Goal: Task Accomplishment & Management: Use online tool/utility

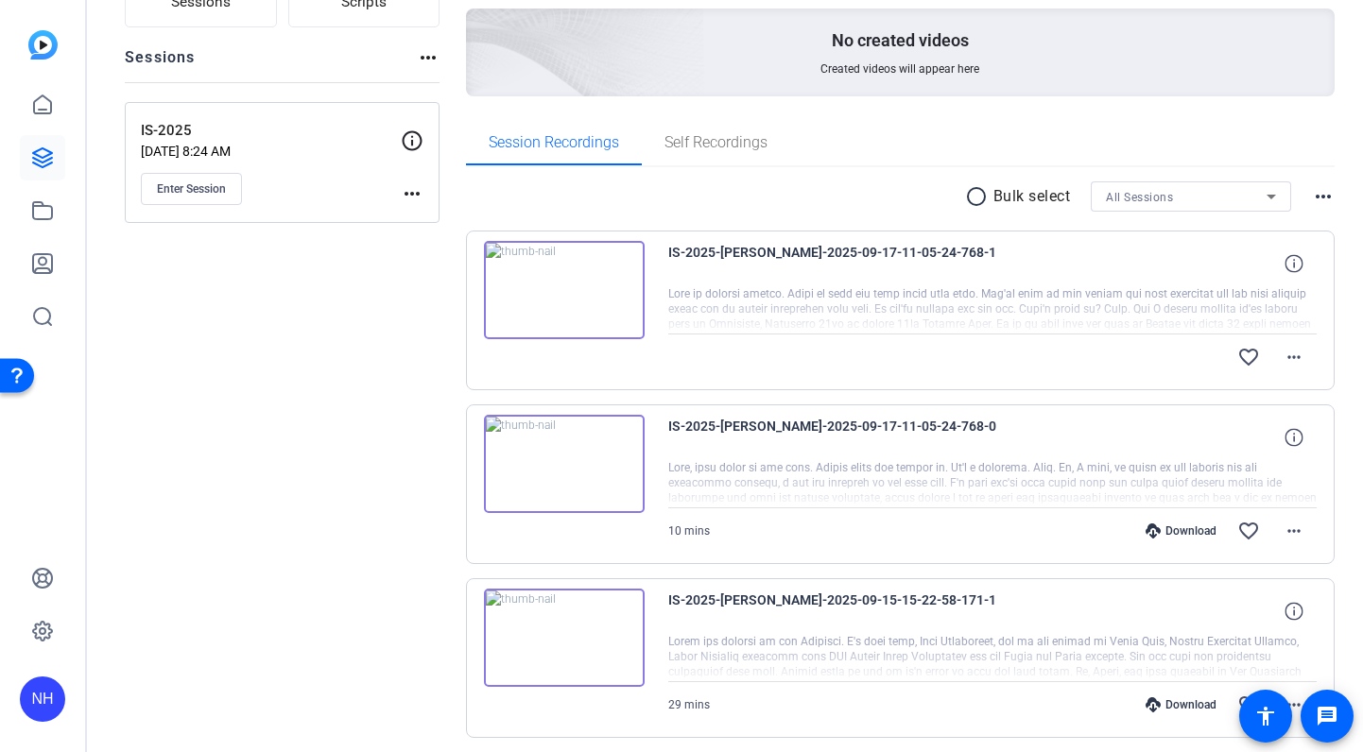
scroll to position [185, 0]
click at [189, 186] on span "Enter Session" at bounding box center [191, 188] width 69 height 15
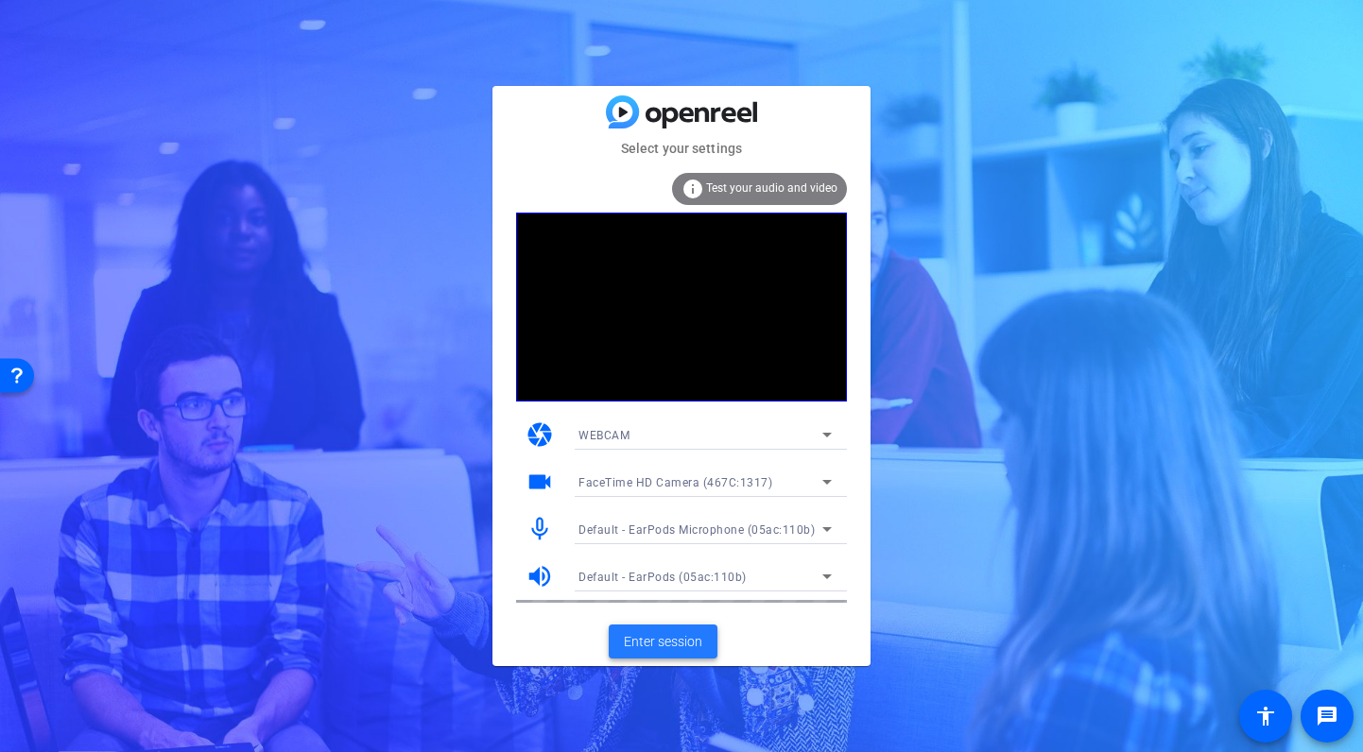
click at [668, 639] on span "Enter session" at bounding box center [663, 642] width 78 height 20
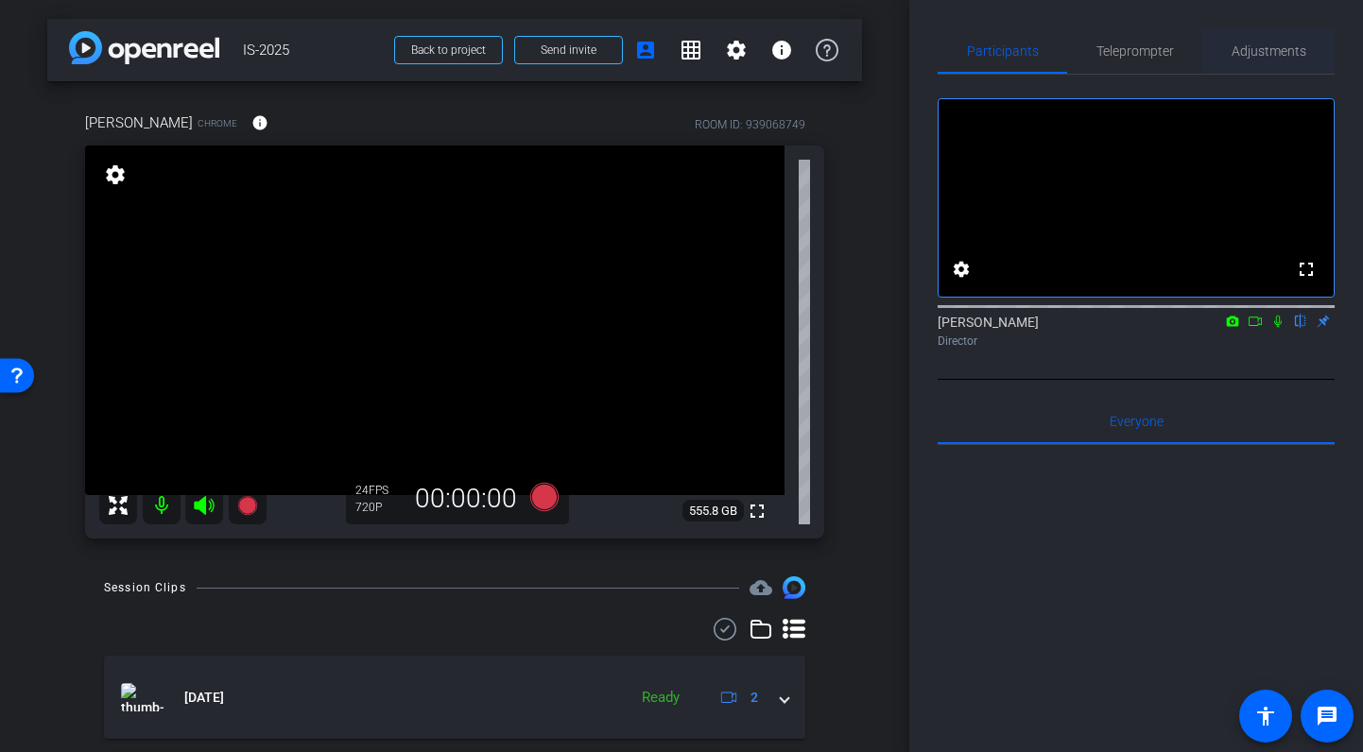
click at [1268, 59] on span "Adjustments" at bounding box center [1269, 50] width 75 height 45
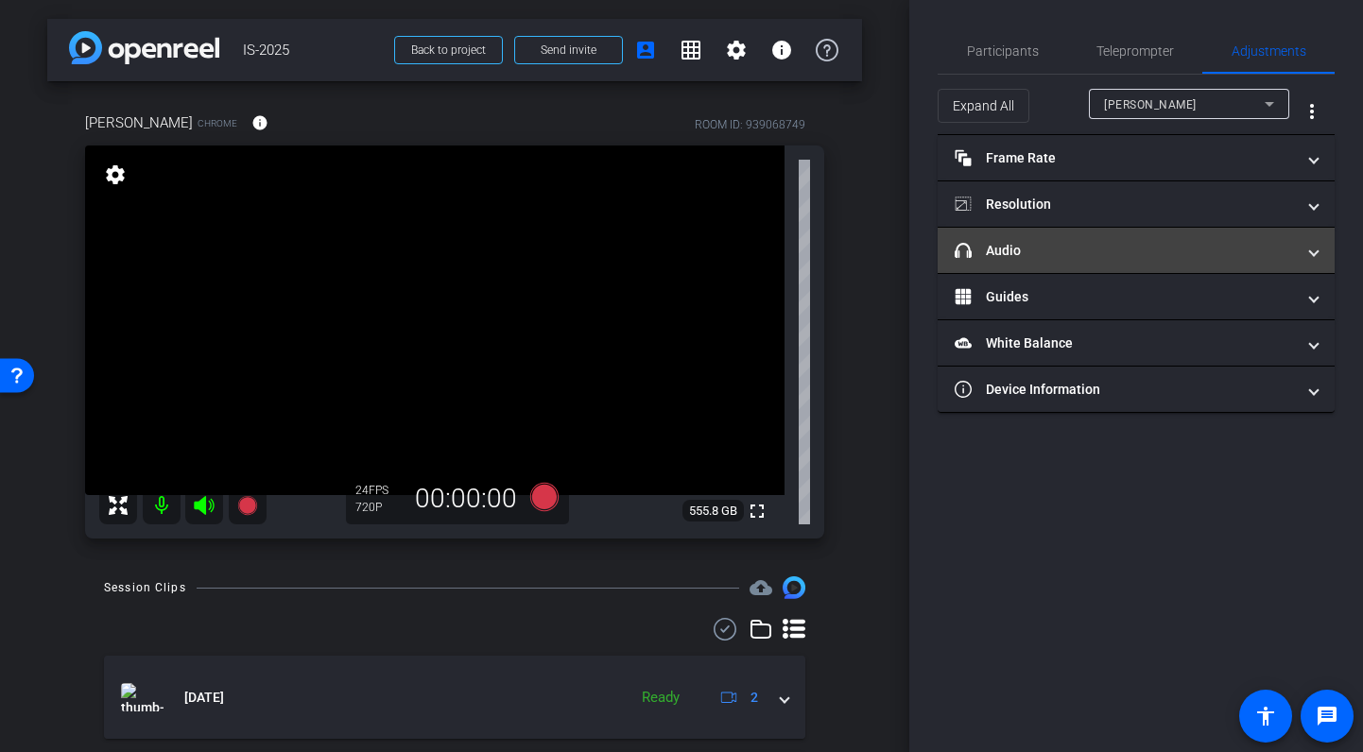
click at [1116, 255] on mat-panel-title "headphone icon Audio" at bounding box center [1125, 251] width 340 height 20
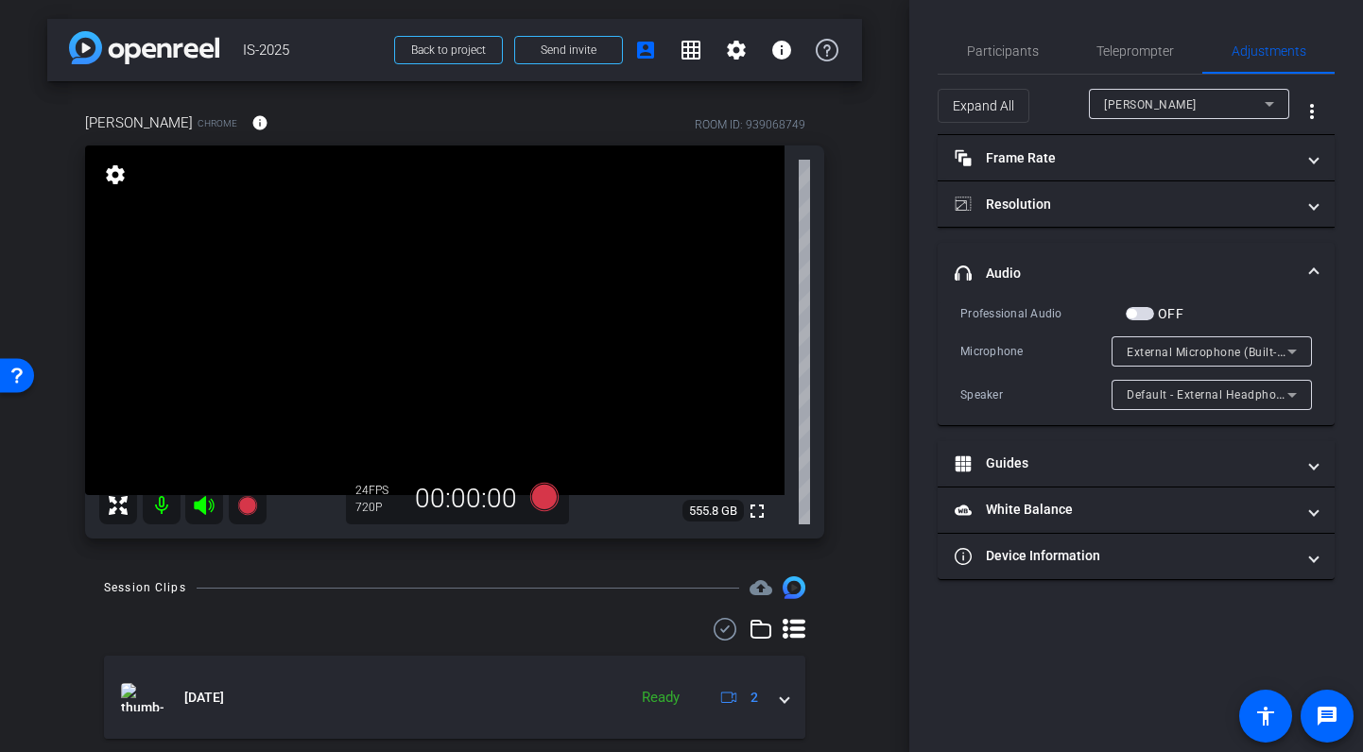
click at [1137, 312] on span "button" at bounding box center [1140, 313] width 28 height 13
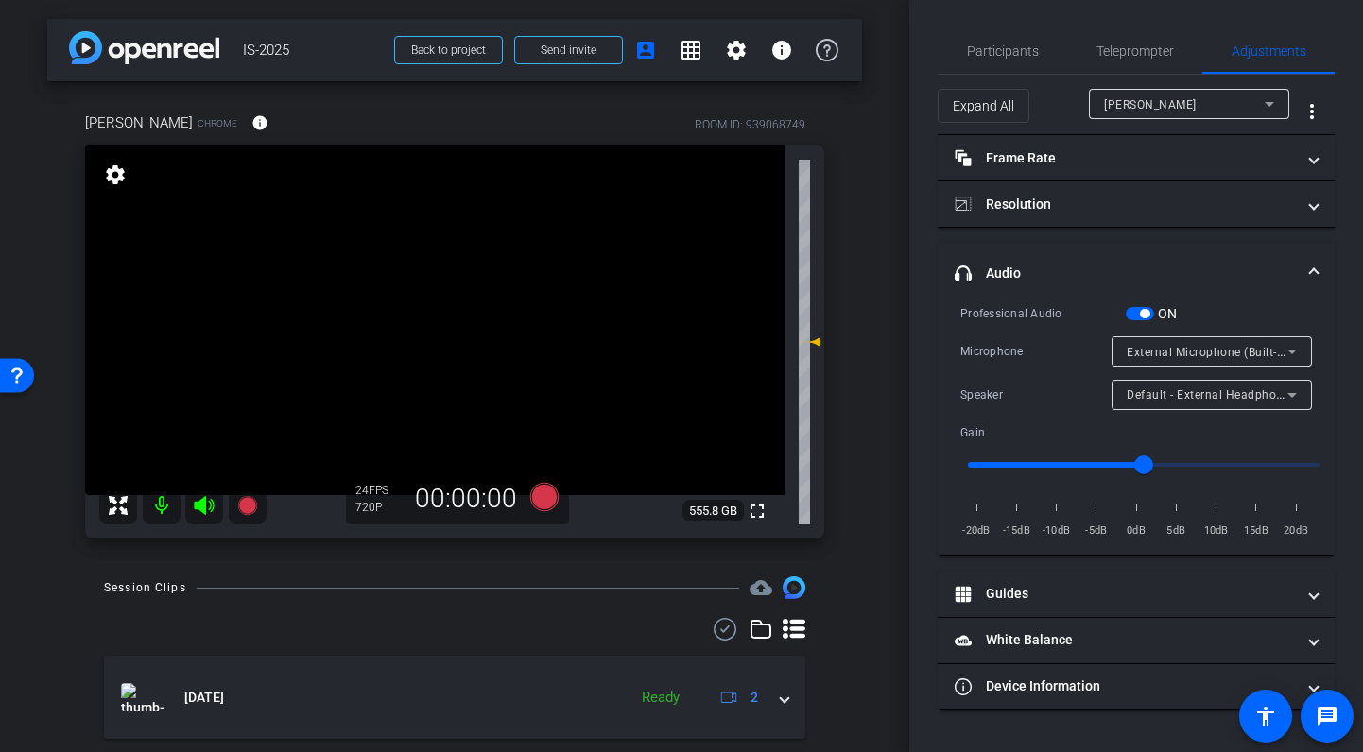
type input "0.8"
click at [1102, 462] on input "range" at bounding box center [1143, 465] width 391 height 42
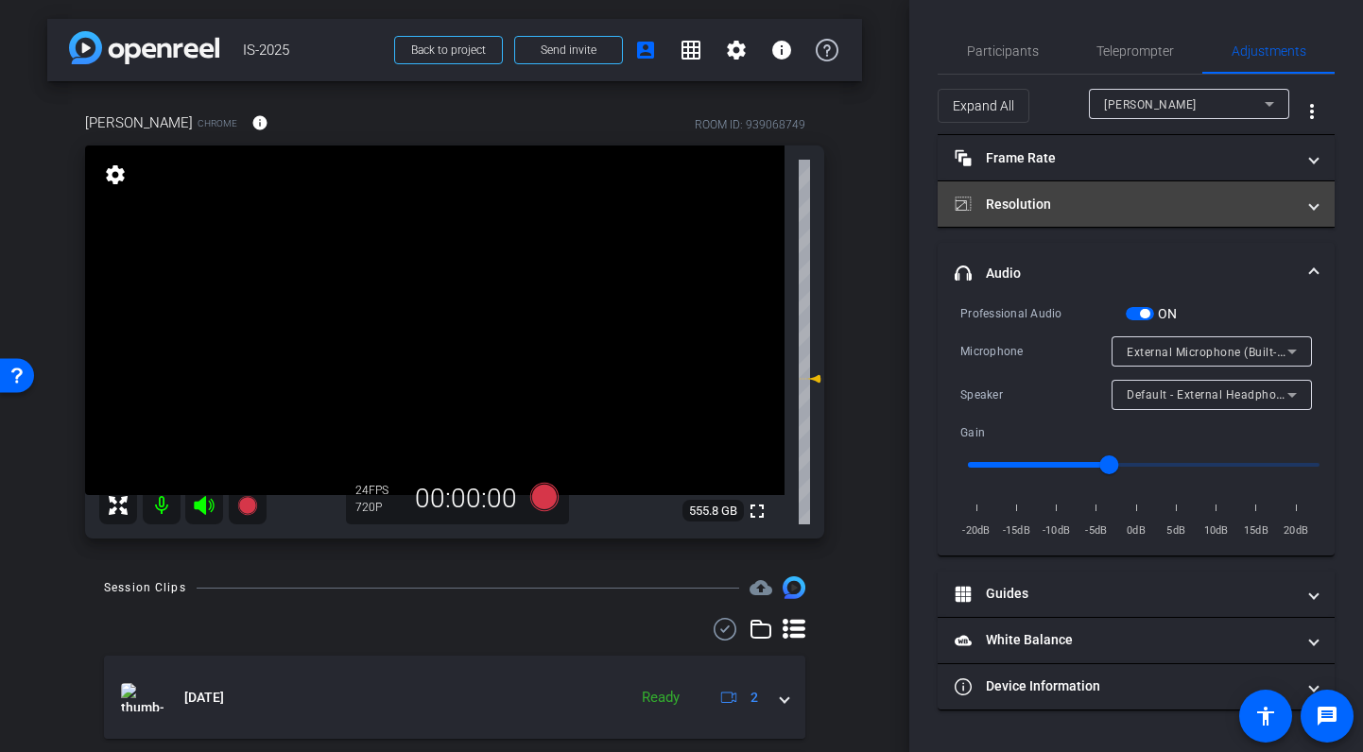
click at [1171, 201] on mat-panel-title "Resolution" at bounding box center [1125, 205] width 340 height 20
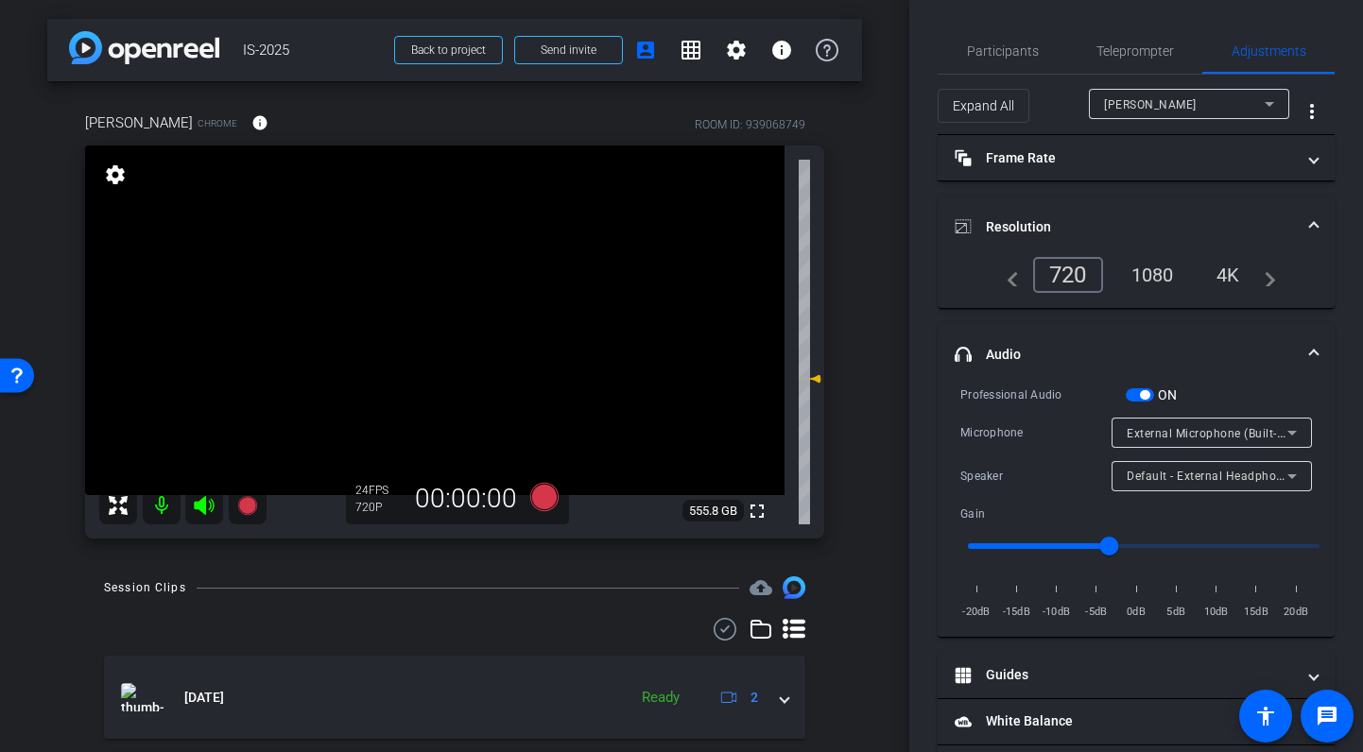
click at [1160, 273] on div "1080" at bounding box center [1152, 275] width 71 height 32
click at [1144, 198] on mat-expansion-panel-header "Resolution" at bounding box center [1136, 227] width 397 height 60
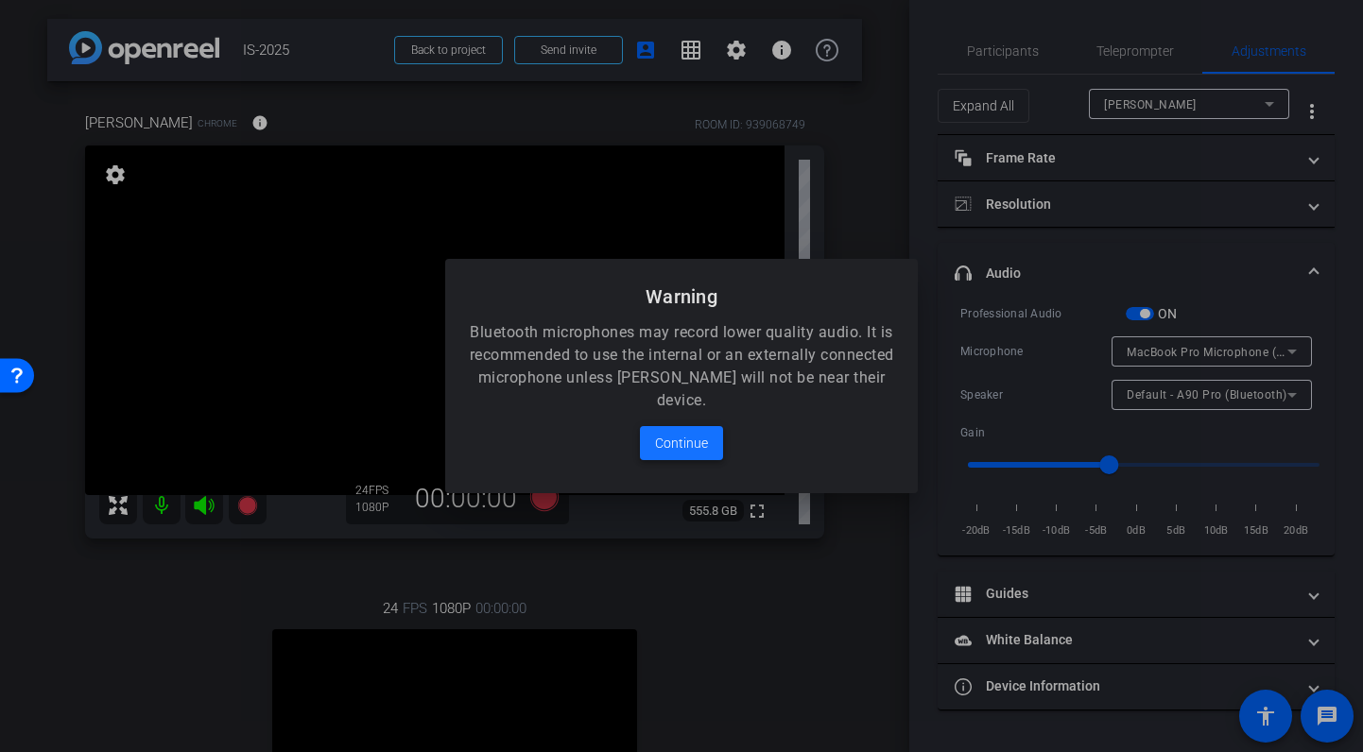
click at [690, 437] on span "Continue" at bounding box center [681, 443] width 53 height 23
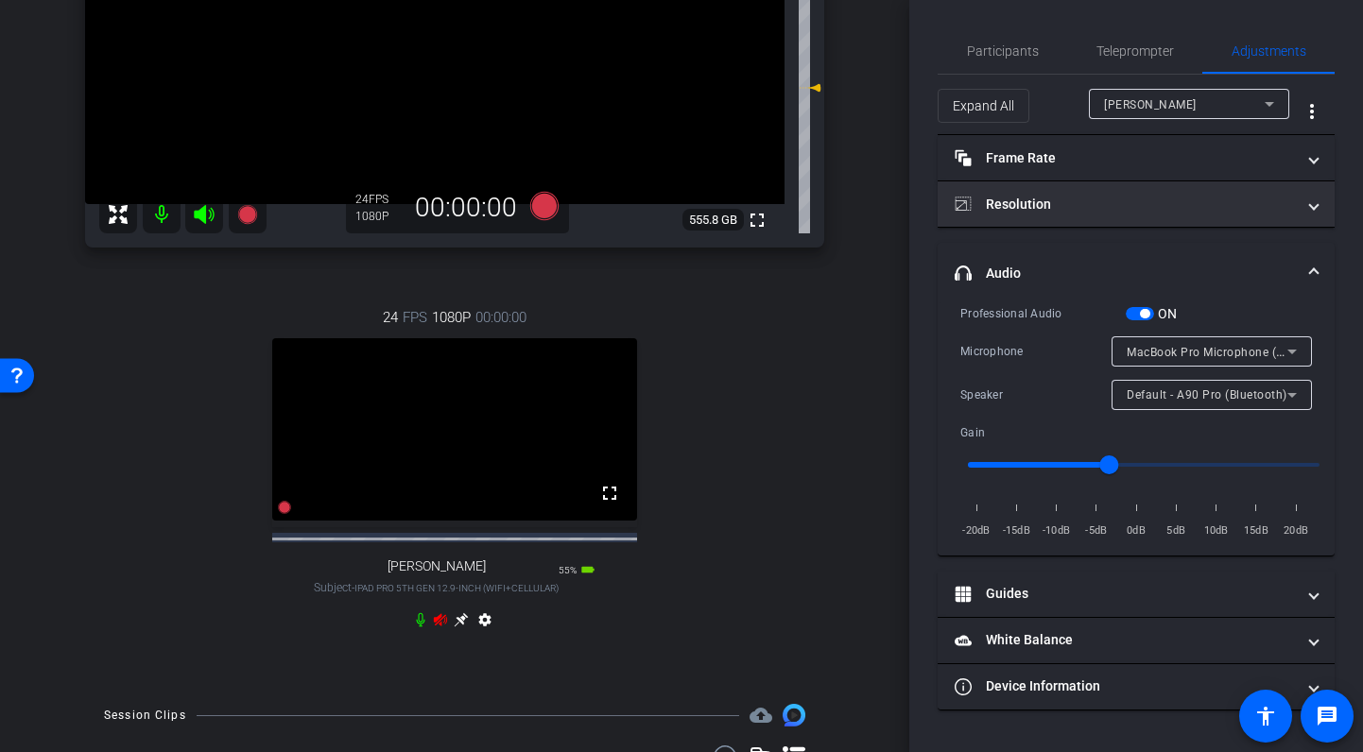
scroll to position [310, 0]
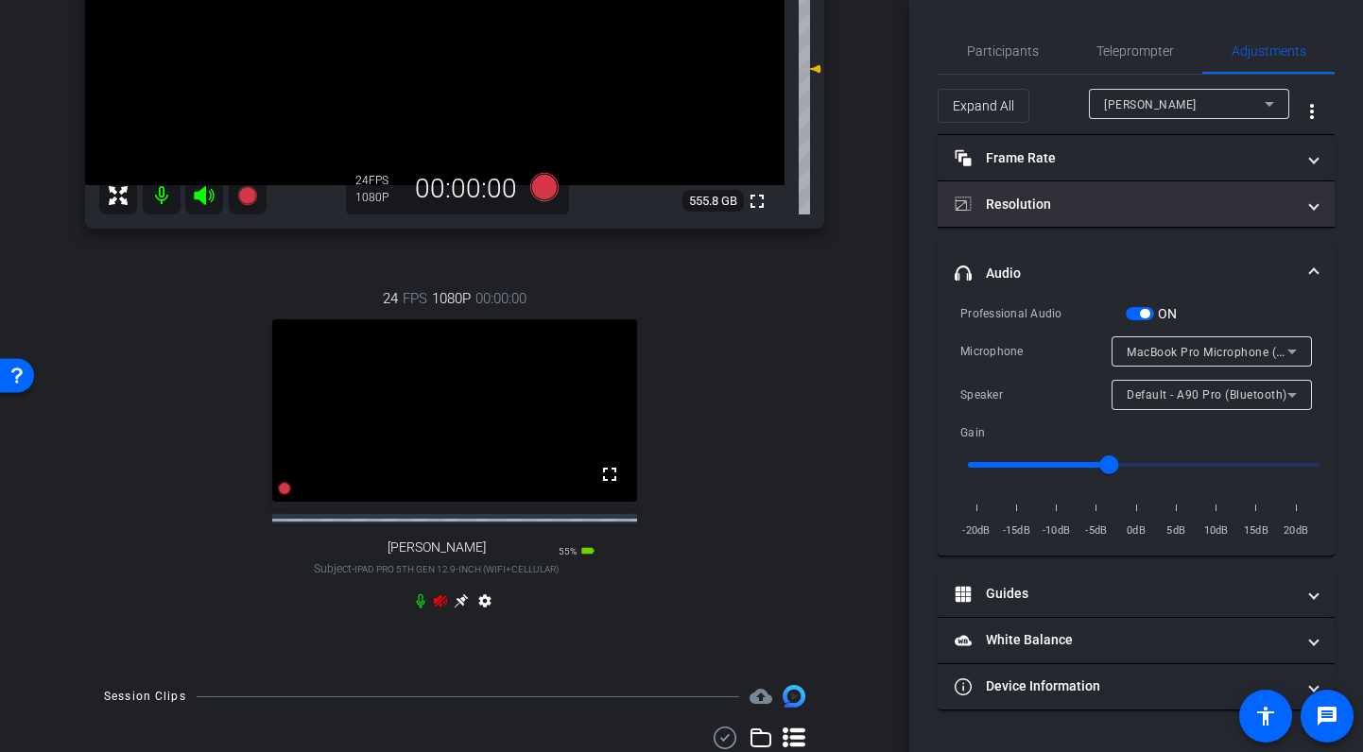
click at [442, 608] on icon at bounding box center [440, 601] width 13 height 12
click at [1200, 395] on span "Default - A90 Pro (Bluetooth)" at bounding box center [1207, 394] width 161 height 13
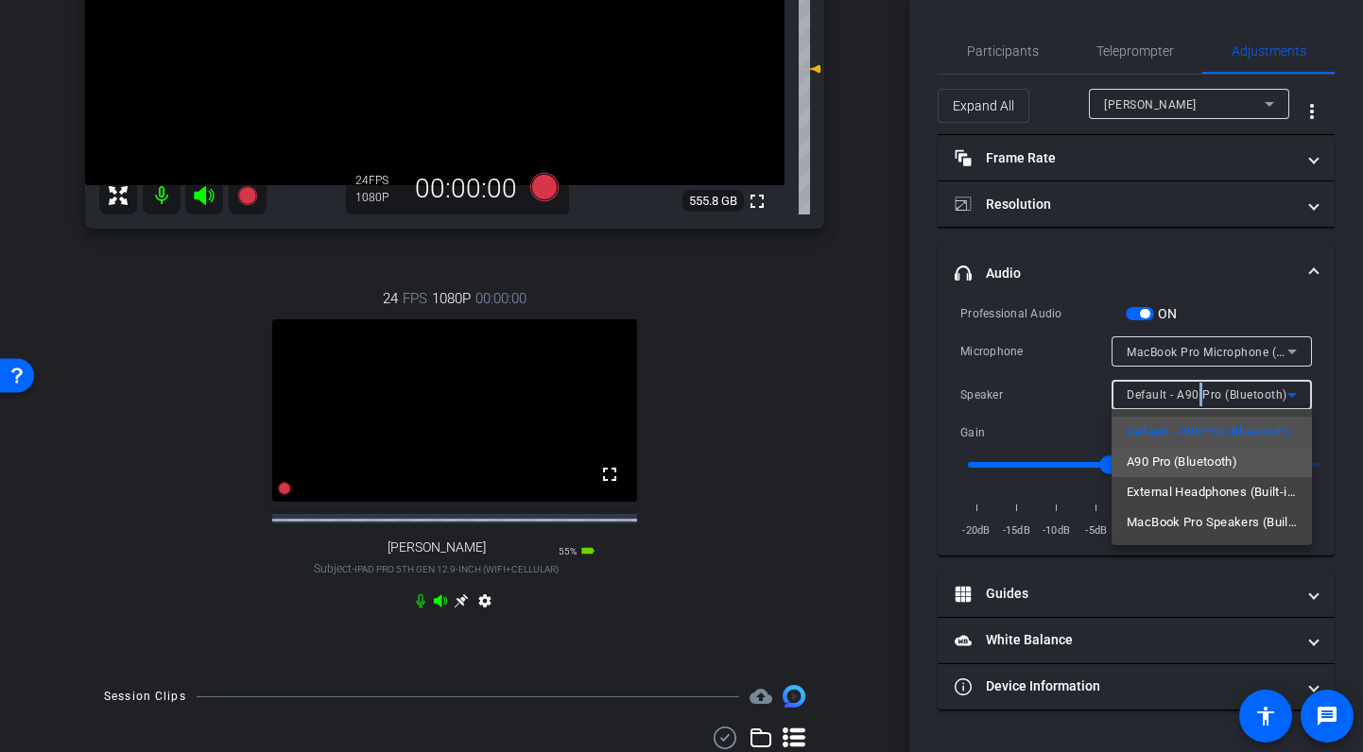
click at [1201, 457] on span "A90 Pro (Bluetooth)" at bounding box center [1182, 462] width 111 height 23
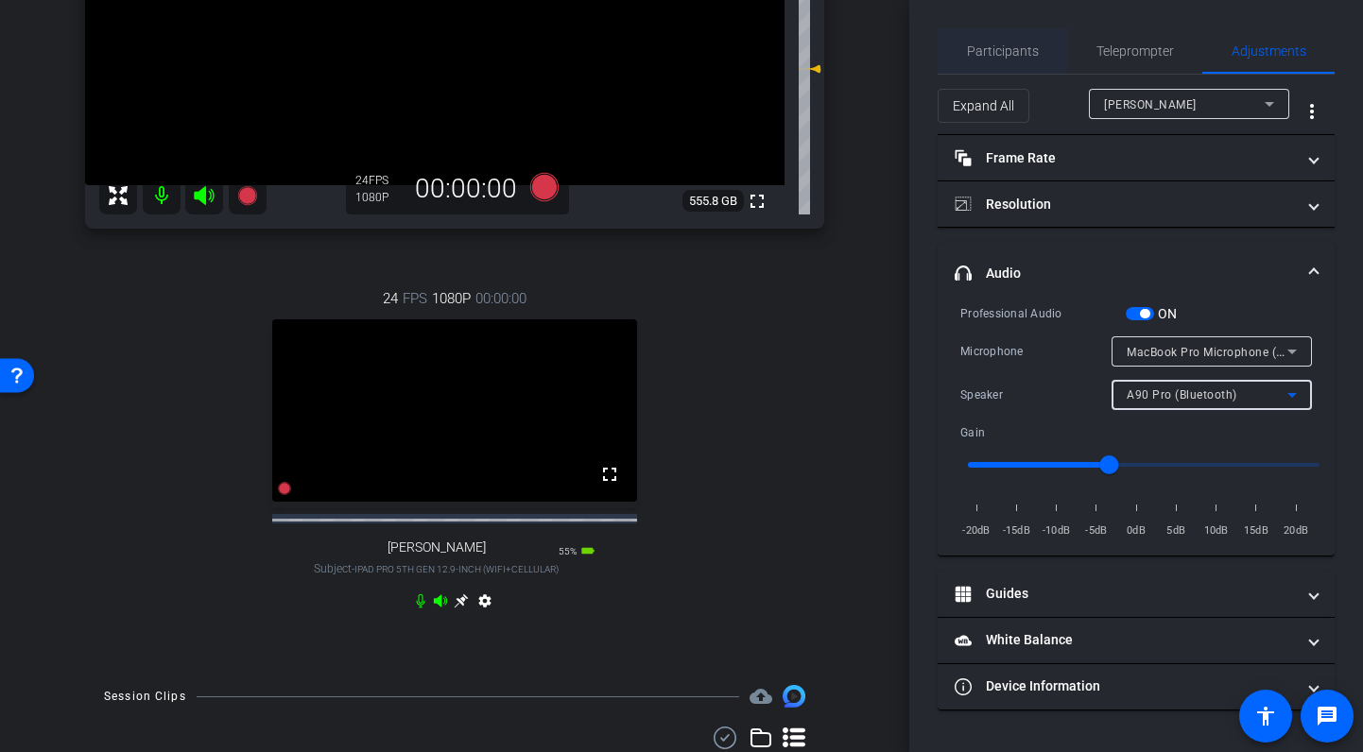
click at [986, 47] on span "Participants" at bounding box center [1003, 50] width 72 height 13
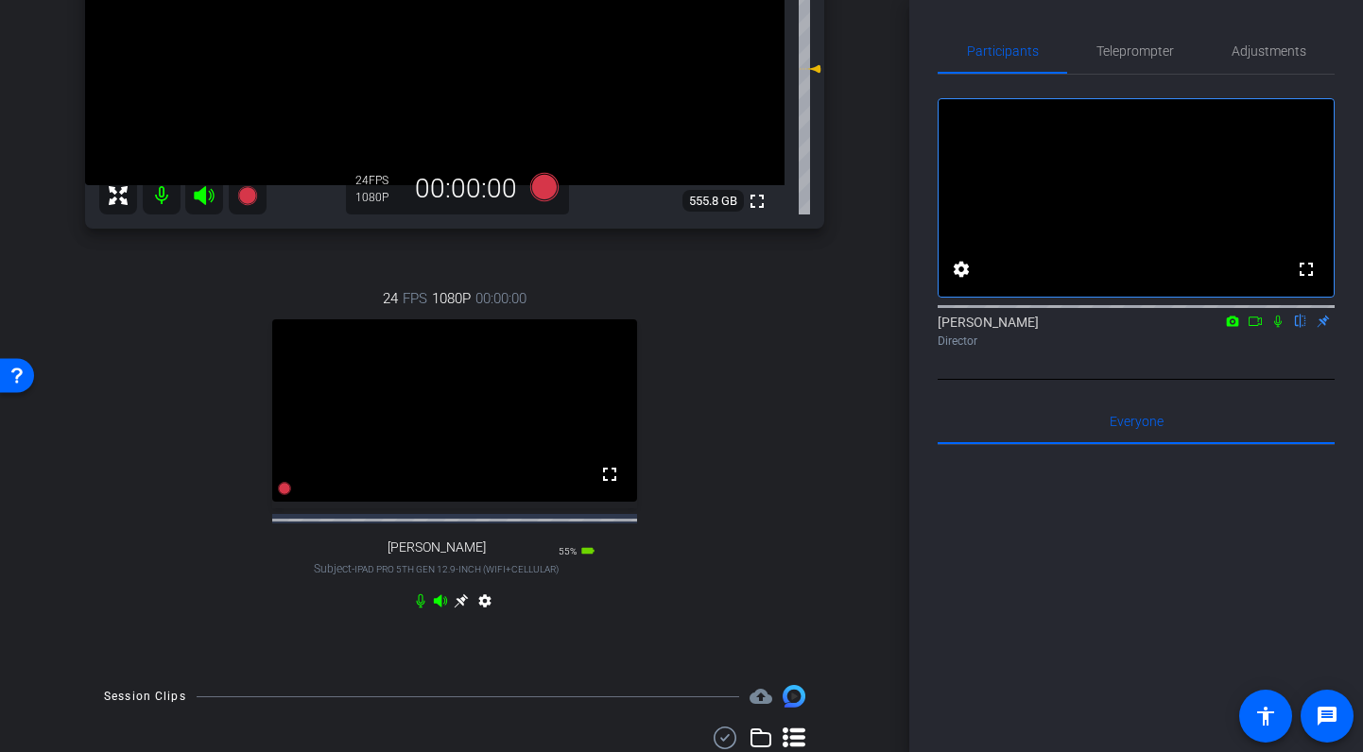
click at [1274, 328] on icon at bounding box center [1277, 321] width 15 height 13
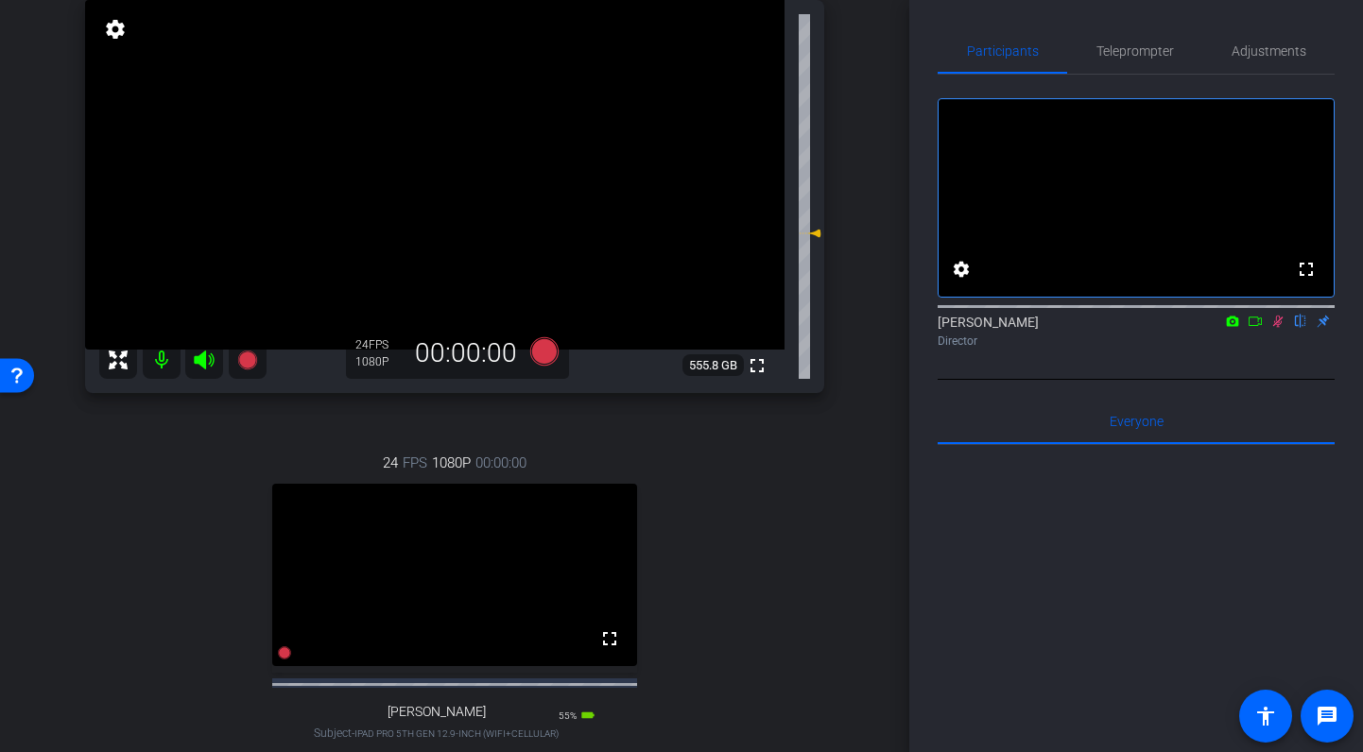
scroll to position [149, 0]
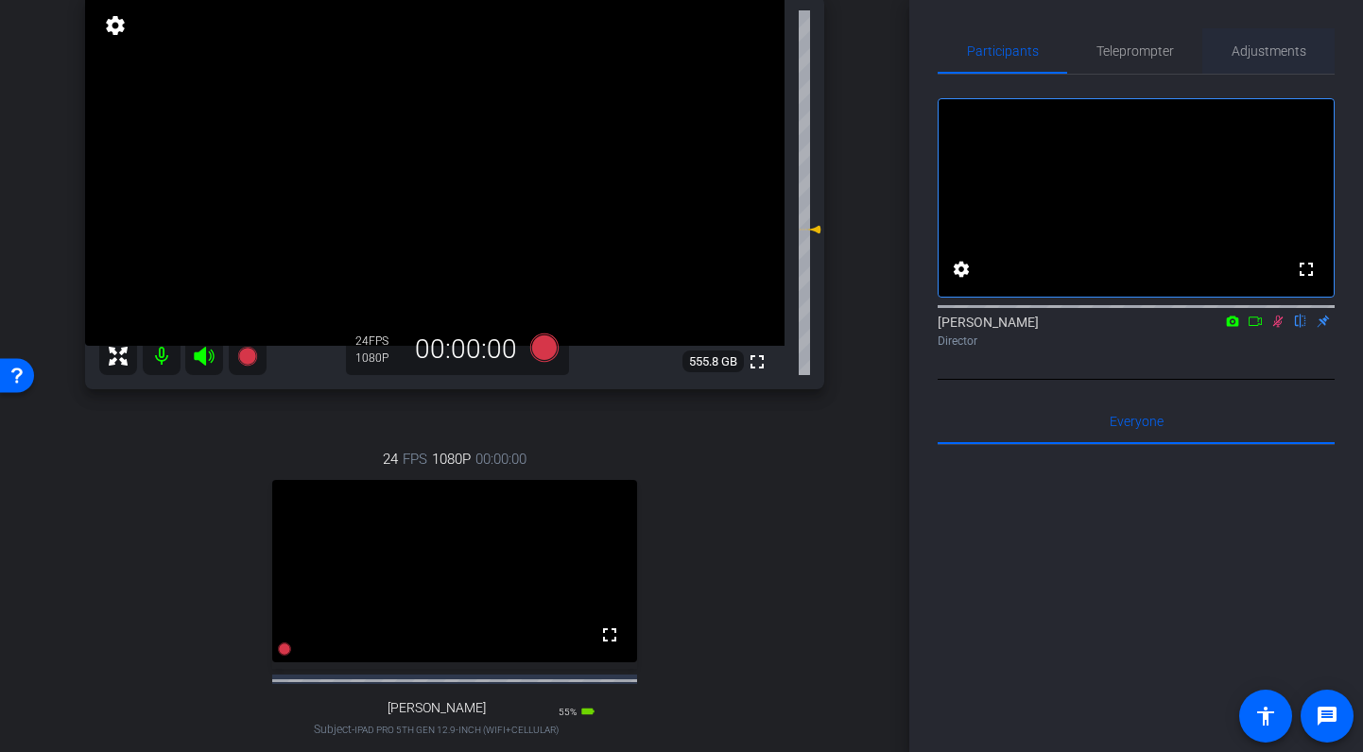
click at [1272, 49] on span "Adjustments" at bounding box center [1269, 50] width 75 height 13
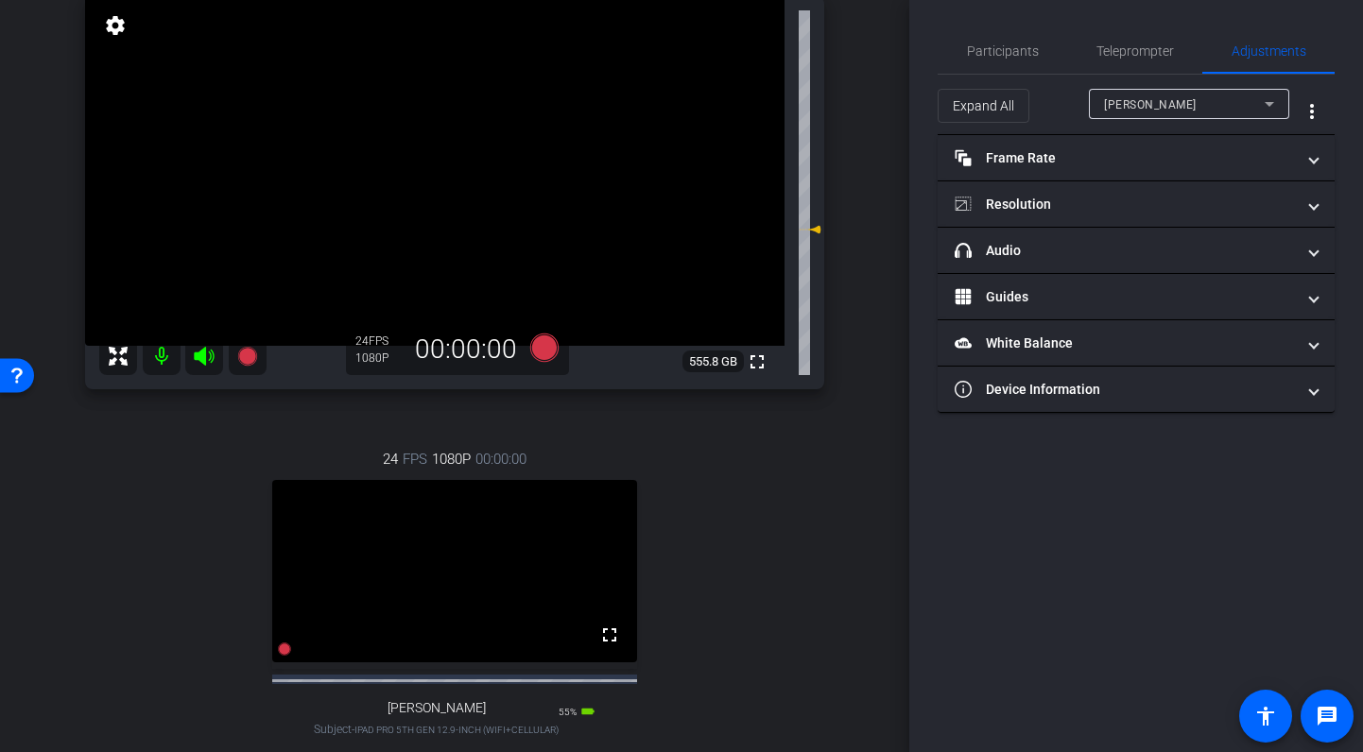
click at [1170, 100] on div "Jennifer" at bounding box center [1184, 105] width 161 height 24
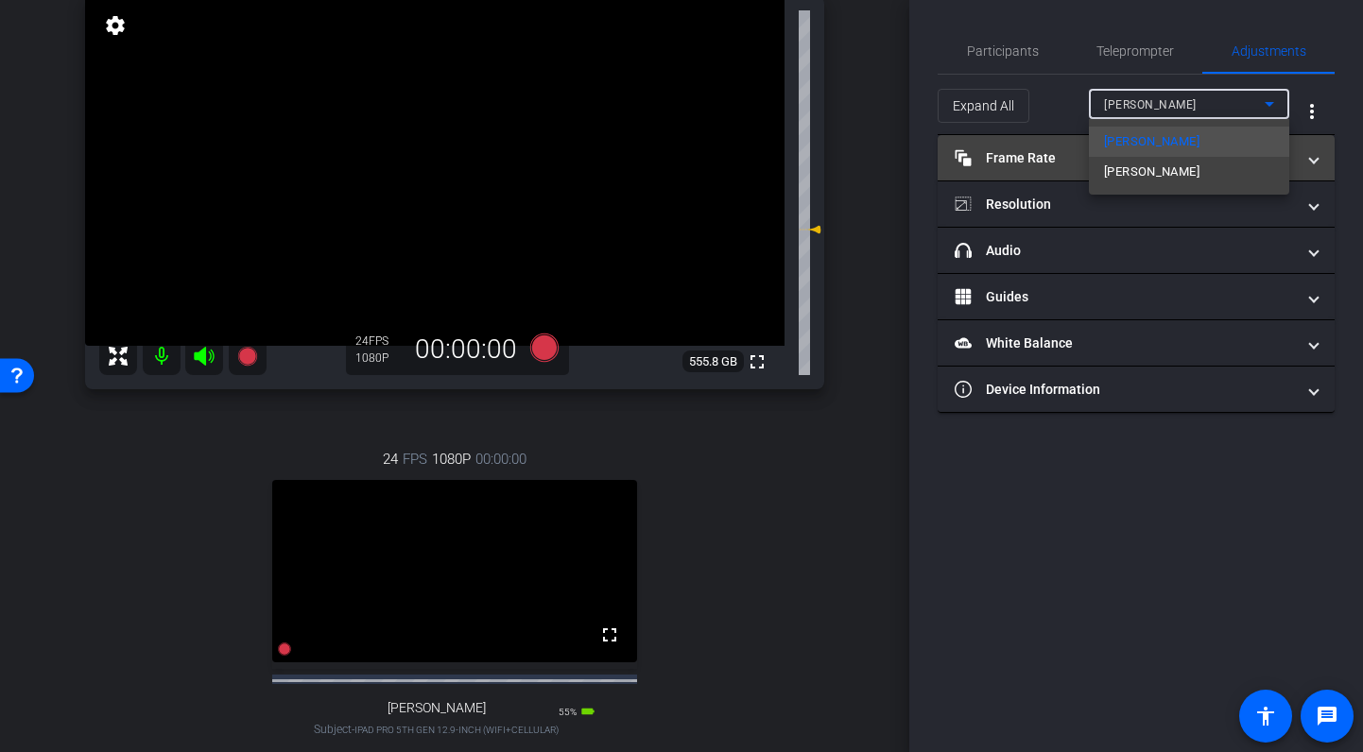
click at [1151, 174] on mat-option "[PERSON_NAME]" at bounding box center [1189, 172] width 200 height 30
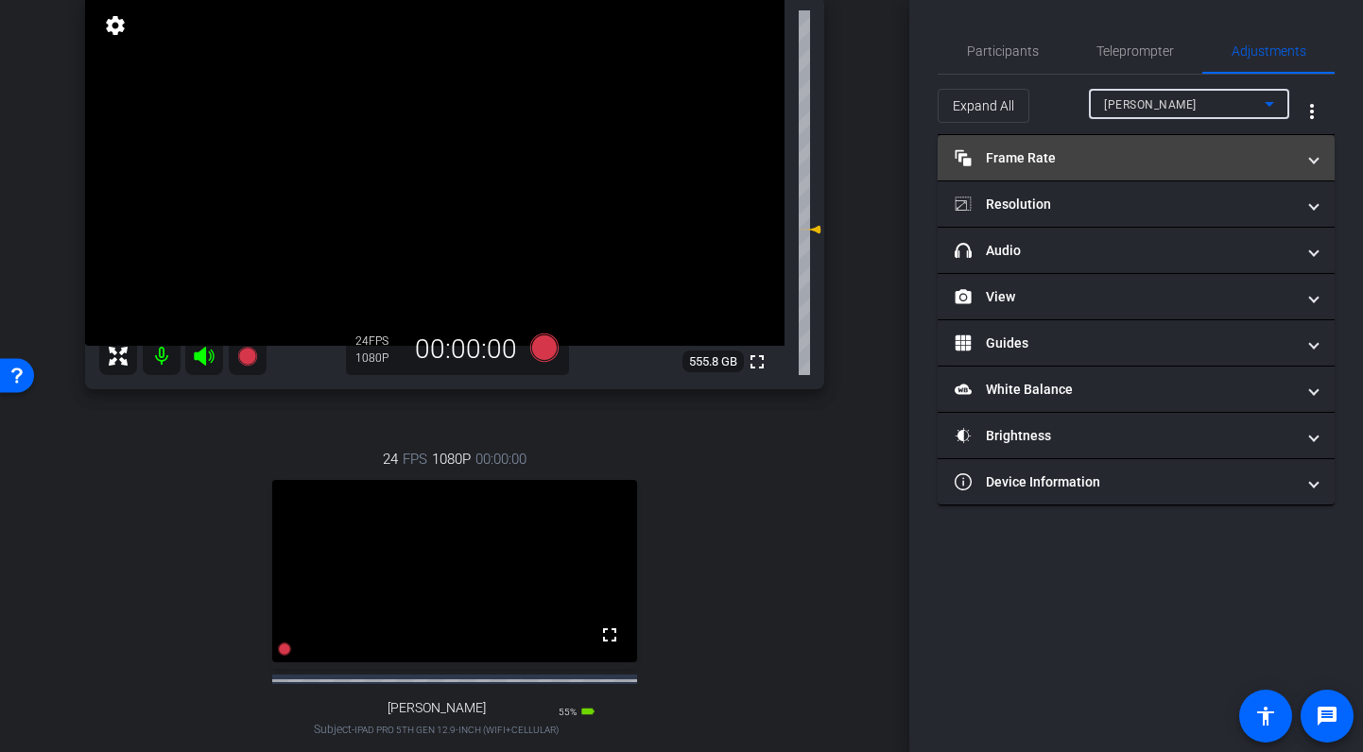
click at [1119, 160] on mat-panel-title "Frame Rate Frame Rate" at bounding box center [1125, 158] width 340 height 20
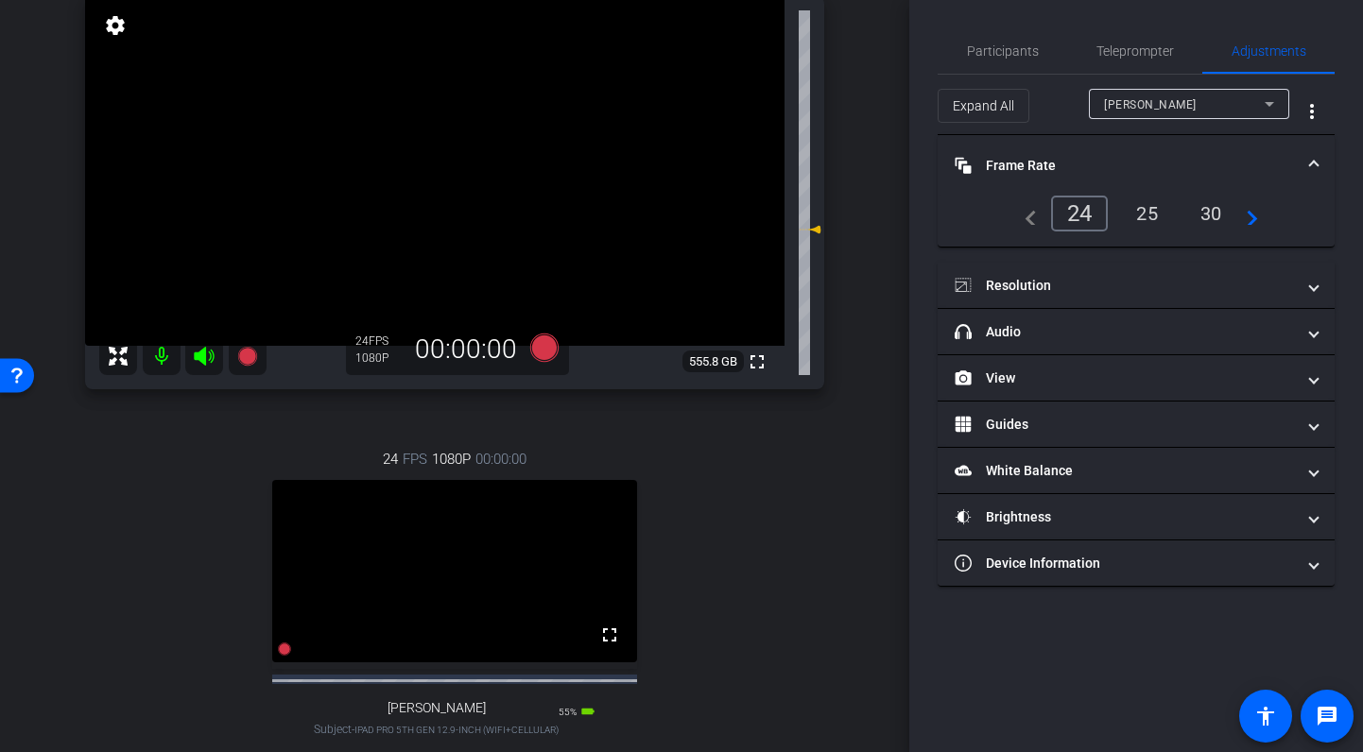
click at [1119, 159] on mat-panel-title "Frame Rate Frame Rate" at bounding box center [1125, 166] width 340 height 20
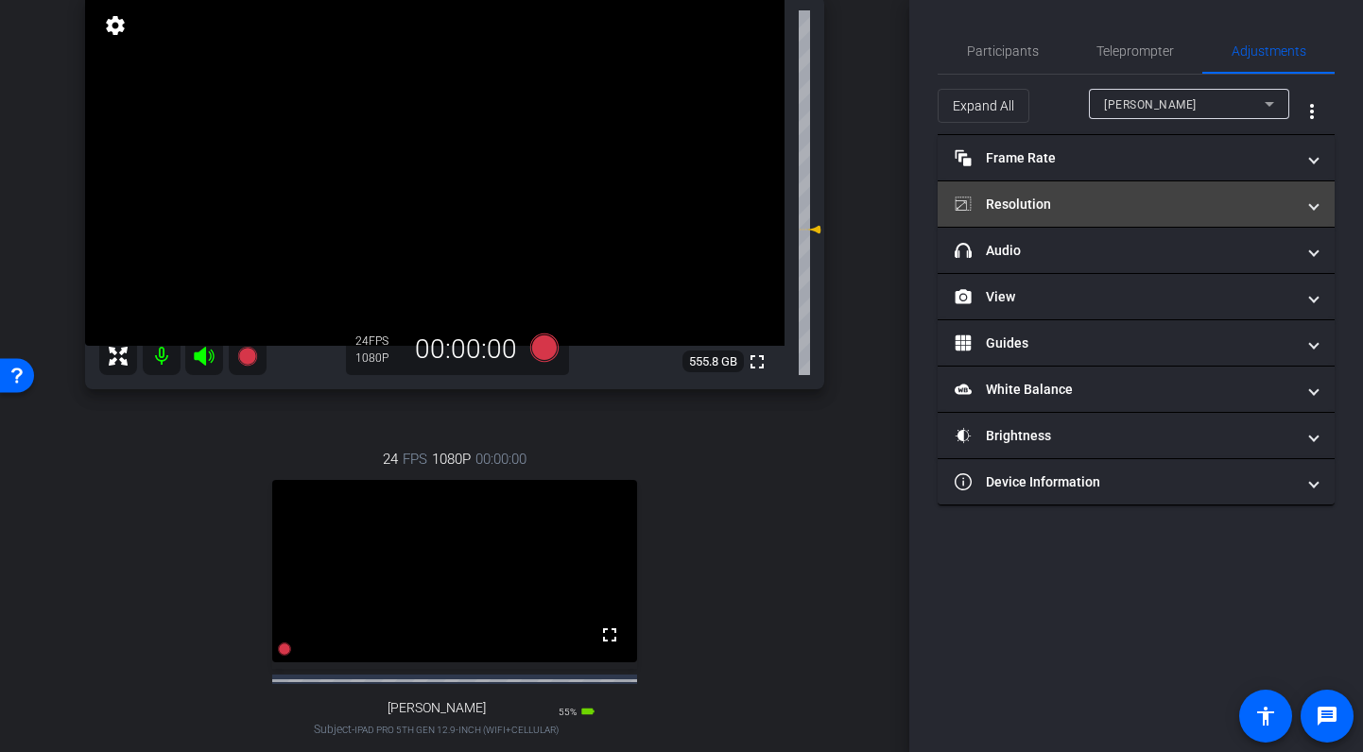
click at [1132, 193] on mat-expansion-panel-header "Resolution" at bounding box center [1136, 203] width 397 height 45
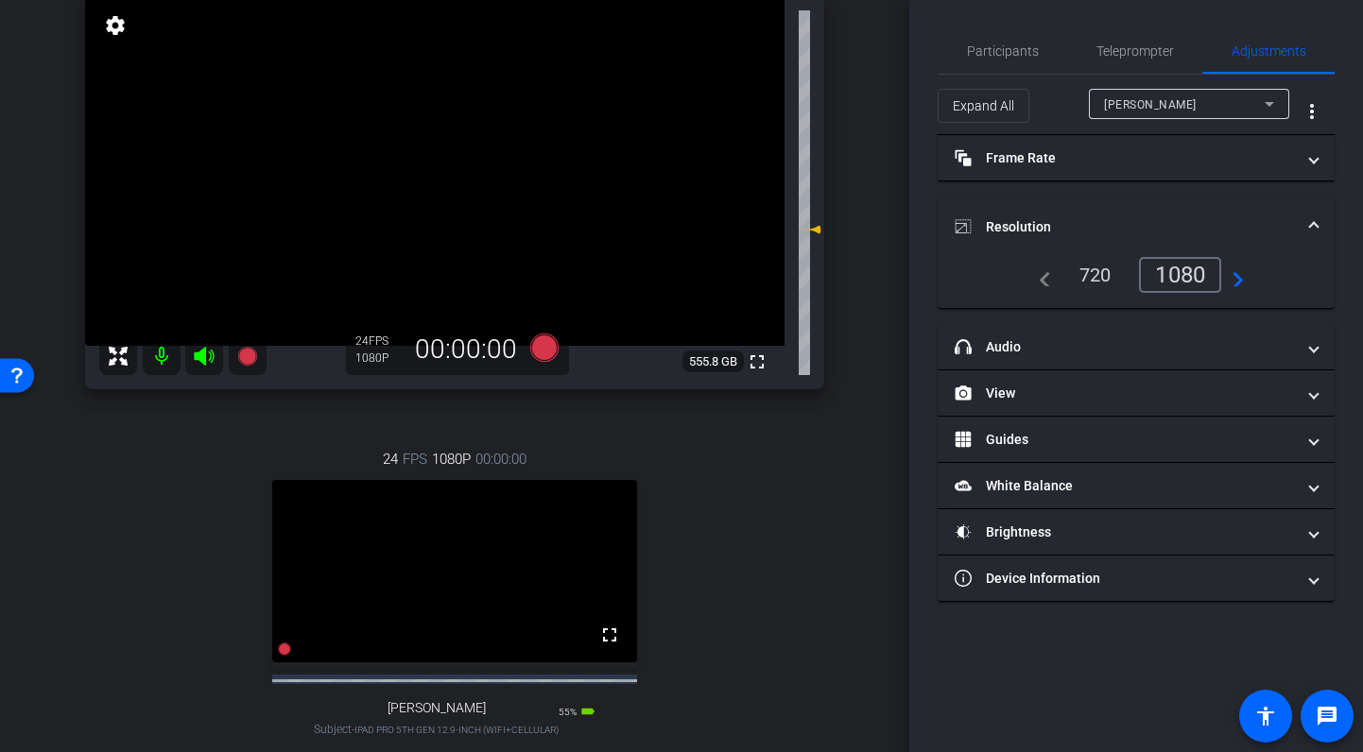
click at [1135, 198] on mat-expansion-panel-header "Resolution" at bounding box center [1136, 227] width 397 height 60
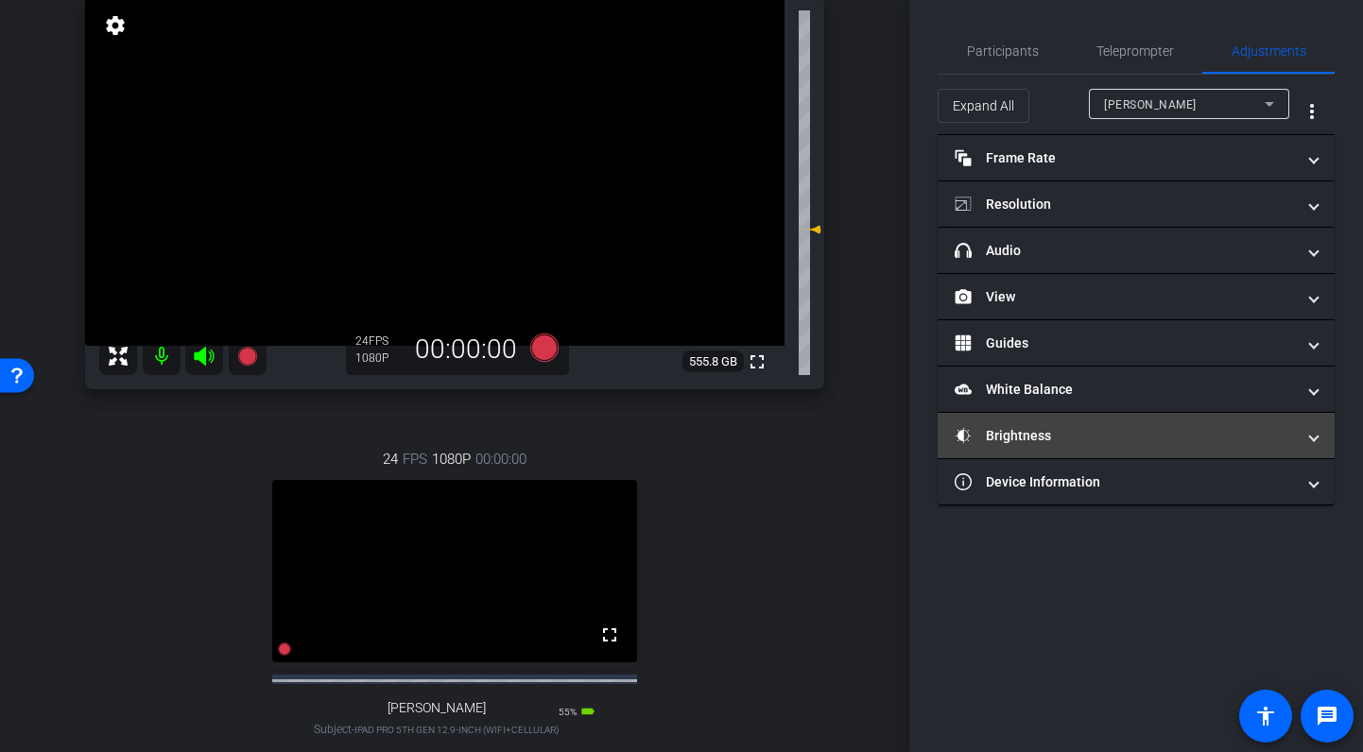
click at [1146, 435] on mat-panel-title "Brightness" at bounding box center [1125, 436] width 340 height 20
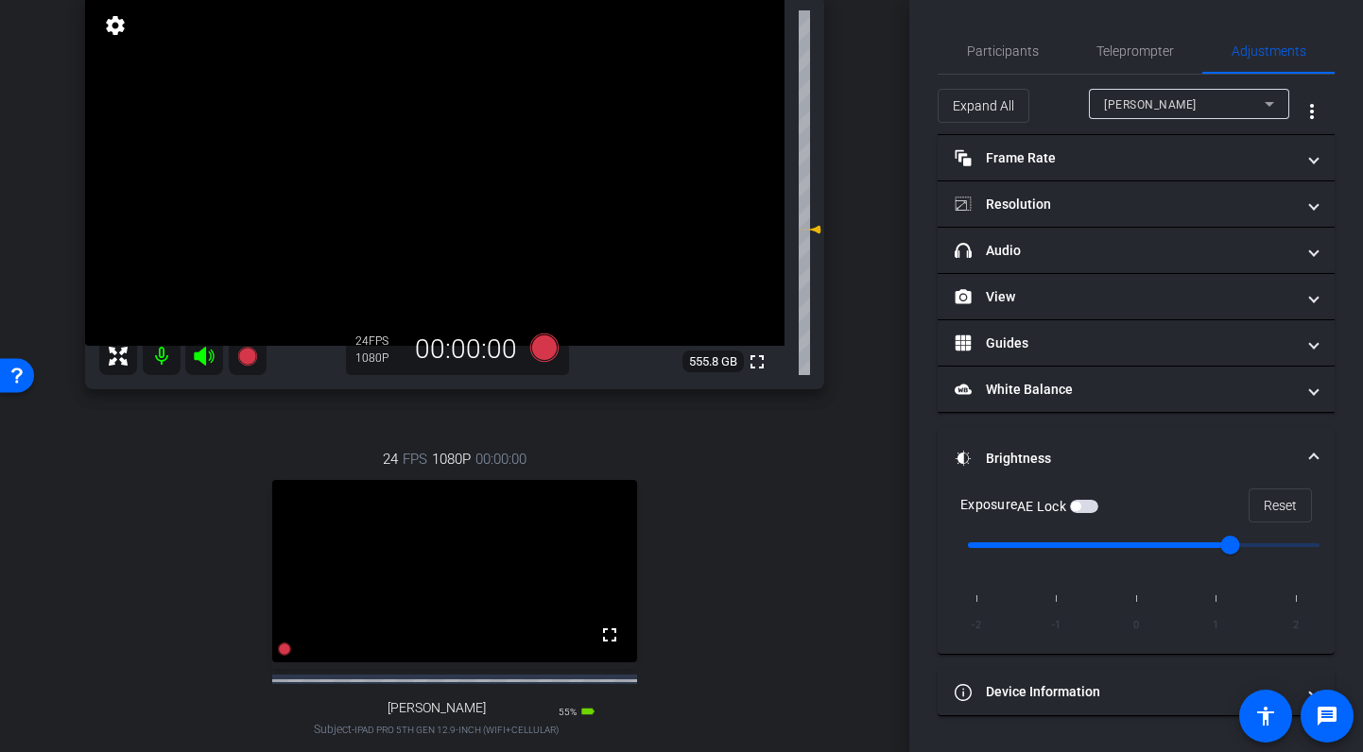
click at [1090, 505] on span "button" at bounding box center [1084, 506] width 28 height 13
click at [1007, 51] on span "Participants" at bounding box center [1003, 50] width 72 height 13
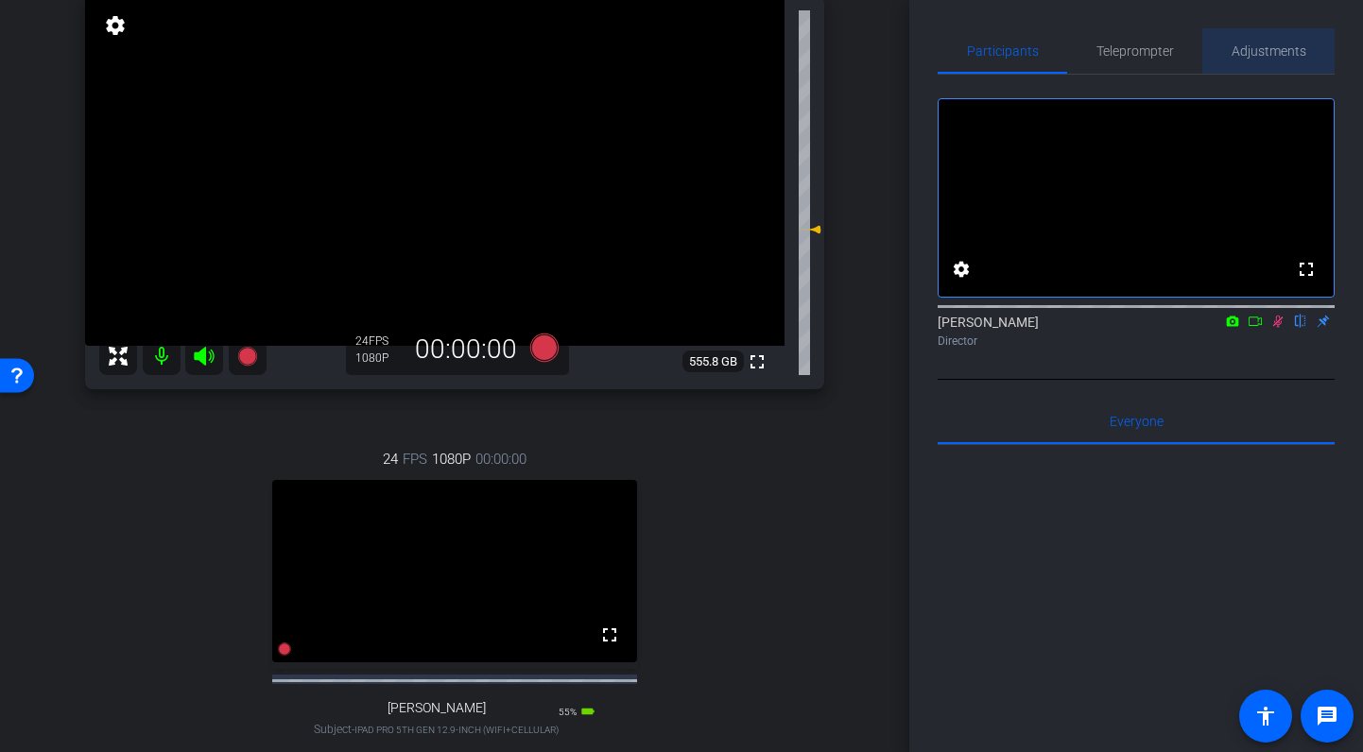
click at [1288, 45] on span "Adjustments" at bounding box center [1269, 50] width 75 height 13
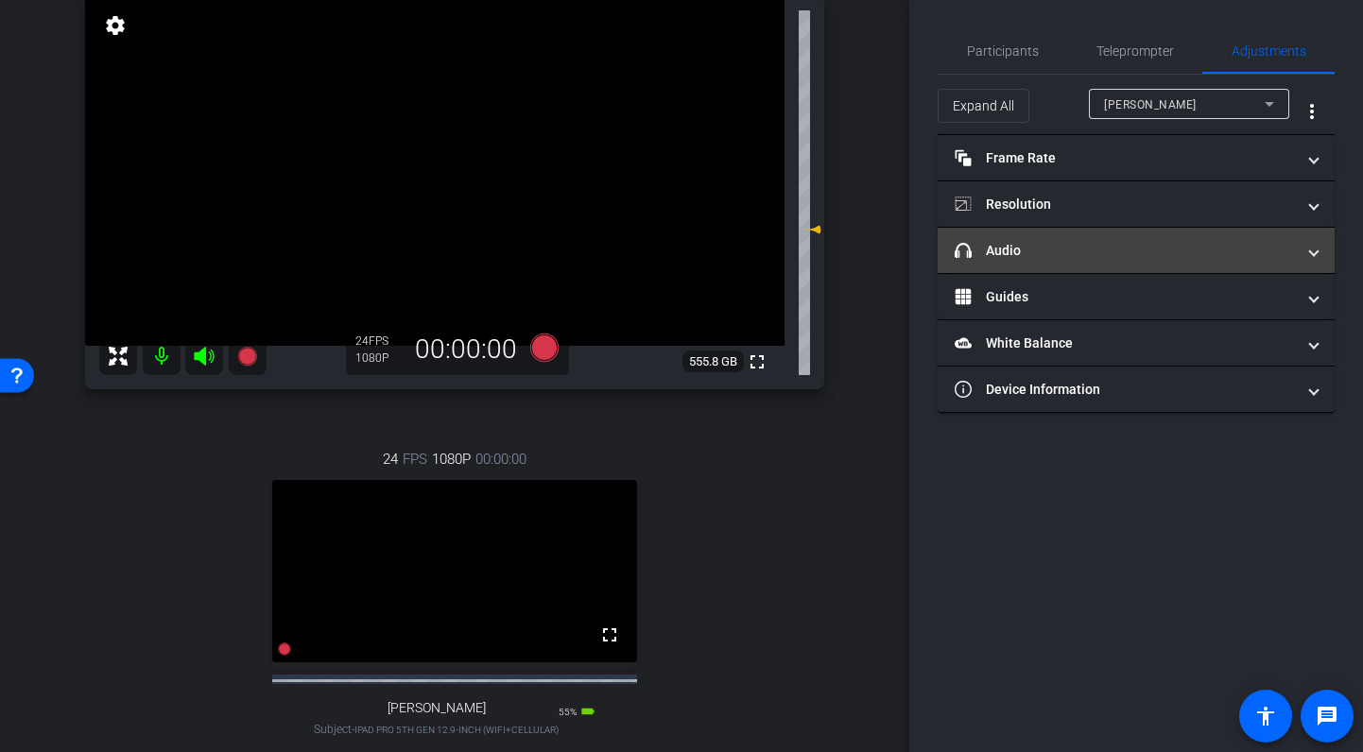
click at [1094, 244] on mat-panel-title "headphone icon Audio" at bounding box center [1125, 251] width 340 height 20
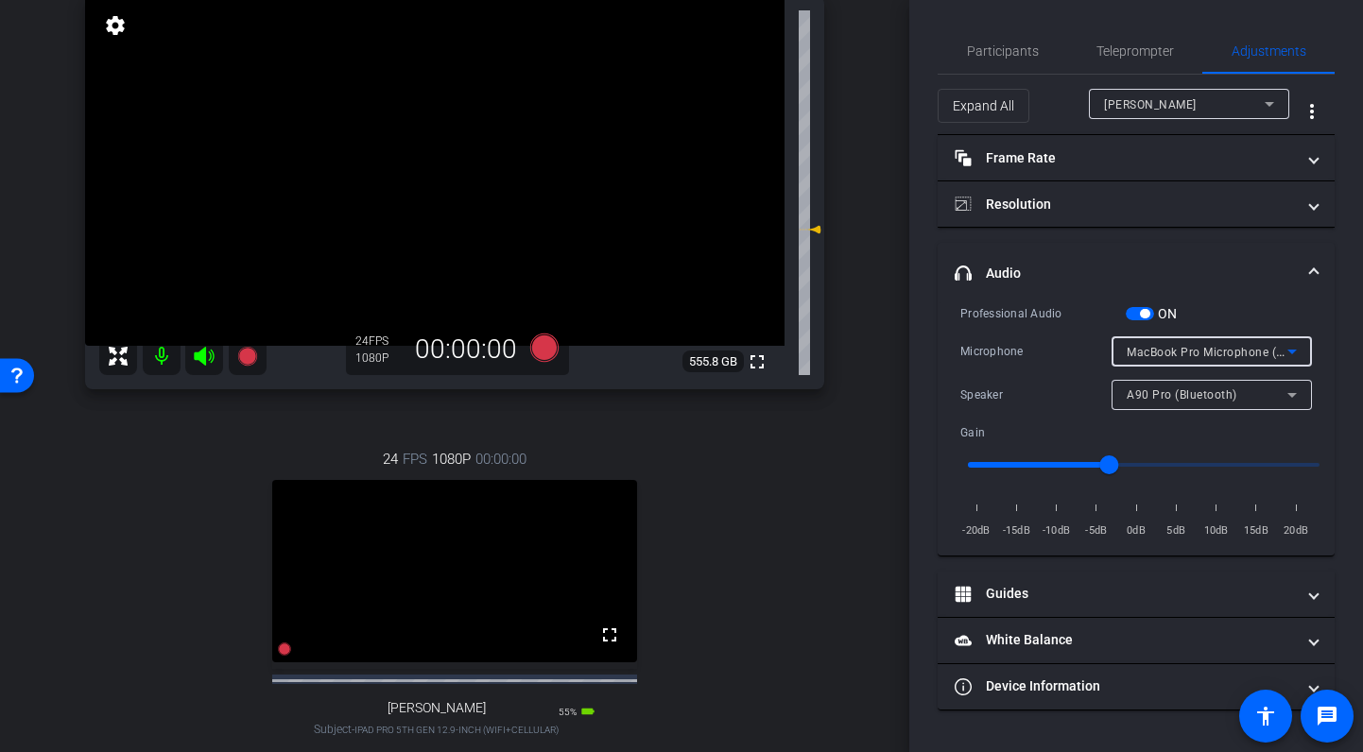
click at [1229, 349] on span "MacBook Pro Microphone (Built-in)" at bounding box center [1223, 351] width 193 height 15
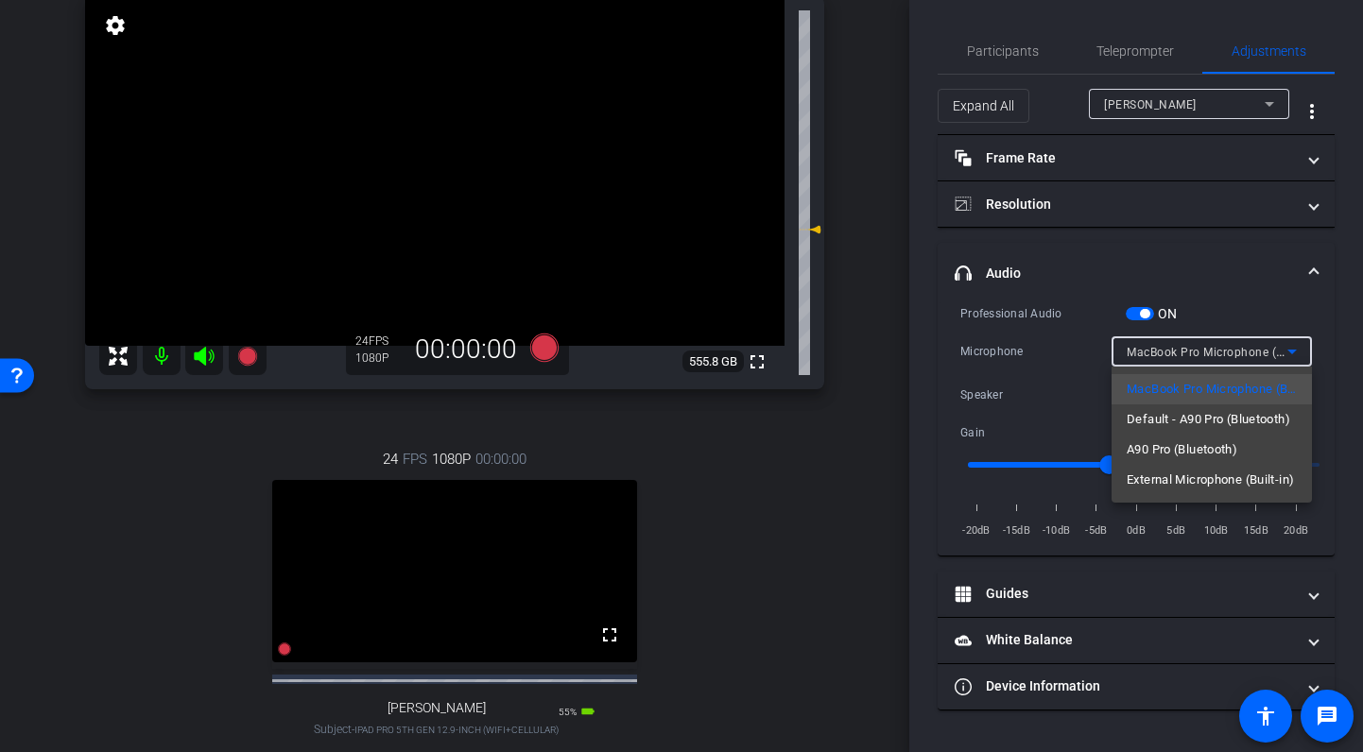
click at [1142, 310] on div at bounding box center [681, 376] width 1363 height 752
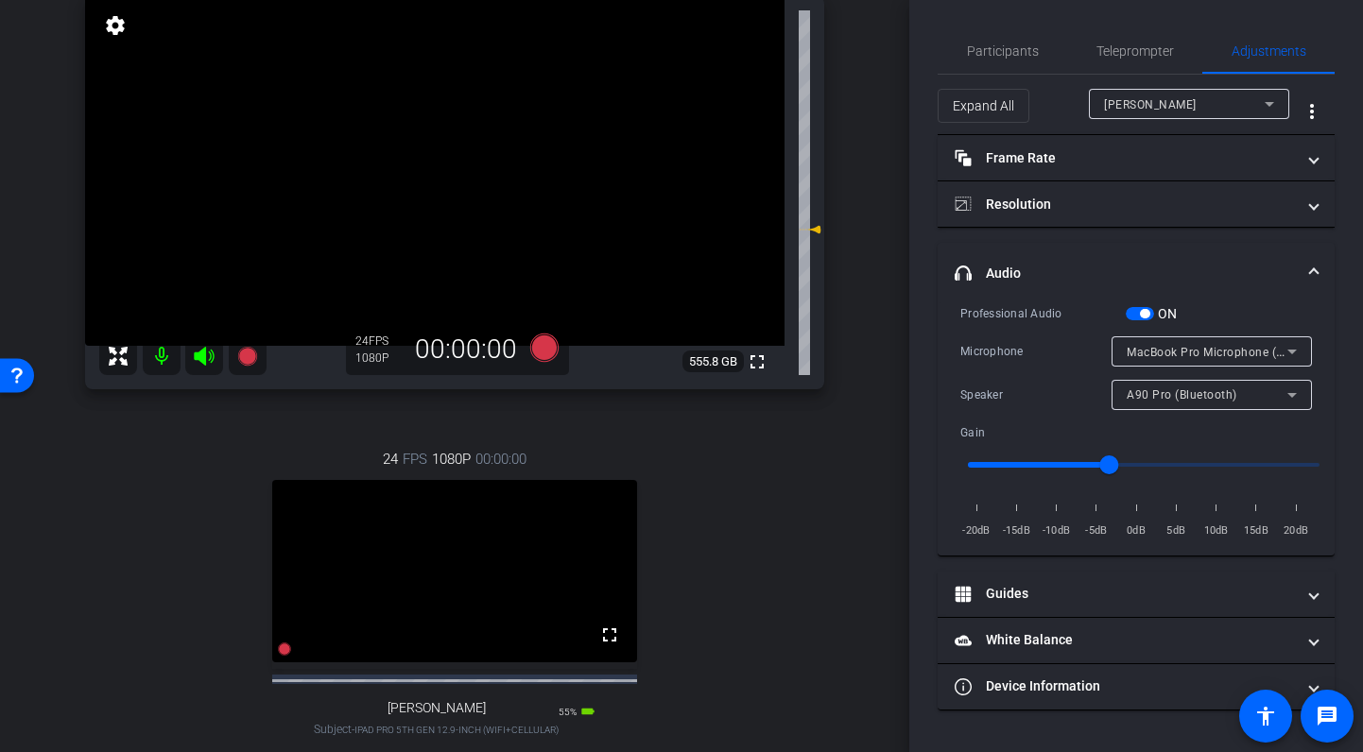
click at [1136, 316] on span "button" at bounding box center [1140, 313] width 28 height 13
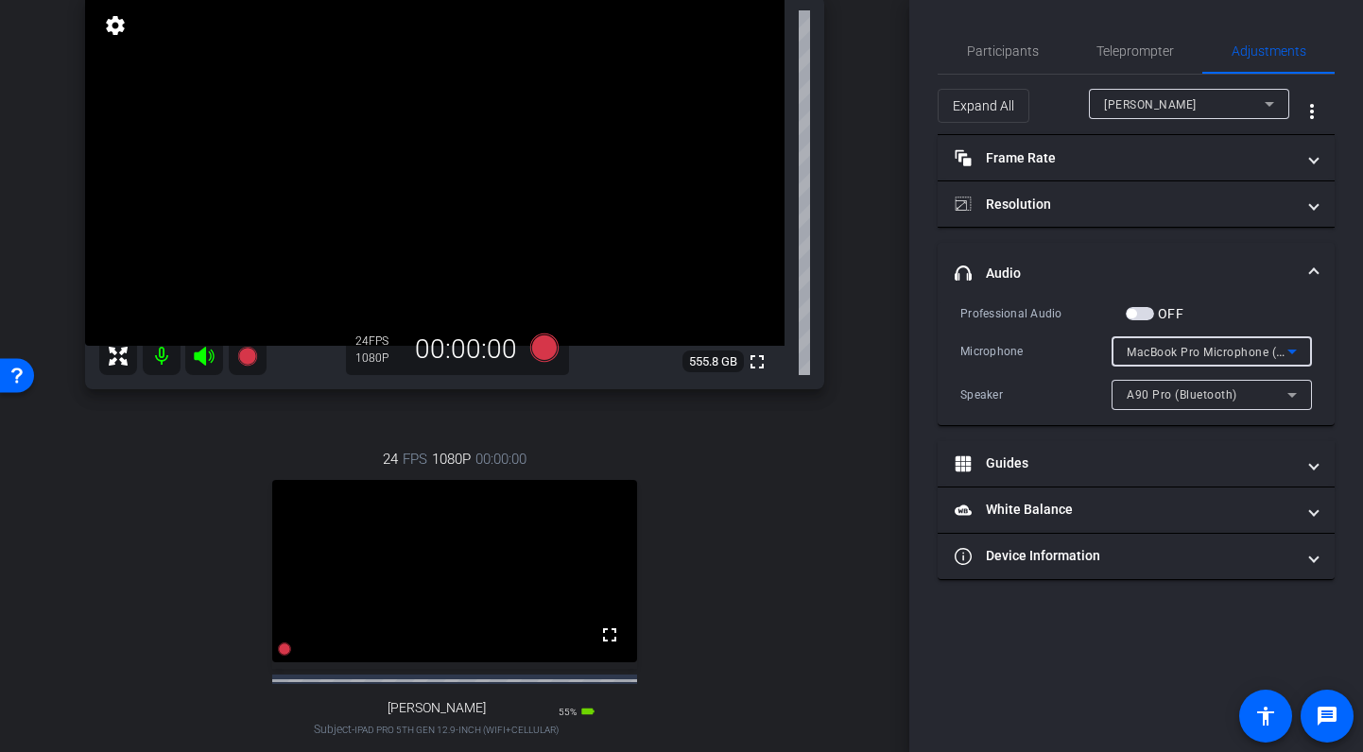
click at [1245, 344] on div "MacBook Pro Microphone (Built-in)" at bounding box center [1207, 352] width 161 height 24
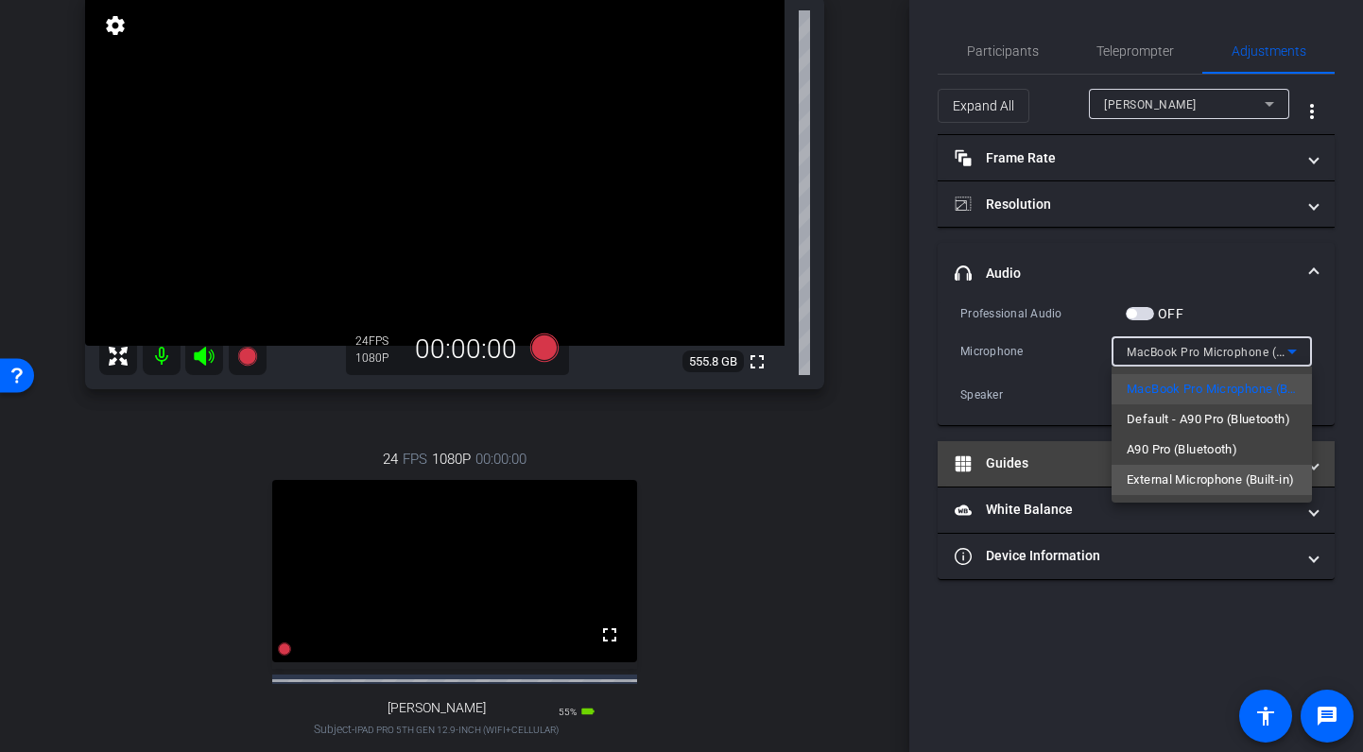
click at [1201, 475] on span "External Microphone (Built-in)" at bounding box center [1210, 480] width 167 height 23
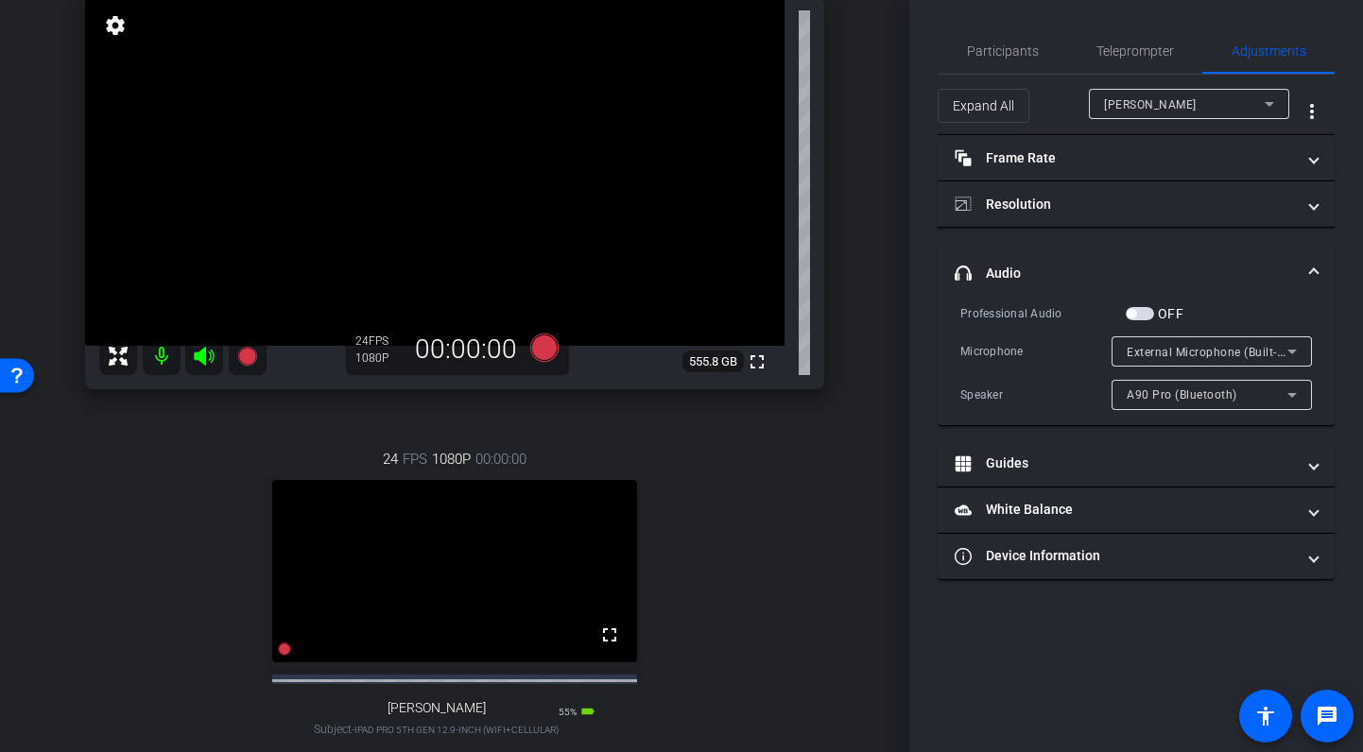
click at [1139, 313] on span "button" at bounding box center [1140, 313] width 28 height 13
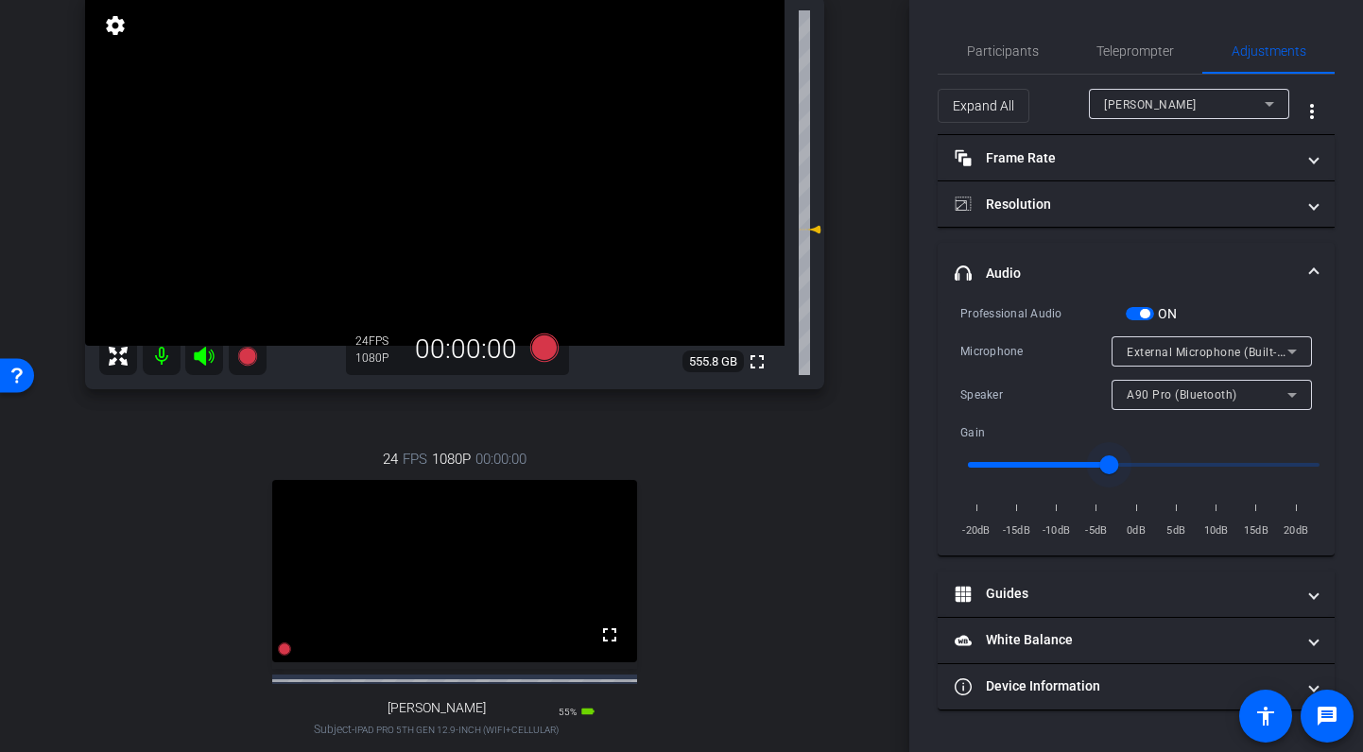
type input "0.7"
click at [1094, 461] on input "range" at bounding box center [1143, 465] width 391 height 42
click at [1005, 56] on span "Participants" at bounding box center [1003, 50] width 72 height 13
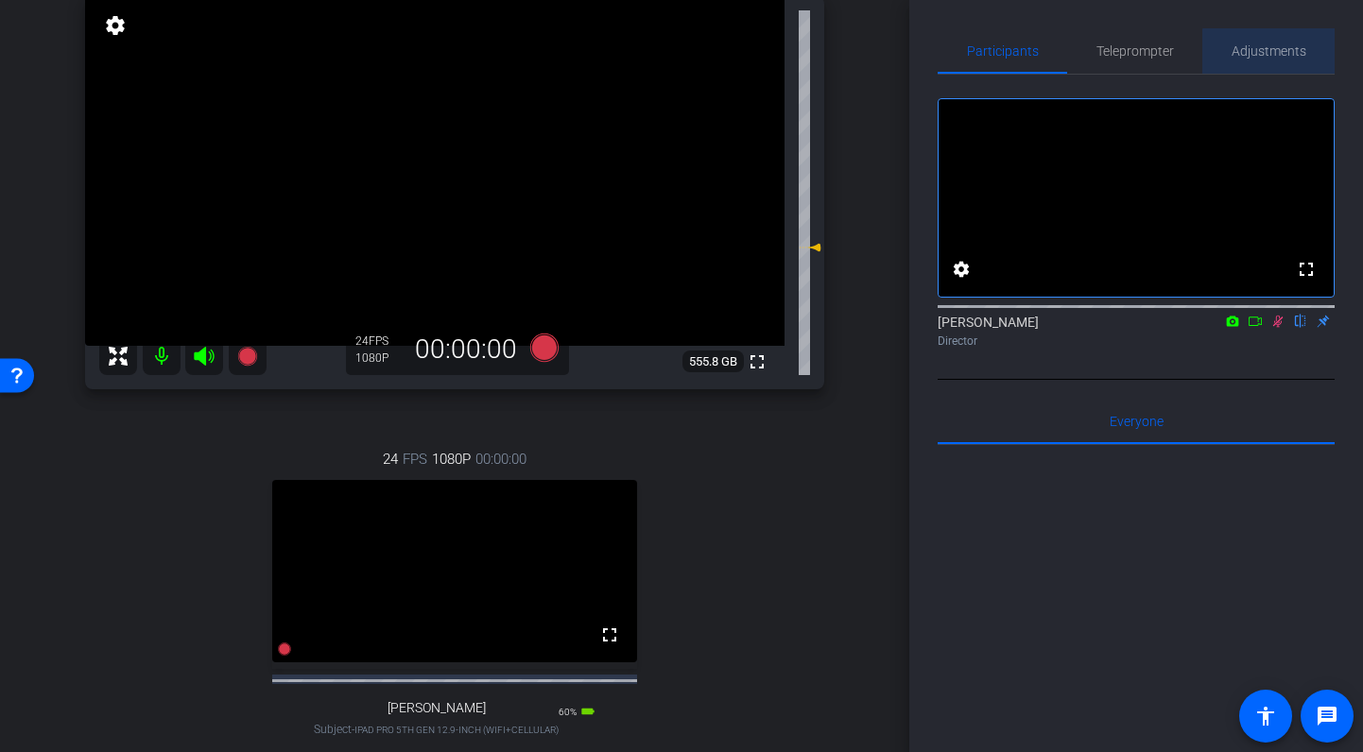
click at [1278, 54] on span "Adjustments" at bounding box center [1269, 50] width 75 height 13
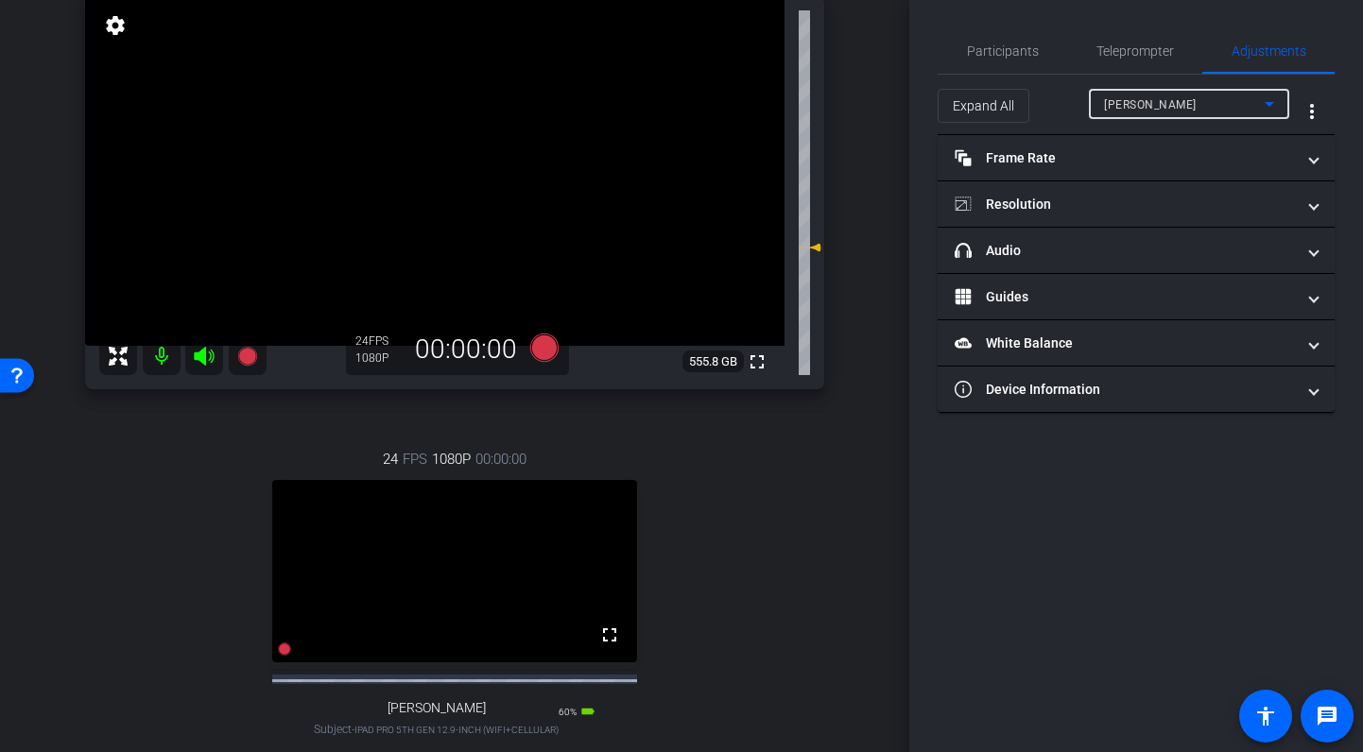
click at [1207, 100] on div "Jennifer" at bounding box center [1184, 105] width 161 height 24
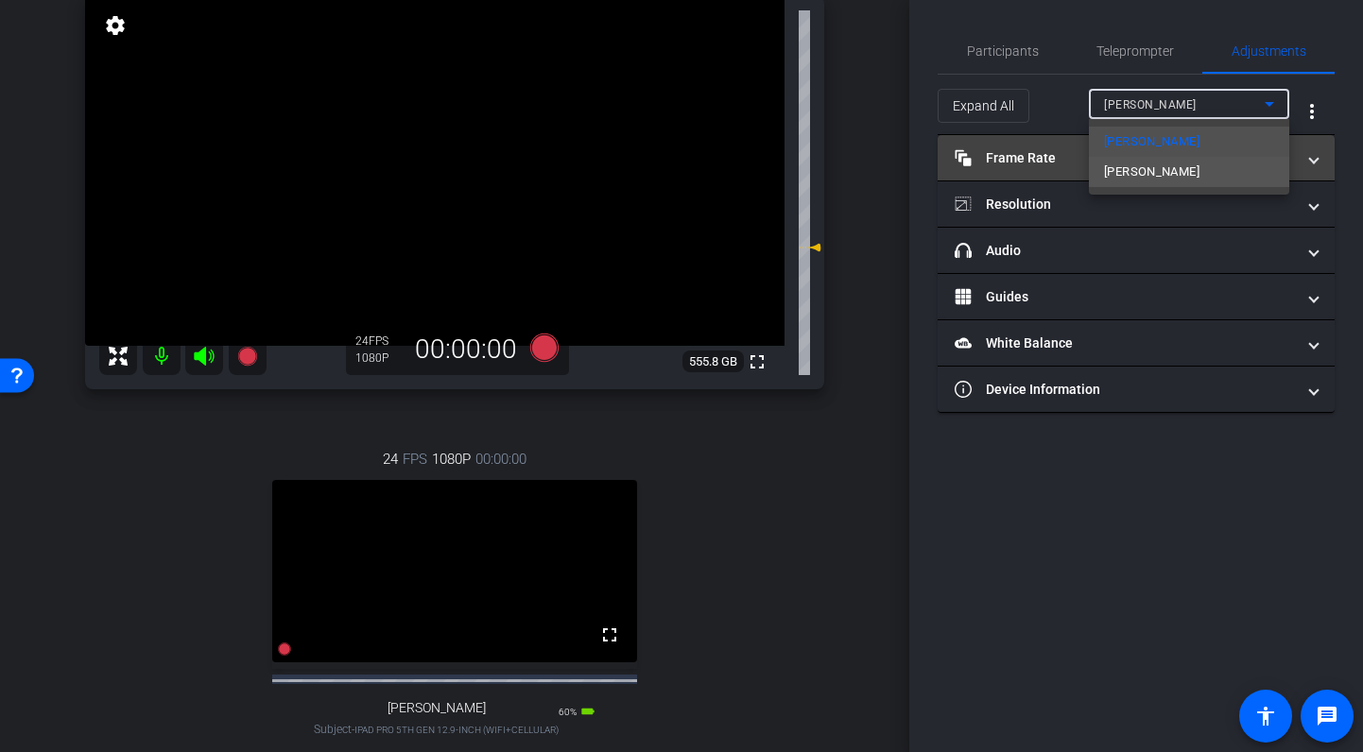
click at [1175, 168] on mat-option "[PERSON_NAME]" at bounding box center [1189, 172] width 200 height 30
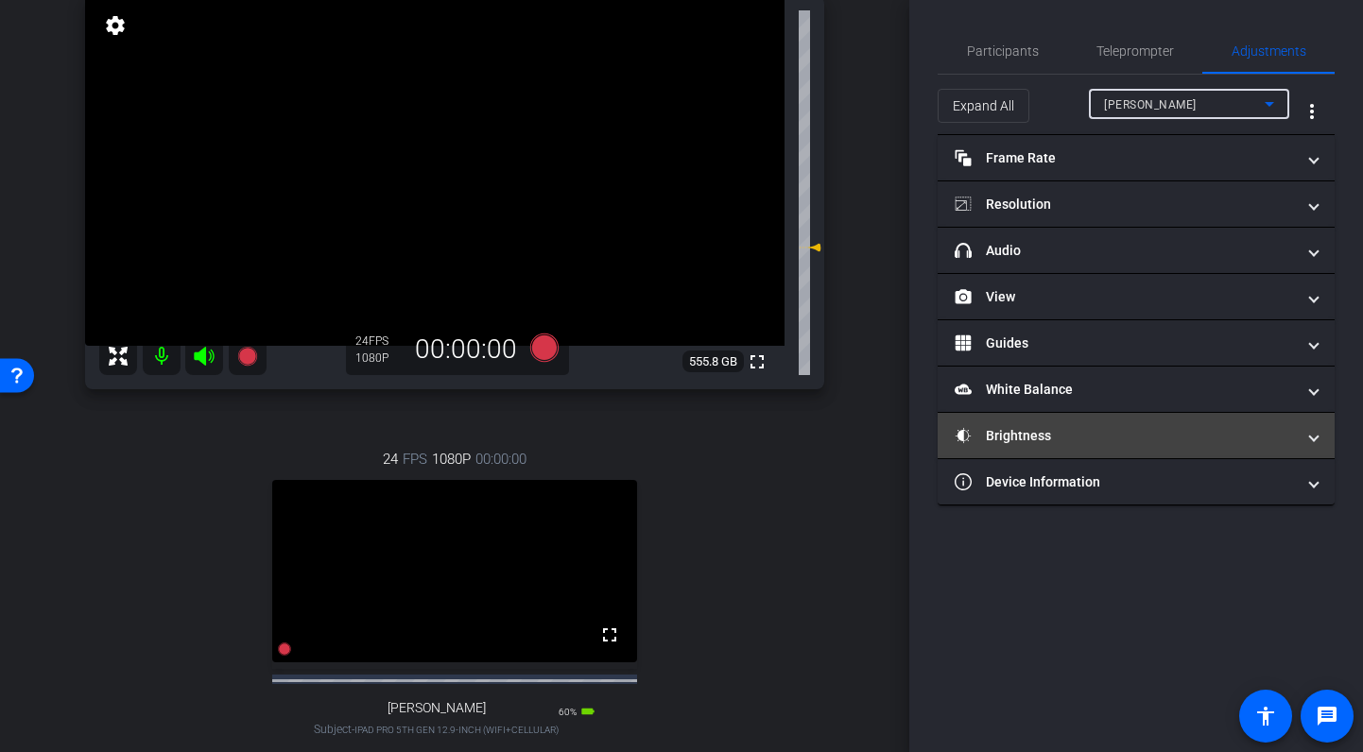
click at [1134, 432] on mat-panel-title "Brightness" at bounding box center [1125, 436] width 340 height 20
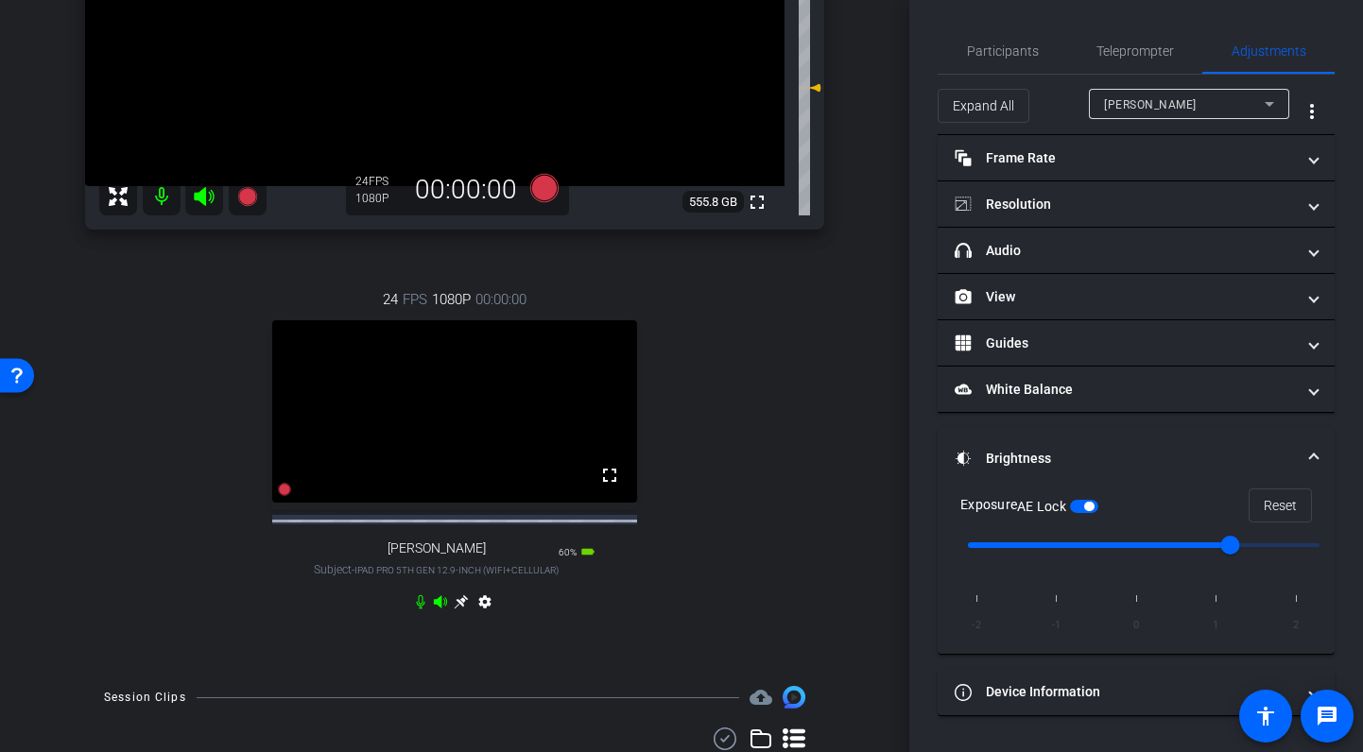
scroll to position [307, 0]
click at [460, 612] on icon at bounding box center [461, 604] width 14 height 14
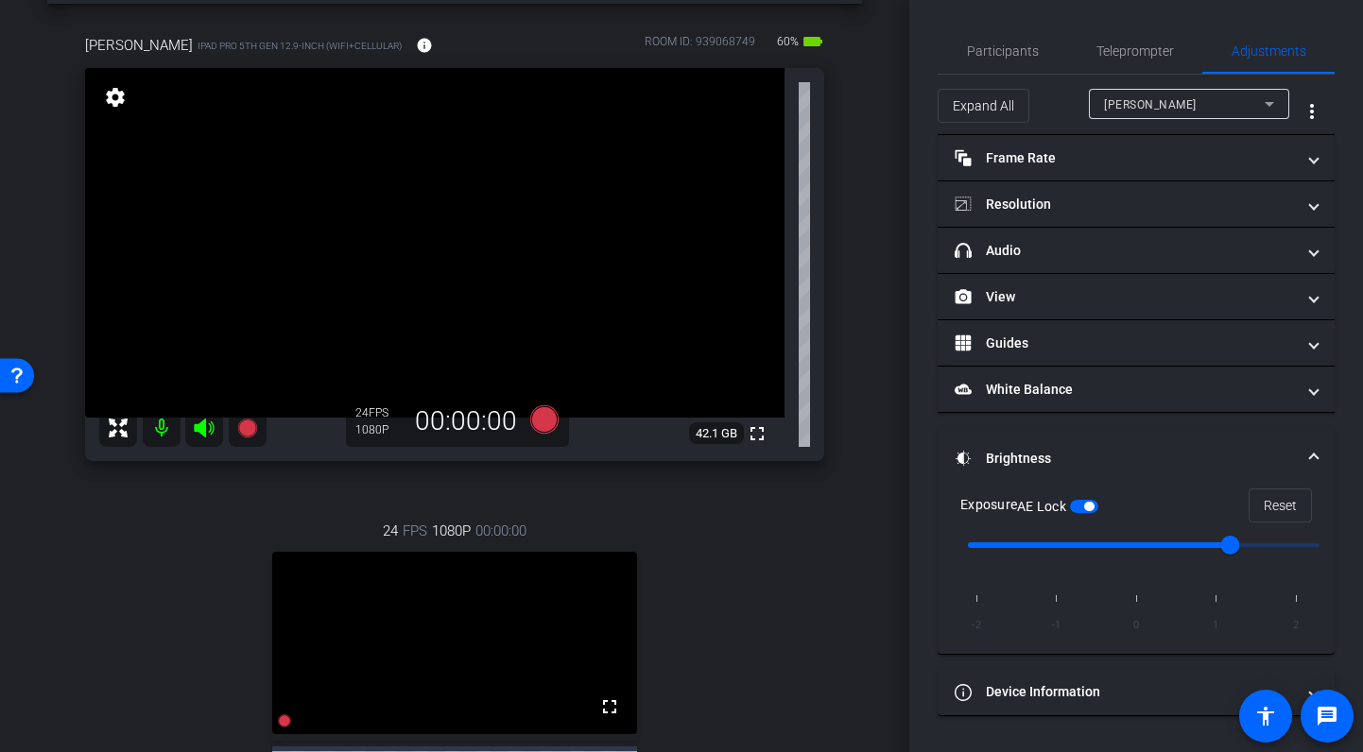
scroll to position [0, 0]
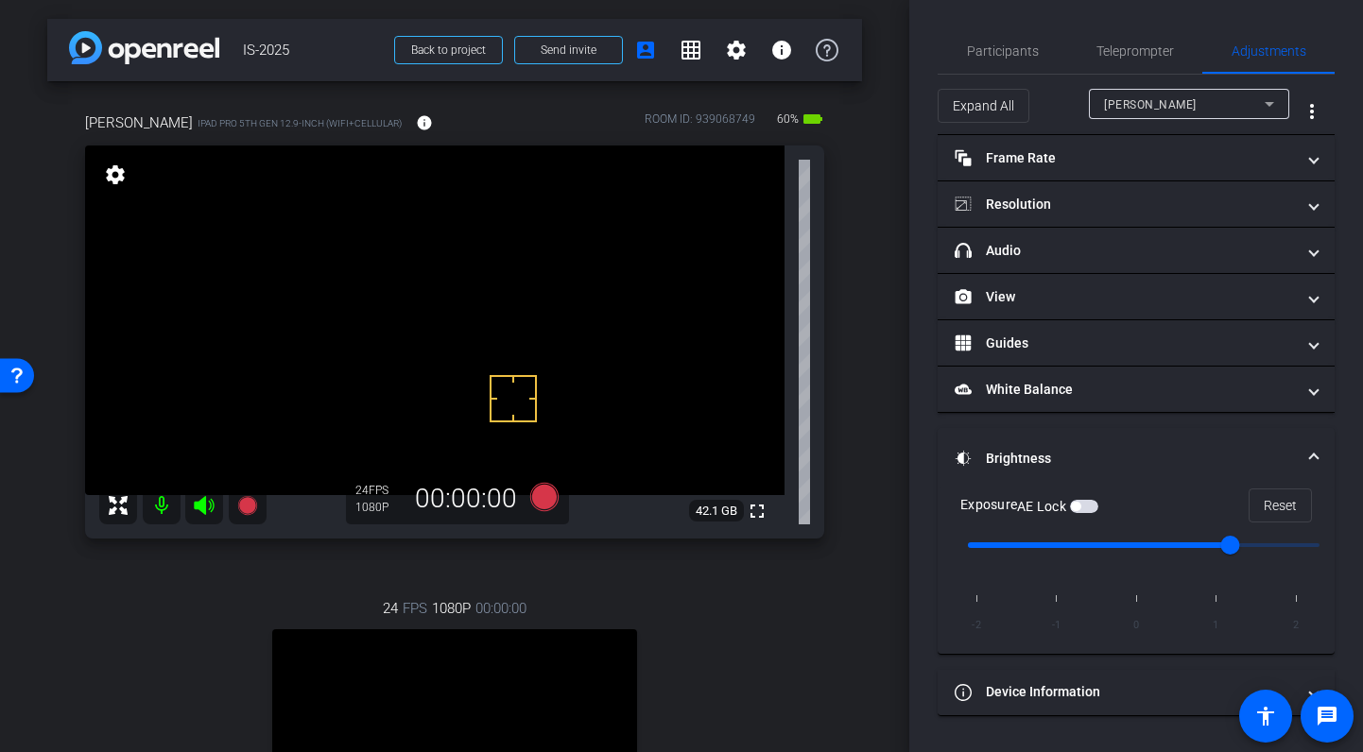
click at [1091, 508] on span "button" at bounding box center [1084, 506] width 28 height 13
click at [989, 47] on span "Participants" at bounding box center [1003, 50] width 72 height 13
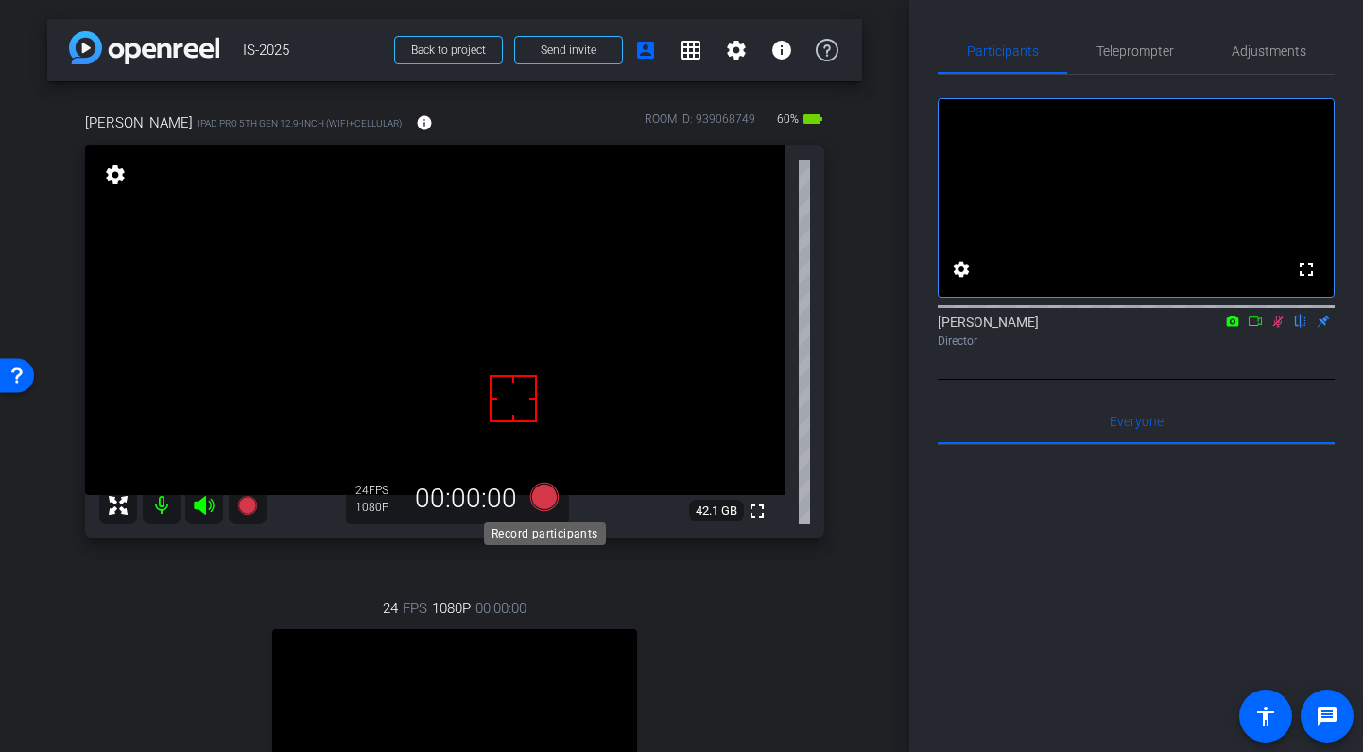
click at [551, 497] on icon at bounding box center [544, 497] width 28 height 28
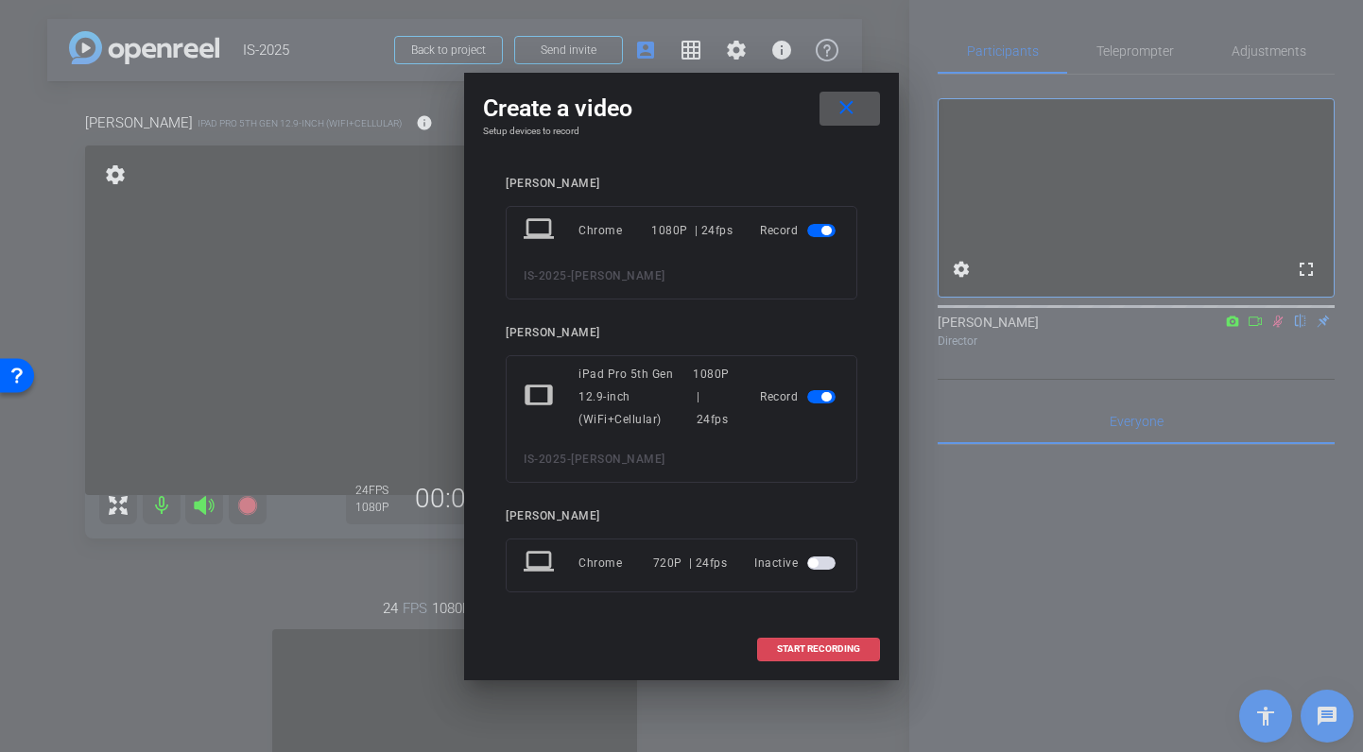
click at [832, 646] on span "START RECORDING" at bounding box center [818, 649] width 83 height 9
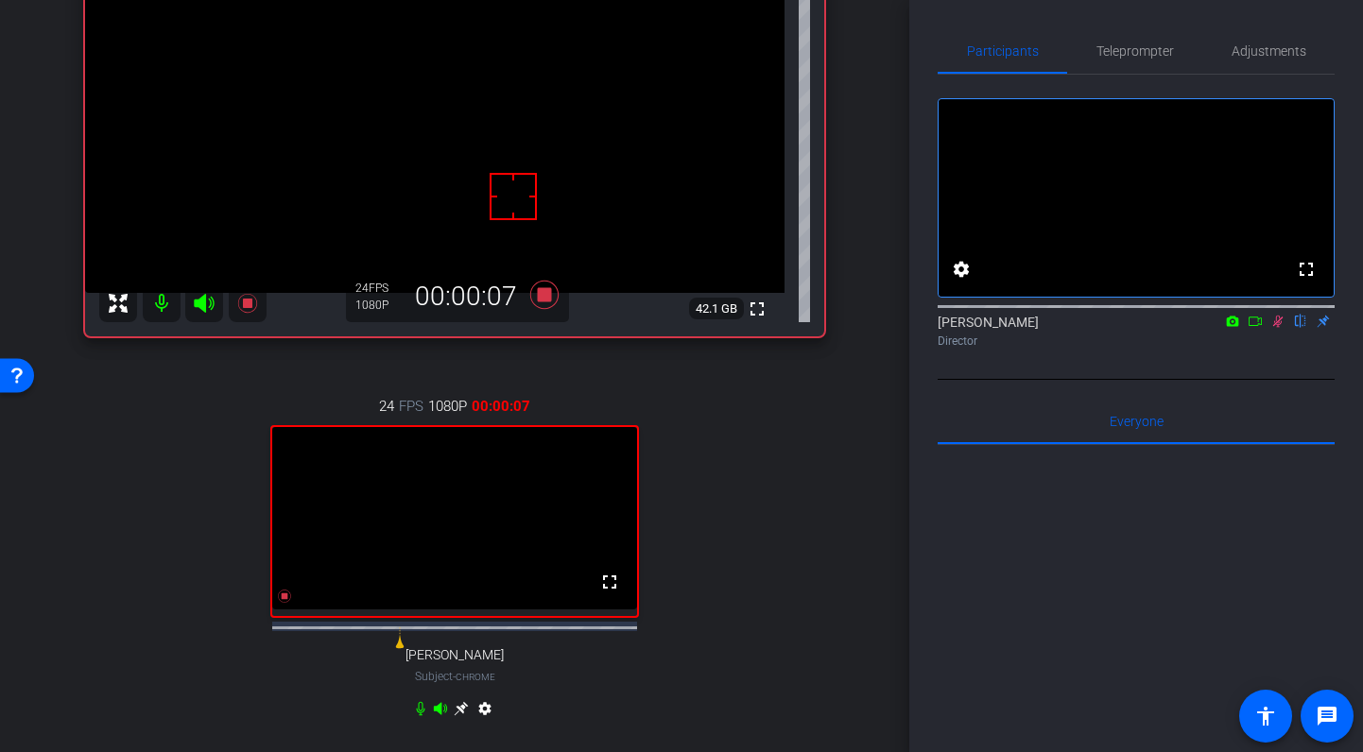
scroll to position [271, 0]
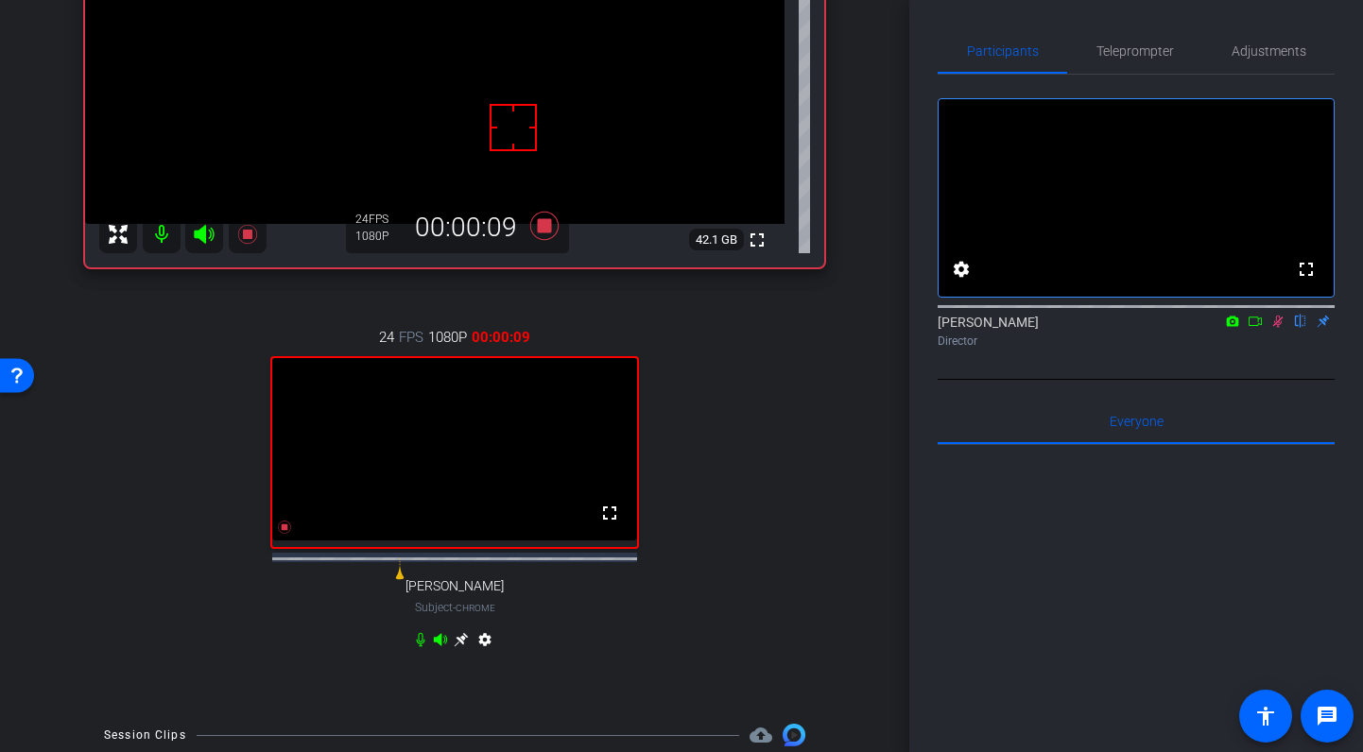
click at [461, 647] on icon at bounding box center [461, 640] width 14 height 14
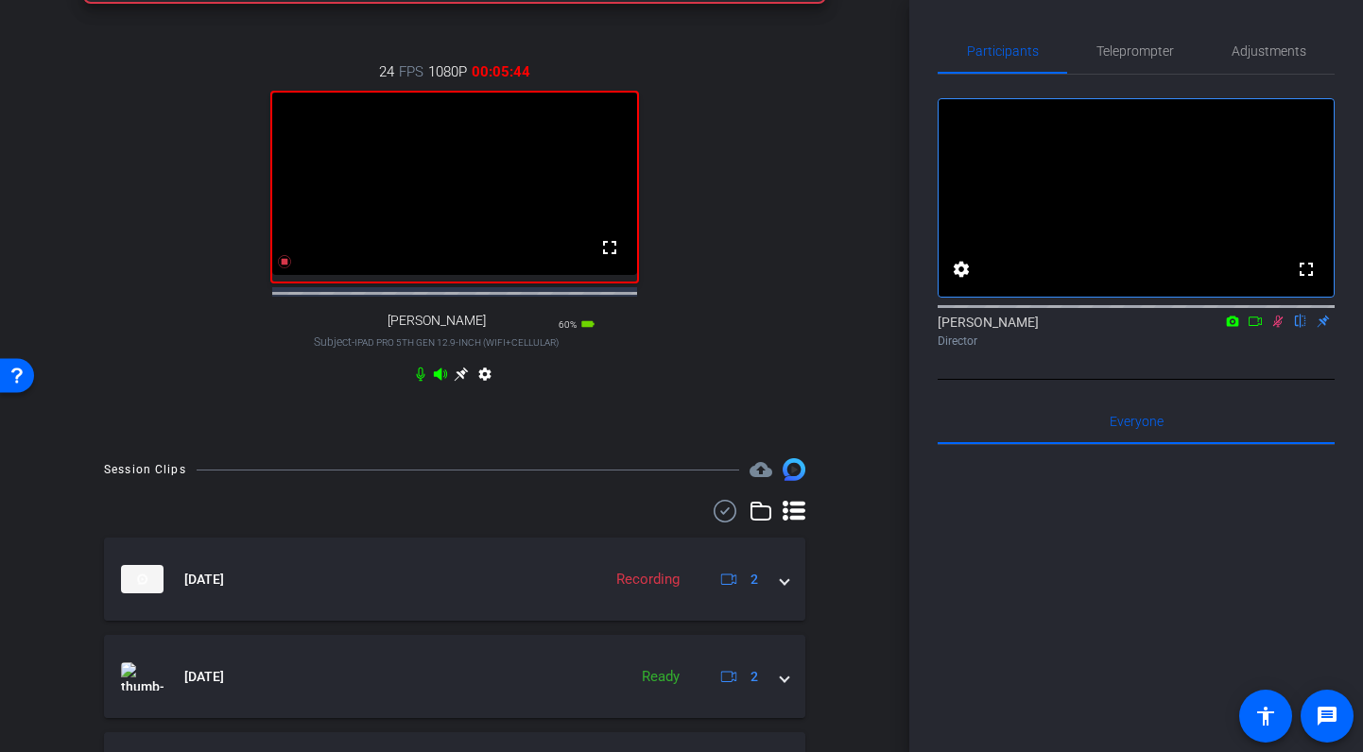
scroll to position [600, 0]
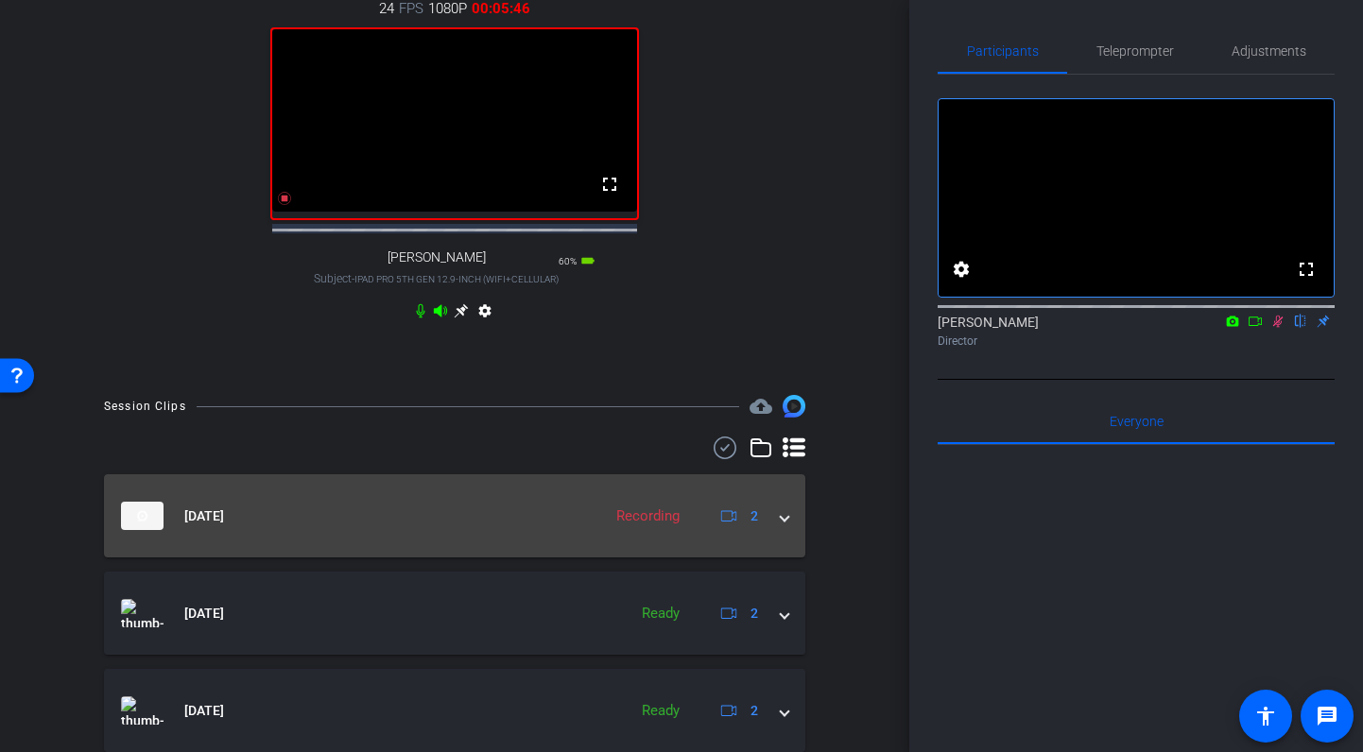
click at [783, 526] on span at bounding box center [785, 517] width 8 height 20
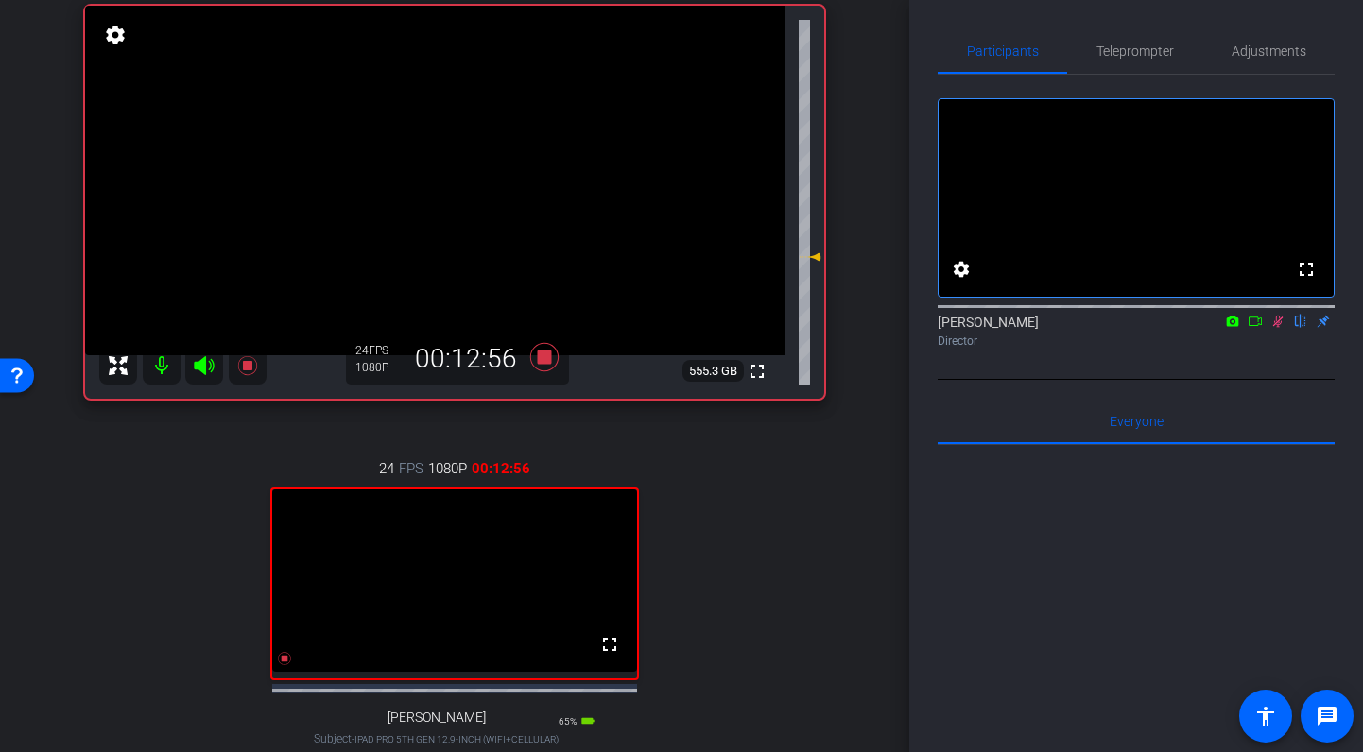
scroll to position [129, 0]
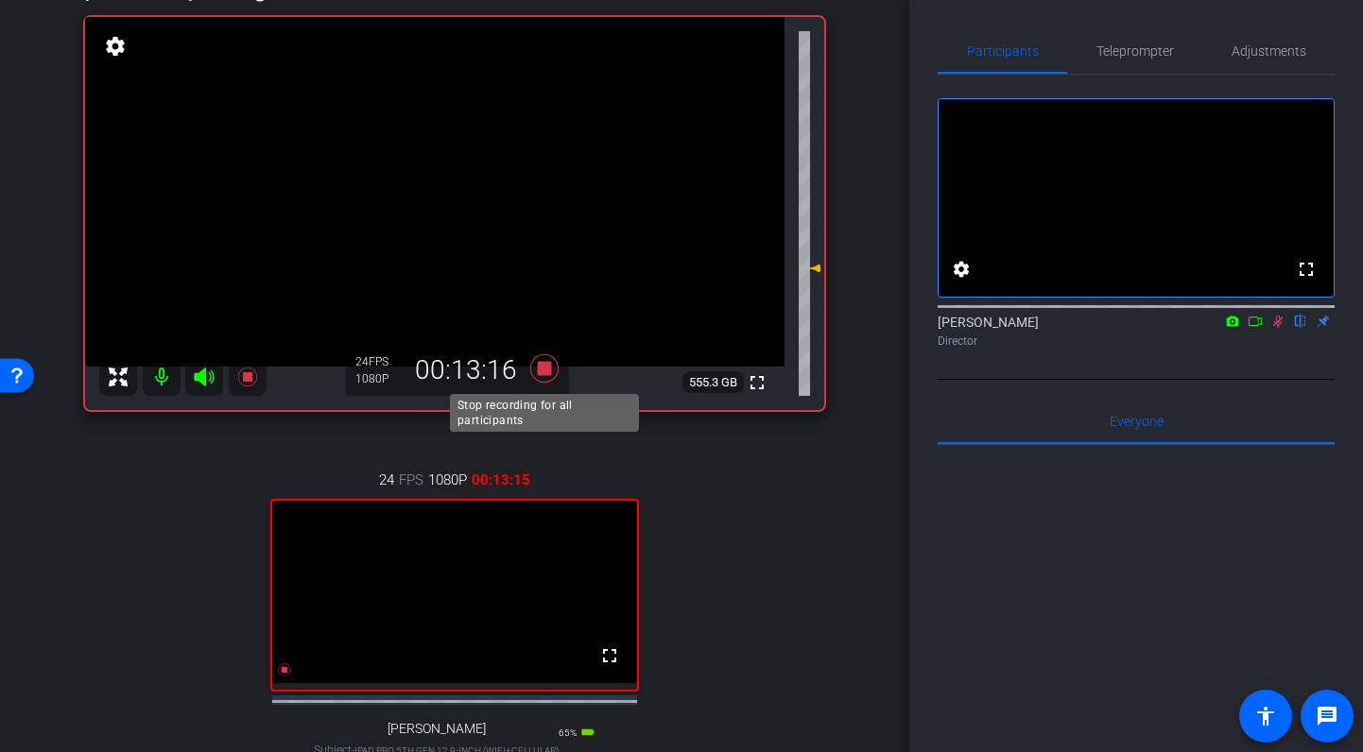
click at [543, 369] on icon at bounding box center [544, 368] width 28 height 28
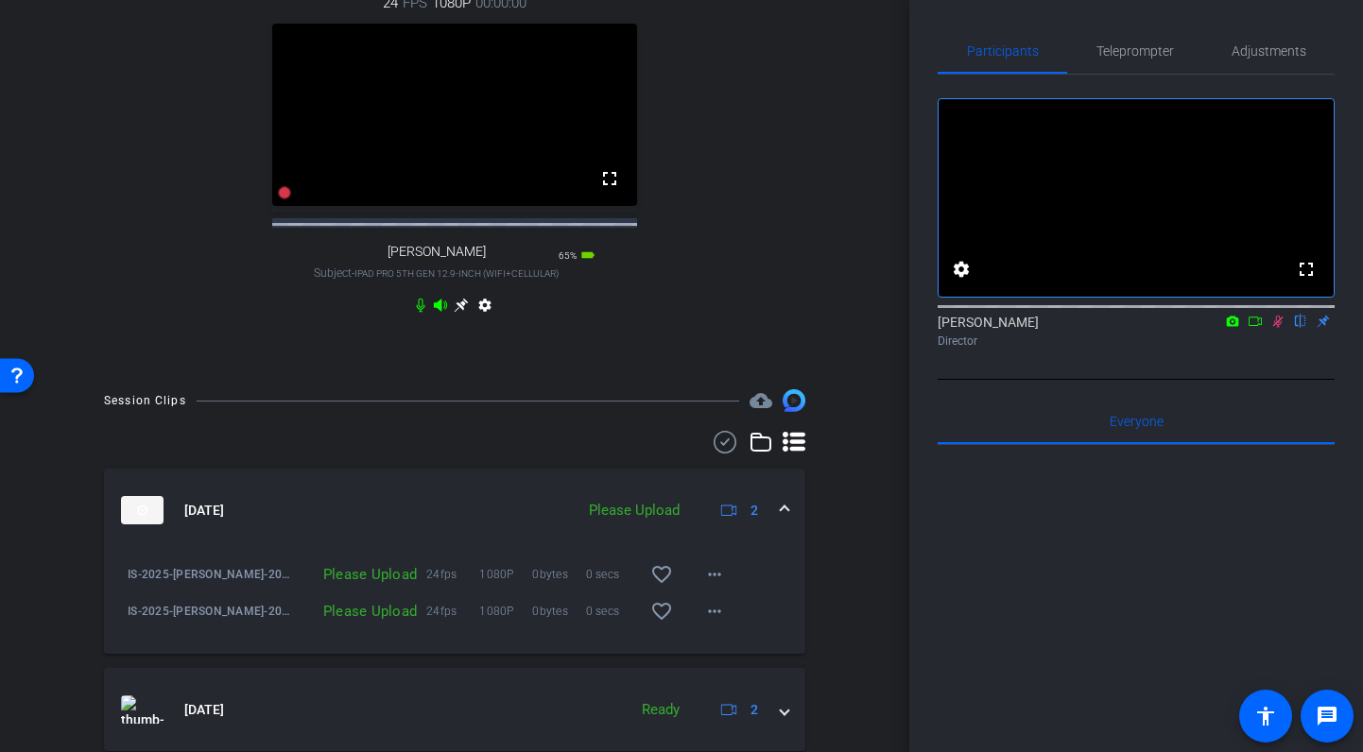
scroll to position [607, 0]
click at [712, 622] on mat-icon "more_horiz" at bounding box center [714, 610] width 23 height 23
click at [729, 662] on span "Upload" at bounding box center [745, 667] width 76 height 23
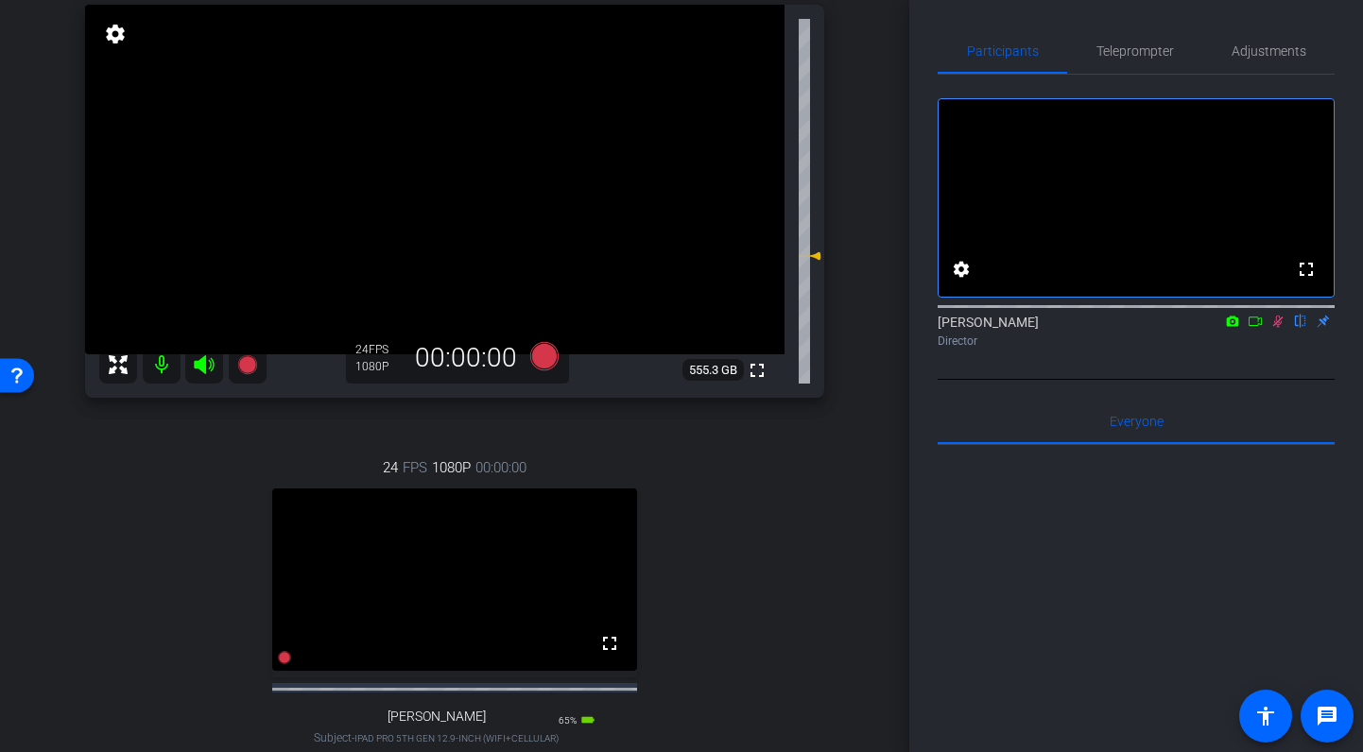
scroll to position [138, 0]
click at [827, 530] on div "Jennifer Chrome info ROOM ID: 939068749 fullscreen settings 555.3 GB 24 FPS 108…" at bounding box center [454, 390] width 815 height 895
click at [731, 531] on div "24 FPS 1080P 00:00:00 fullscreen Dave Subject - iPad Pro 5th Gen 12.9-inch (WiF…" at bounding box center [454, 624] width 739 height 390
click at [161, 360] on mat-icon at bounding box center [162, 368] width 38 height 38
click at [1275, 328] on icon at bounding box center [1277, 321] width 15 height 13
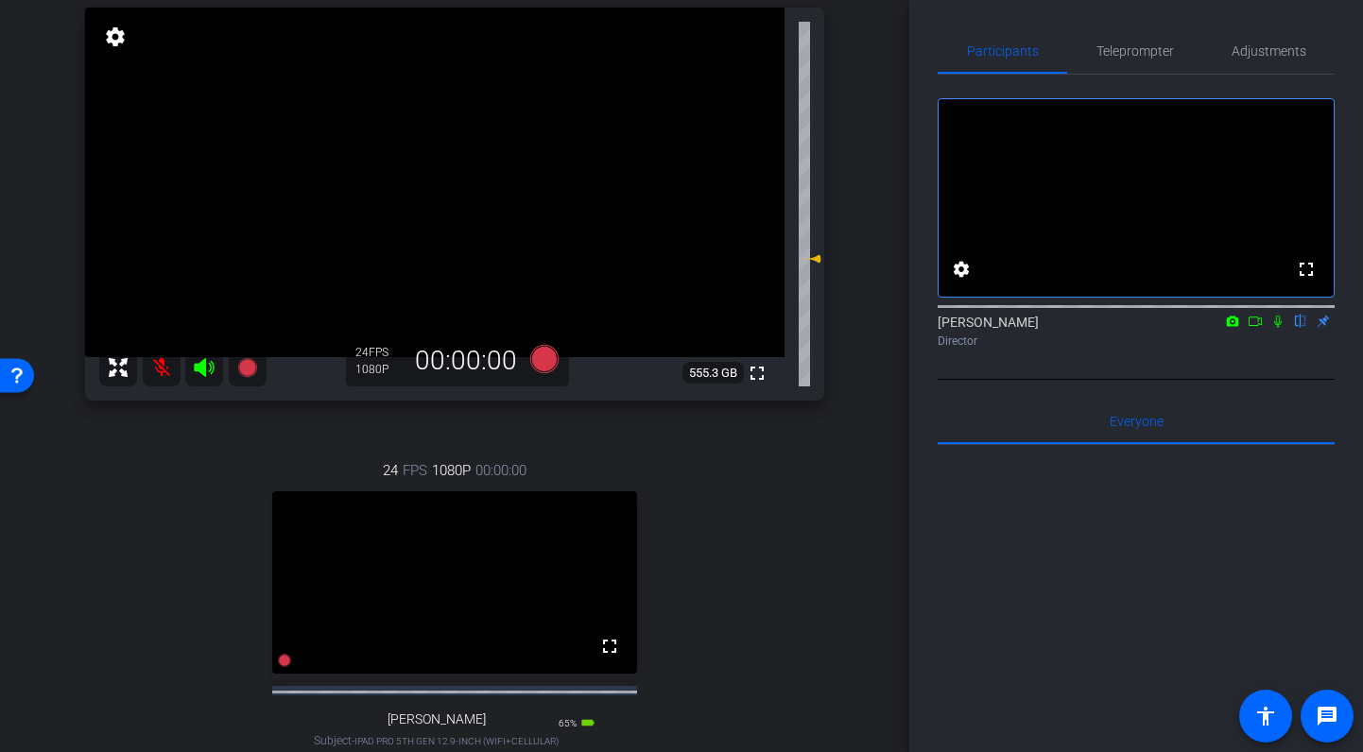
click at [203, 360] on icon at bounding box center [204, 367] width 20 height 19
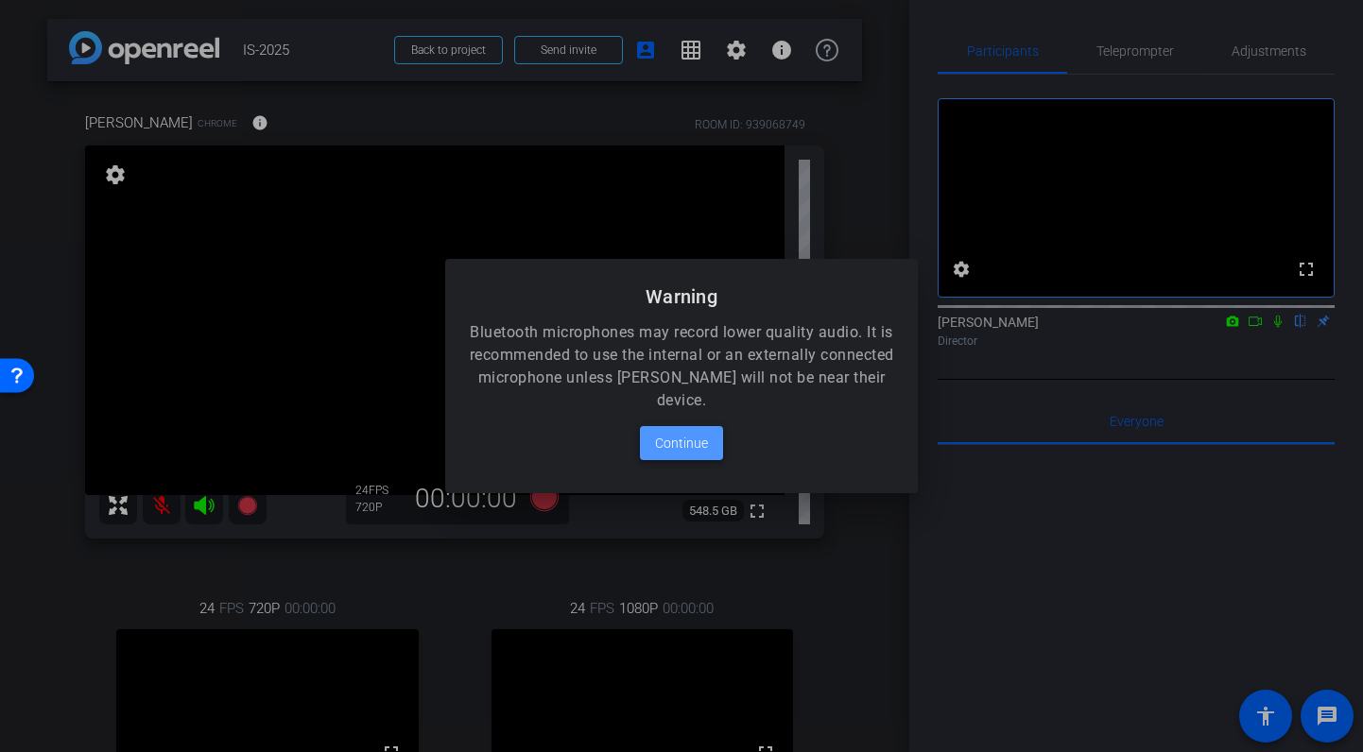
click at [684, 441] on span "Continue" at bounding box center [681, 443] width 53 height 23
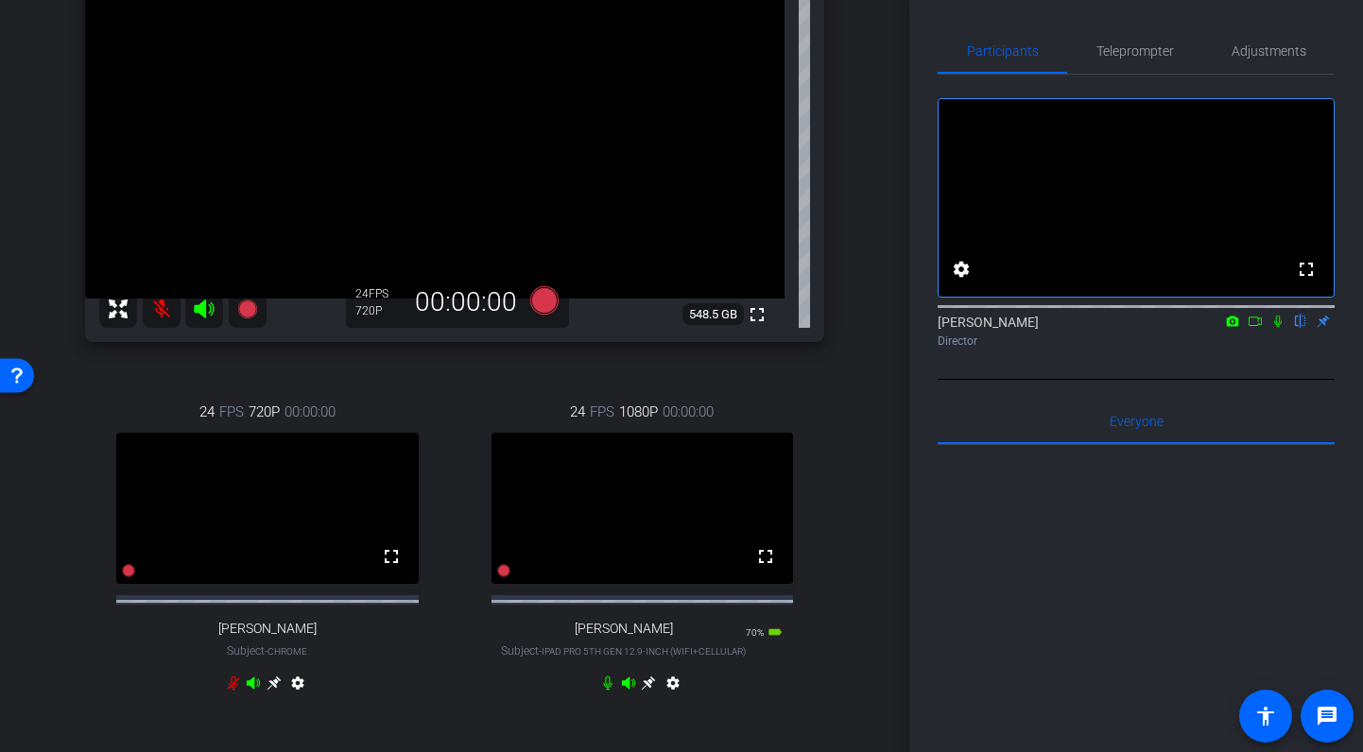
scroll to position [185, 0]
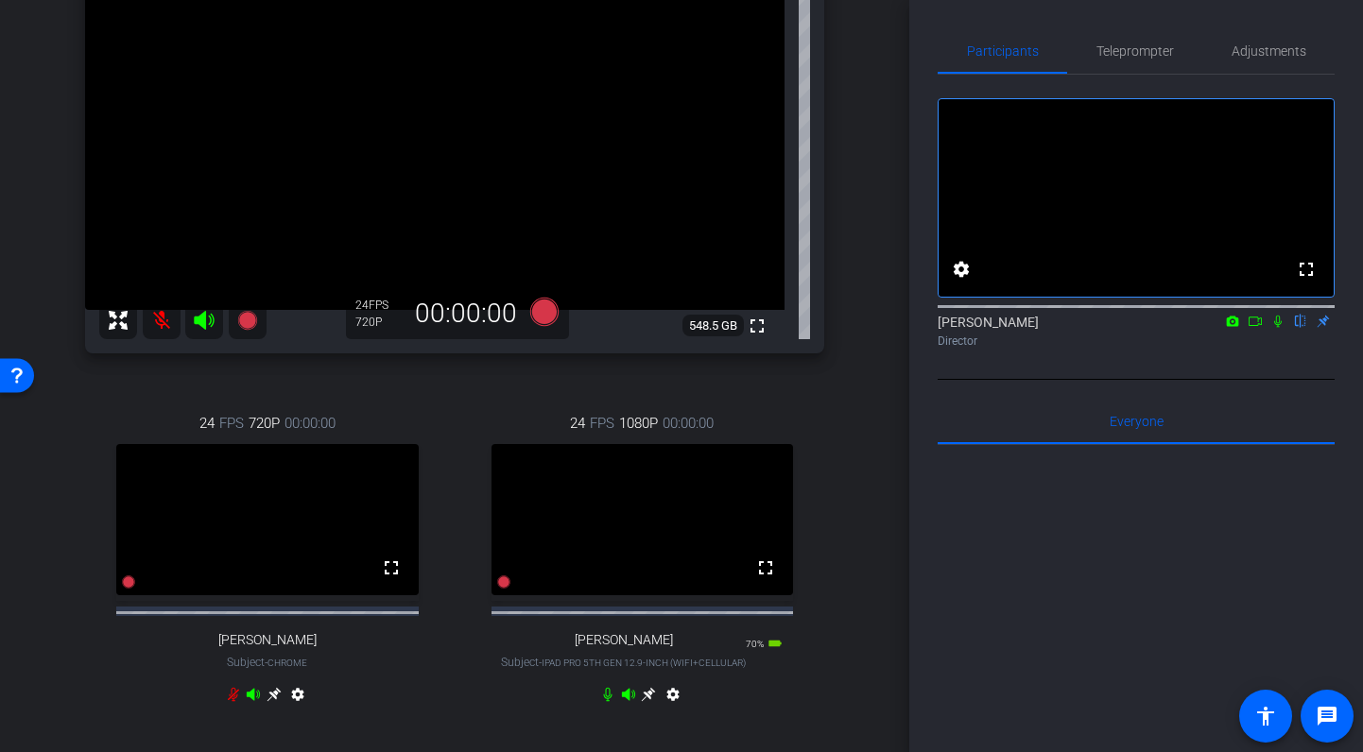
click at [842, 150] on div "Rob Chrome info ROOM ID: 939068749 fullscreen settings 548.5 GB 24 FPS 720P 00:…" at bounding box center [454, 328] width 815 height 864
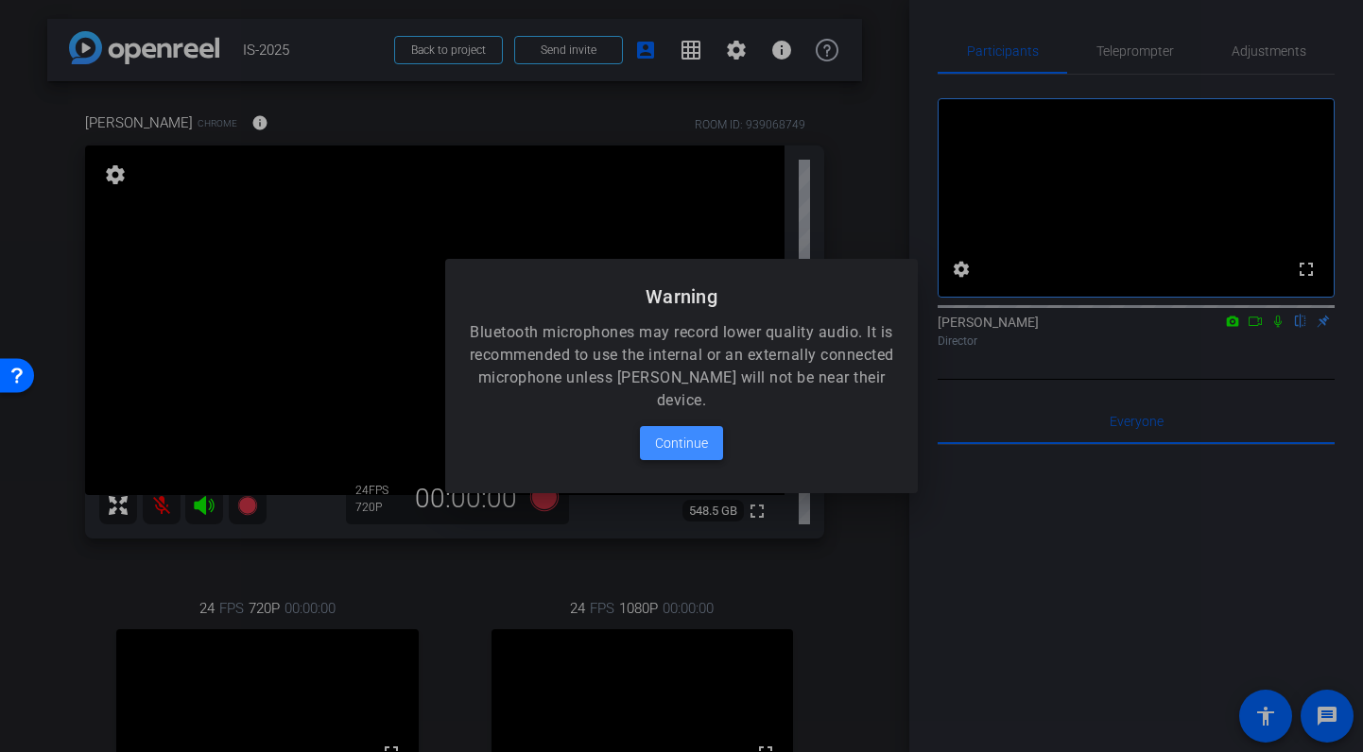
click at [697, 436] on span "Continue" at bounding box center [681, 443] width 53 height 23
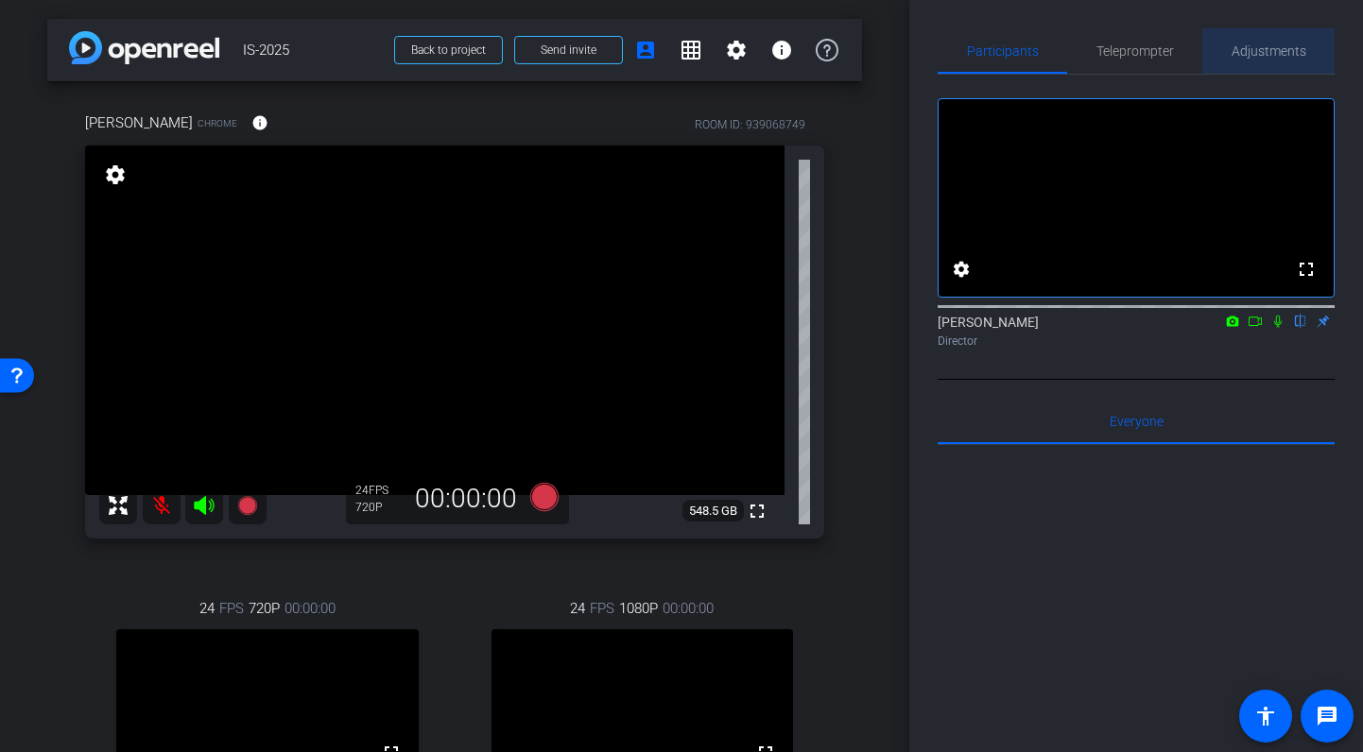
click at [1276, 51] on span "Adjustments" at bounding box center [1269, 50] width 75 height 13
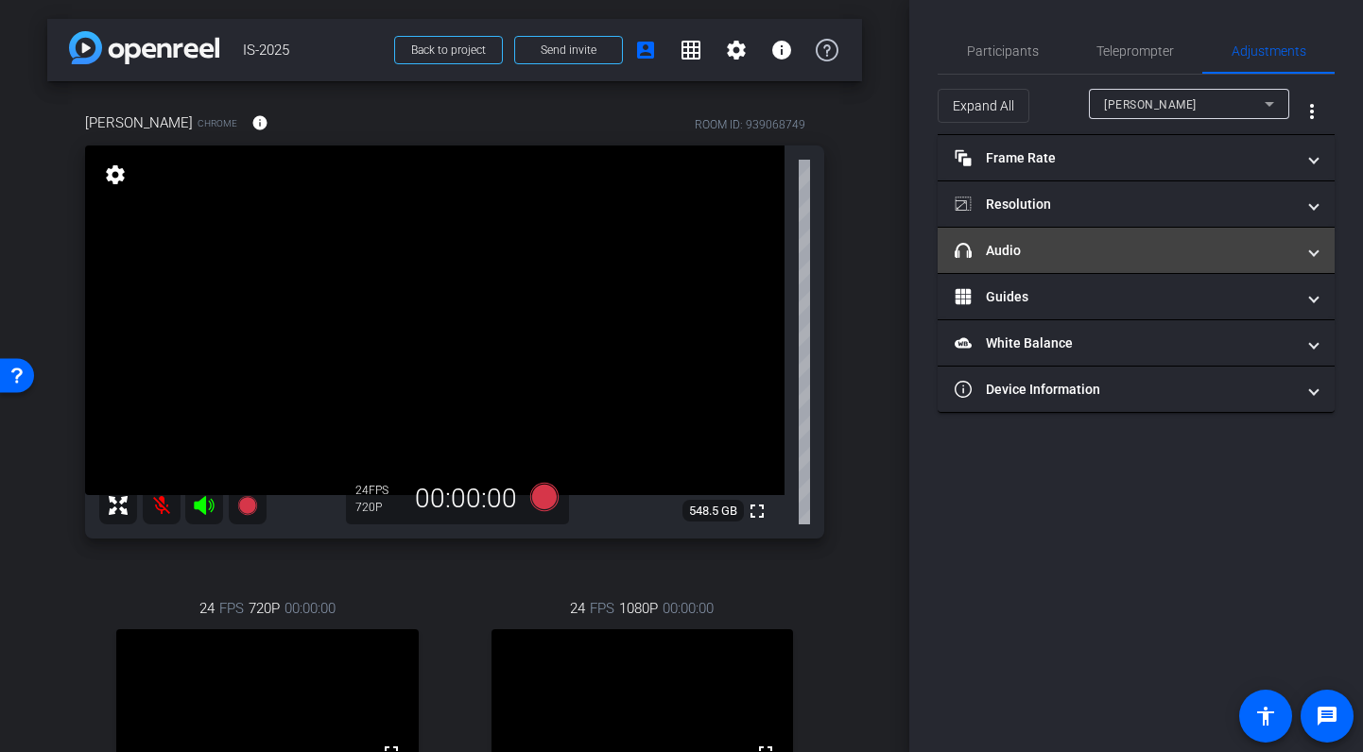
click at [1112, 250] on mat-panel-title "headphone icon Audio" at bounding box center [1125, 251] width 340 height 20
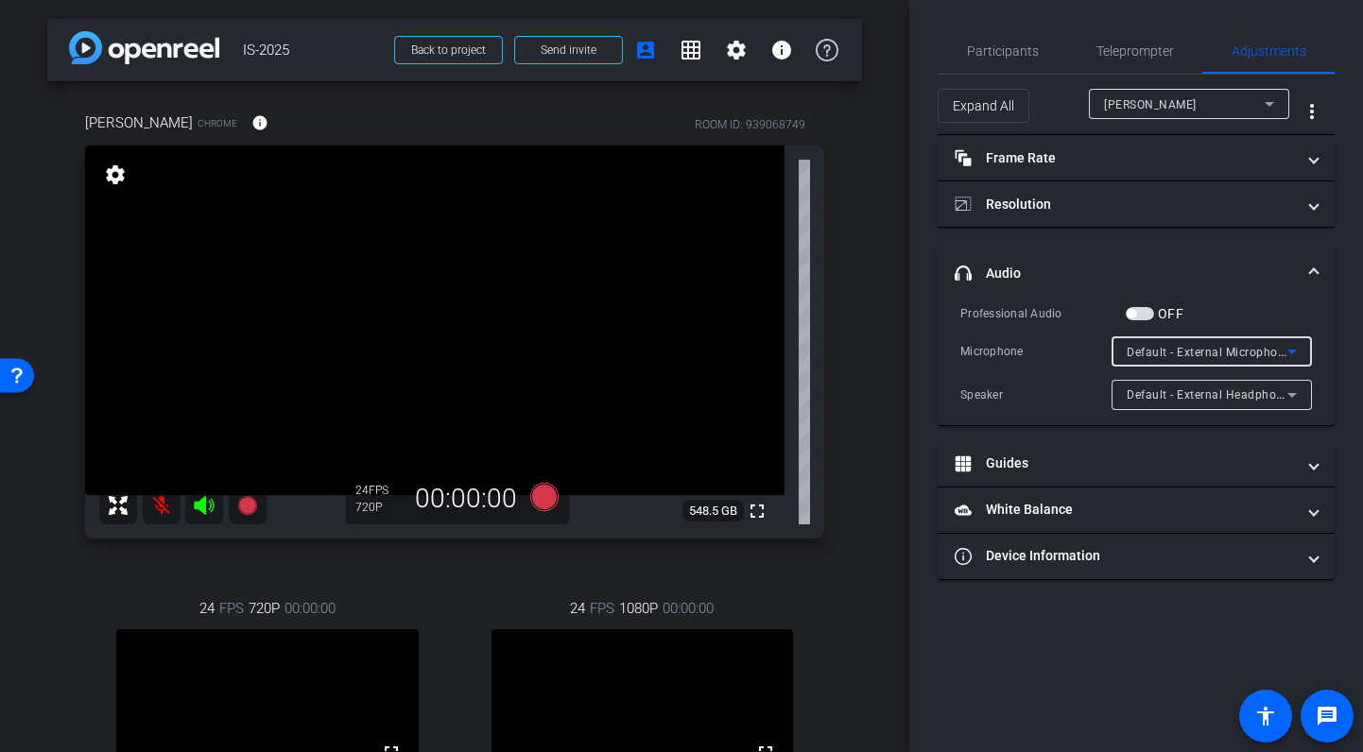
click at [1204, 349] on span "Default - External Microphone (Built-in)" at bounding box center [1234, 351] width 215 height 15
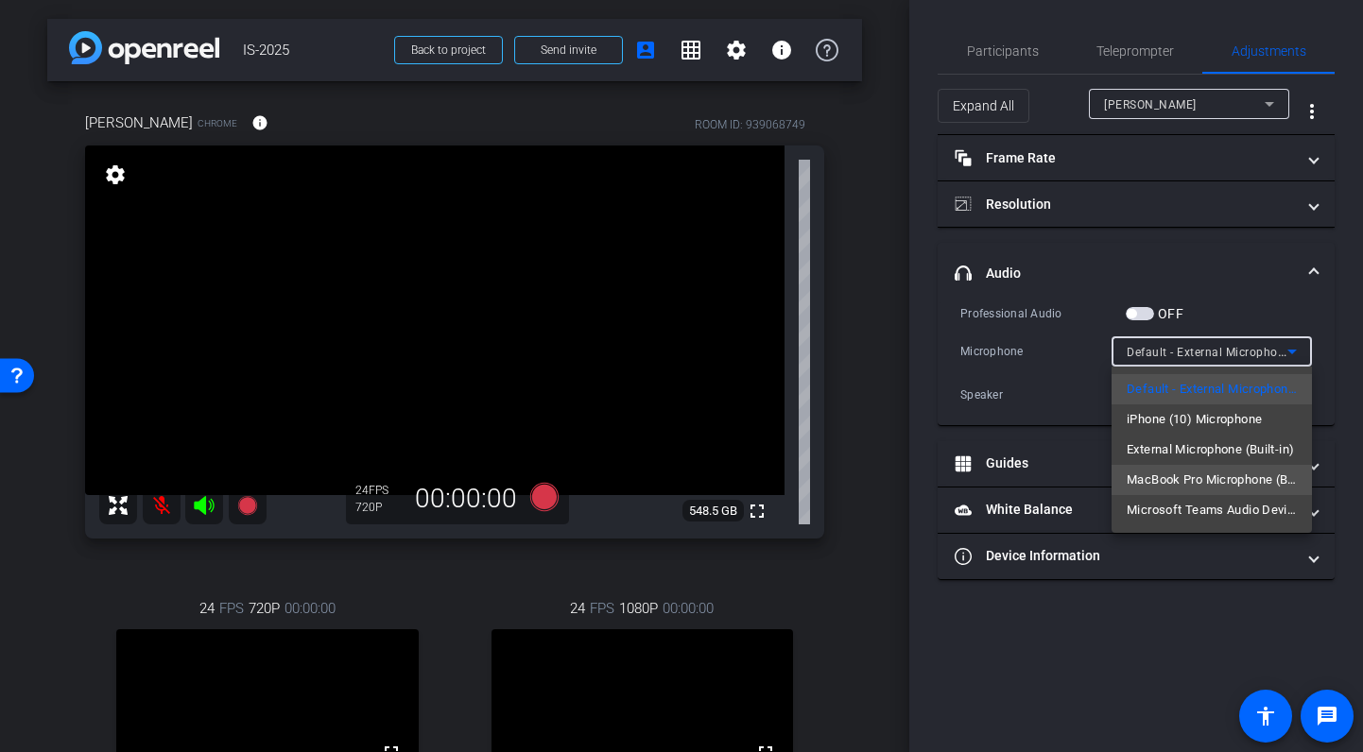
click at [1225, 473] on span "MacBook Pro Microphone (Built-in)" at bounding box center [1212, 480] width 170 height 23
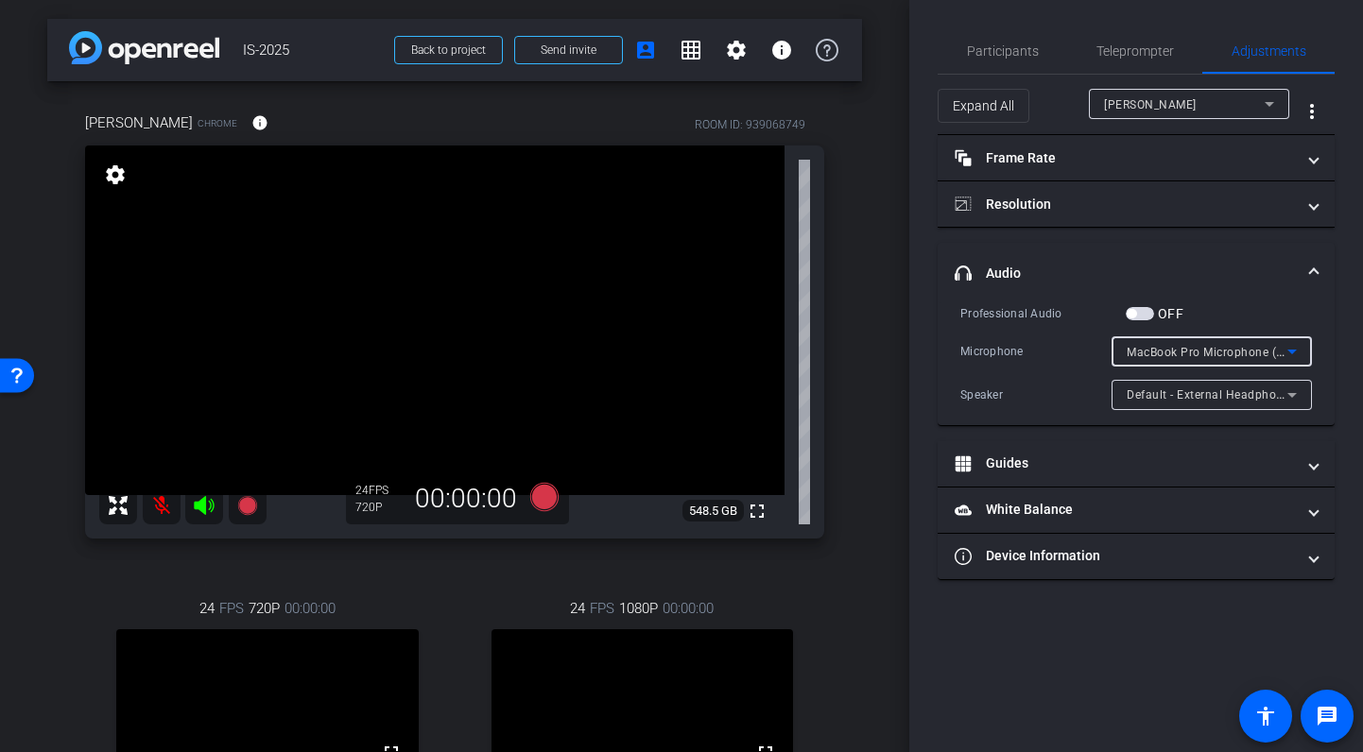
click at [1193, 388] on span "Default - External Headphones (Built-in)" at bounding box center [1236, 394] width 219 height 15
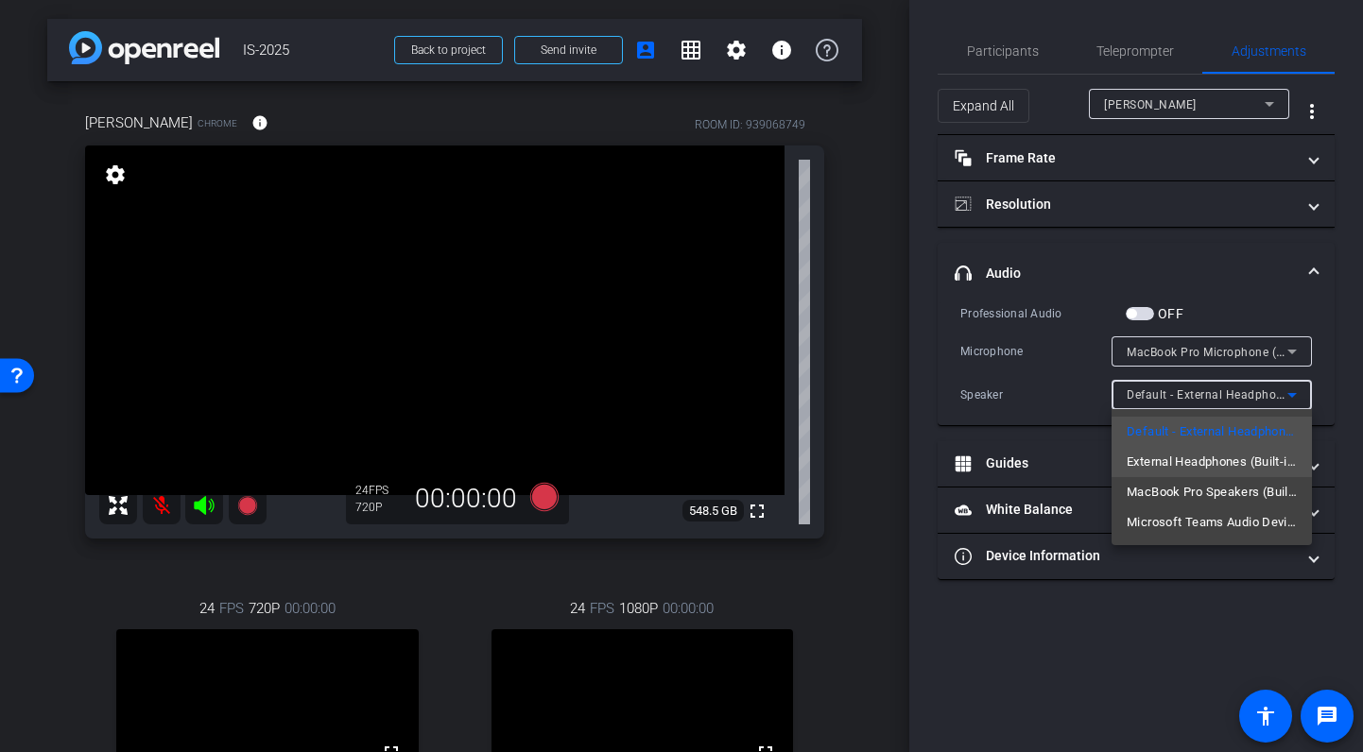
click at [1210, 455] on span "External Headphones (Built-in)" at bounding box center [1212, 462] width 170 height 23
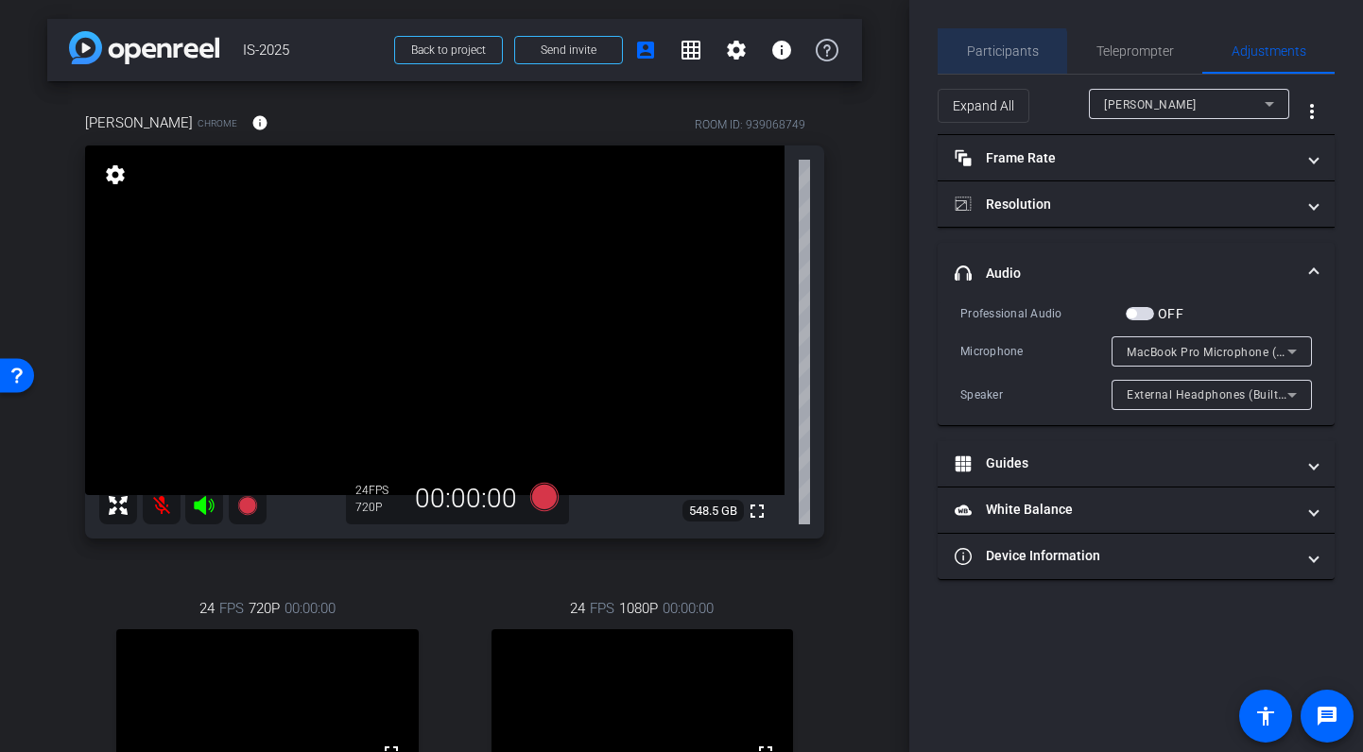
click at [979, 59] on span "Participants" at bounding box center [1003, 50] width 72 height 45
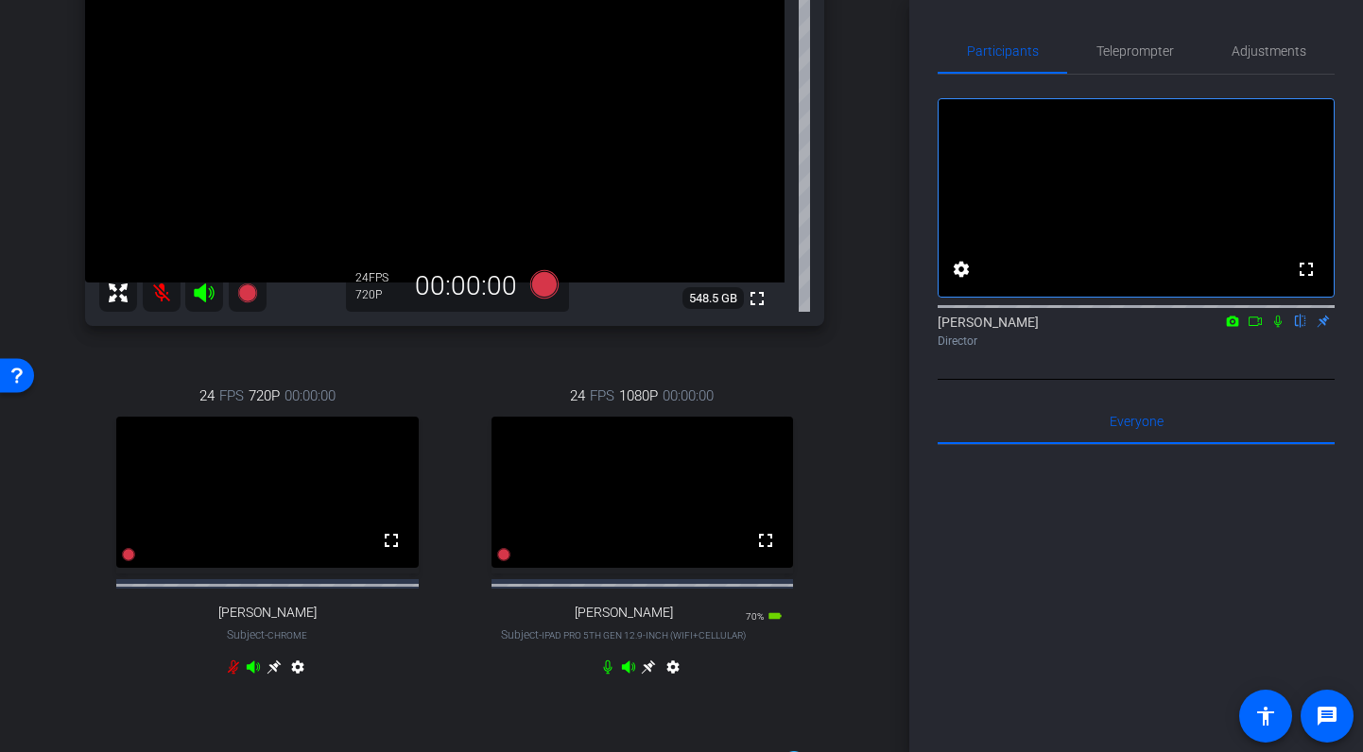
scroll to position [209, 0]
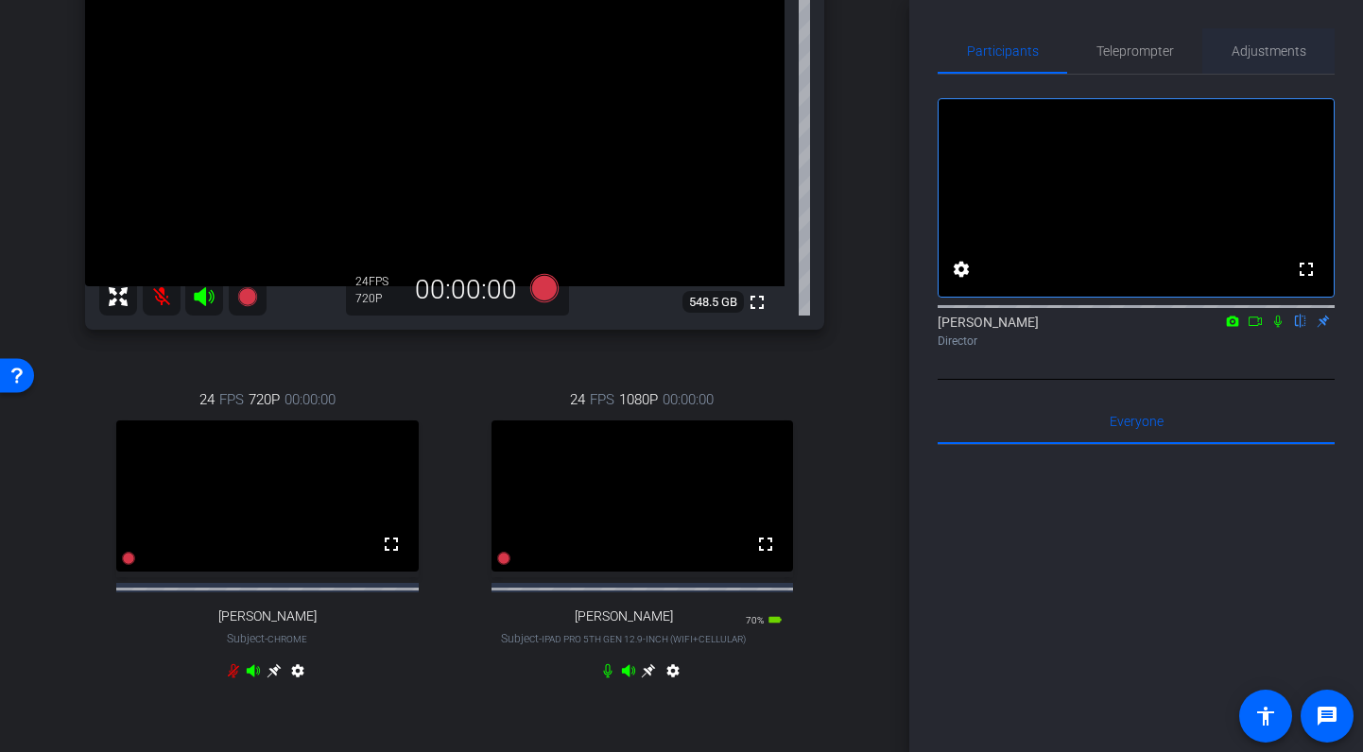
click at [1246, 44] on span "Adjustments" at bounding box center [1269, 50] width 75 height 13
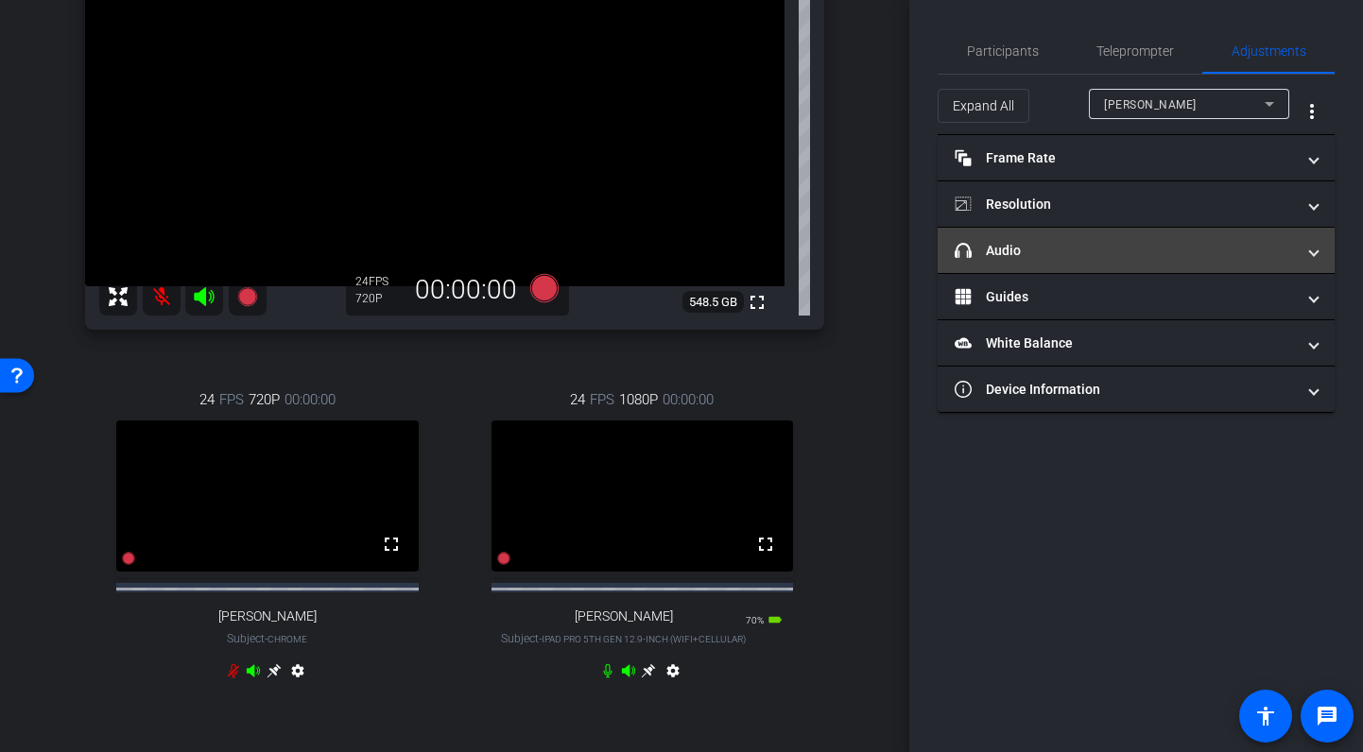
click at [1128, 253] on mat-panel-title "headphone icon Audio" at bounding box center [1125, 251] width 340 height 20
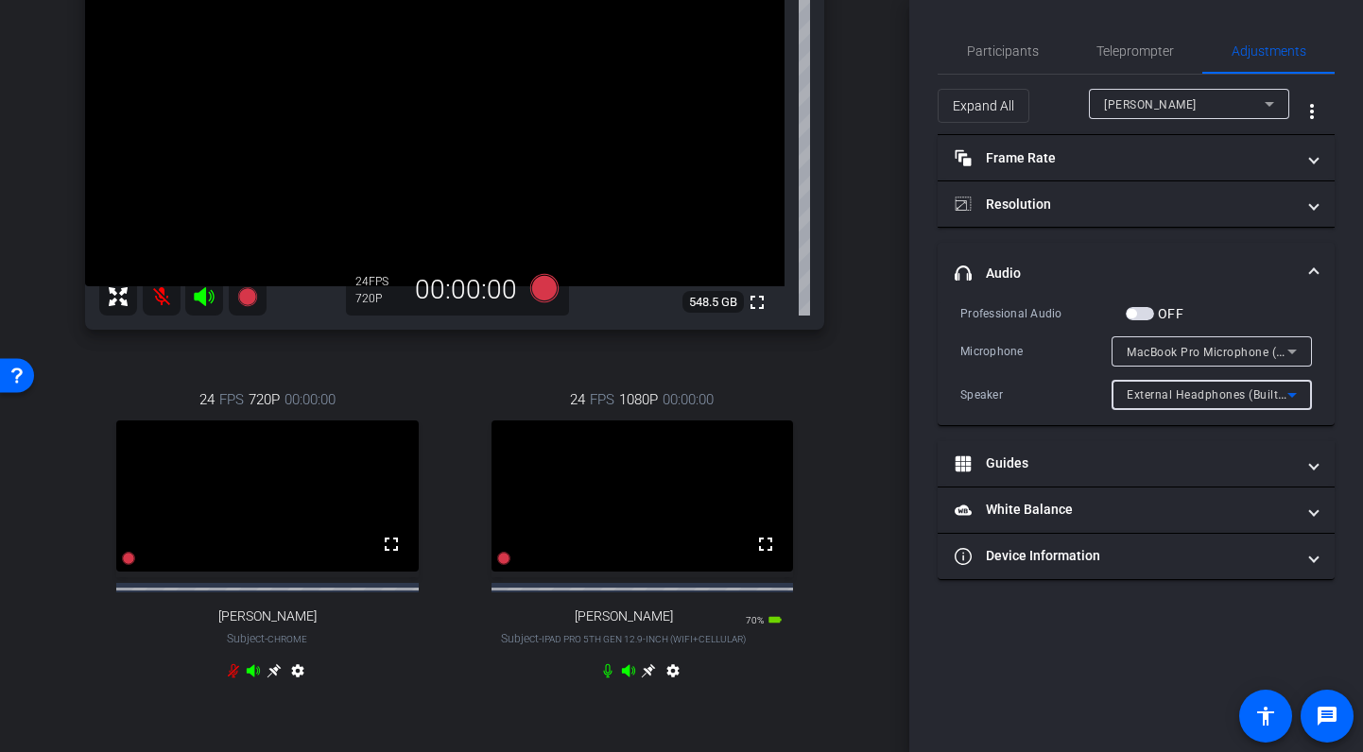
click at [1243, 390] on span "External Headphones (Built-in)" at bounding box center [1211, 394] width 169 height 15
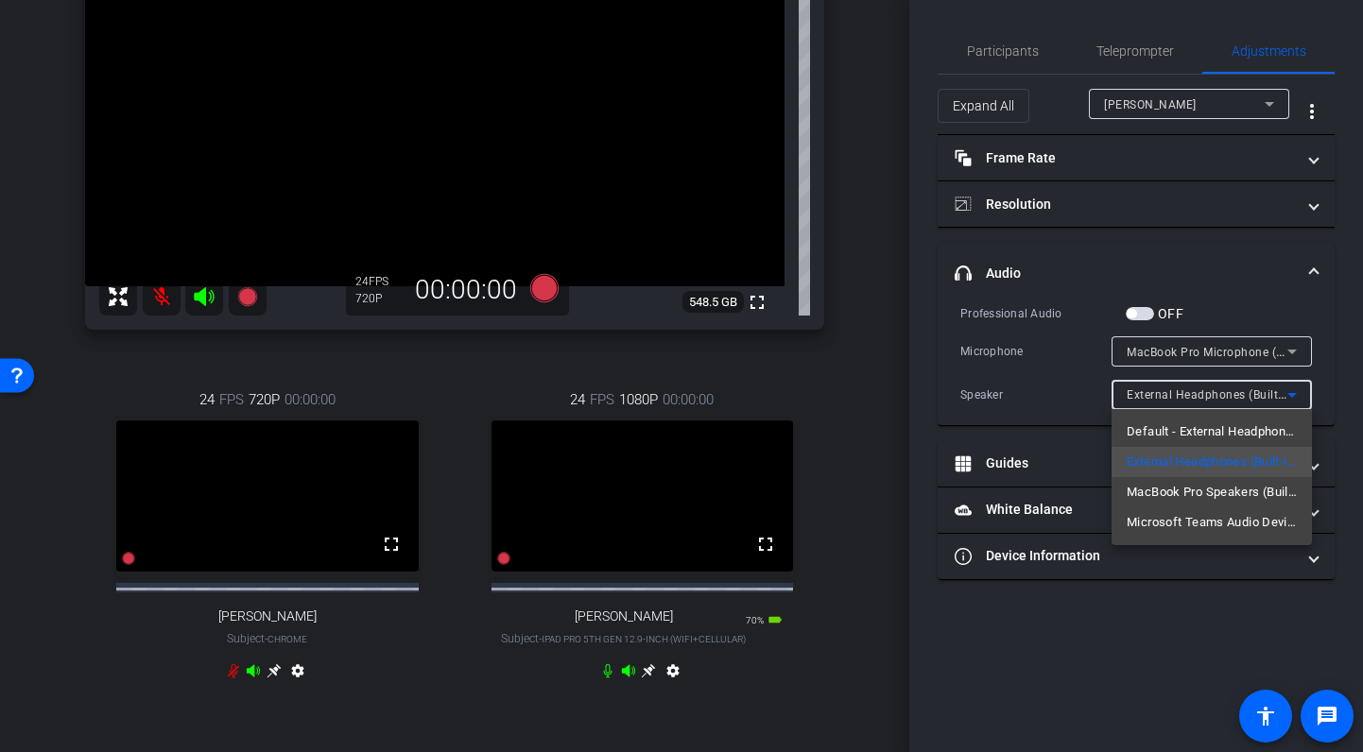
click at [1243, 390] on div at bounding box center [681, 376] width 1363 height 752
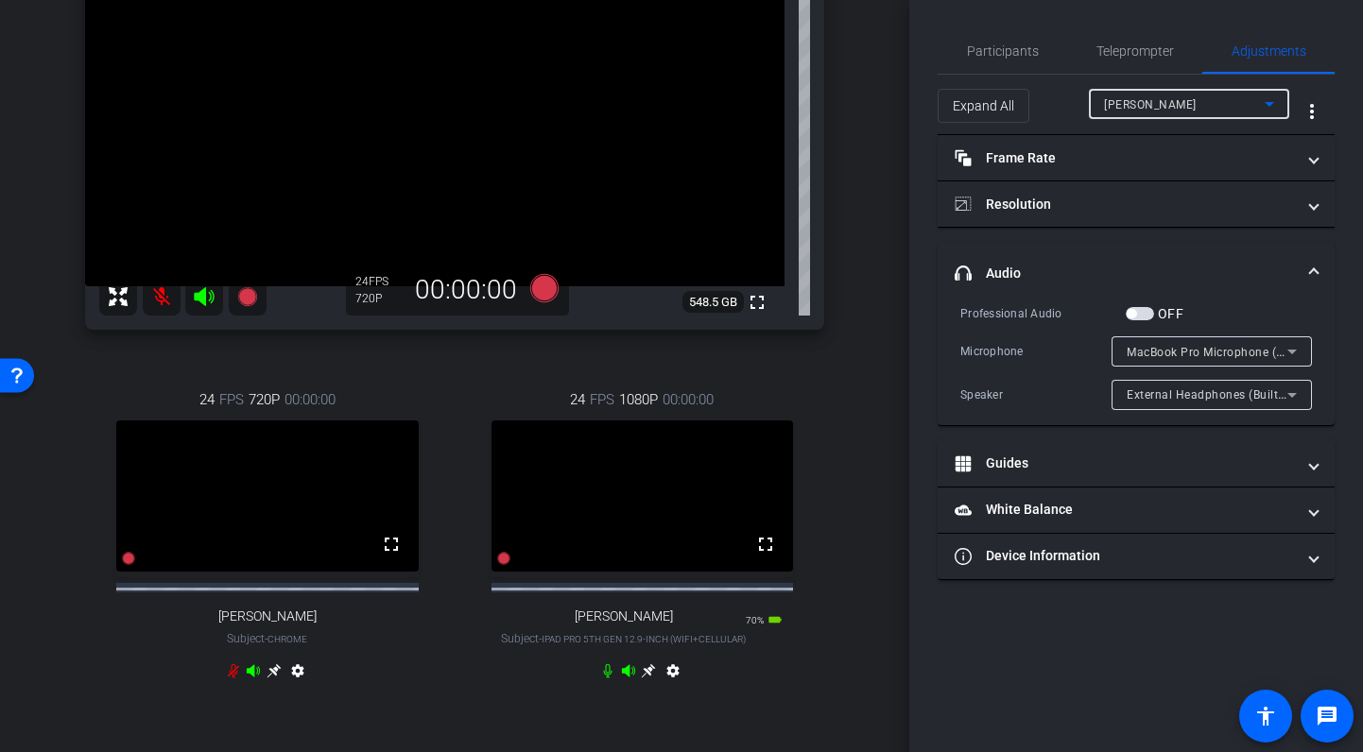
click at [1184, 101] on div "[PERSON_NAME]" at bounding box center [1184, 105] width 161 height 24
click at [1009, 48] on span "Participants" at bounding box center [1003, 50] width 72 height 13
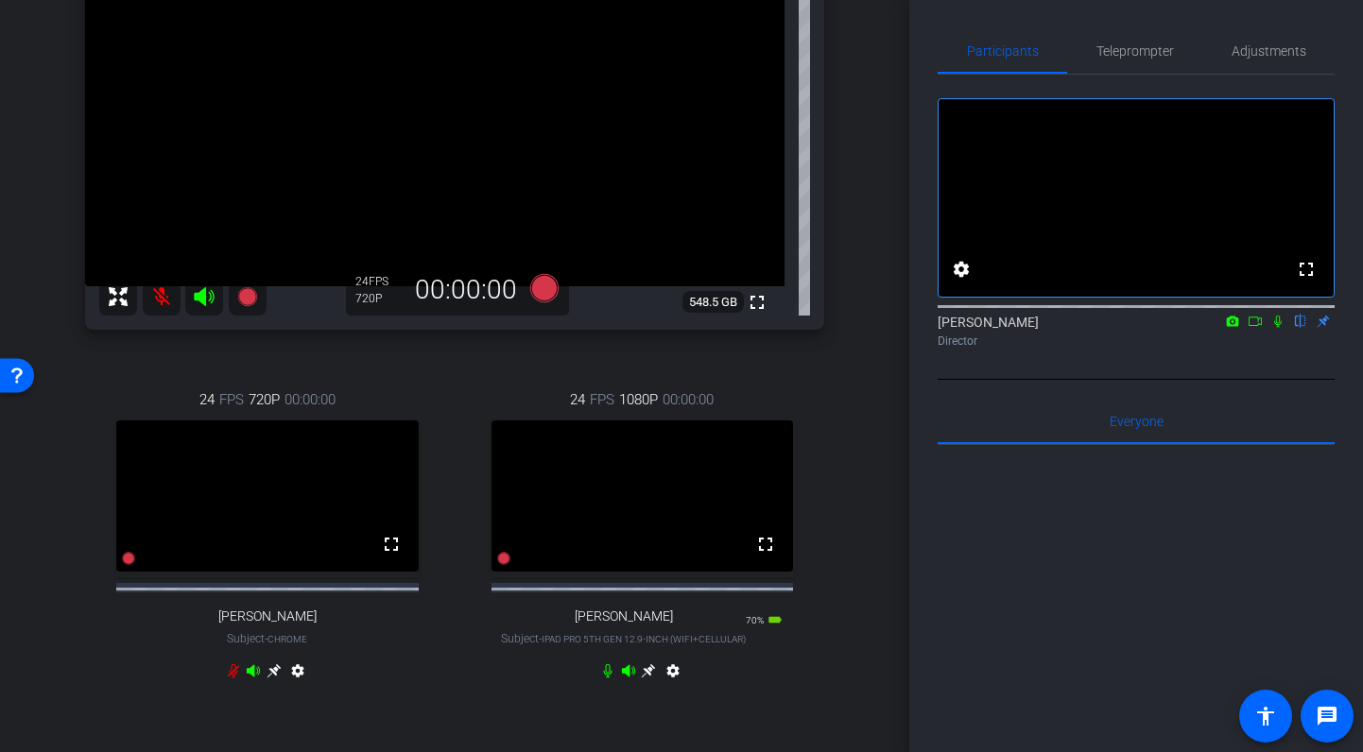
click at [1278, 328] on icon at bounding box center [1277, 321] width 15 height 13
click at [164, 296] on mat-icon at bounding box center [162, 297] width 38 height 38
click at [539, 284] on icon at bounding box center [544, 288] width 28 height 28
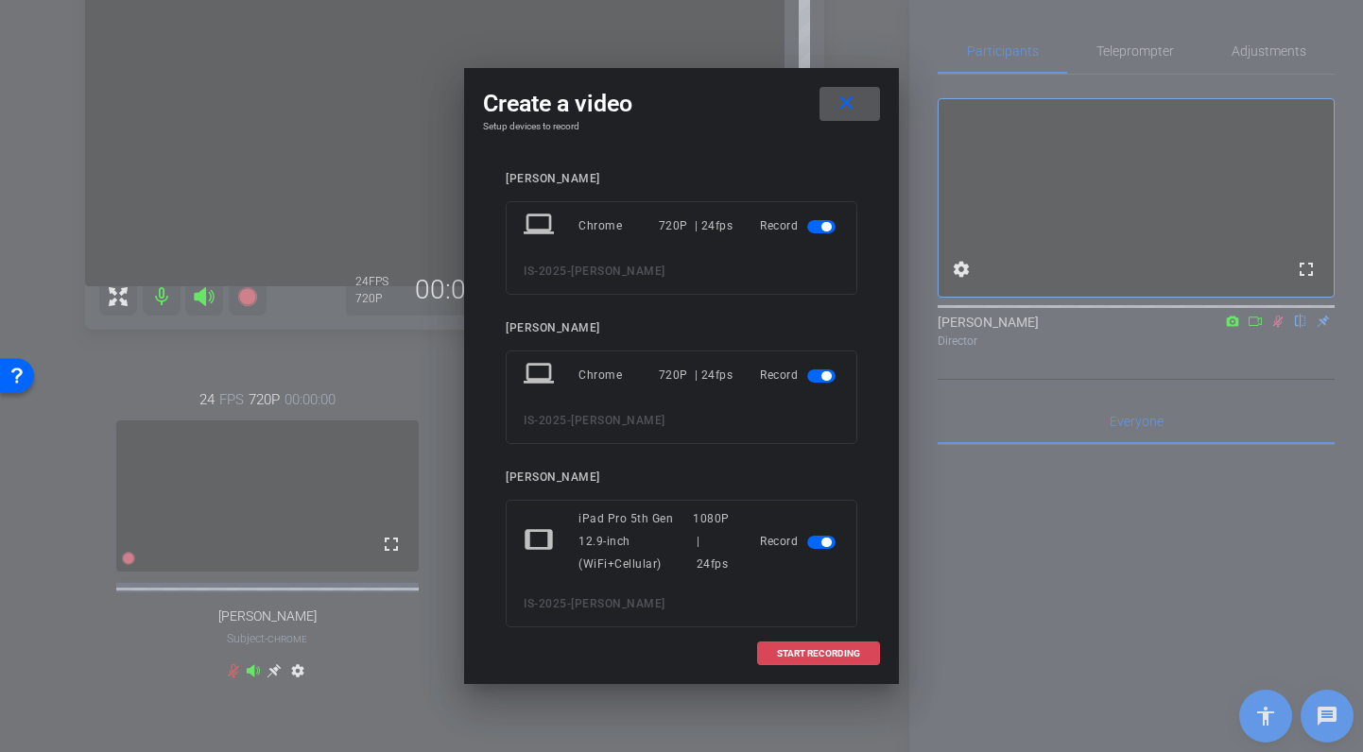
drag, startPoint x: 846, startPoint y: 649, endPoint x: 846, endPoint y: 660, distance: 10.4
click at [846, 652] on span "START RECORDING" at bounding box center [818, 653] width 83 height 9
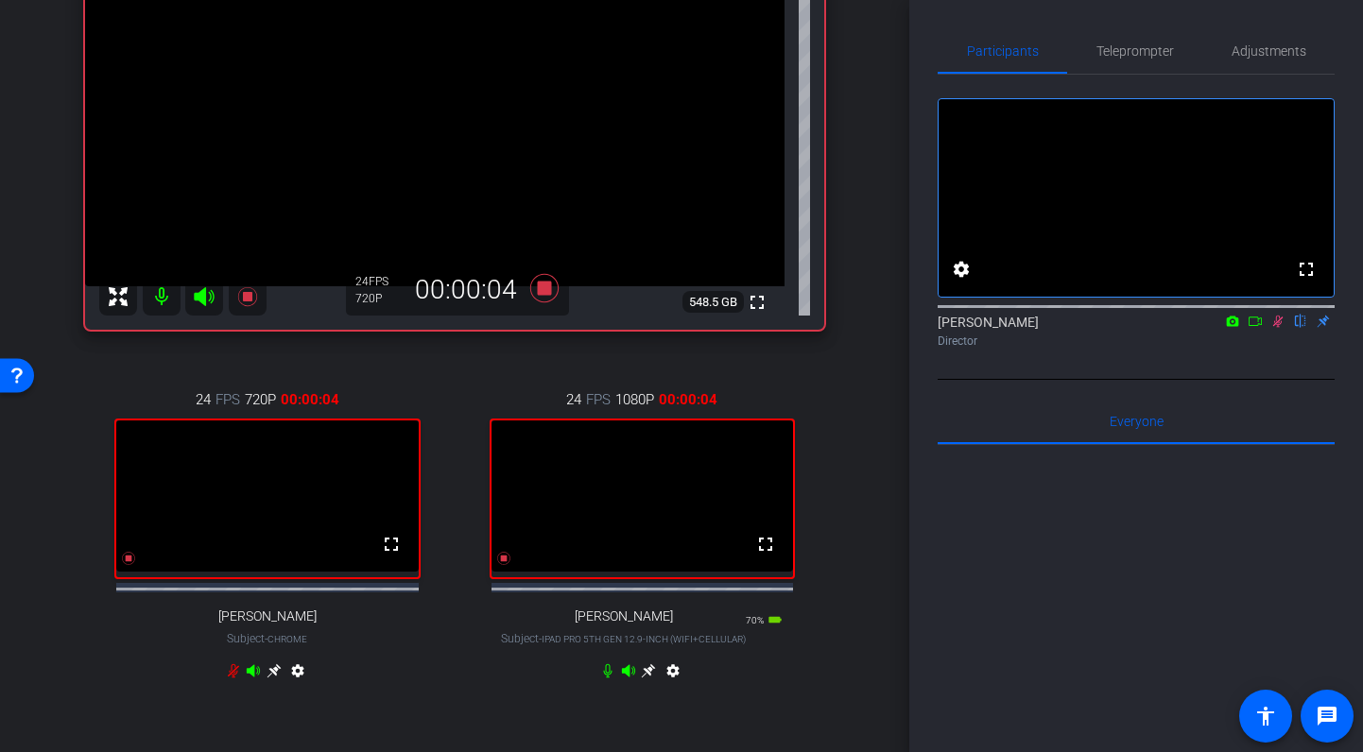
click at [1278, 328] on icon at bounding box center [1278, 322] width 10 height 12
click at [1278, 328] on icon at bounding box center [1277, 321] width 15 height 13
click at [253, 677] on icon at bounding box center [253, 670] width 13 height 12
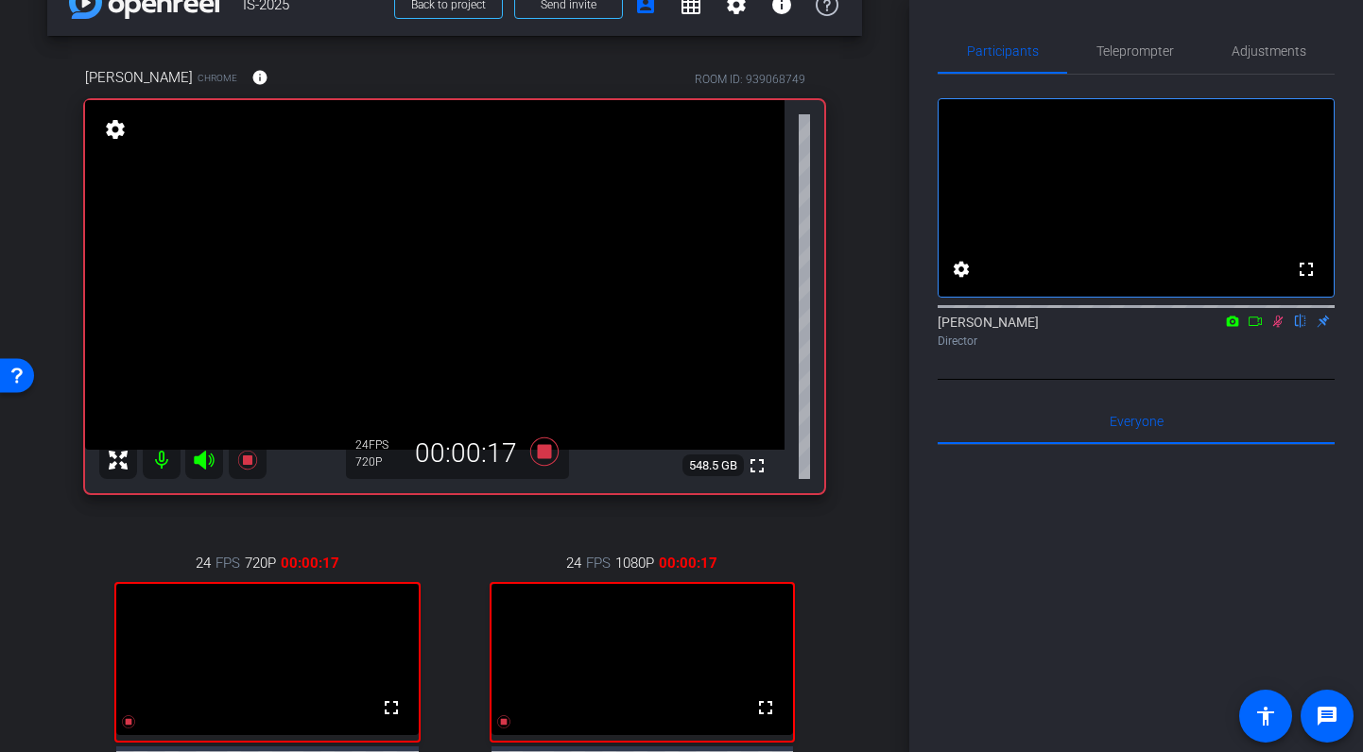
scroll to position [35, 0]
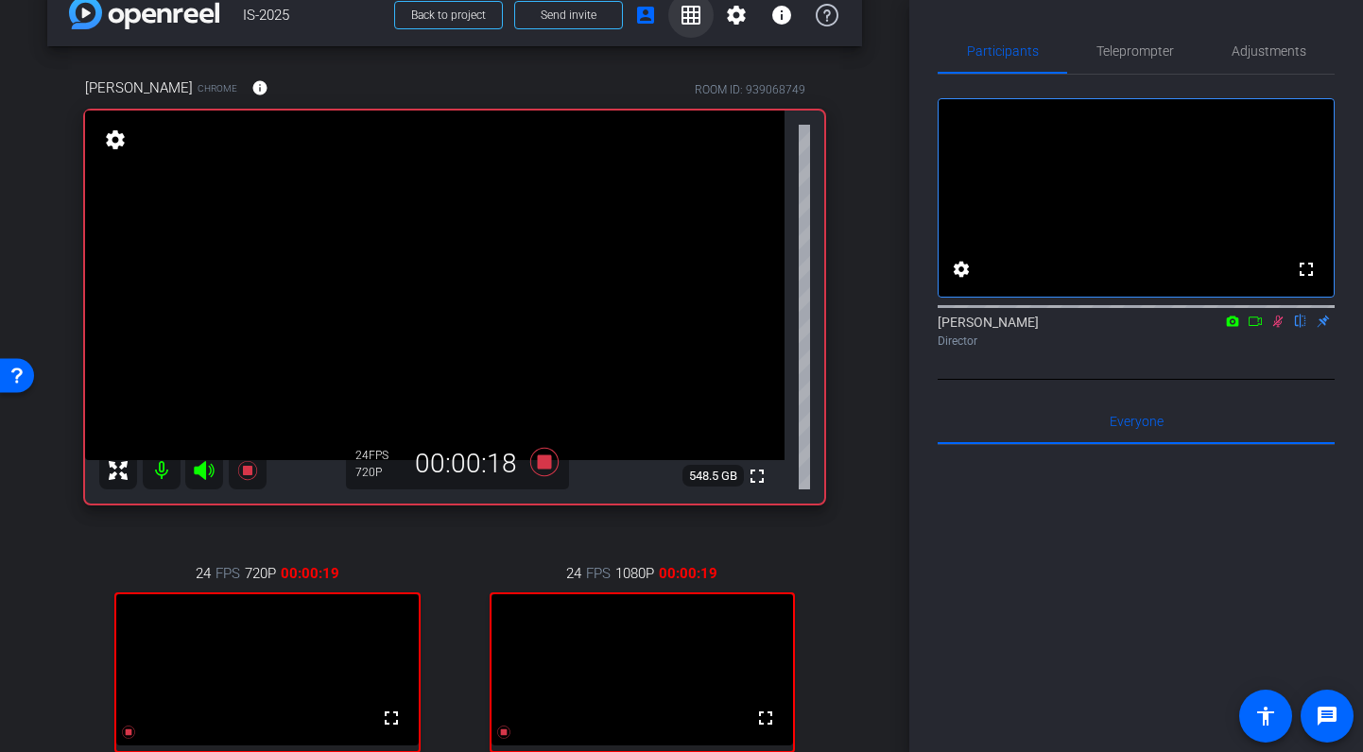
click at [689, 13] on mat-icon "grid_on" at bounding box center [691, 15] width 23 height 23
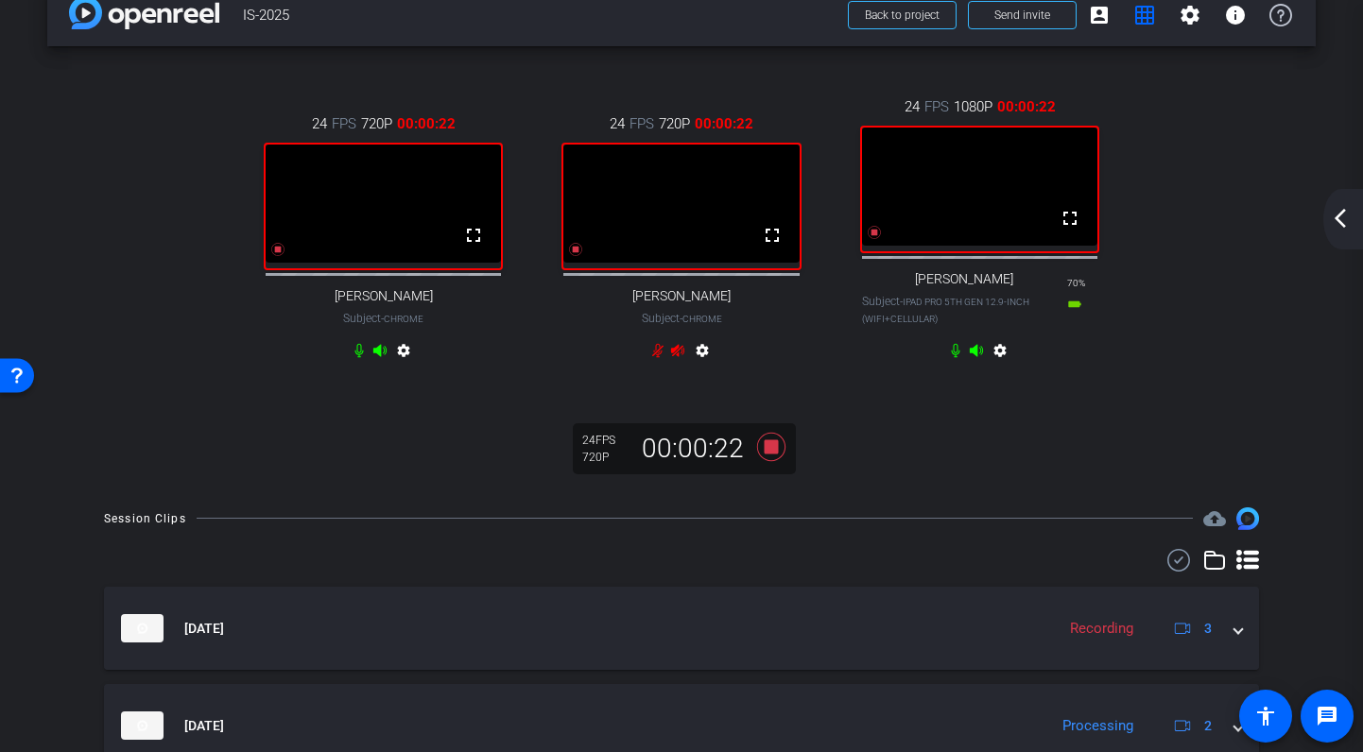
click at [672, 356] on icon at bounding box center [677, 350] width 13 height 12
click at [681, 358] on icon at bounding box center [677, 350] width 15 height 15
click at [1147, 15] on mat-icon "grid_on" at bounding box center [1144, 15] width 23 height 23
click at [1101, 12] on mat-icon "account_box" at bounding box center [1099, 15] width 23 height 23
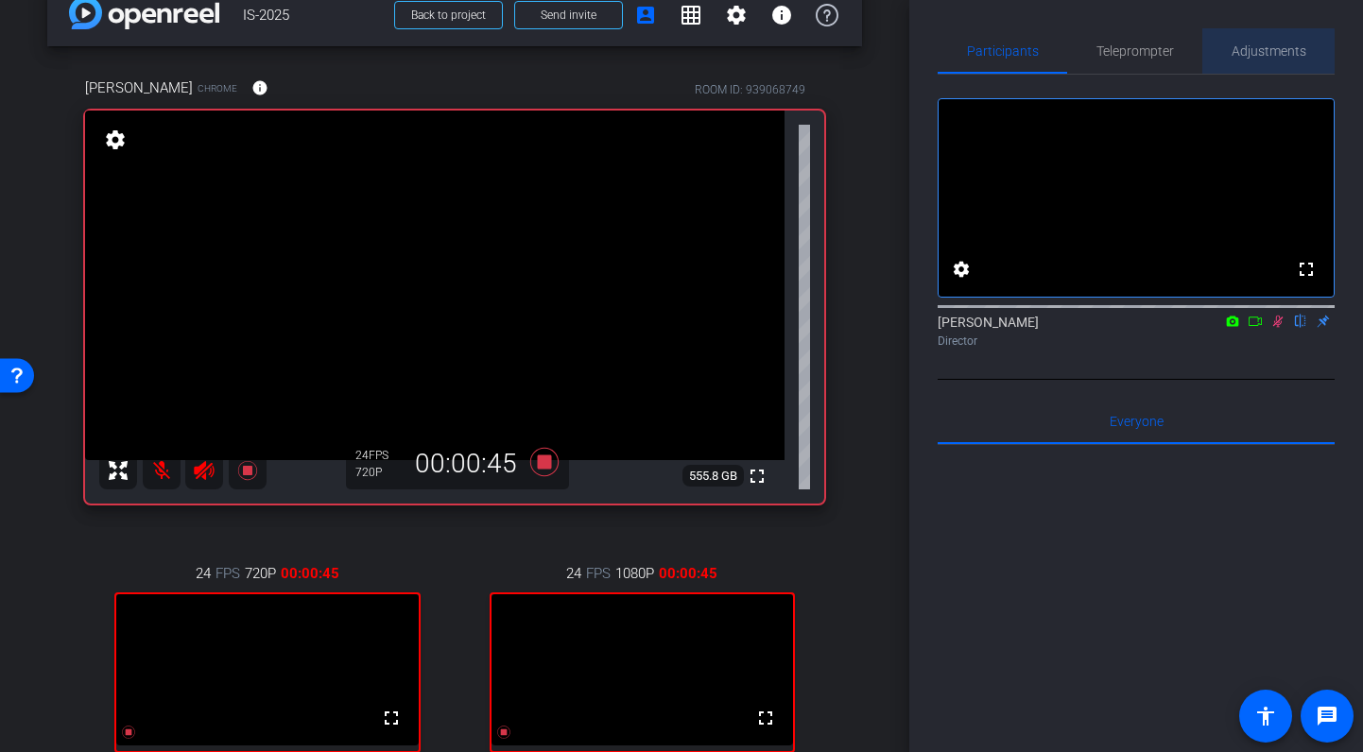
click at [1255, 51] on span "Adjustments" at bounding box center [1269, 50] width 75 height 13
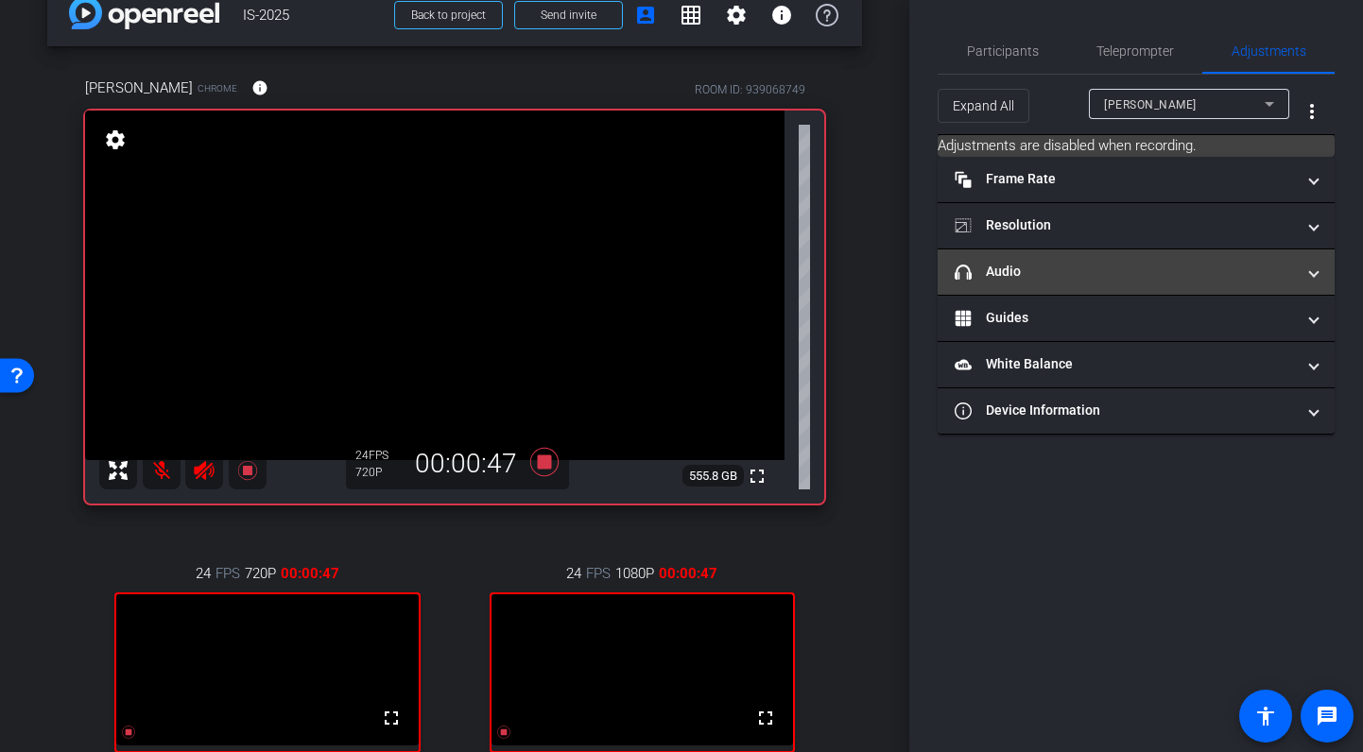
click at [1074, 262] on mat-panel-title "headphone icon Audio" at bounding box center [1125, 272] width 340 height 20
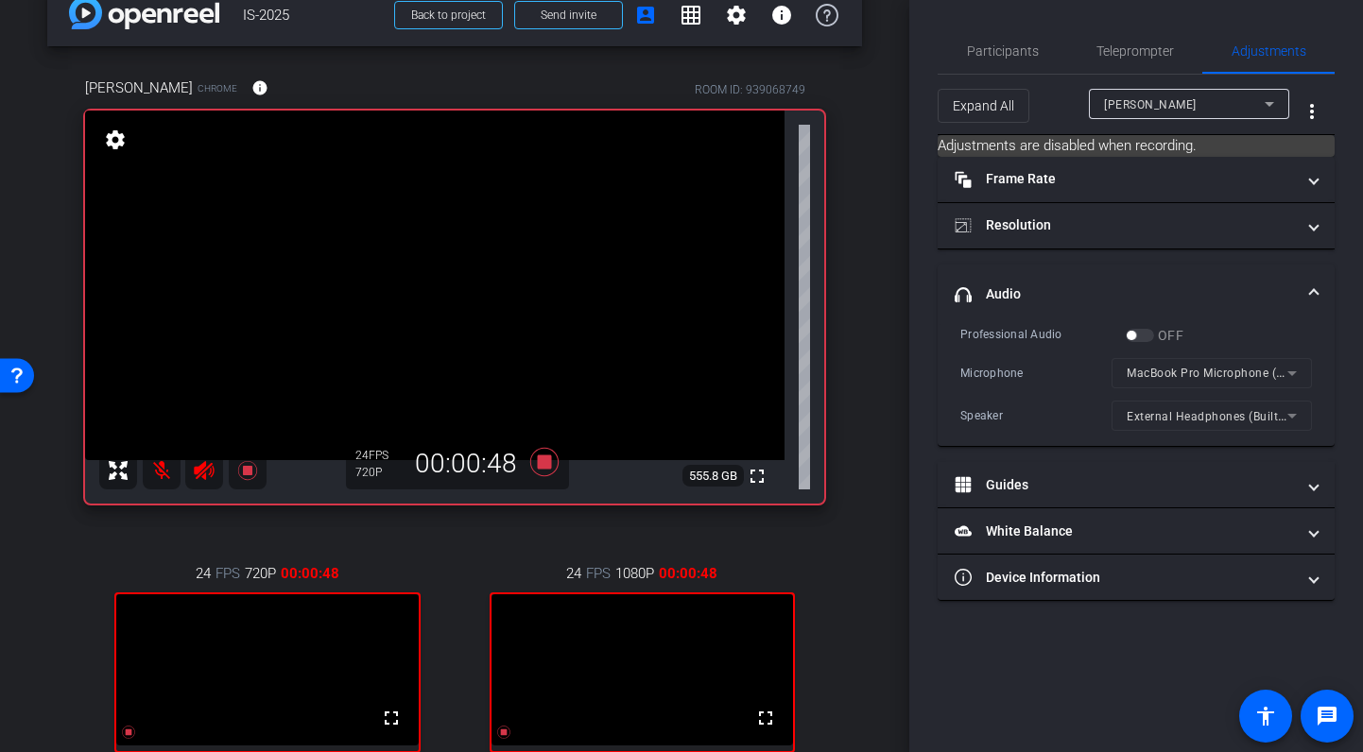
click at [1150, 104] on div "[PERSON_NAME]" at bounding box center [1184, 105] width 161 height 24
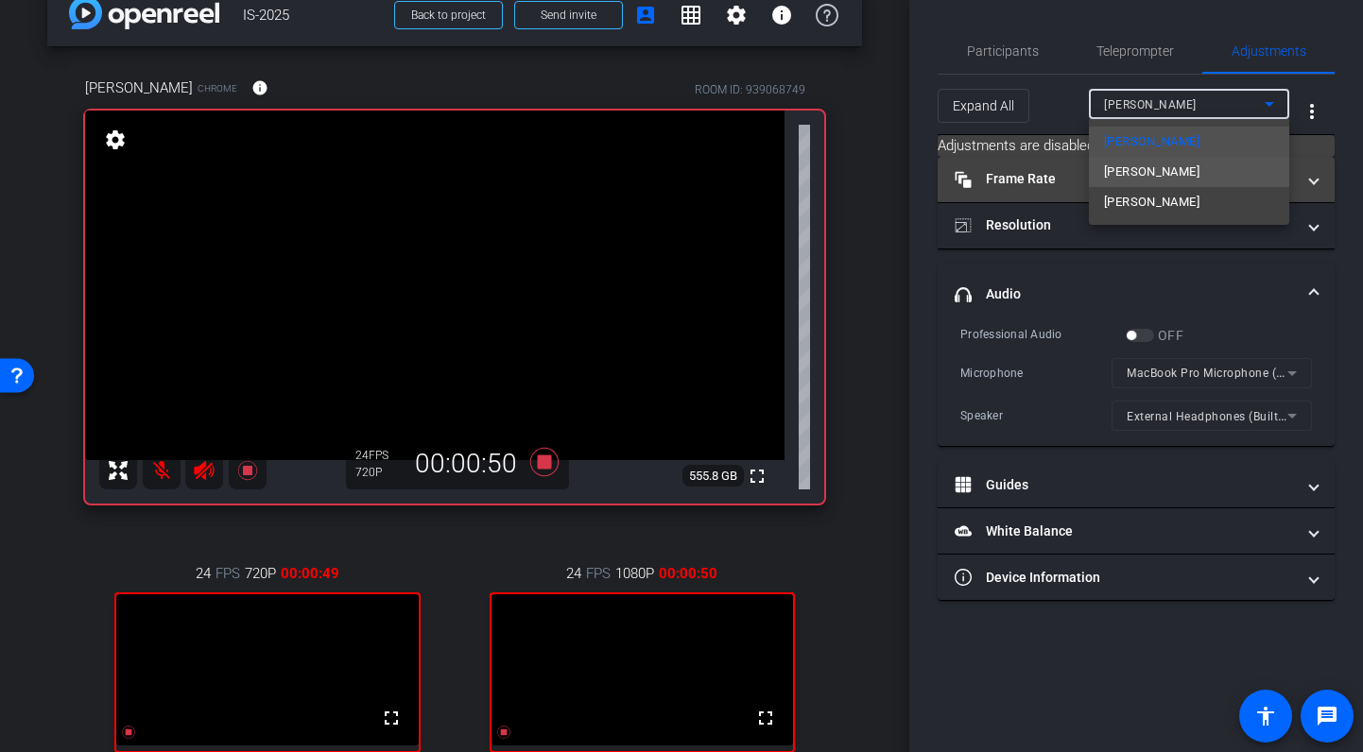
click at [1138, 163] on span "[PERSON_NAME]" at bounding box center [1151, 172] width 95 height 23
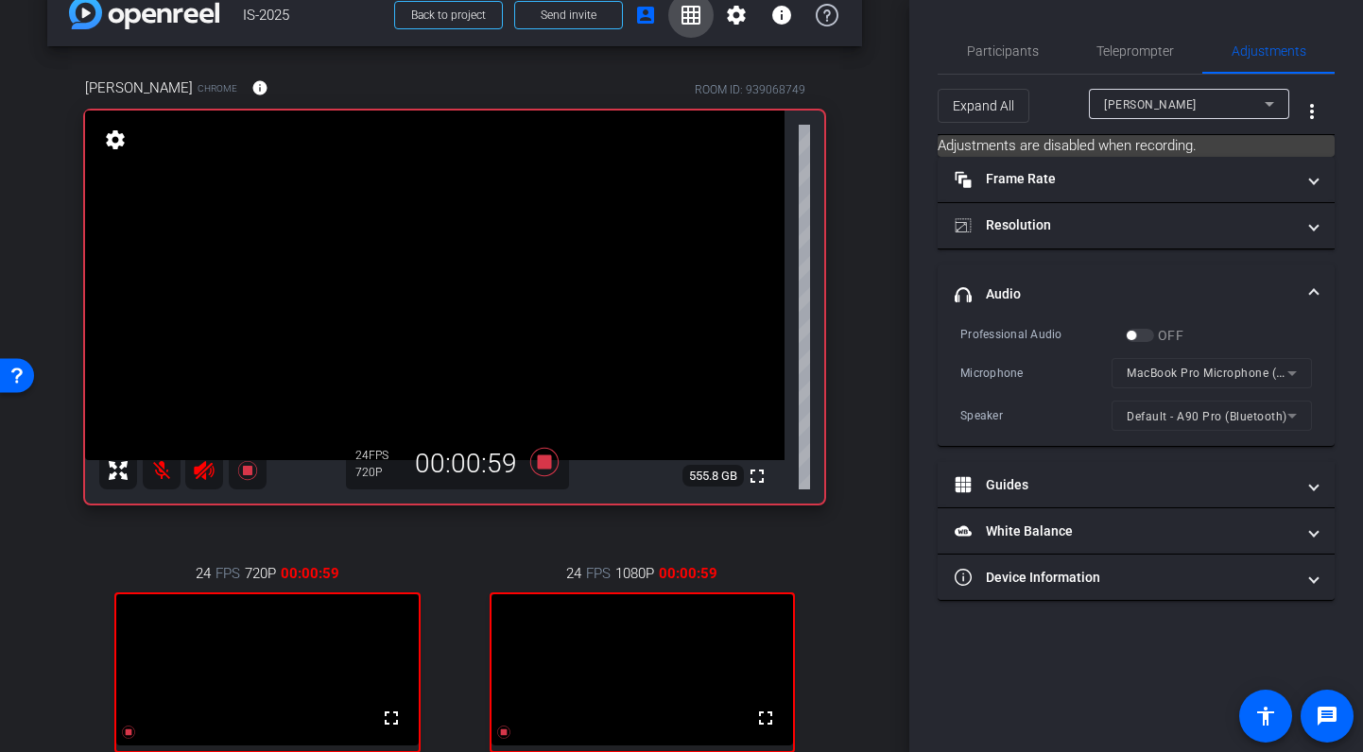
click at [696, 6] on mat-icon "grid_on" at bounding box center [691, 15] width 23 height 23
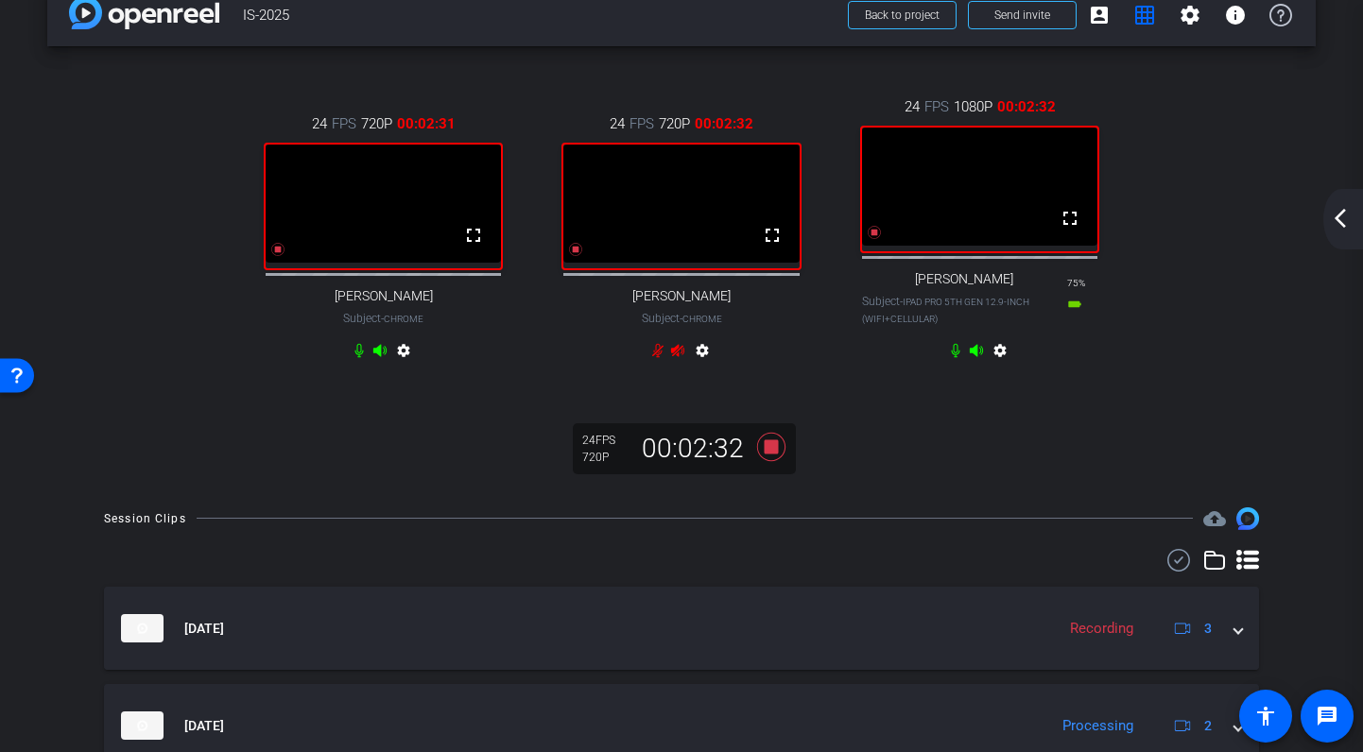
click at [679, 358] on icon at bounding box center [677, 350] width 15 height 15
click at [380, 356] on icon at bounding box center [378, 350] width 13 height 12
click at [376, 356] on icon at bounding box center [378, 350] width 13 height 12
click at [774, 457] on icon at bounding box center [771, 447] width 28 height 28
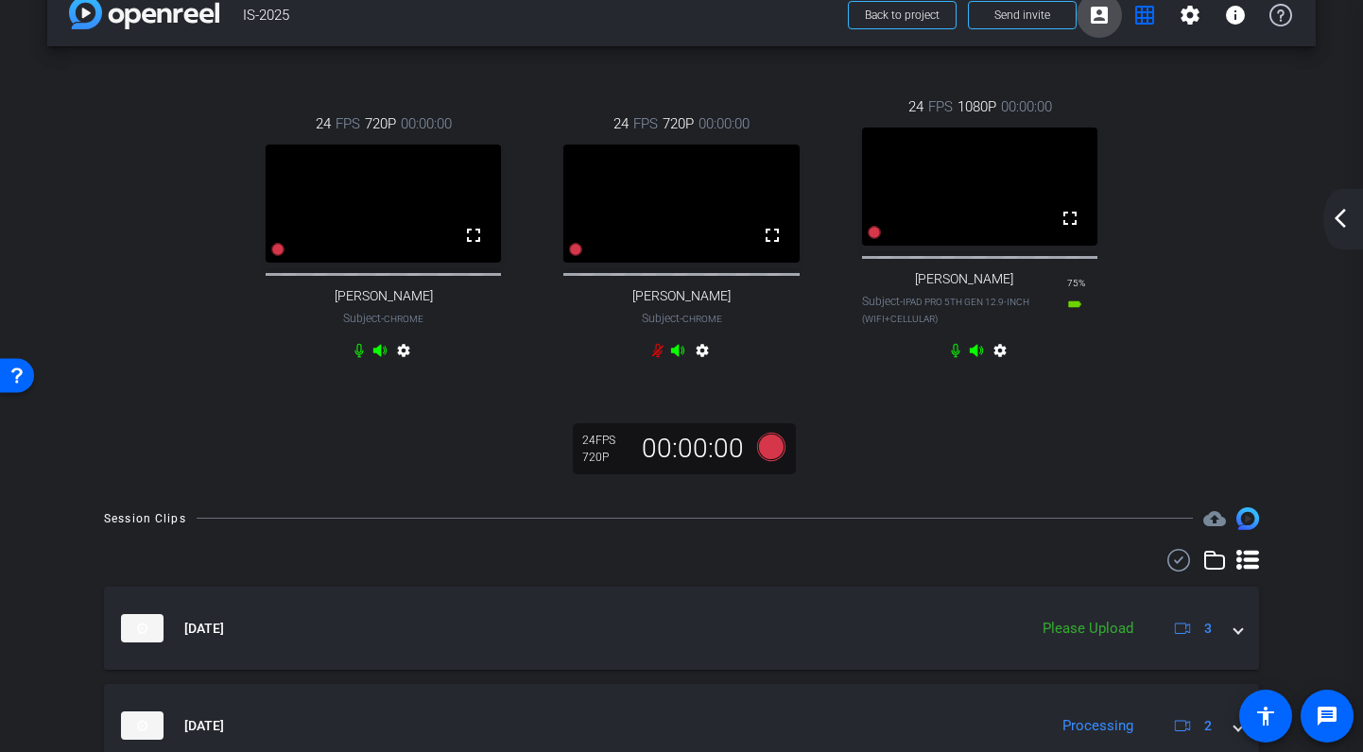
click at [1098, 12] on mat-icon "account_box" at bounding box center [1099, 15] width 23 height 23
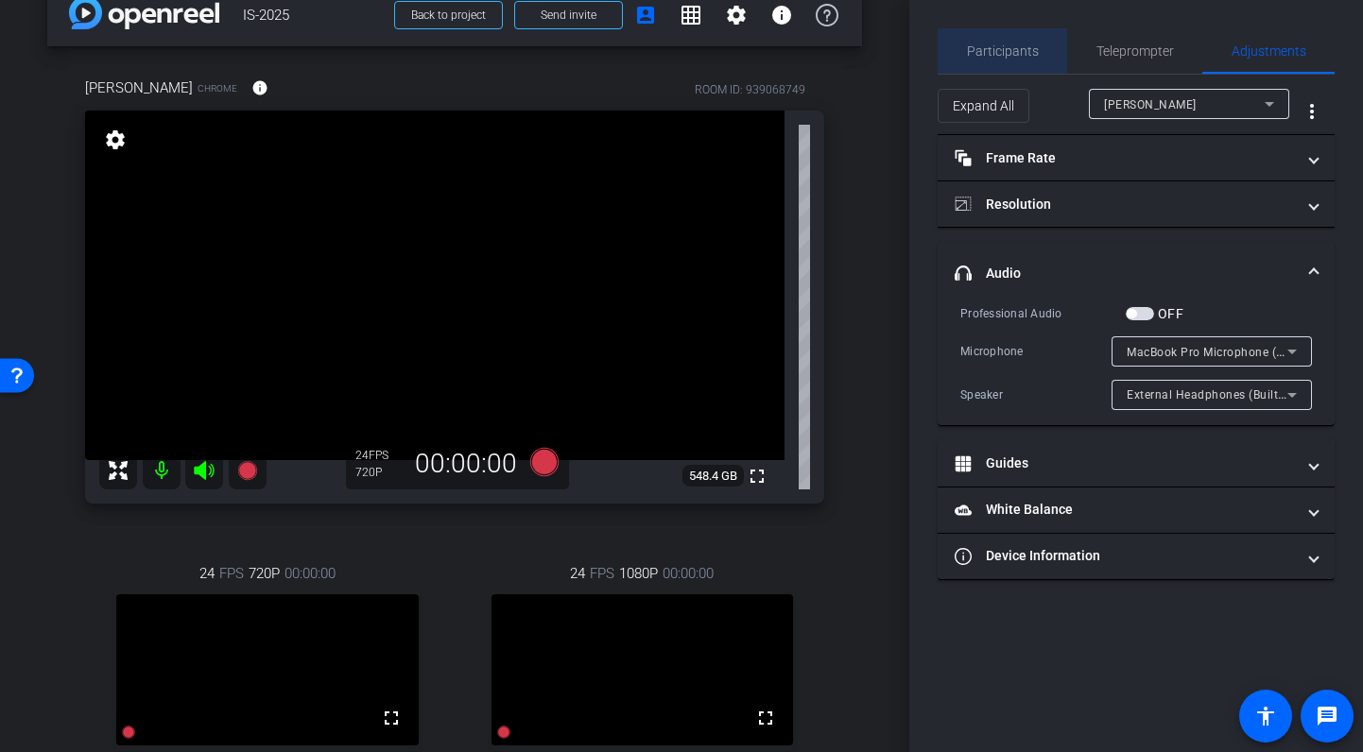
click at [1016, 46] on span "Participants" at bounding box center [1003, 50] width 72 height 13
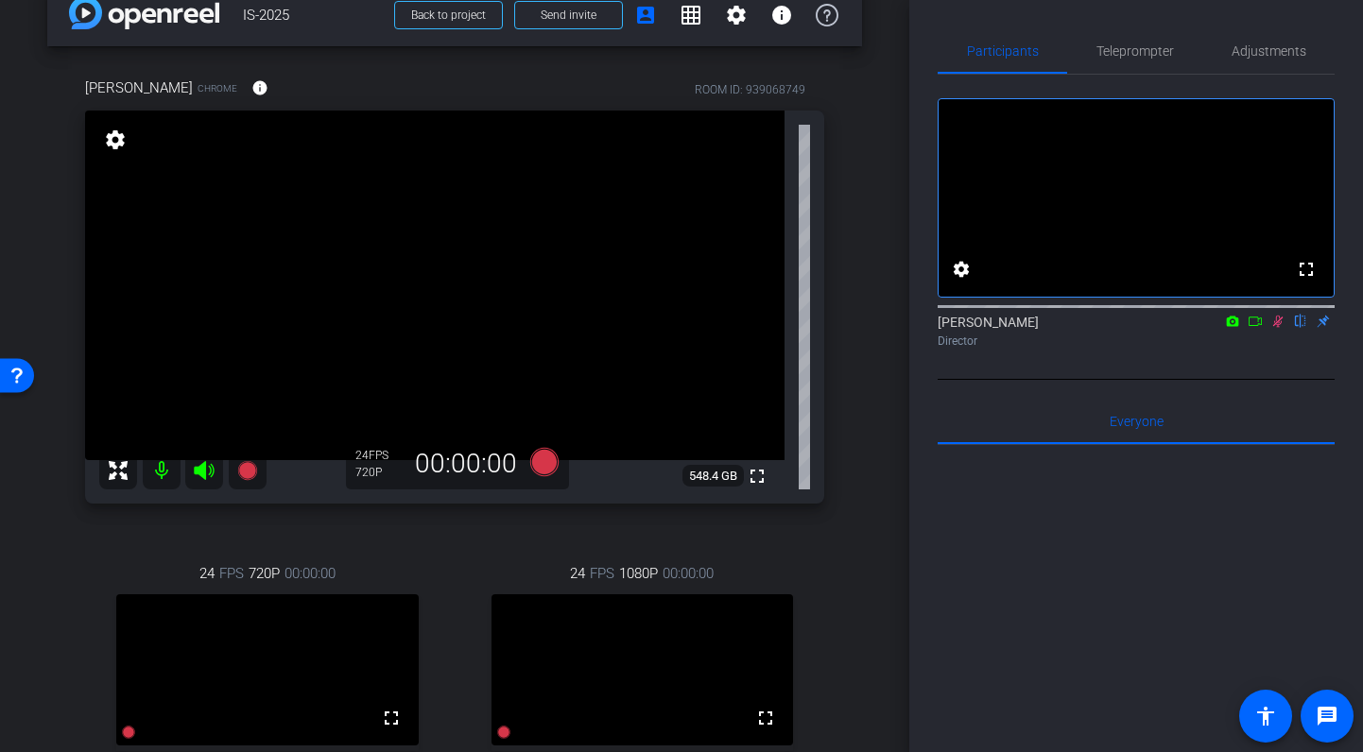
click at [1279, 328] on icon at bounding box center [1278, 322] width 10 height 12
click at [159, 467] on mat-icon at bounding box center [162, 471] width 38 height 38
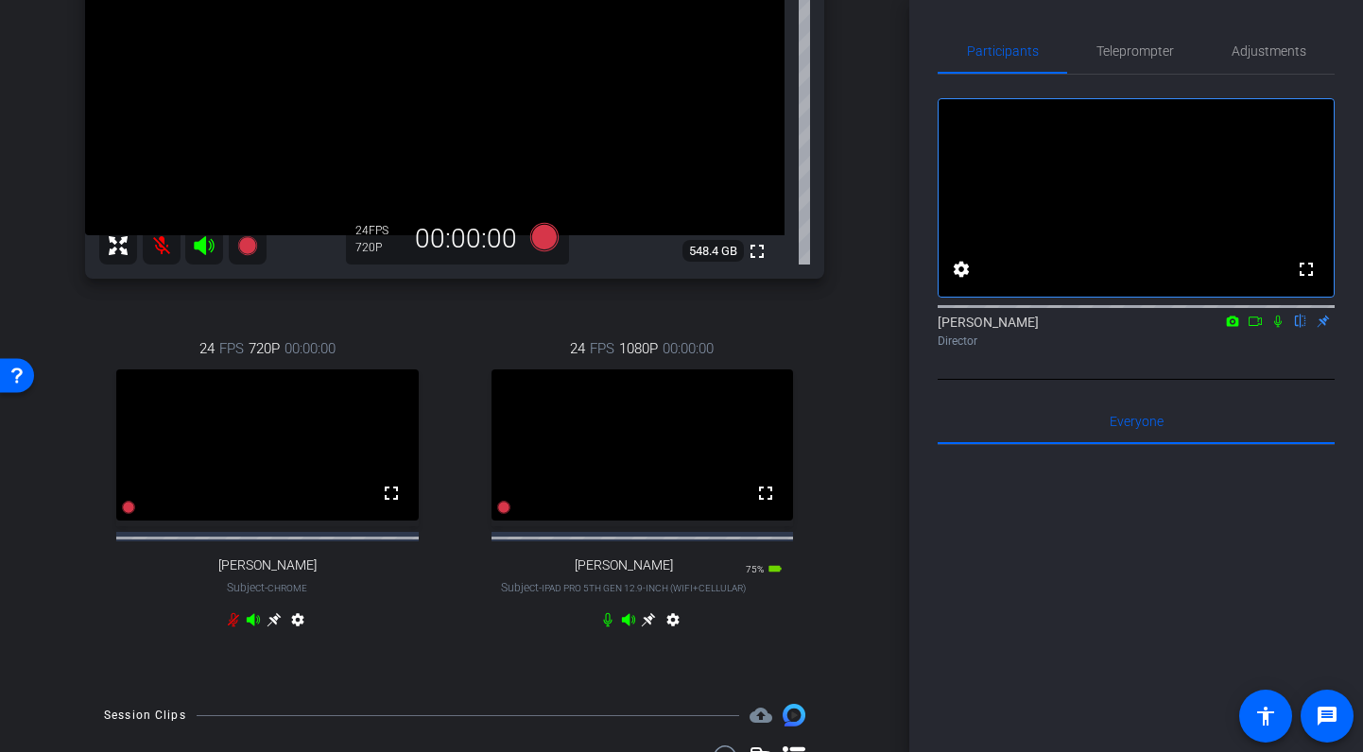
scroll to position [302, 0]
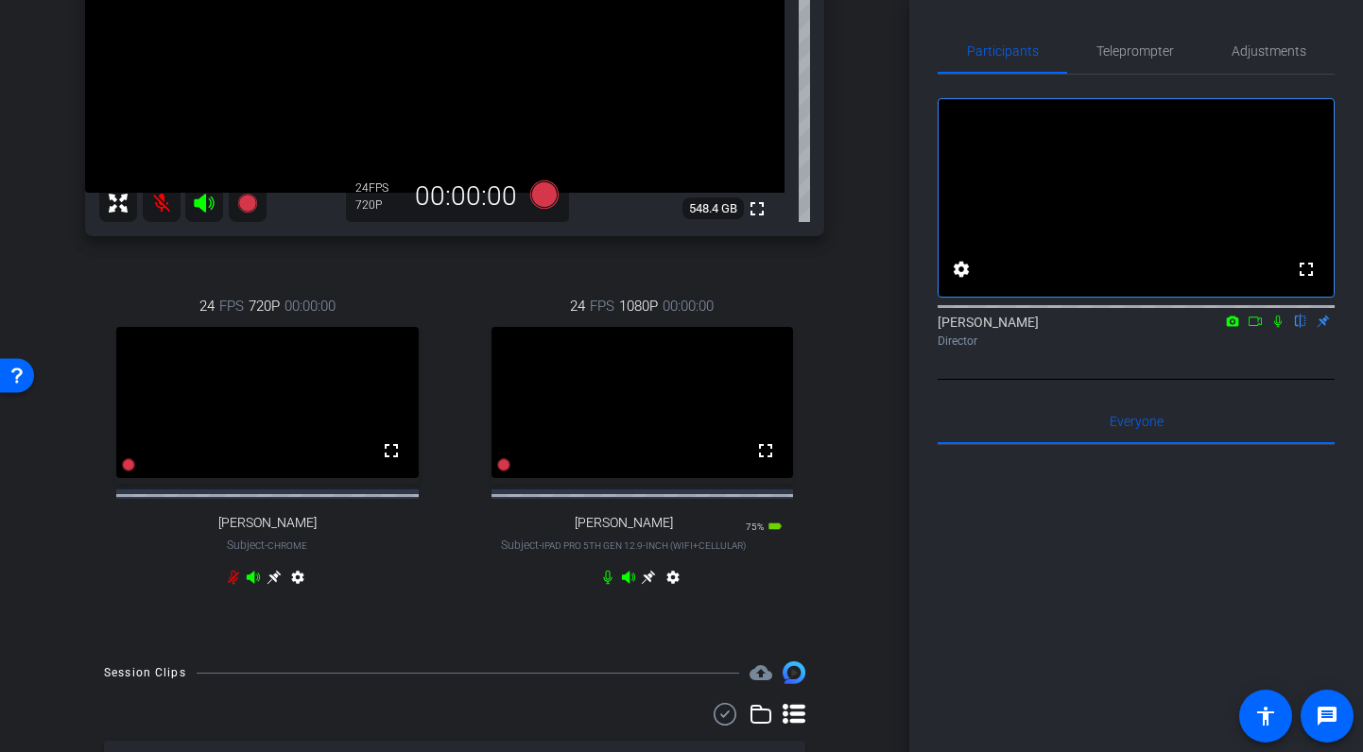
click at [161, 203] on mat-icon at bounding box center [162, 203] width 38 height 38
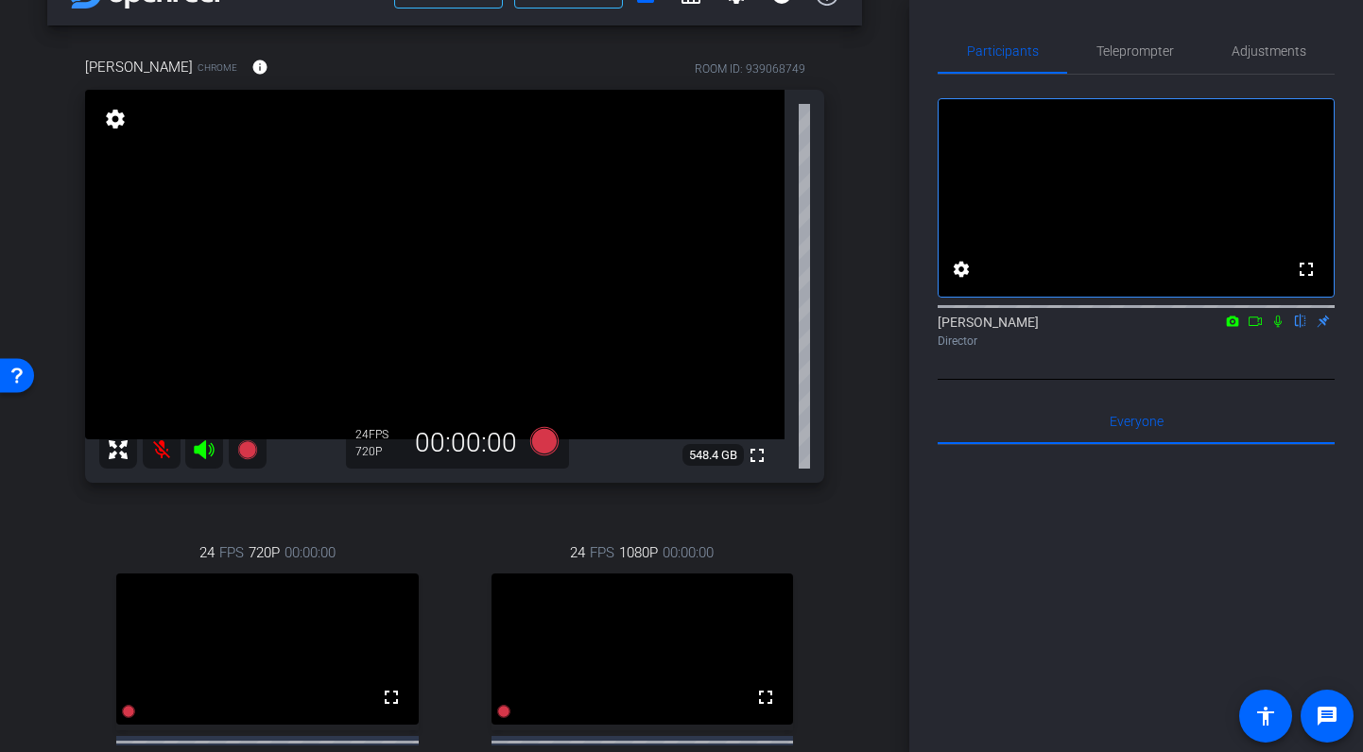
scroll to position [0, 0]
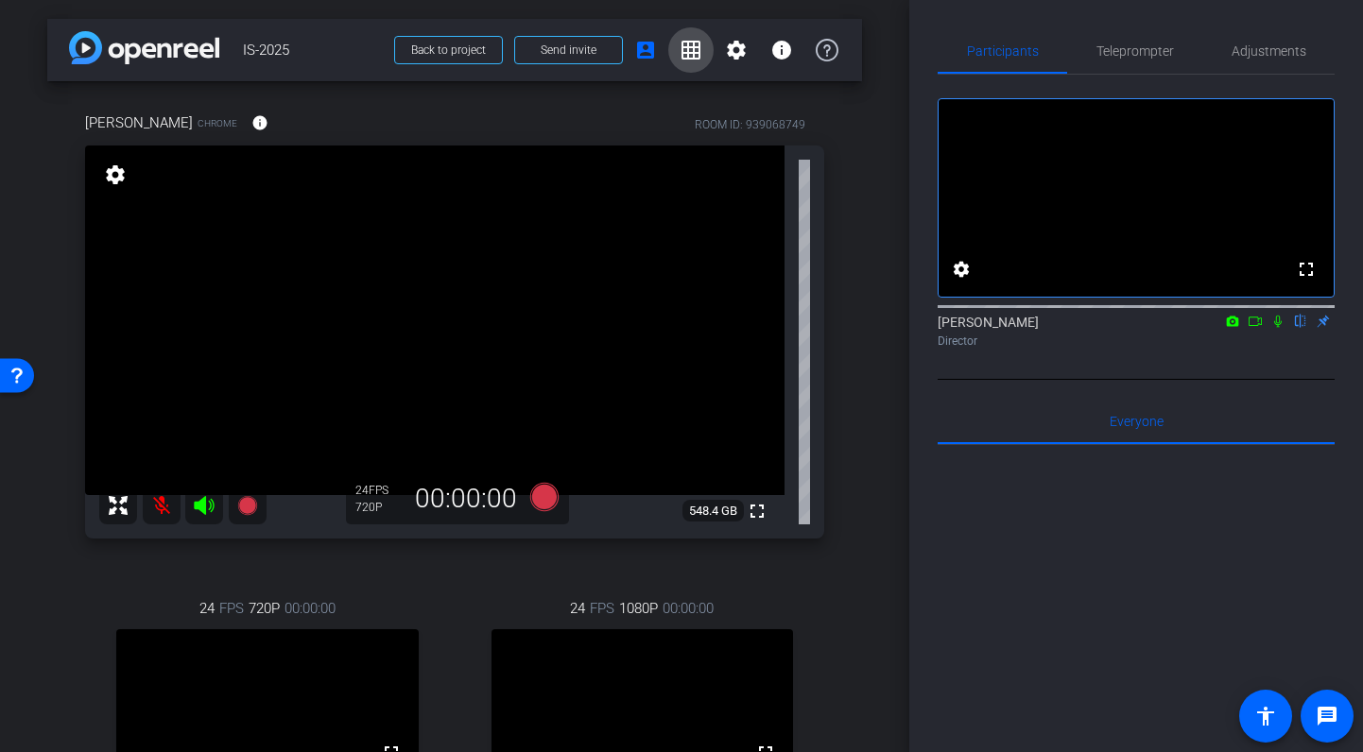
click at [688, 43] on mat-icon "grid_on" at bounding box center [691, 50] width 23 height 23
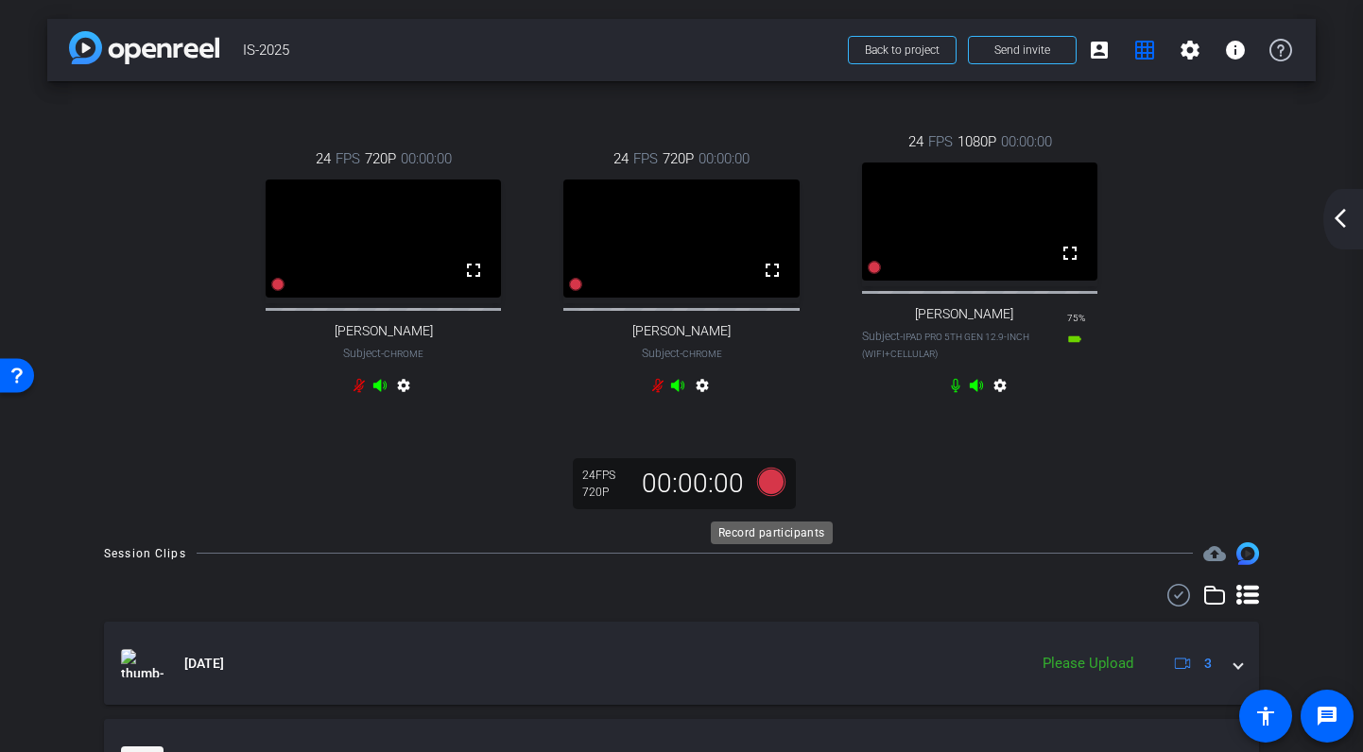
click at [771, 491] on icon at bounding box center [771, 482] width 28 height 28
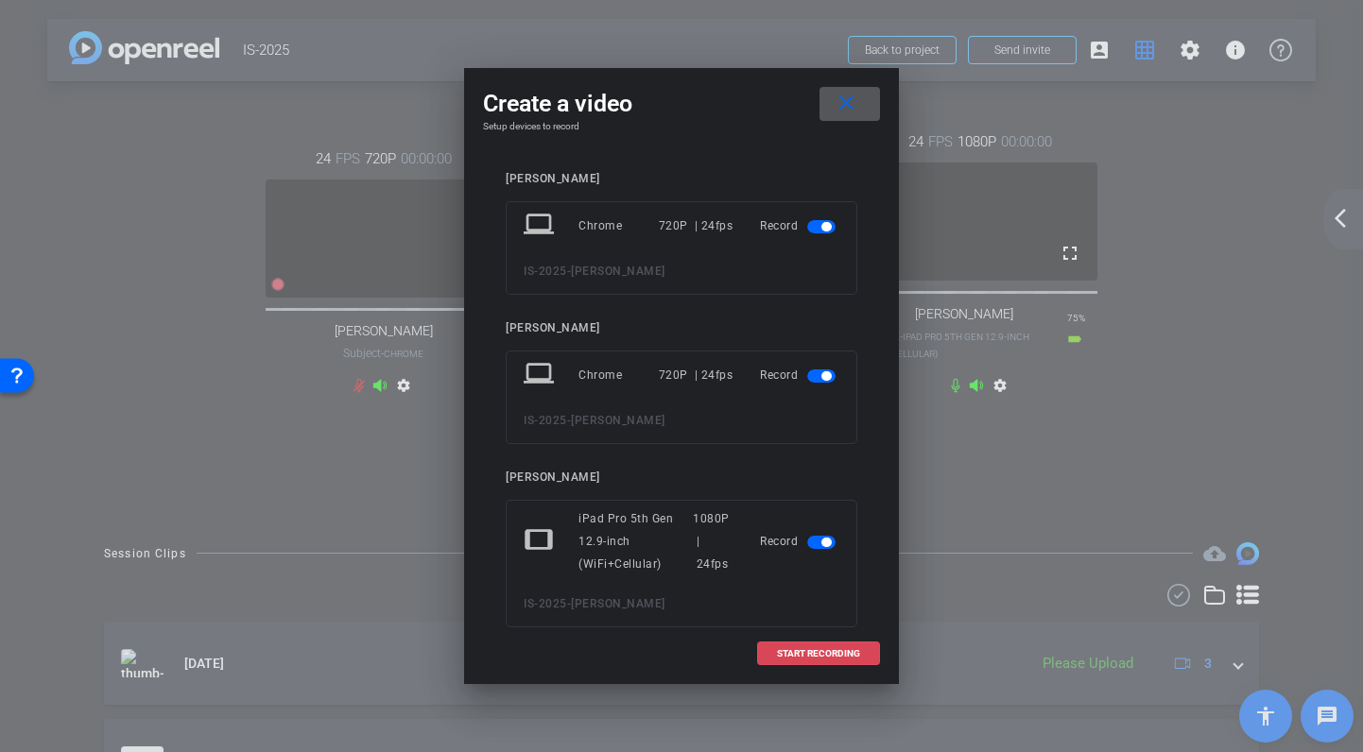
click at [819, 656] on span "START RECORDING" at bounding box center [818, 653] width 83 height 9
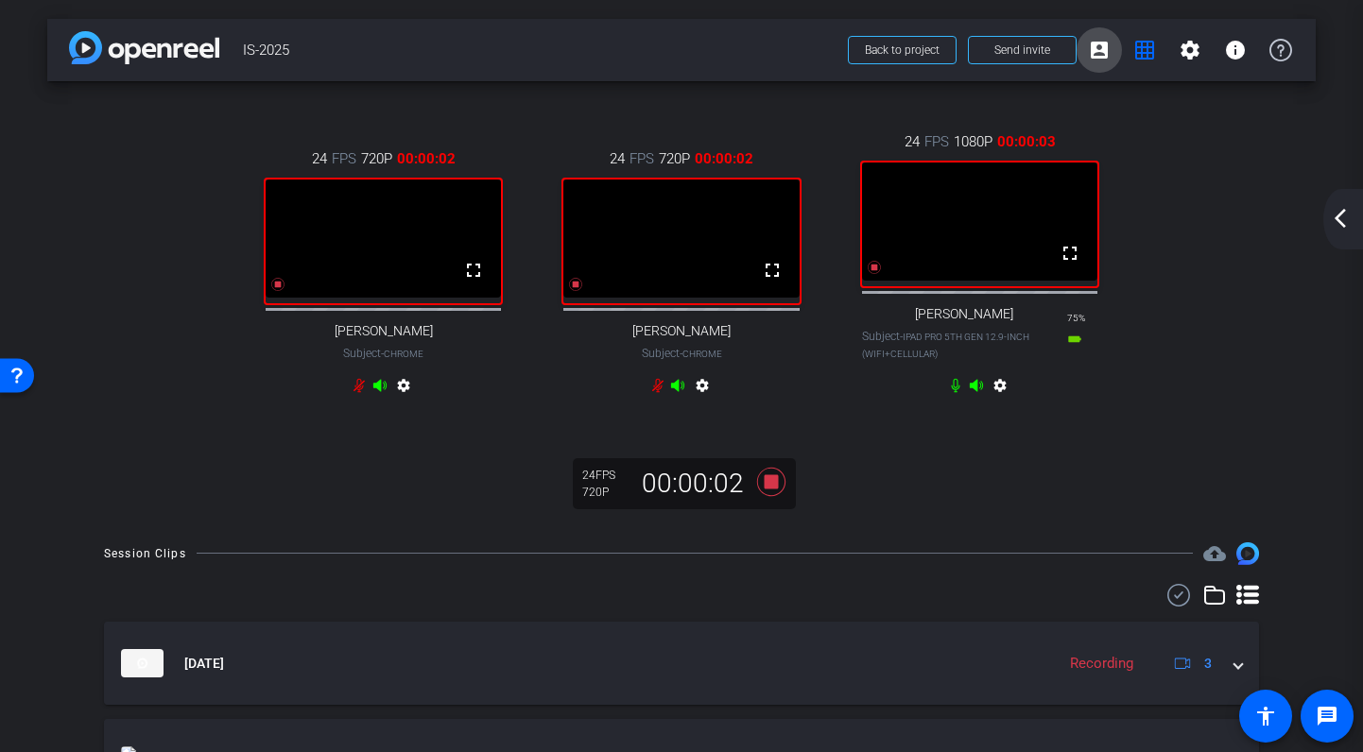
click at [1098, 51] on mat-icon "account_box" at bounding box center [1099, 50] width 23 height 23
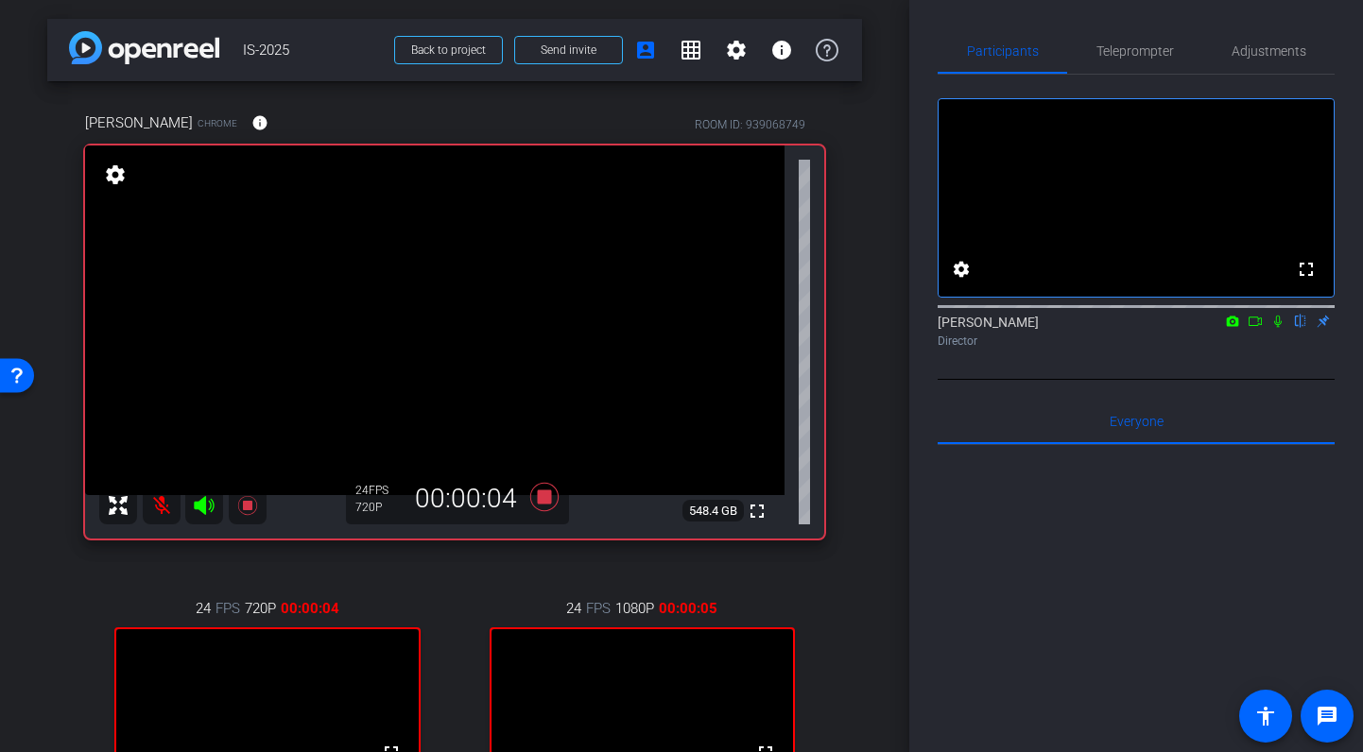
click at [1278, 328] on icon at bounding box center [1277, 321] width 15 height 13
click at [704, 58] on span at bounding box center [690, 49] width 45 height 45
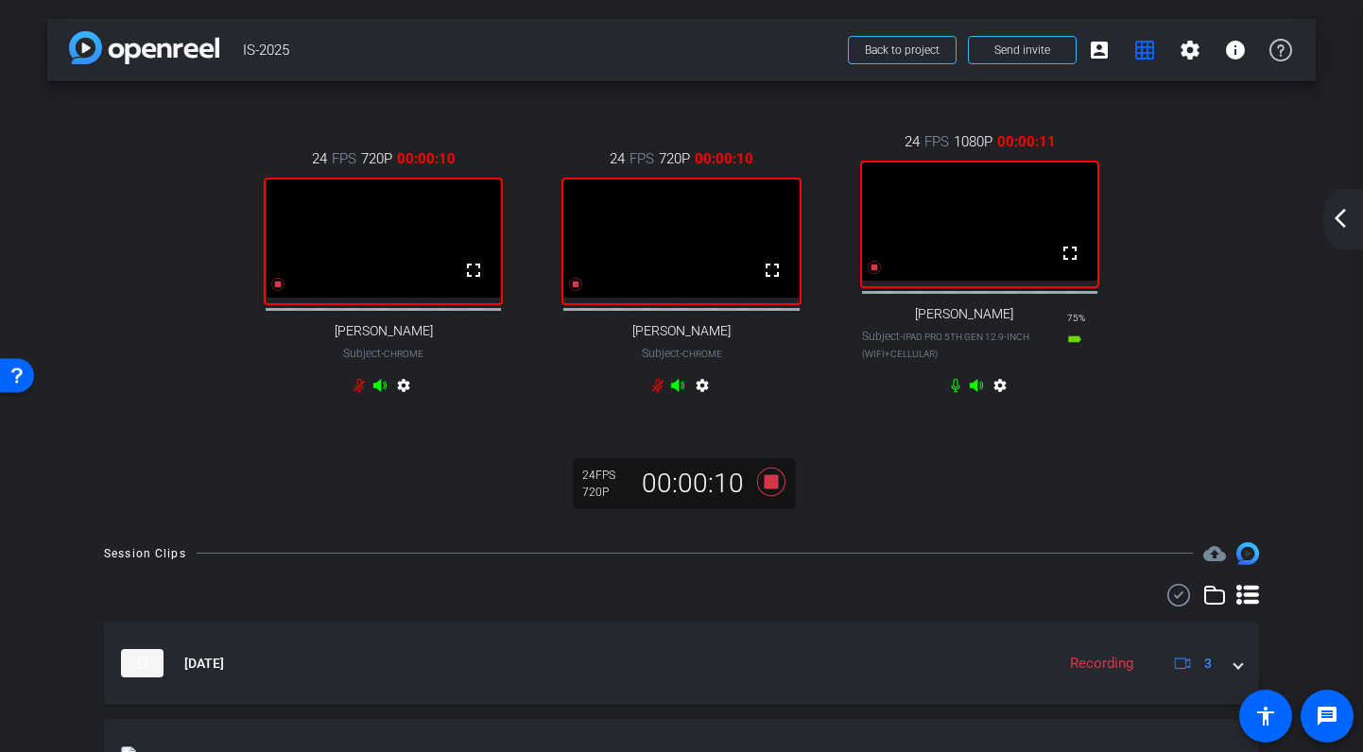
click at [380, 391] on icon at bounding box center [378, 385] width 13 height 12
click at [659, 393] on icon at bounding box center [657, 386] width 11 height 14
click at [657, 393] on icon at bounding box center [657, 385] width 15 height 15
click at [1100, 51] on mat-icon "account_box" at bounding box center [1099, 50] width 23 height 23
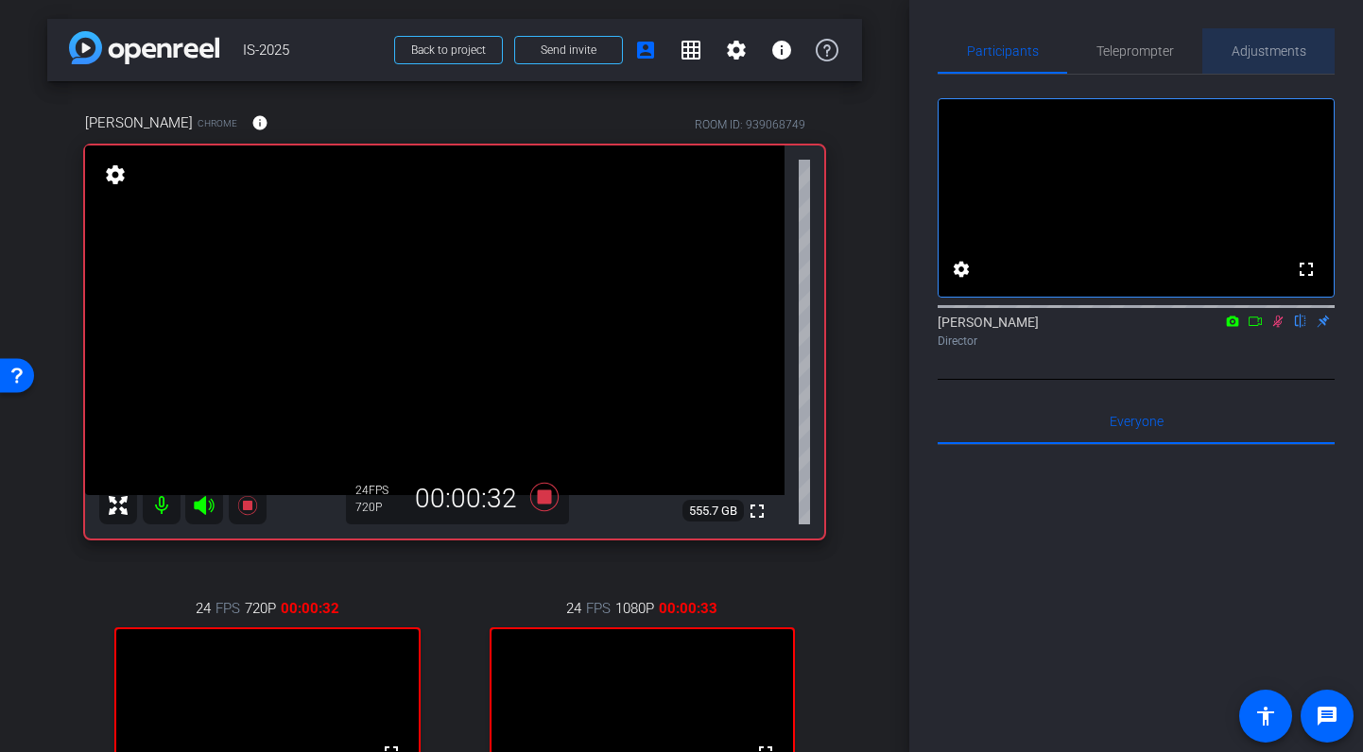
click at [1269, 52] on span "Adjustments" at bounding box center [1269, 50] width 75 height 13
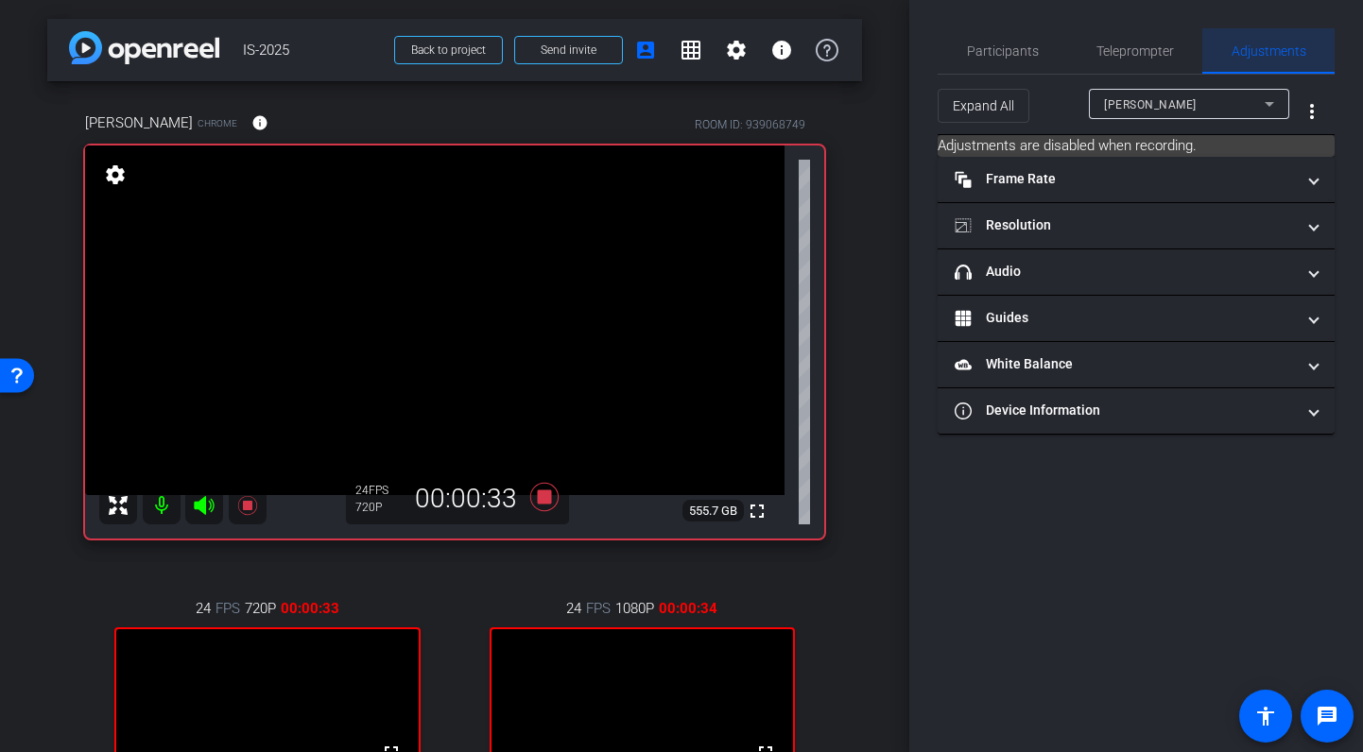
click at [1261, 54] on span "Adjustments" at bounding box center [1269, 50] width 75 height 13
click at [991, 54] on span "Participants" at bounding box center [1003, 50] width 72 height 13
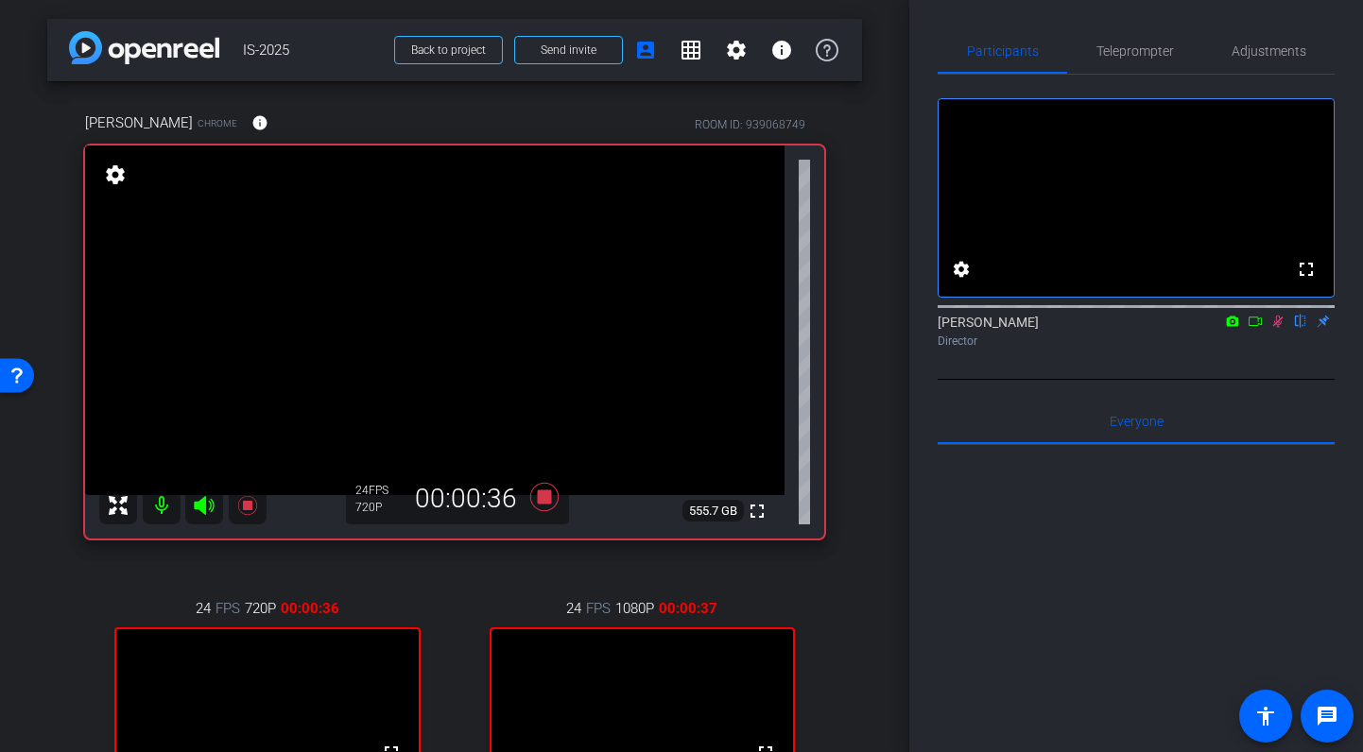
click at [1277, 328] on icon at bounding box center [1278, 322] width 10 height 12
click at [1276, 52] on span "Adjustments" at bounding box center [1269, 50] width 75 height 13
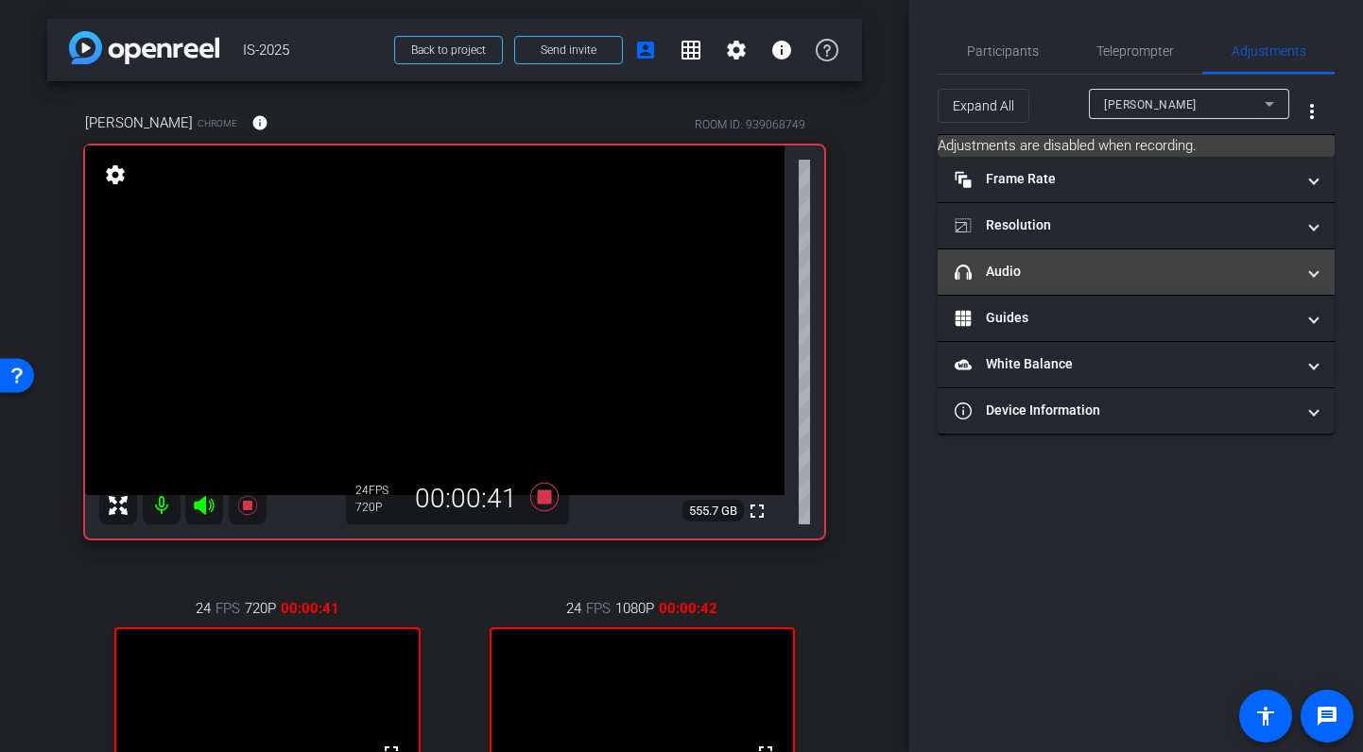
click at [1116, 279] on mat-panel-title "headphone icon Audio" at bounding box center [1125, 272] width 340 height 20
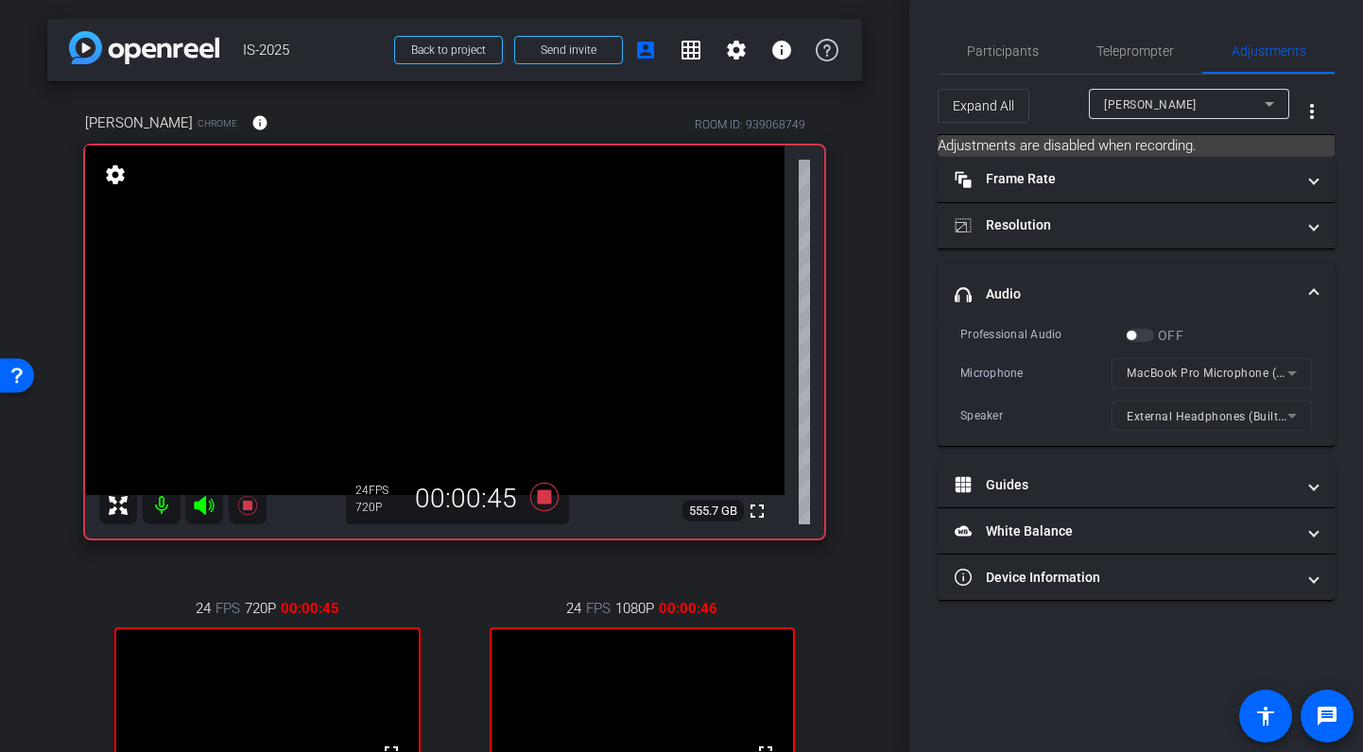
click at [1181, 372] on mat-form-field "MacBook Pro Microphone (Built-in)" at bounding box center [1212, 373] width 200 height 30
click at [1290, 373] on mat-form-field "MacBook Pro Microphone (Built-in)" at bounding box center [1212, 373] width 200 height 30
click at [864, 148] on div "arrow_back IS-2025 Back to project Send invite account_box grid_on settings inf…" at bounding box center [454, 376] width 909 height 752
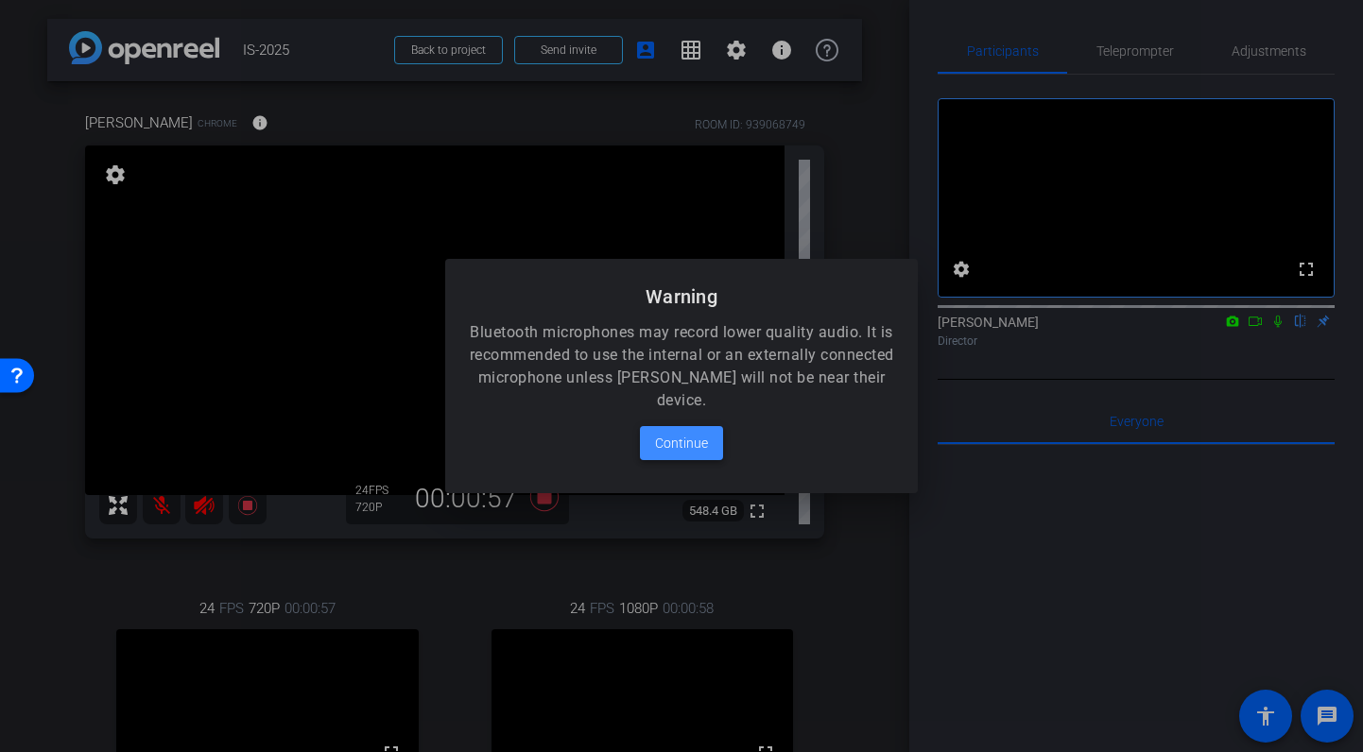
click at [679, 441] on span "Continue" at bounding box center [681, 443] width 53 height 23
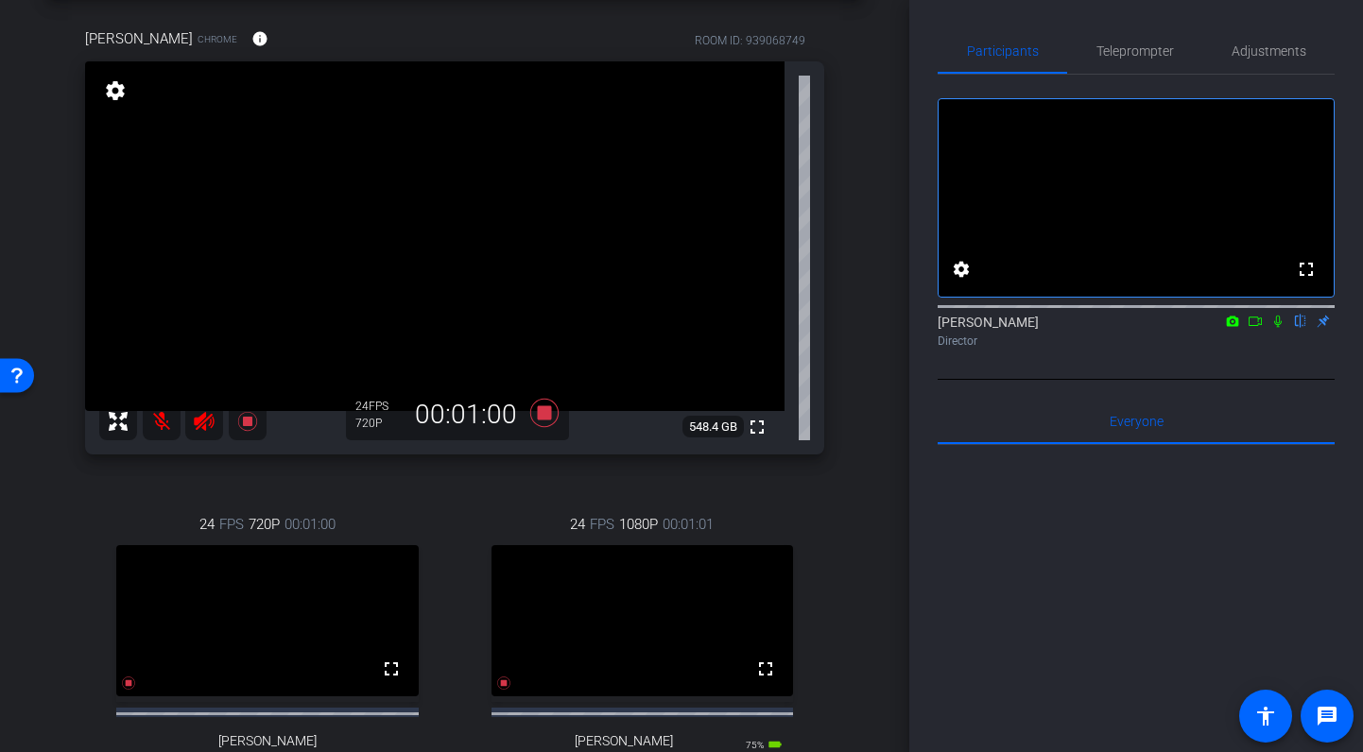
scroll to position [85, 0]
click at [550, 412] on icon at bounding box center [544, 412] width 28 height 28
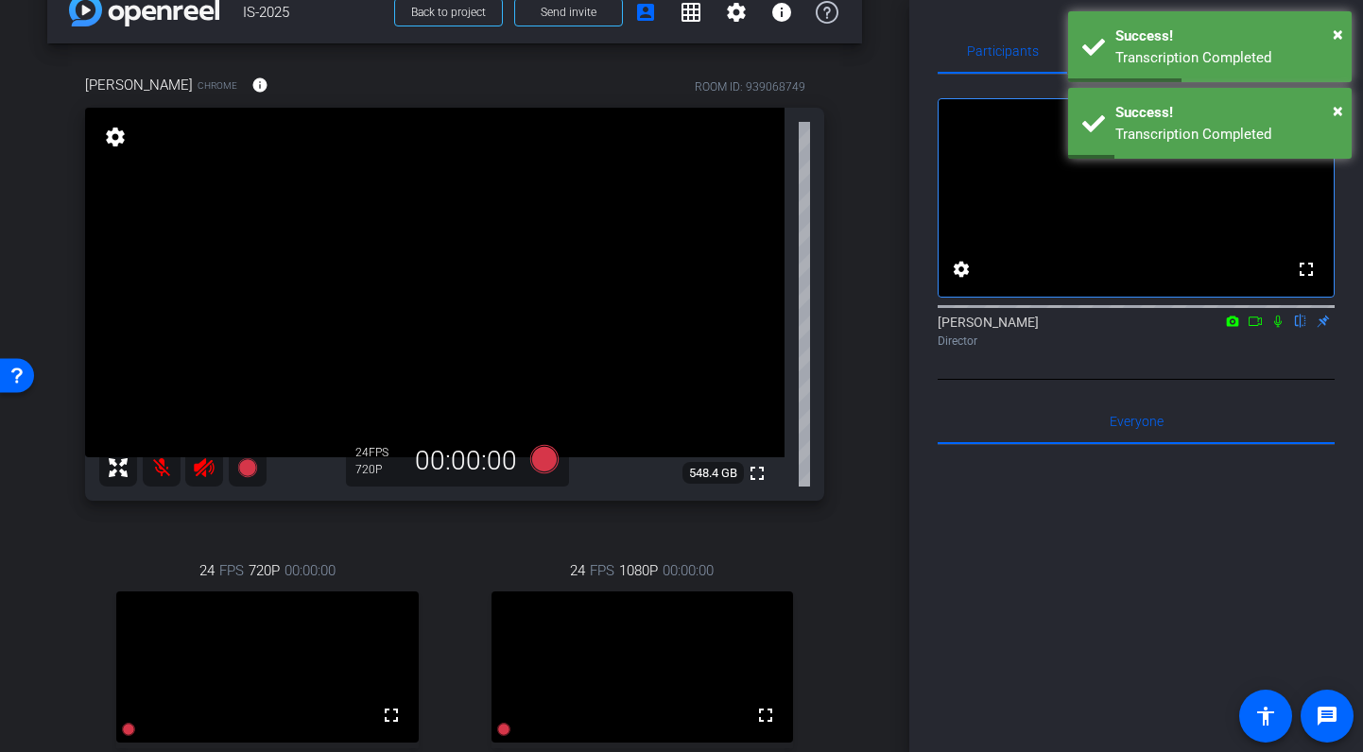
scroll to position [0, 0]
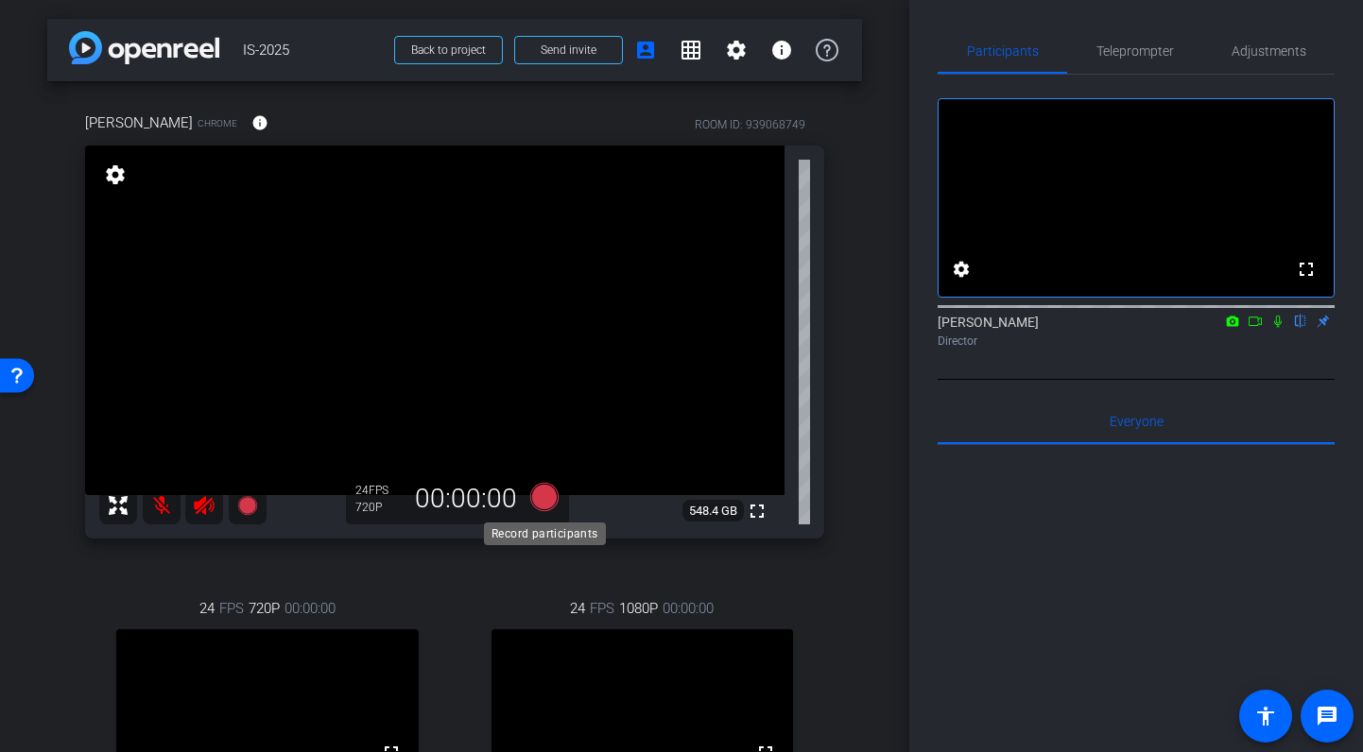
click at [541, 493] on icon at bounding box center [544, 497] width 28 height 28
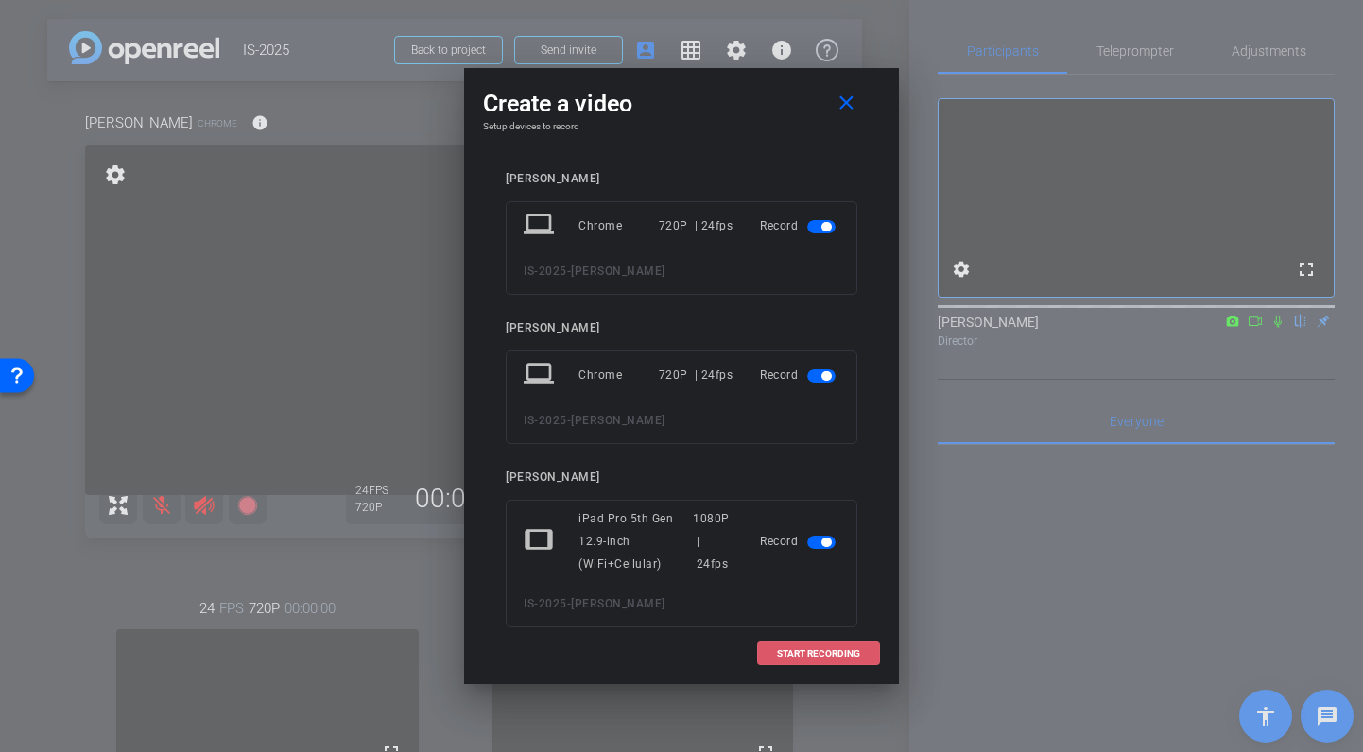
click at [833, 652] on span "START RECORDING" at bounding box center [818, 653] width 83 height 9
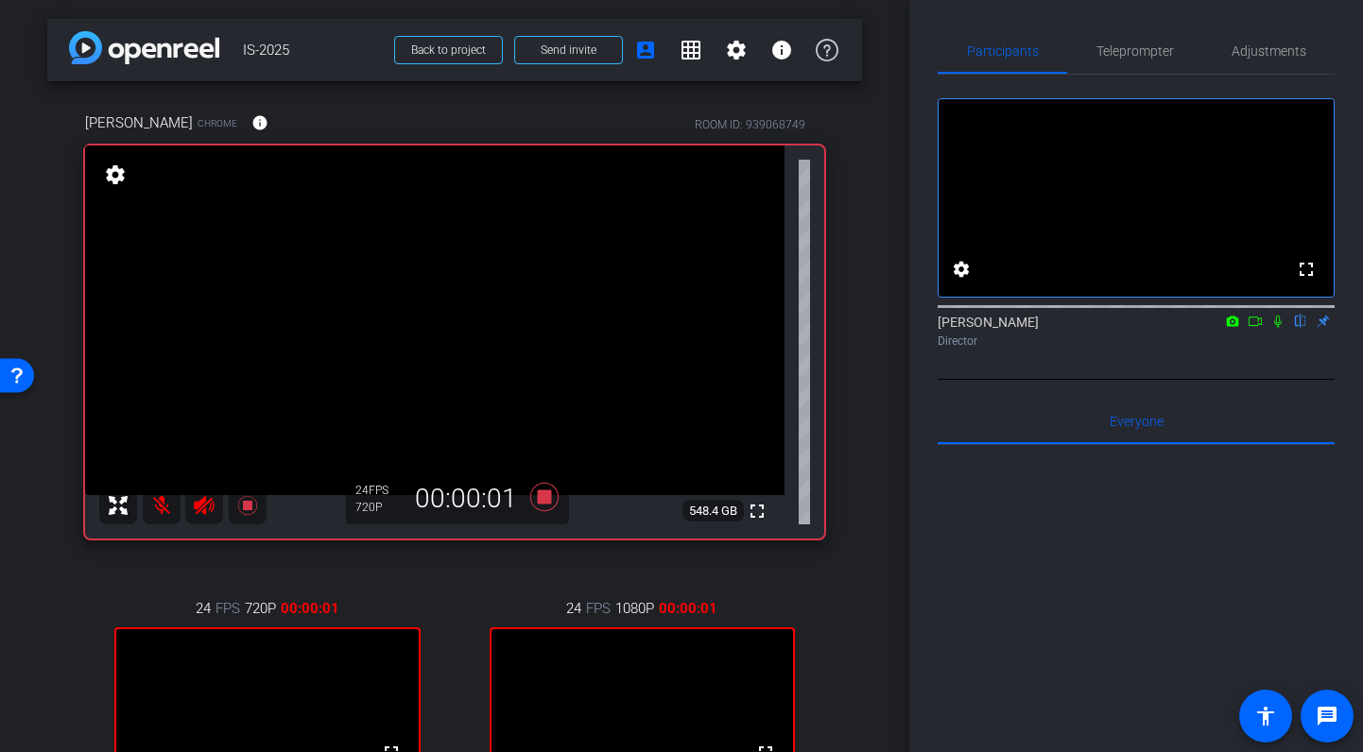
click at [1277, 328] on icon at bounding box center [1277, 321] width 15 height 13
click at [543, 502] on icon at bounding box center [544, 497] width 28 height 28
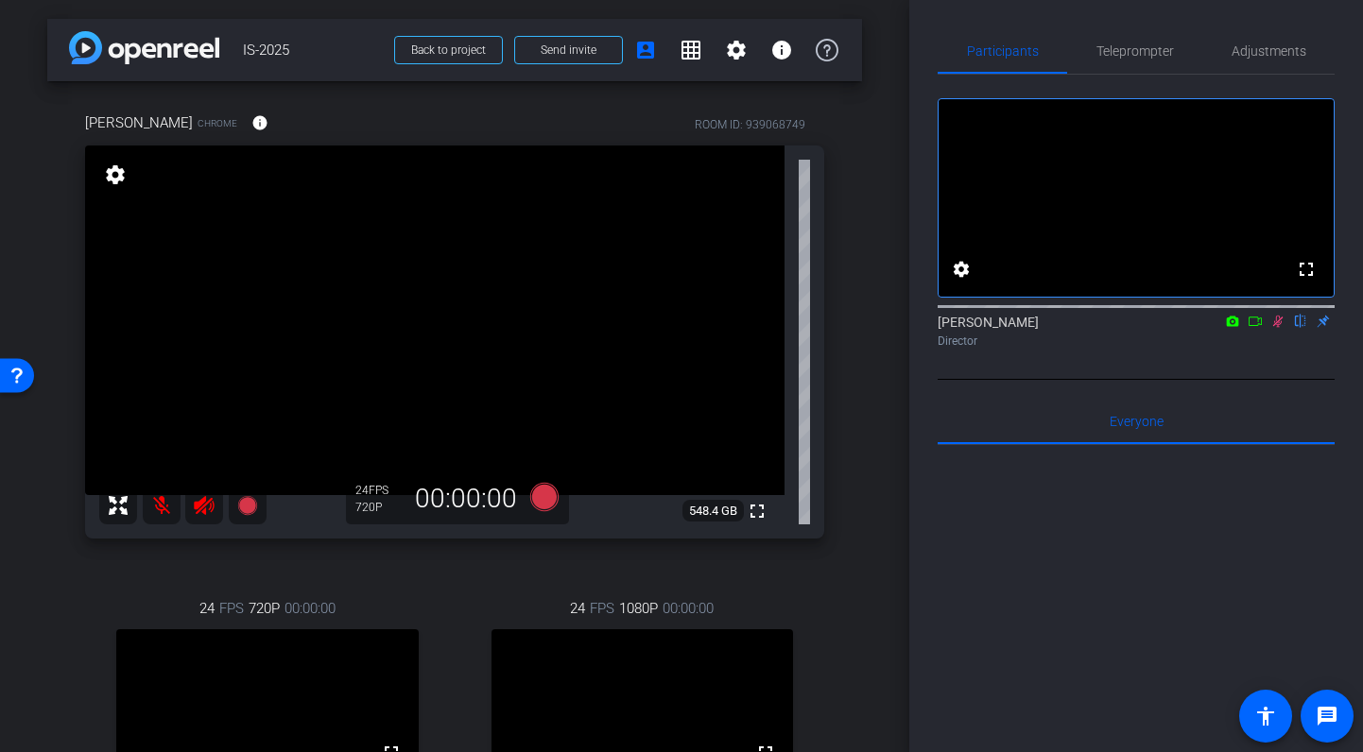
click at [1279, 328] on icon at bounding box center [1278, 322] width 10 height 12
click at [1252, 46] on span "Adjustments" at bounding box center [1269, 50] width 75 height 13
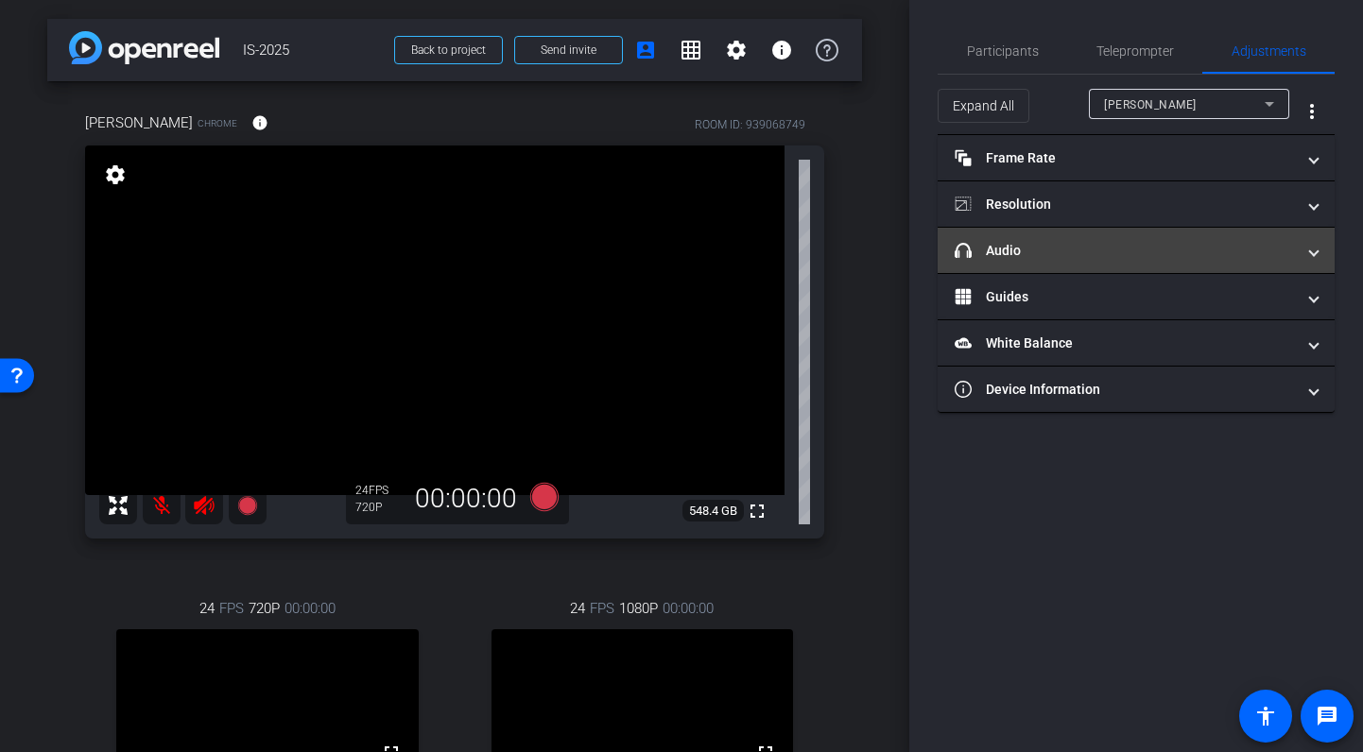
click at [1138, 241] on mat-panel-title "headphone icon Audio" at bounding box center [1125, 251] width 340 height 20
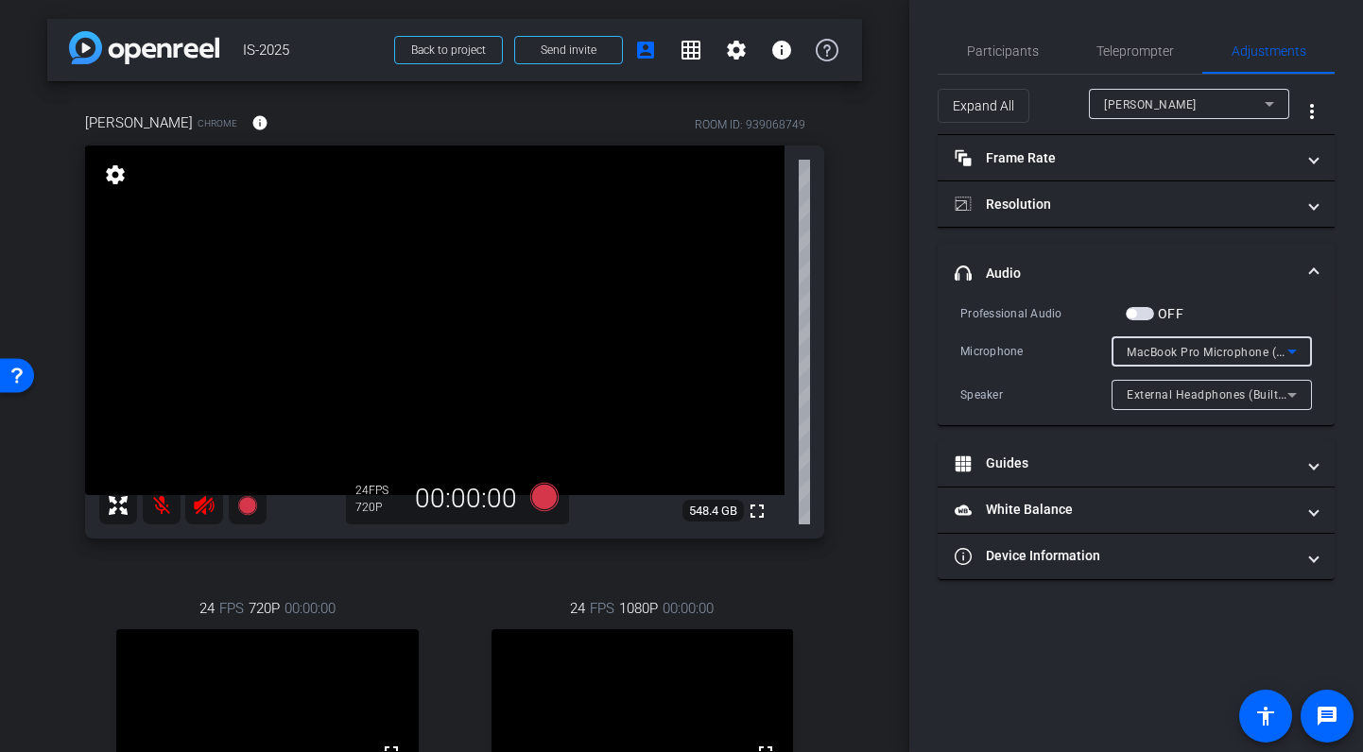
click at [1198, 347] on span "MacBook Pro Microphone (Built-in)" at bounding box center [1223, 351] width 193 height 15
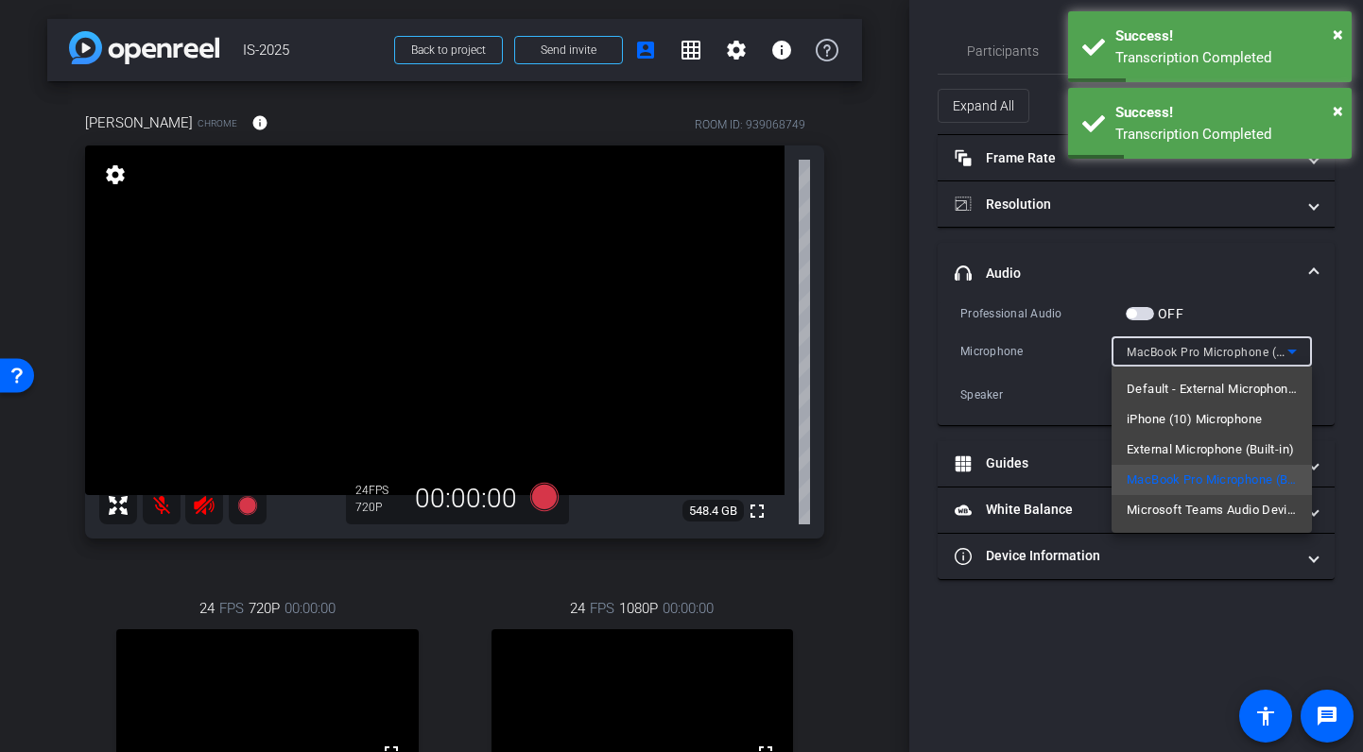
click at [1045, 391] on div at bounding box center [681, 376] width 1363 height 752
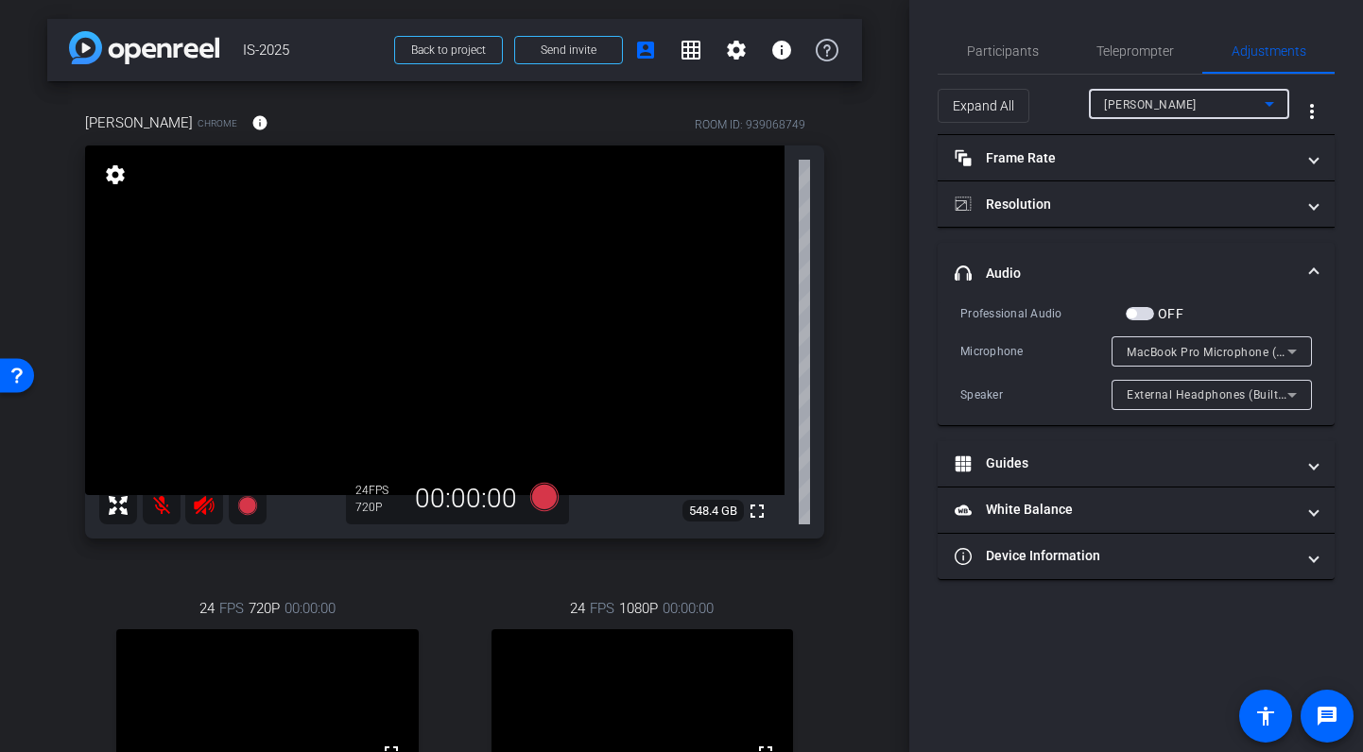
click at [1174, 97] on div "[PERSON_NAME]" at bounding box center [1184, 105] width 161 height 24
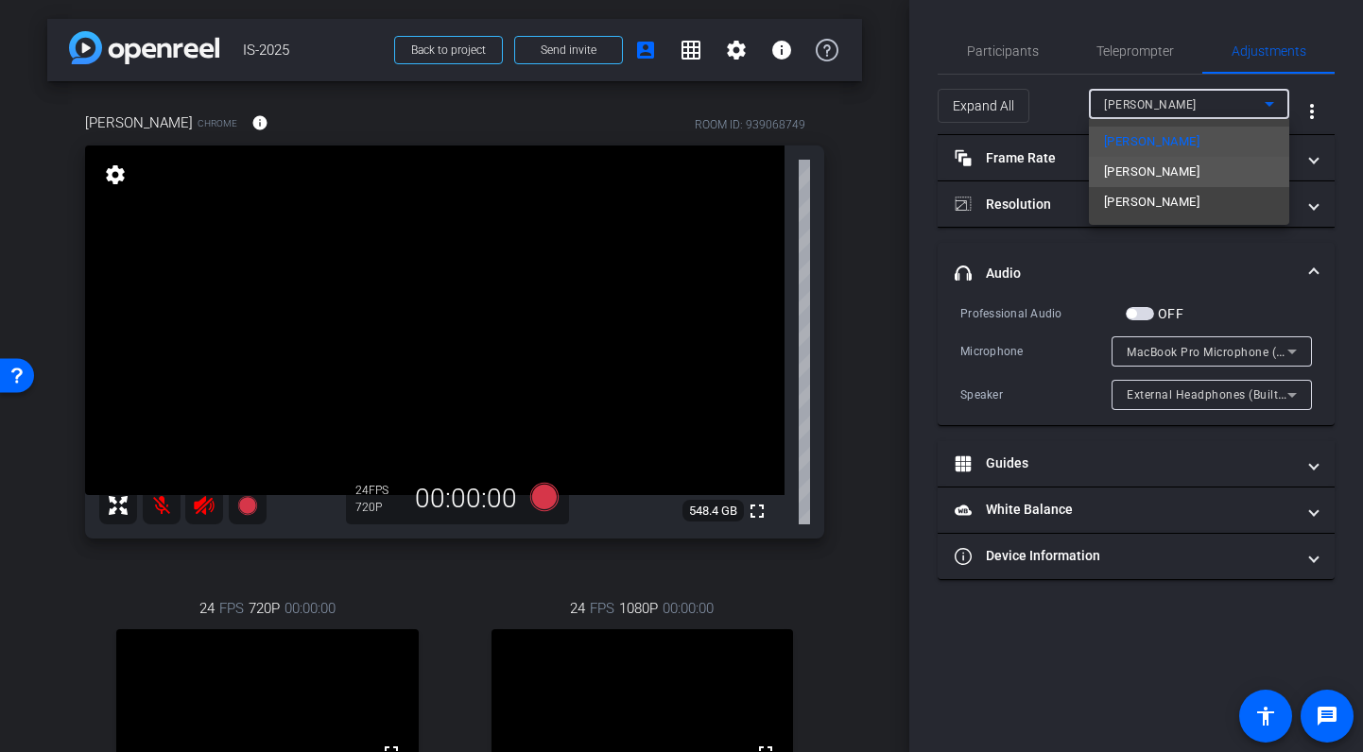
drag, startPoint x: 1151, startPoint y: 169, endPoint x: 1139, endPoint y: 172, distance: 12.6
click at [1135, 172] on span "[PERSON_NAME]" at bounding box center [1151, 172] width 95 height 23
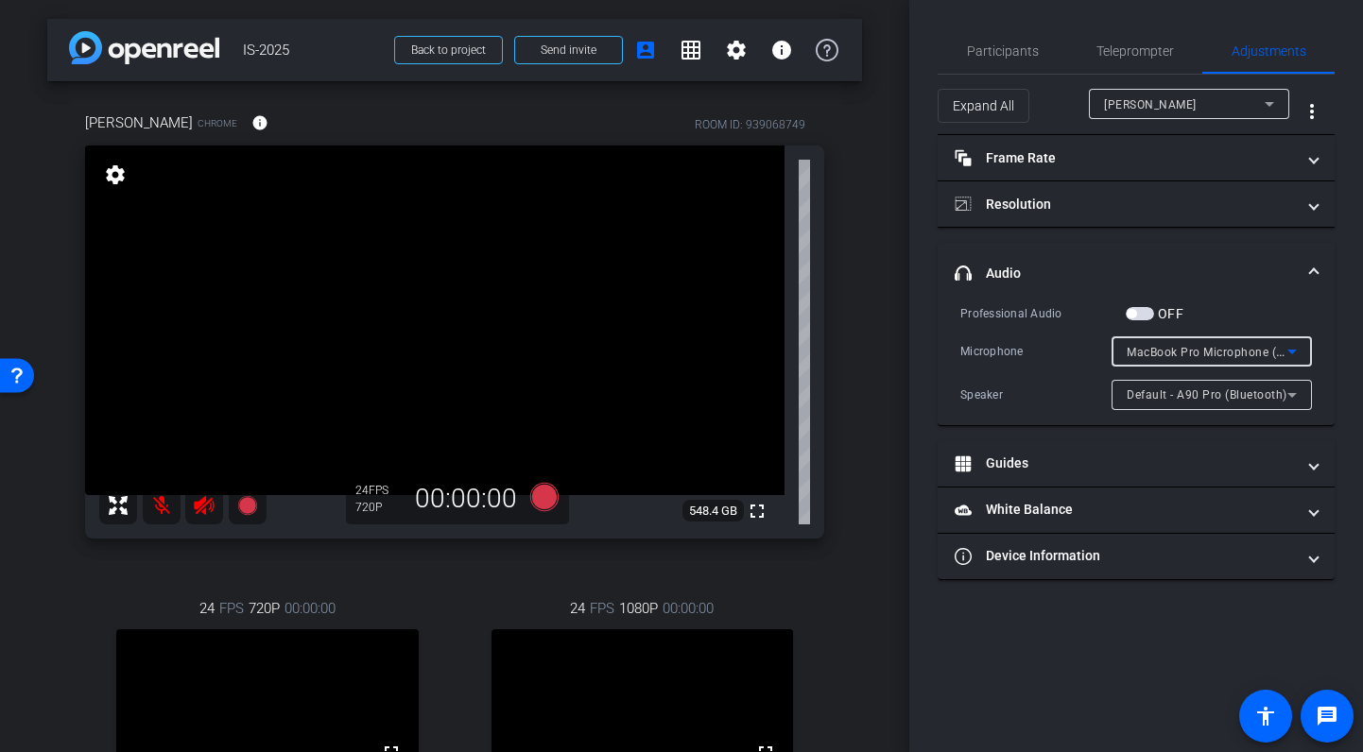
click at [1266, 350] on span "MacBook Pro Microphone (Built-in)" at bounding box center [1223, 351] width 193 height 15
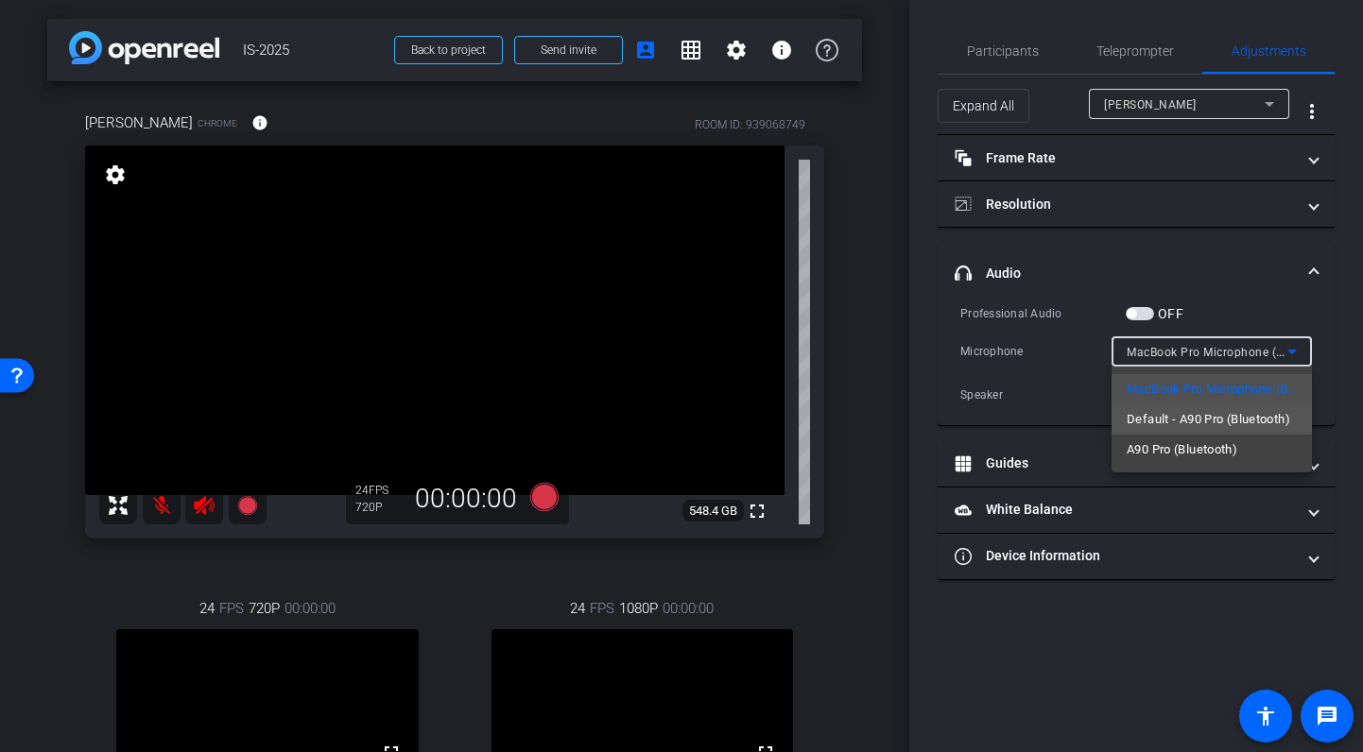
click at [1184, 417] on span "Default - A90 Pro (Bluetooth)" at bounding box center [1209, 419] width 164 height 23
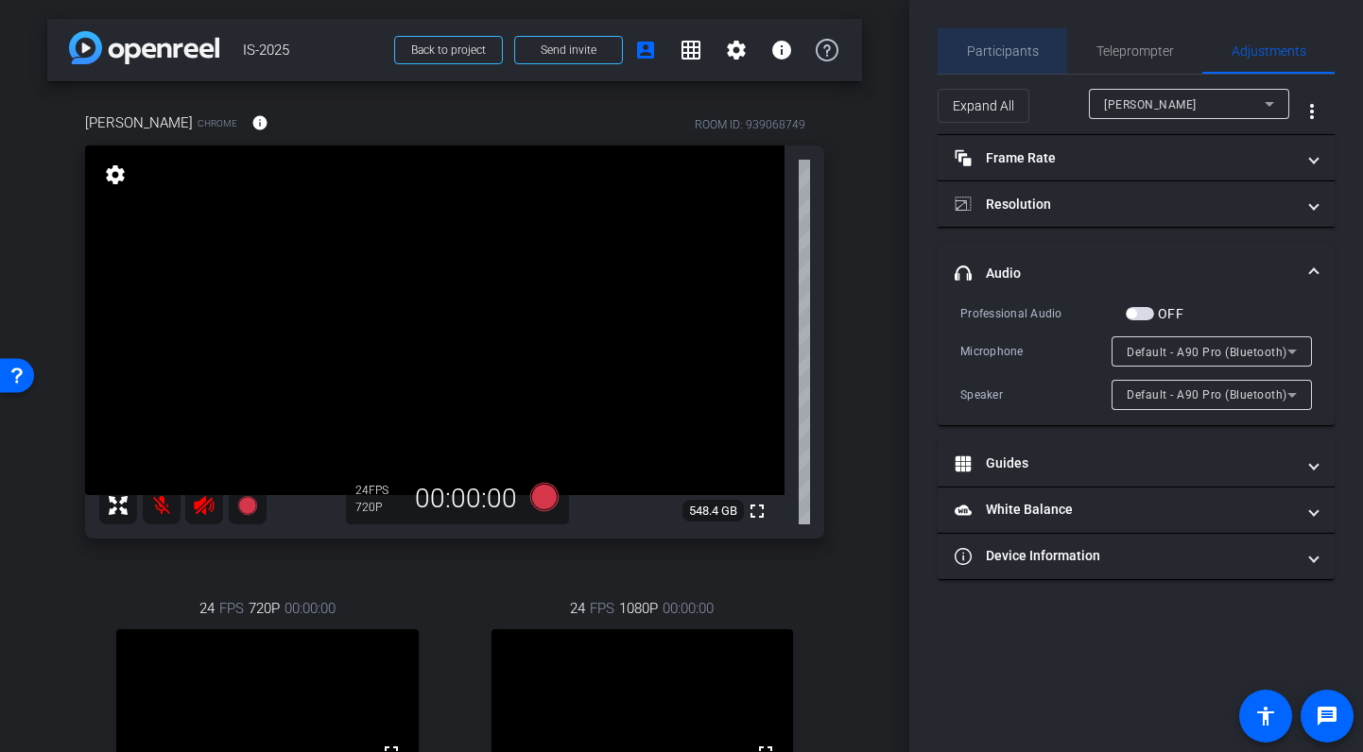
click at [1017, 50] on span "Participants" at bounding box center [1003, 50] width 72 height 13
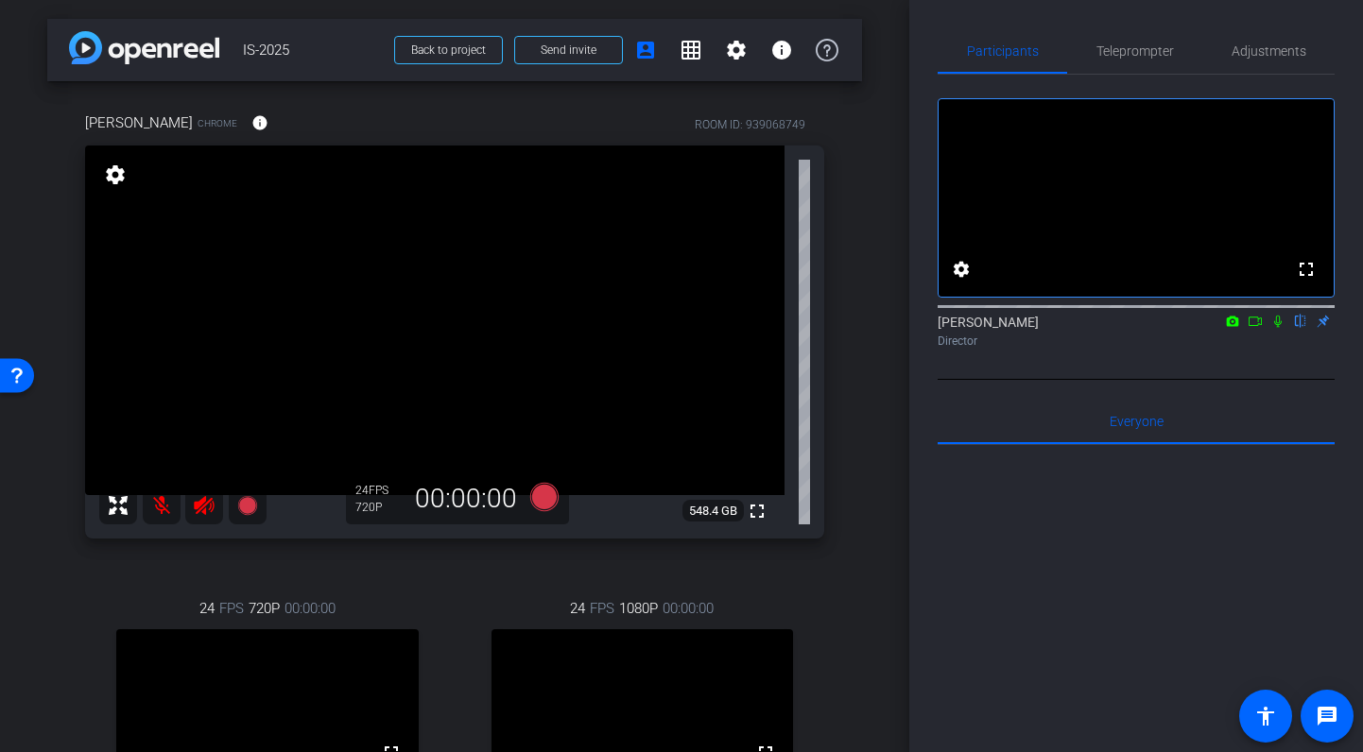
click at [1278, 328] on icon at bounding box center [1277, 321] width 15 height 13
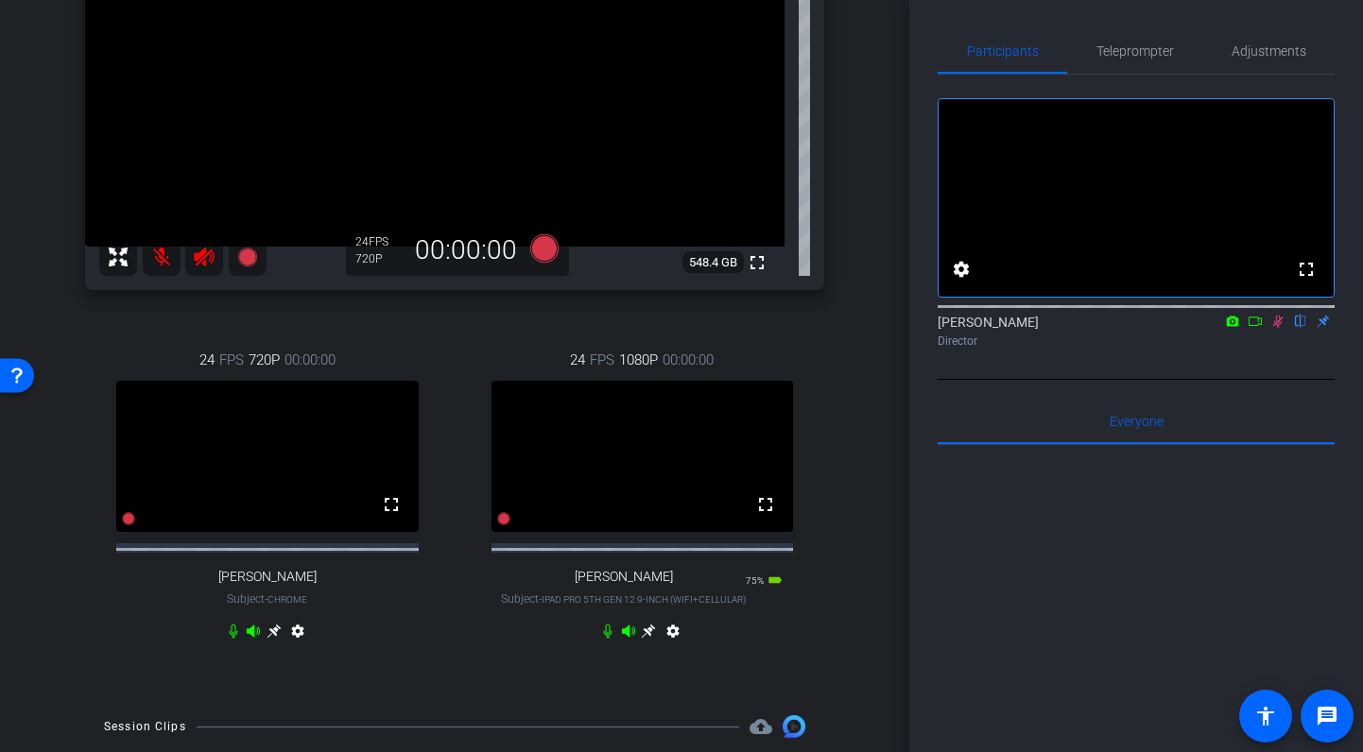
scroll to position [248, 0]
click at [1244, 58] on span "Adjustments" at bounding box center [1269, 50] width 75 height 13
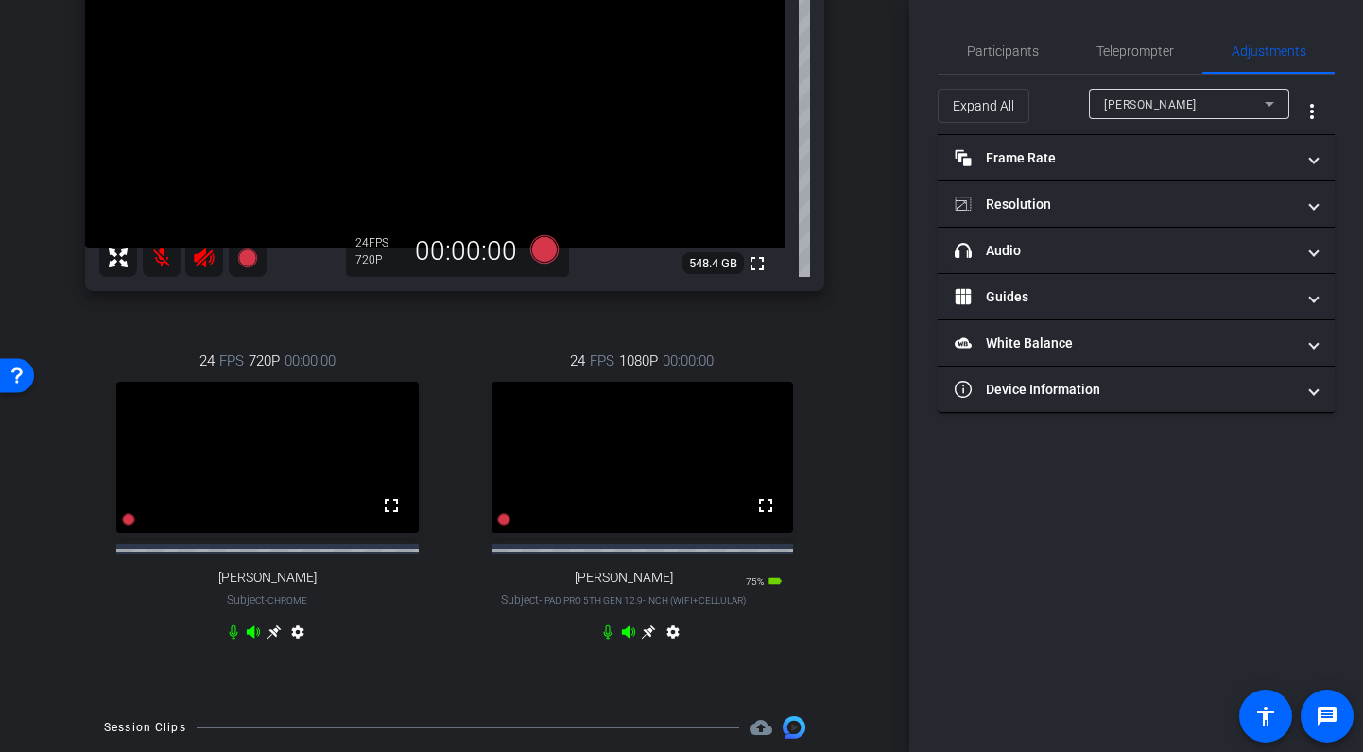
click at [1161, 105] on div "[PERSON_NAME]" at bounding box center [1184, 105] width 161 height 24
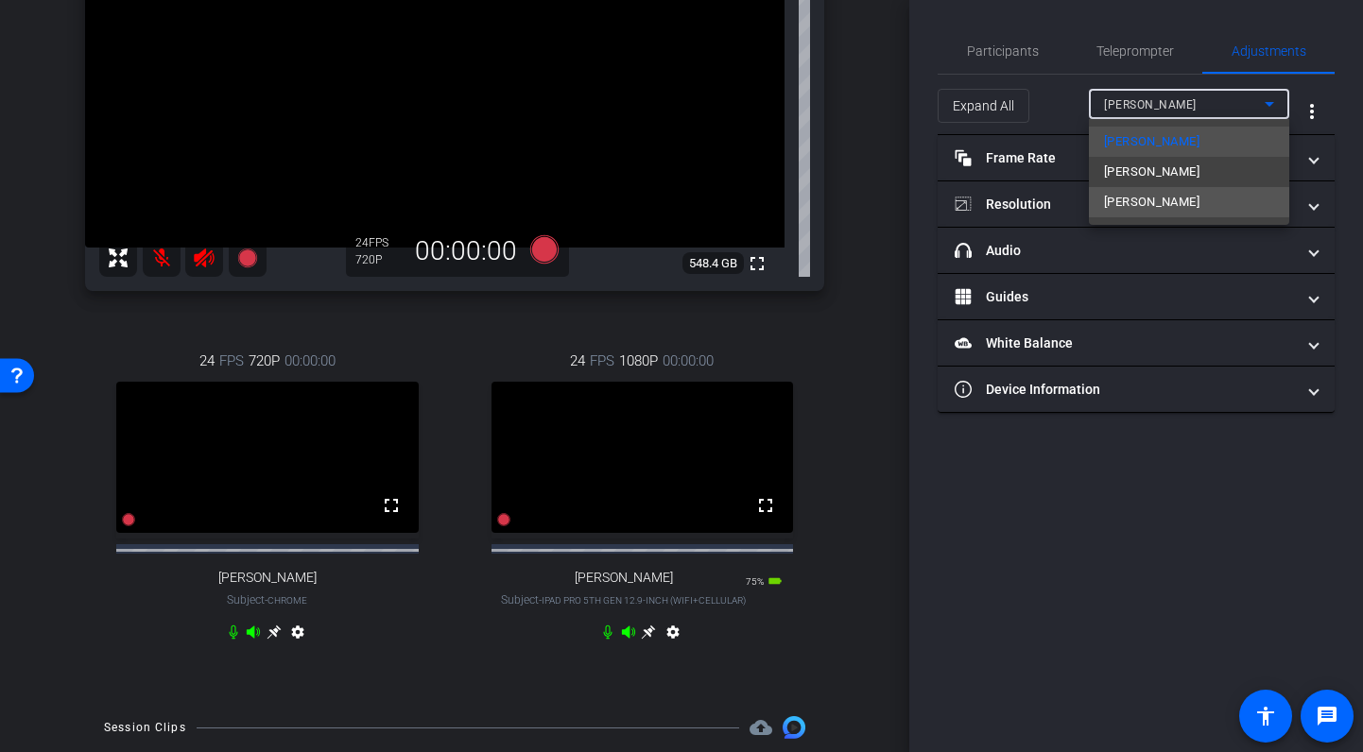
click at [1119, 198] on span "[PERSON_NAME]" at bounding box center [1151, 202] width 95 height 23
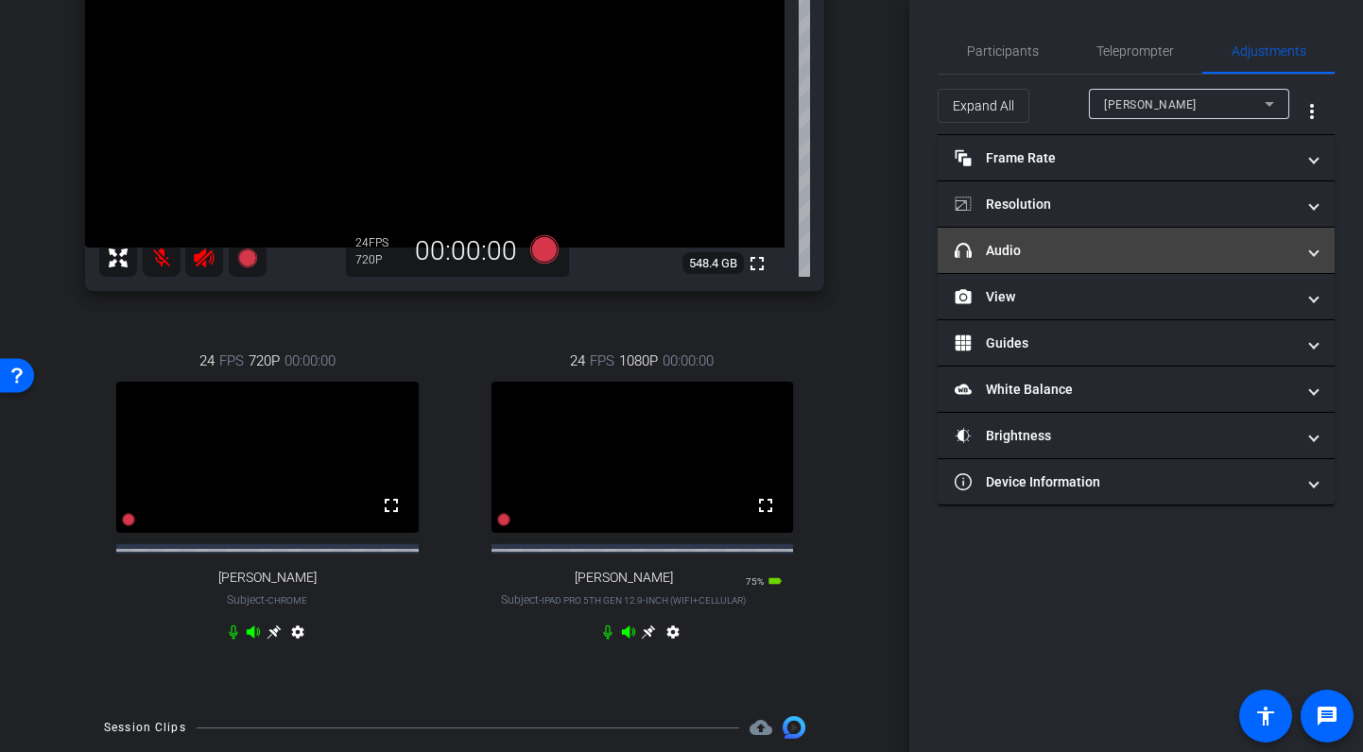
click at [1107, 252] on mat-panel-title "headphone icon Audio" at bounding box center [1125, 251] width 340 height 20
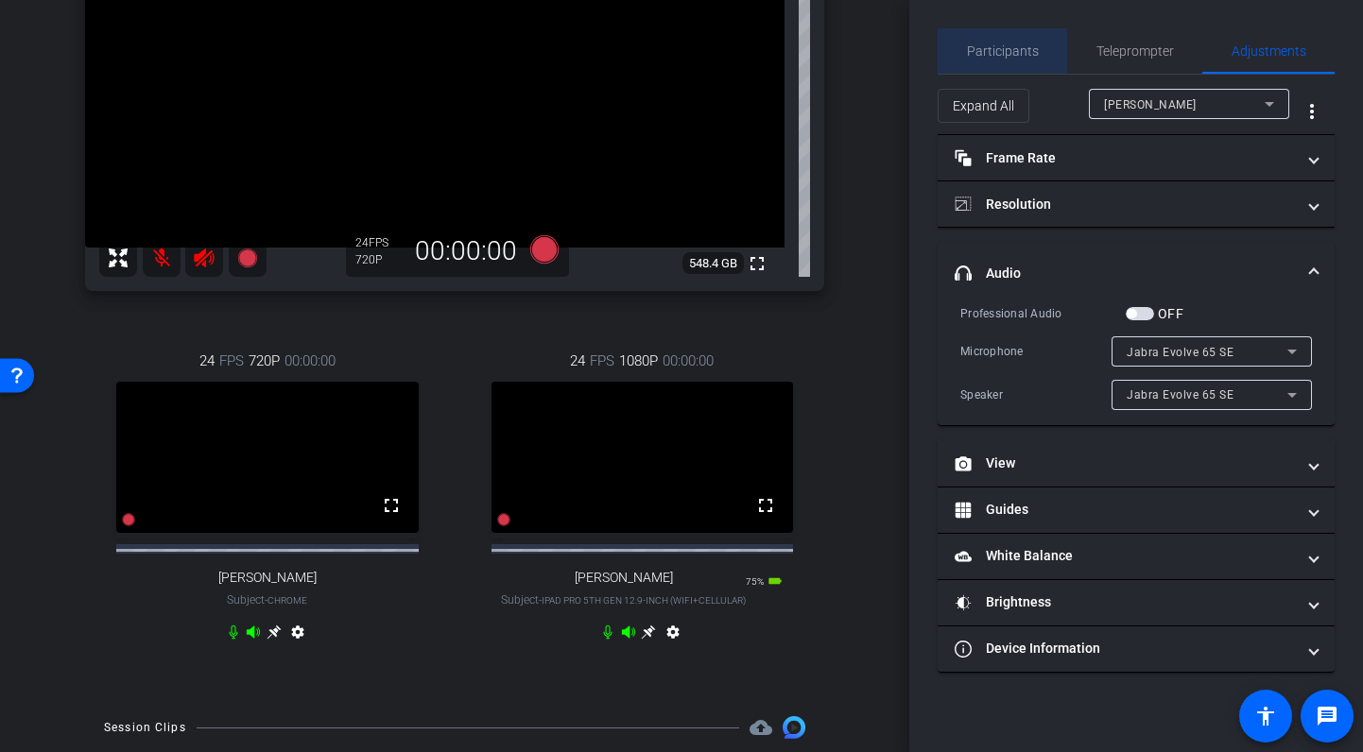
click at [993, 51] on span "Participants" at bounding box center [1003, 50] width 72 height 13
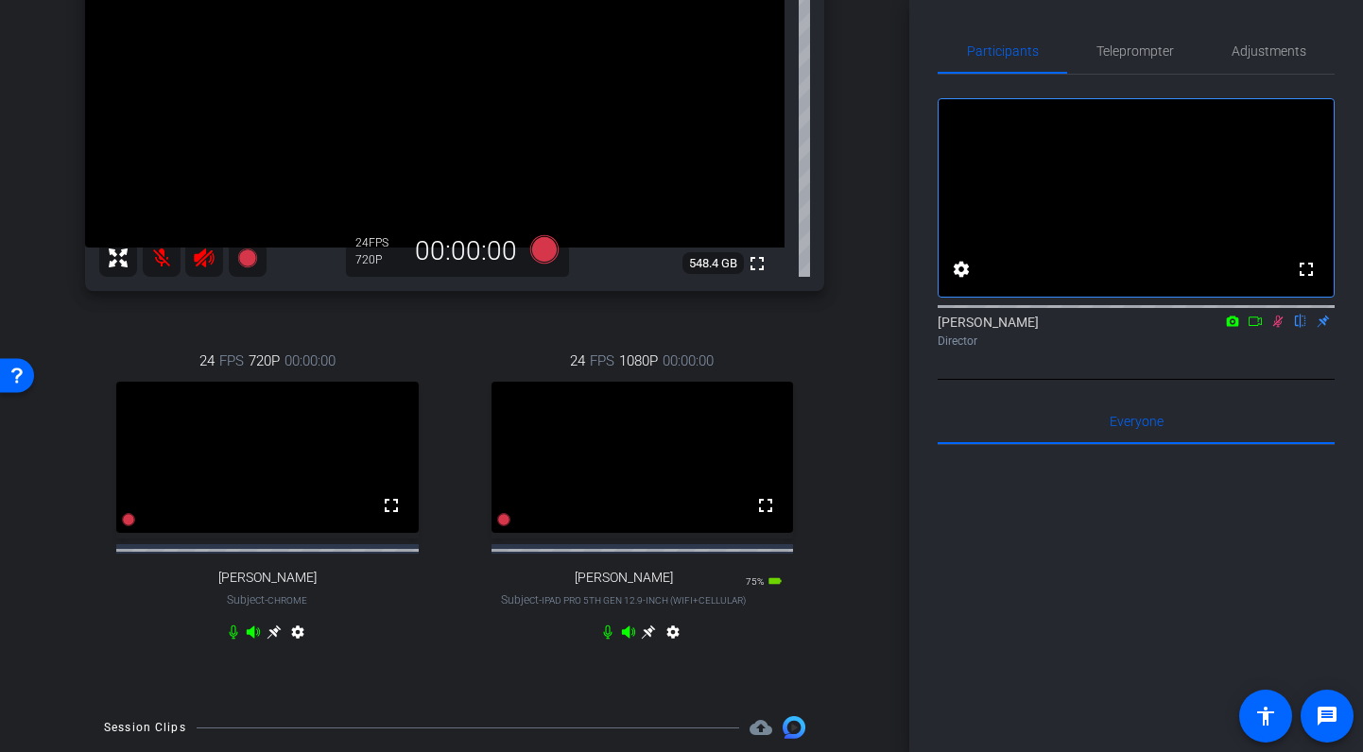
click at [1282, 328] on icon at bounding box center [1277, 321] width 15 height 13
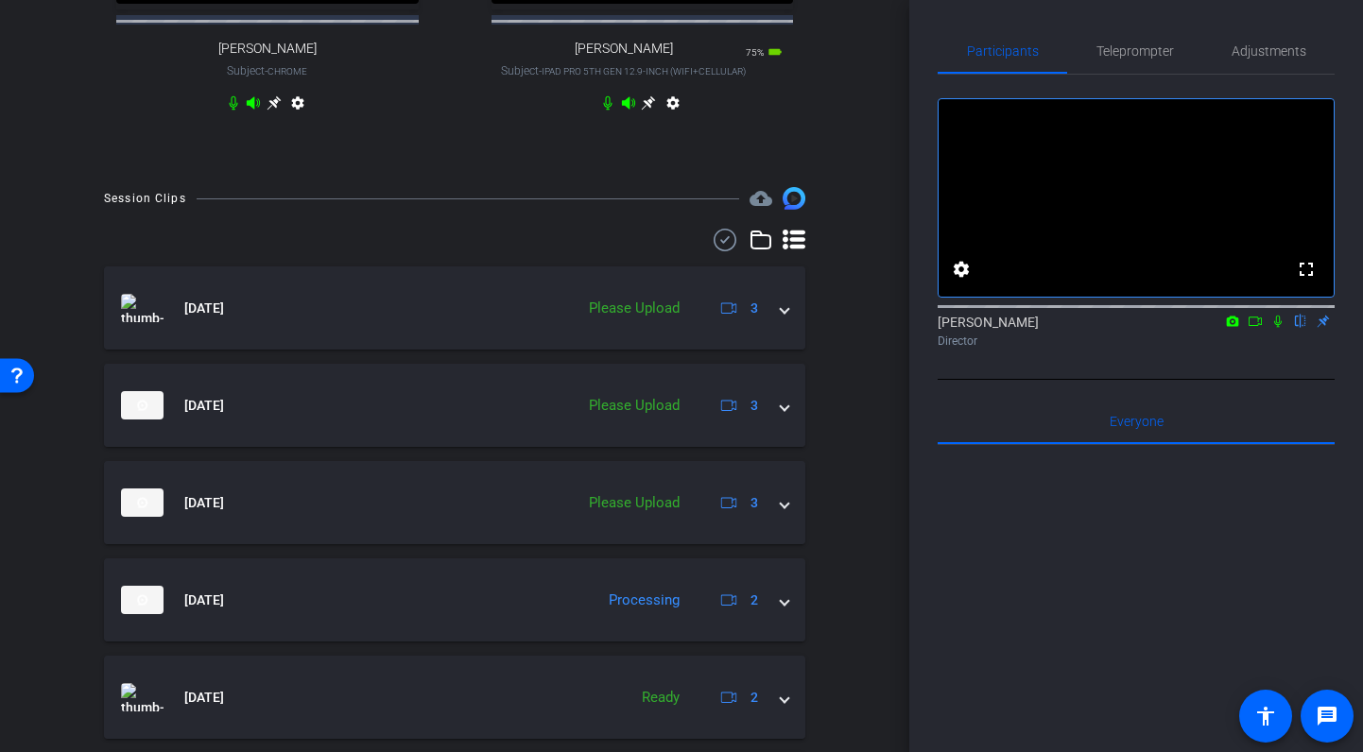
scroll to position [778, 0]
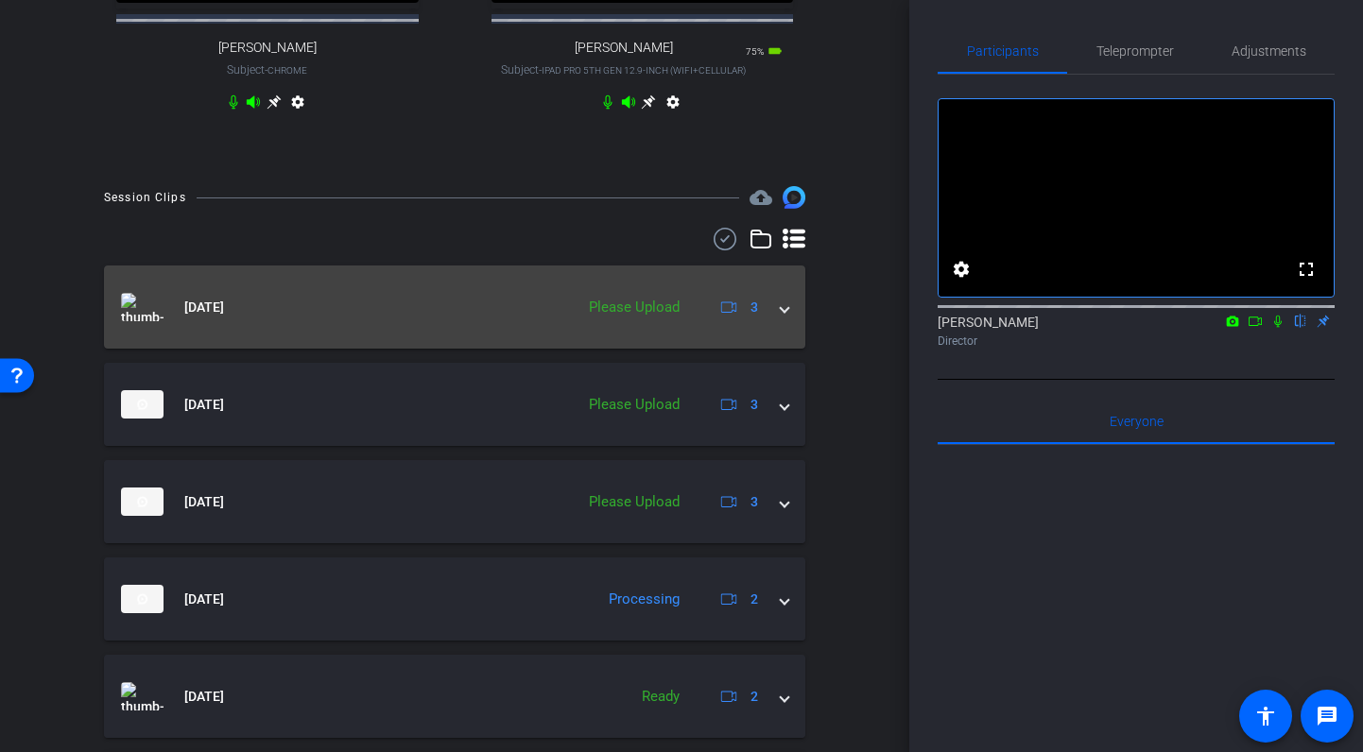
click at [785, 318] on span at bounding box center [785, 308] width 8 height 20
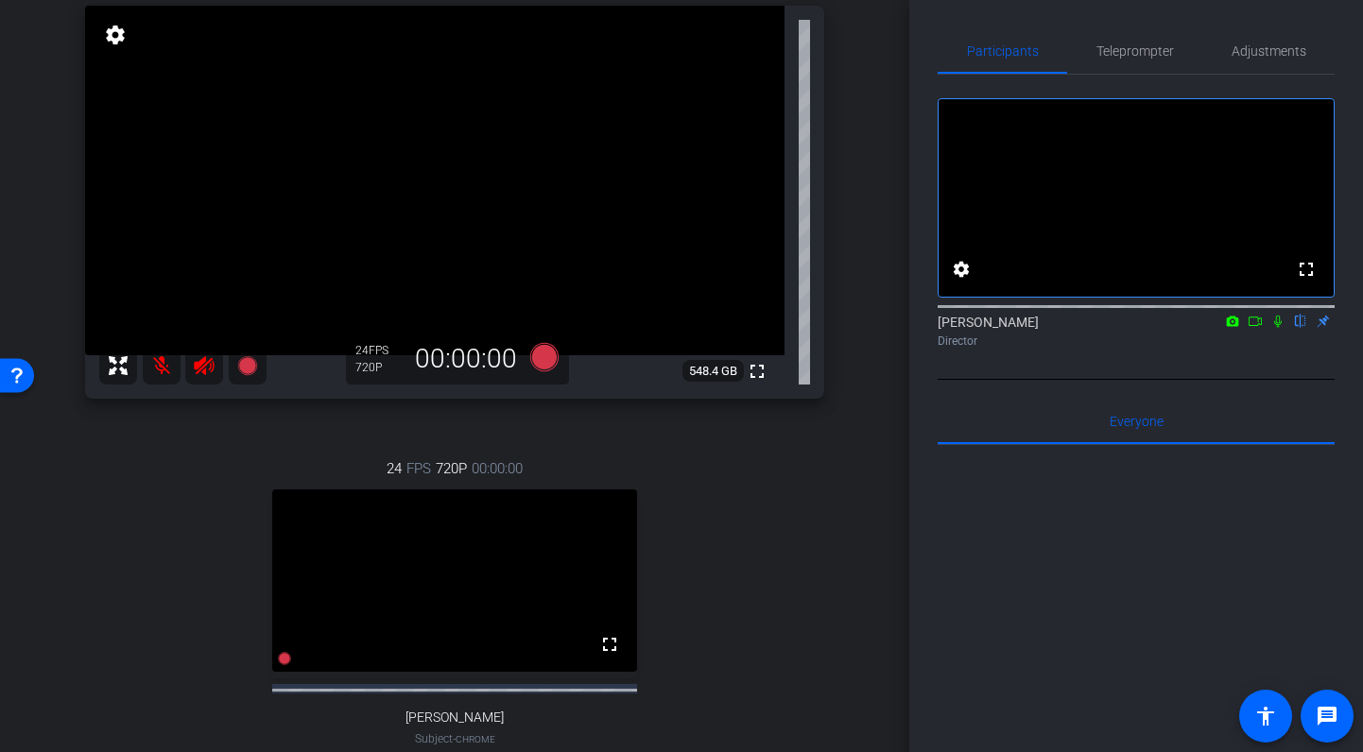
scroll to position [0, 0]
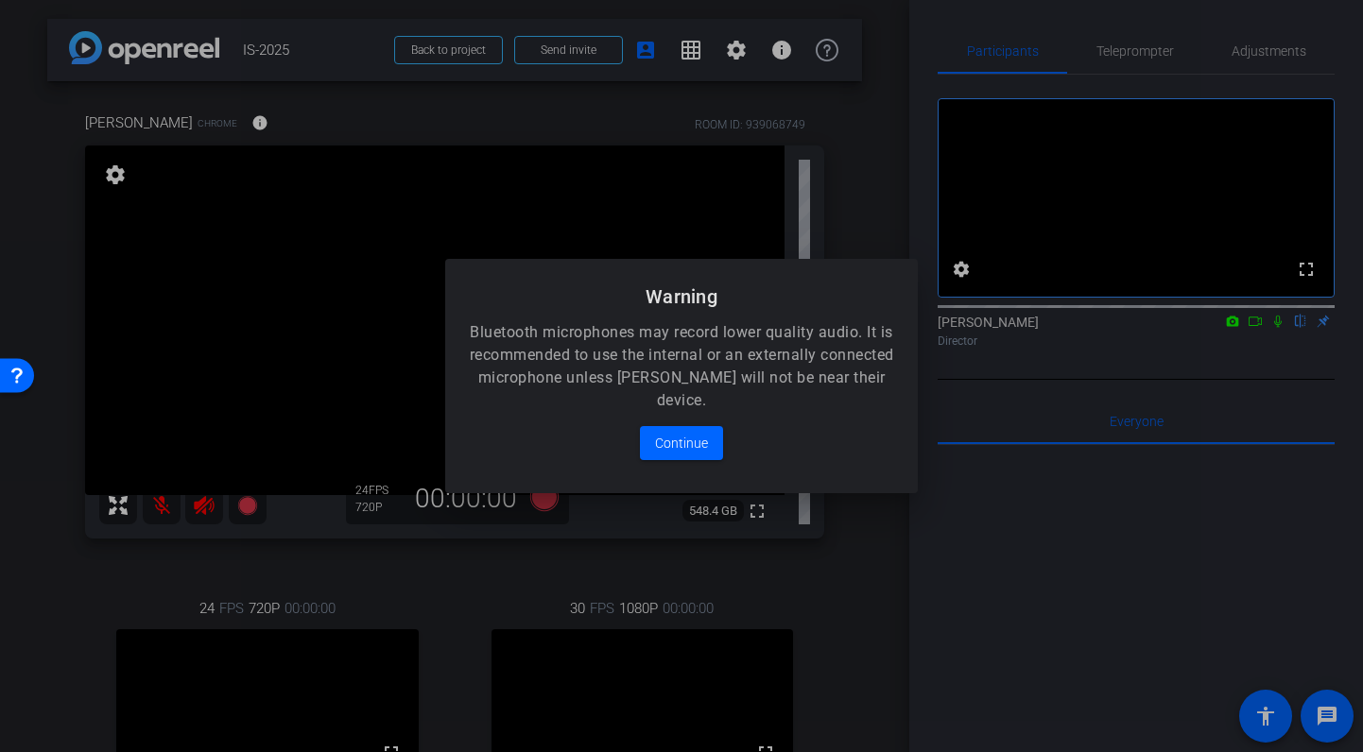
click at [1261, 60] on div at bounding box center [681, 376] width 1363 height 752
click at [696, 439] on span "Continue" at bounding box center [681, 443] width 53 height 23
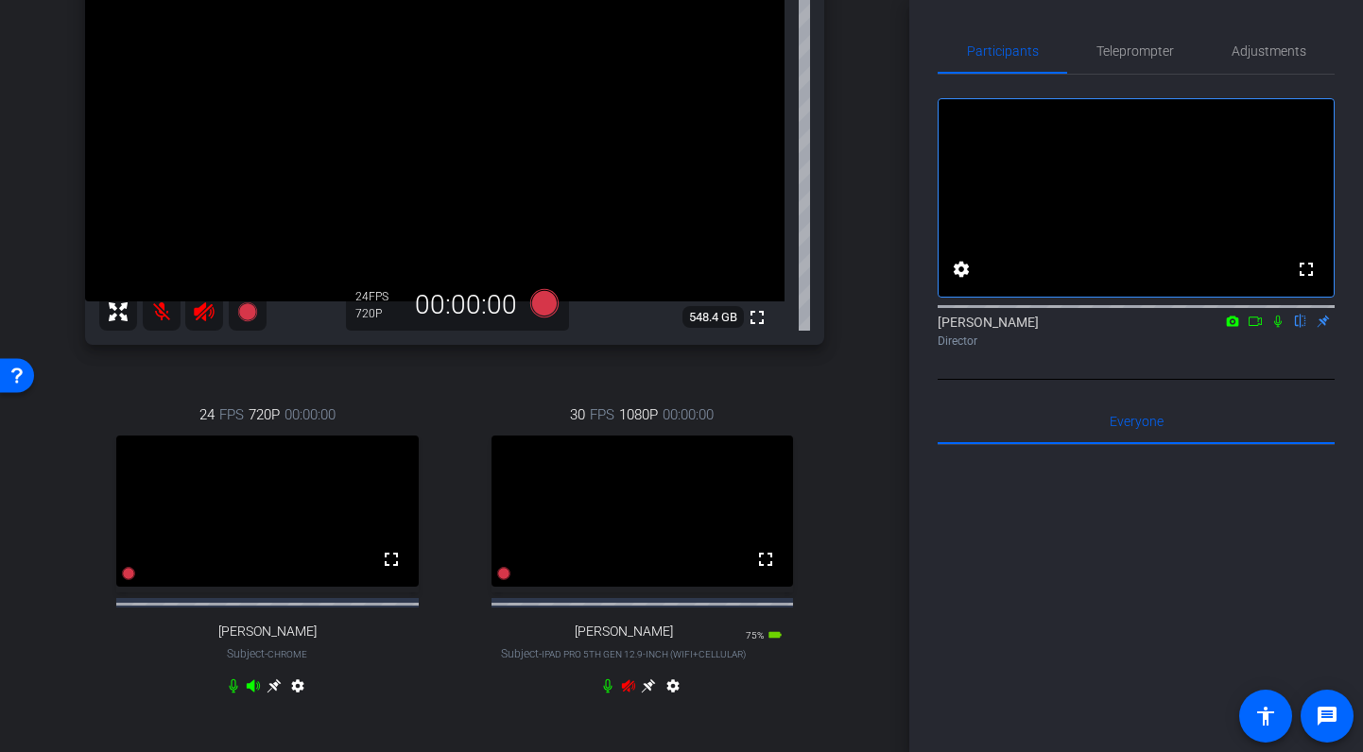
scroll to position [182, 0]
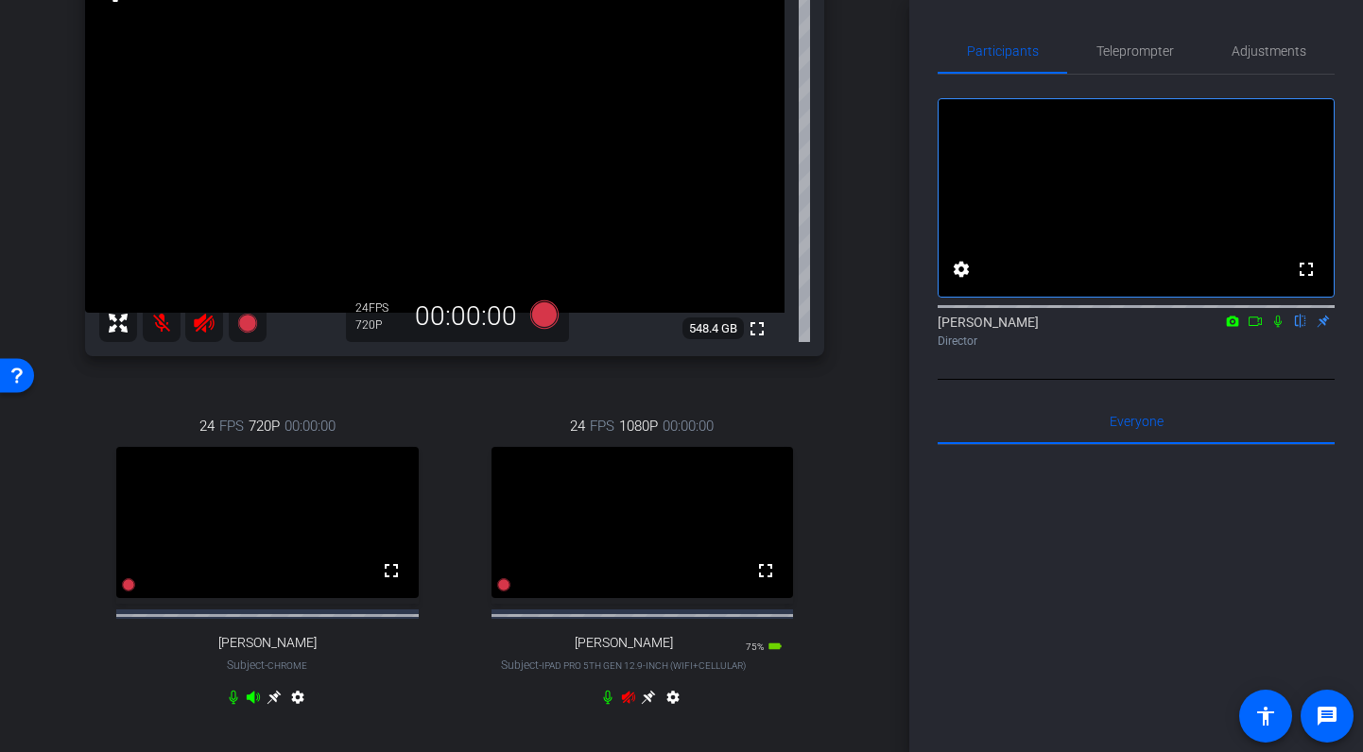
click at [628, 705] on icon at bounding box center [628, 697] width 15 height 15
click at [1280, 328] on icon at bounding box center [1277, 321] width 15 height 13
click at [199, 327] on icon at bounding box center [204, 323] width 20 height 19
click at [200, 315] on icon at bounding box center [204, 323] width 23 height 23
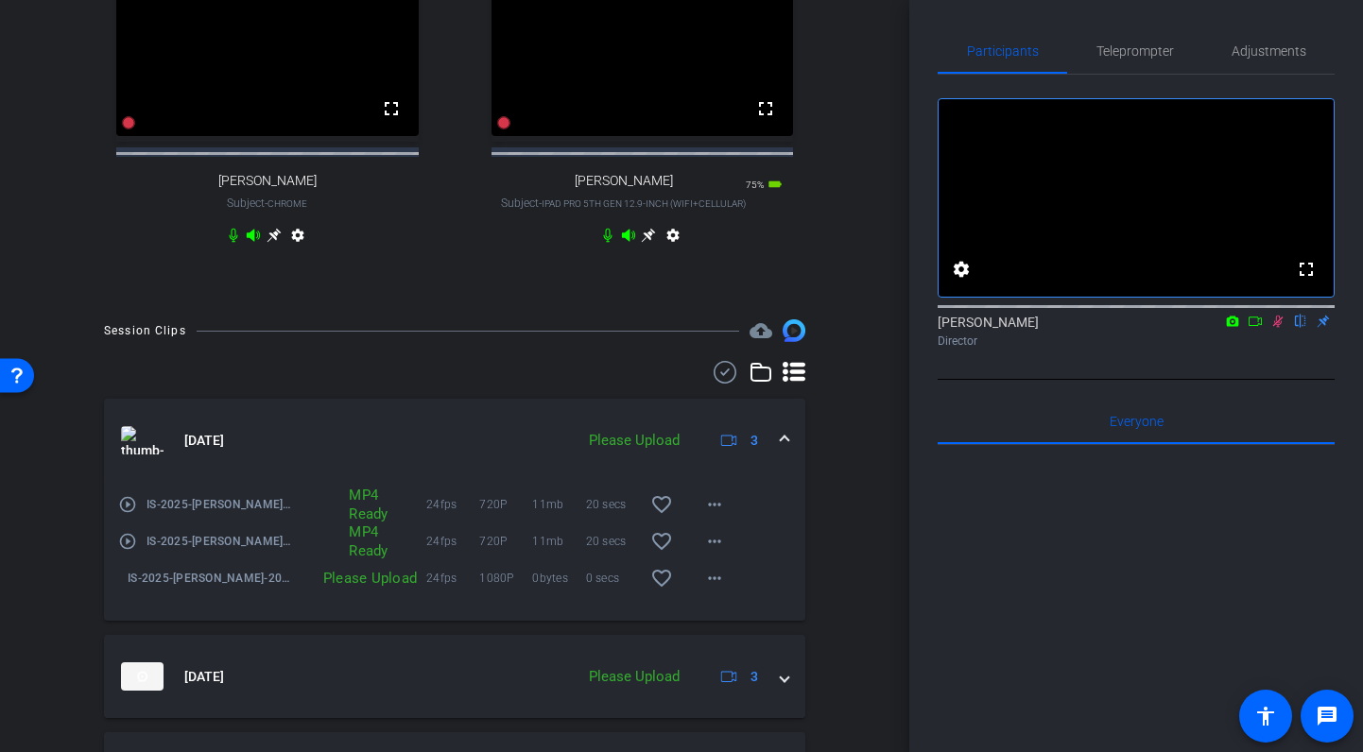
scroll to position [646, 0]
click at [712, 589] on mat-icon "more_horiz" at bounding box center [714, 577] width 23 height 23
click at [726, 641] on span "Upload" at bounding box center [745, 636] width 76 height 23
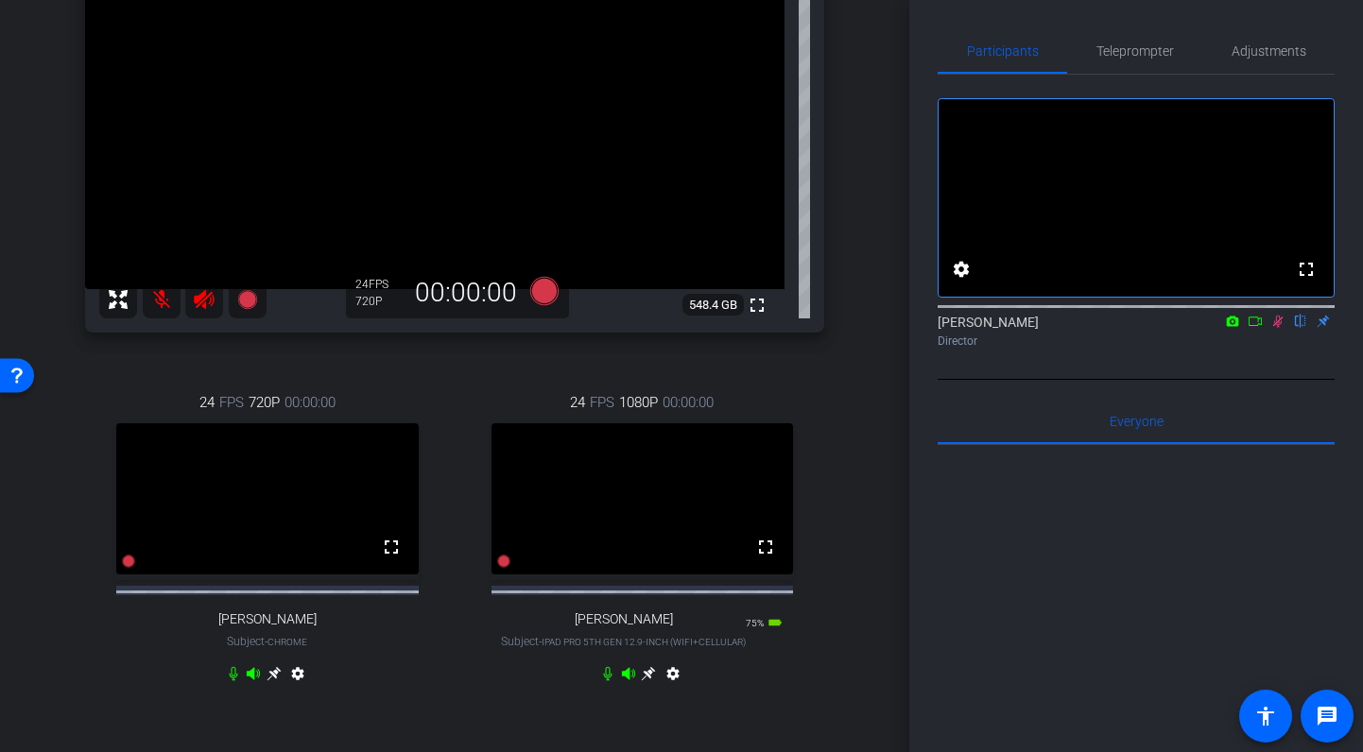
scroll to position [201, 0]
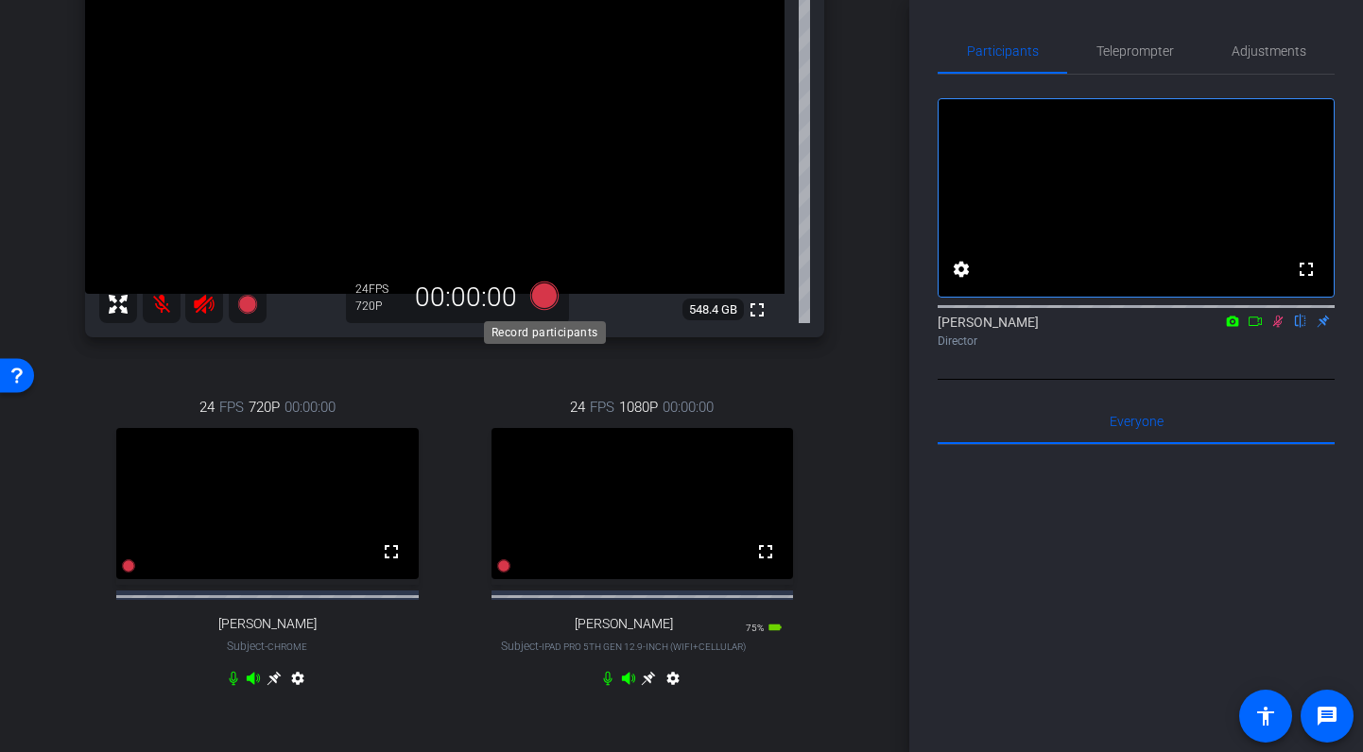
click at [548, 289] on icon at bounding box center [544, 296] width 28 height 28
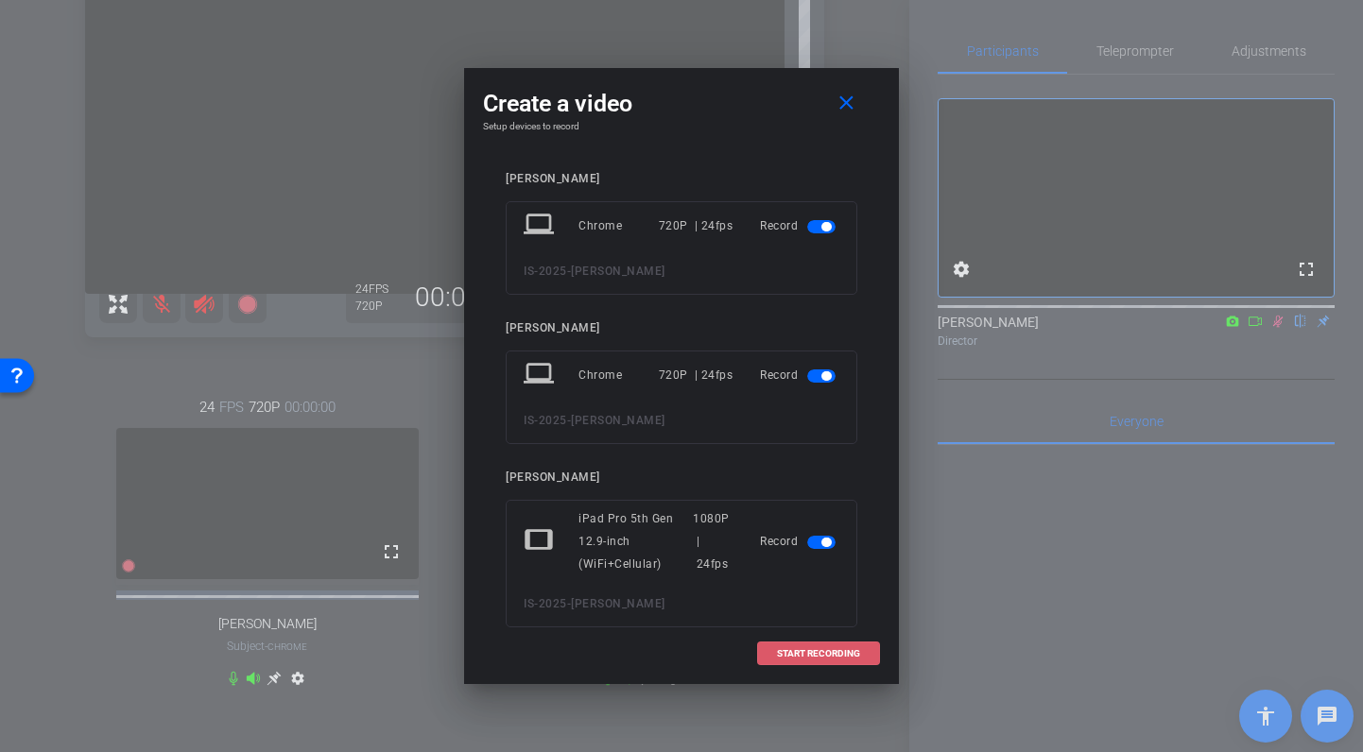
click at [843, 649] on span "START RECORDING" at bounding box center [818, 653] width 83 height 9
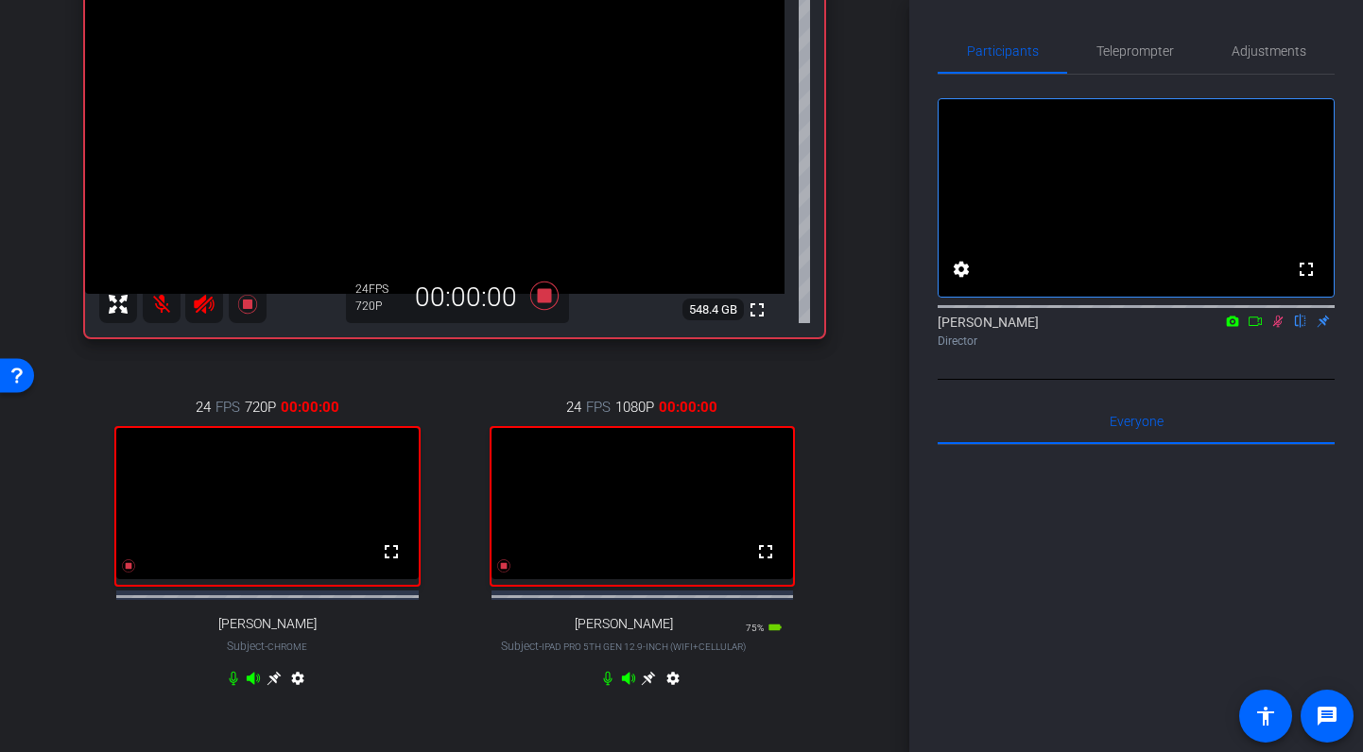
click at [202, 306] on icon at bounding box center [204, 304] width 20 height 19
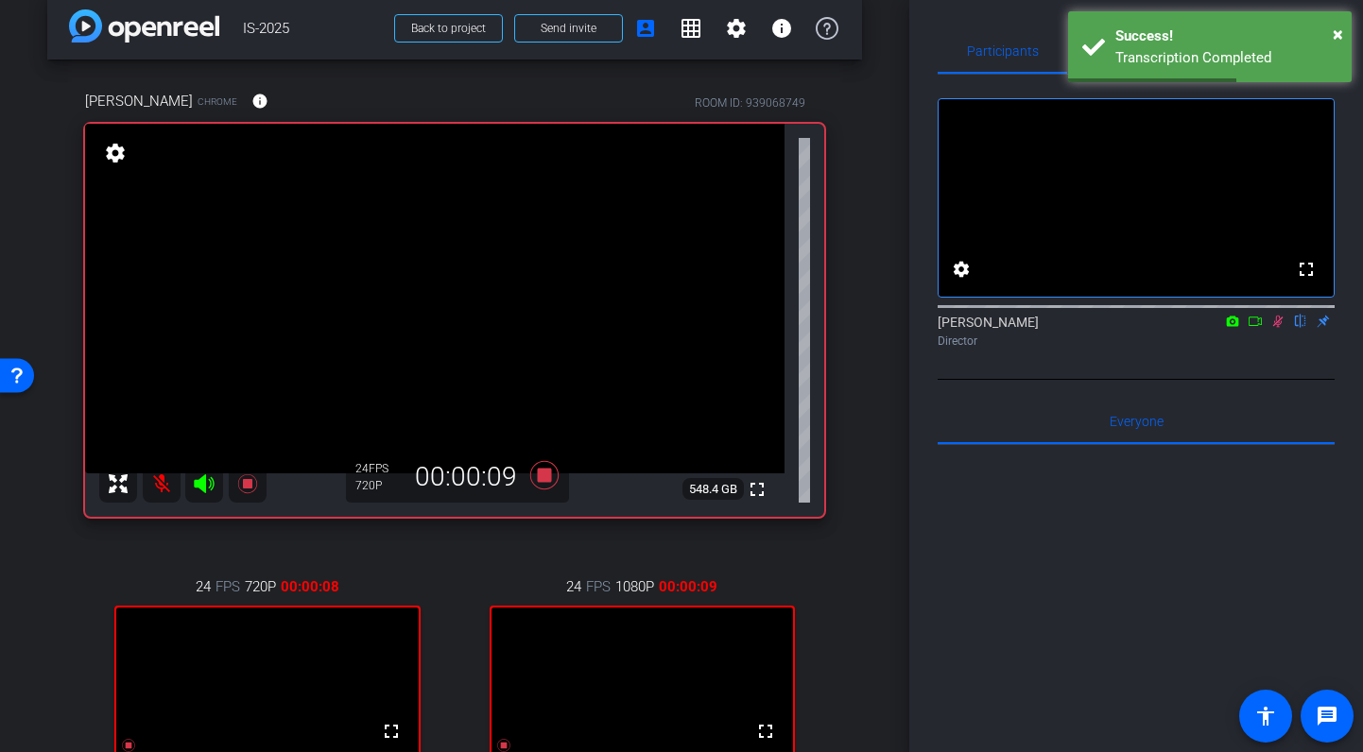
scroll to position [0, 0]
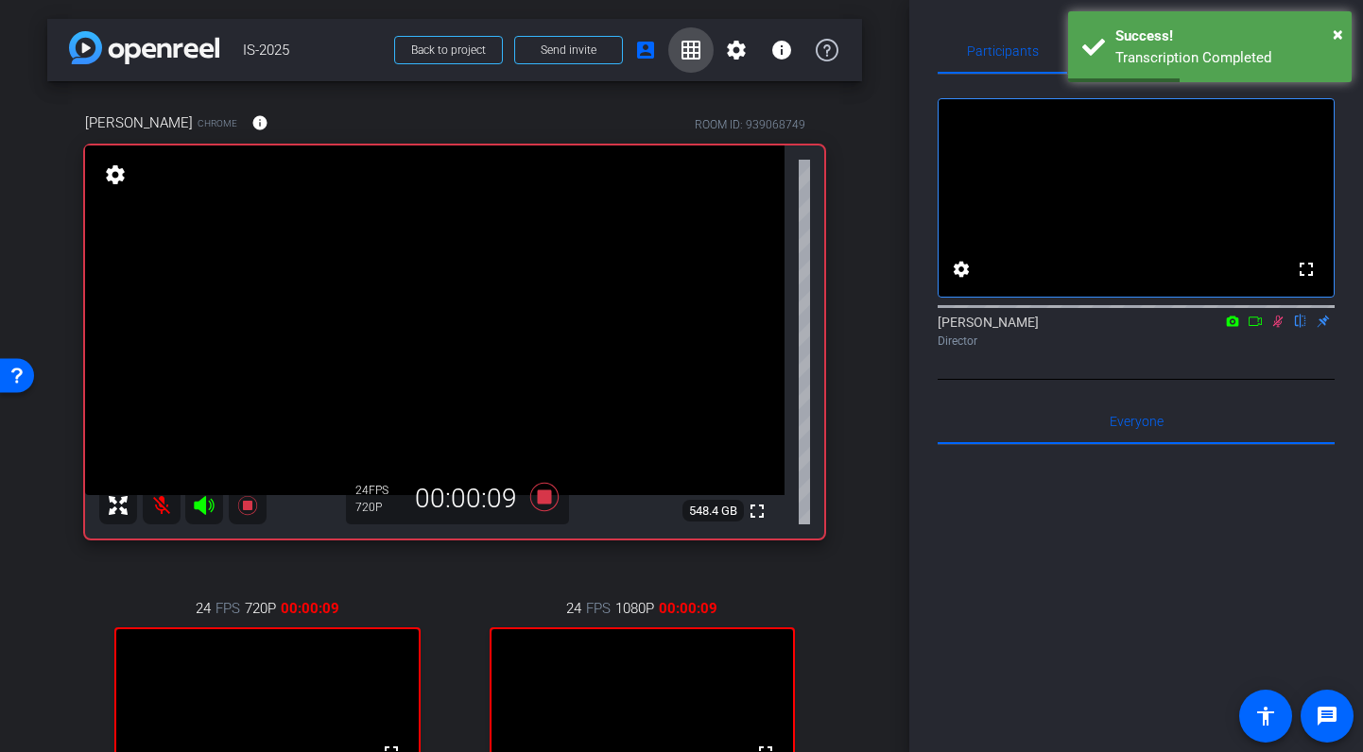
click at [691, 49] on mat-icon "grid_on" at bounding box center [691, 50] width 23 height 23
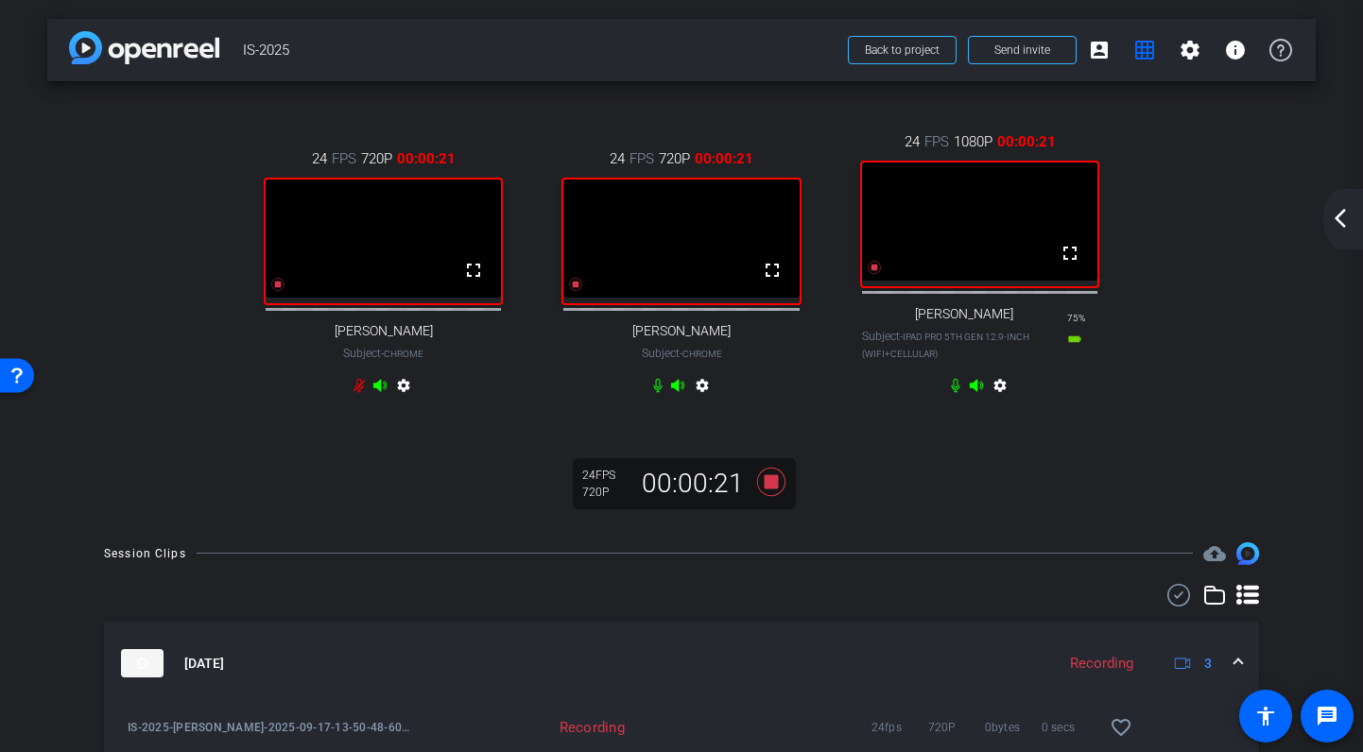
click at [1338, 215] on mat-icon "arrow_back_ios_new" at bounding box center [1340, 218] width 23 height 23
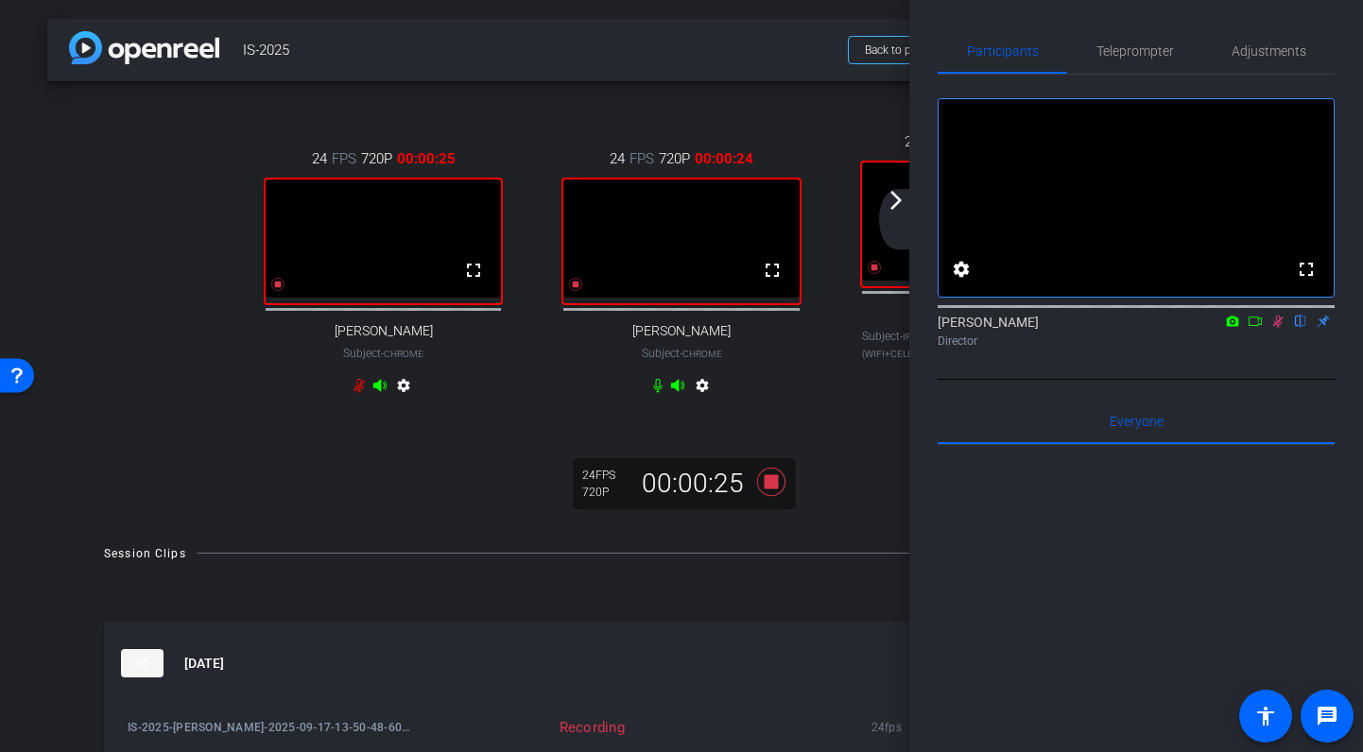
click at [905, 209] on mat-icon "arrow_forward_ios" at bounding box center [896, 200] width 23 height 23
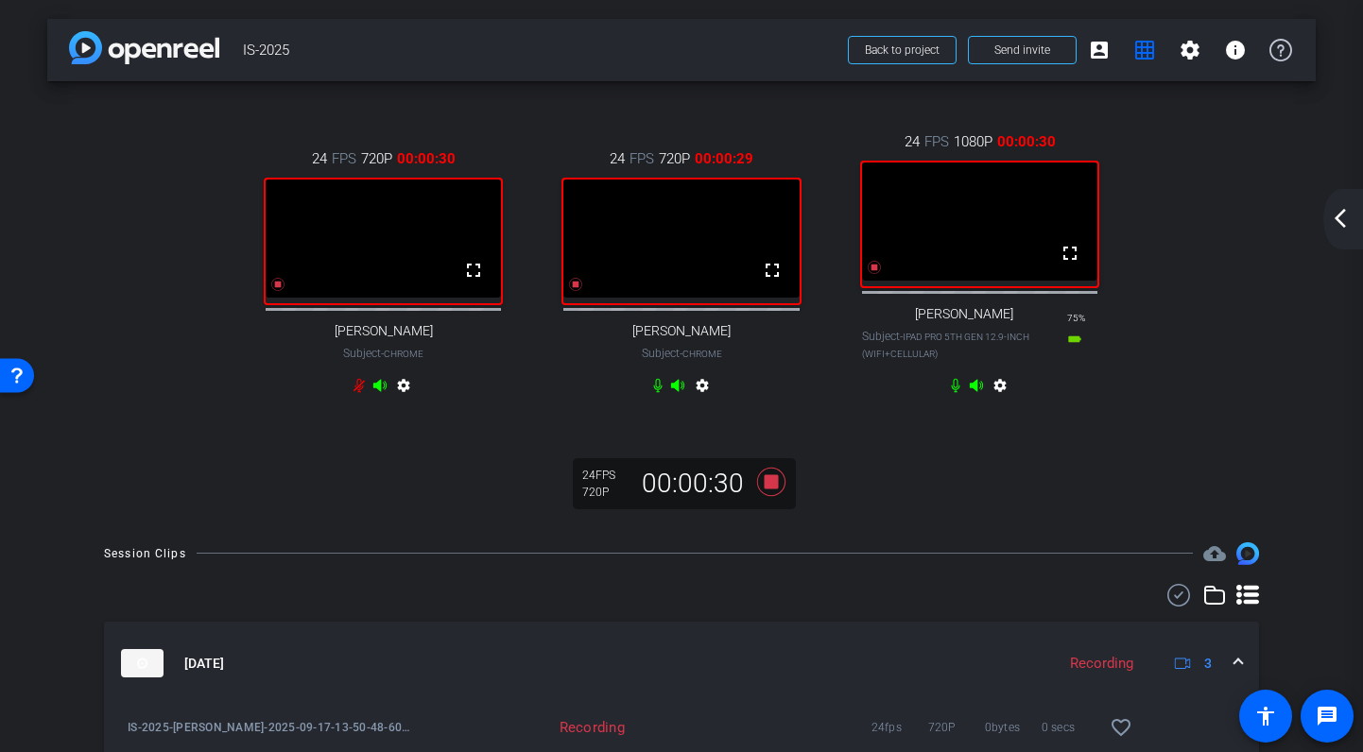
click at [381, 393] on icon at bounding box center [379, 385] width 15 height 15
click at [379, 393] on icon at bounding box center [379, 385] width 15 height 15
click at [383, 393] on icon at bounding box center [379, 385] width 15 height 15
click at [376, 391] on icon at bounding box center [378, 385] width 13 height 12
click at [377, 391] on icon at bounding box center [378, 385] width 13 height 12
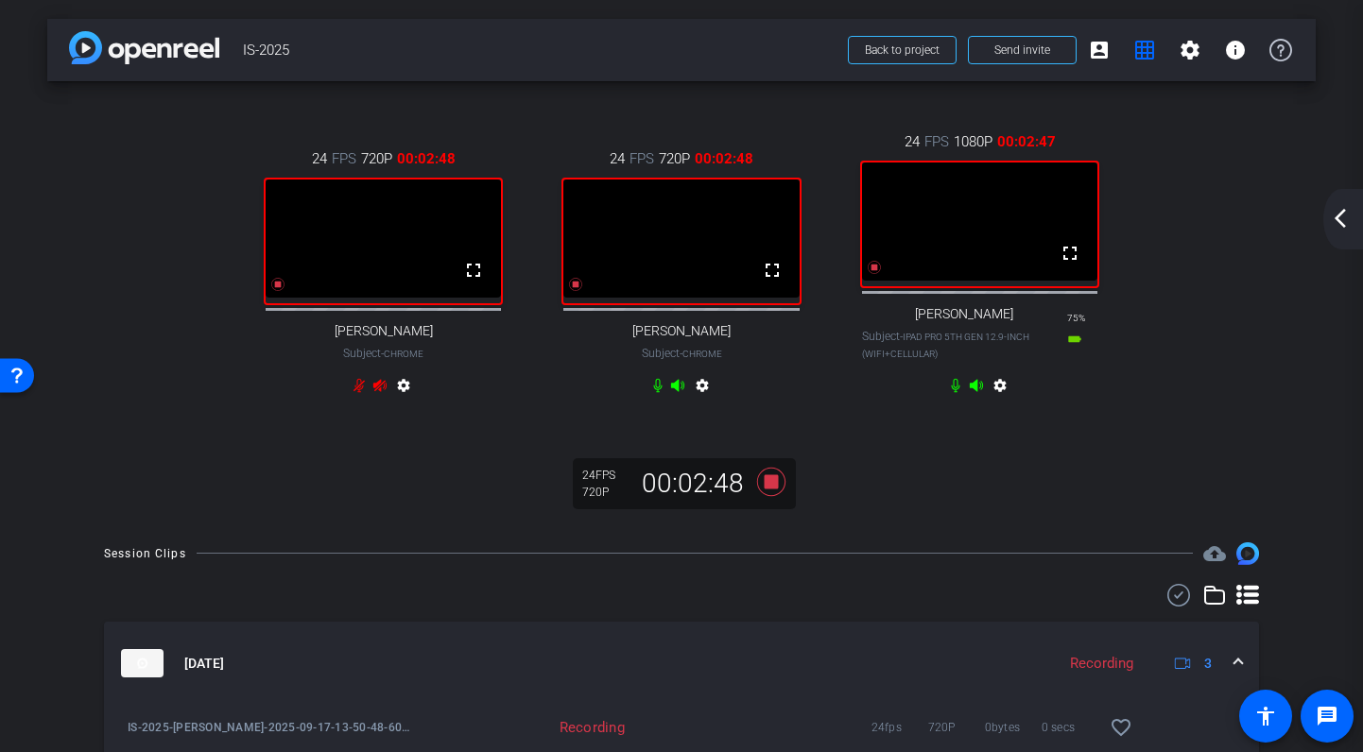
click at [380, 391] on icon at bounding box center [378, 385] width 13 height 12
click at [657, 393] on icon at bounding box center [657, 385] width 15 height 15
click at [361, 393] on icon at bounding box center [359, 385] width 15 height 15
click at [681, 393] on icon at bounding box center [677, 385] width 15 height 15
click at [359, 393] on icon at bounding box center [359, 385] width 15 height 15
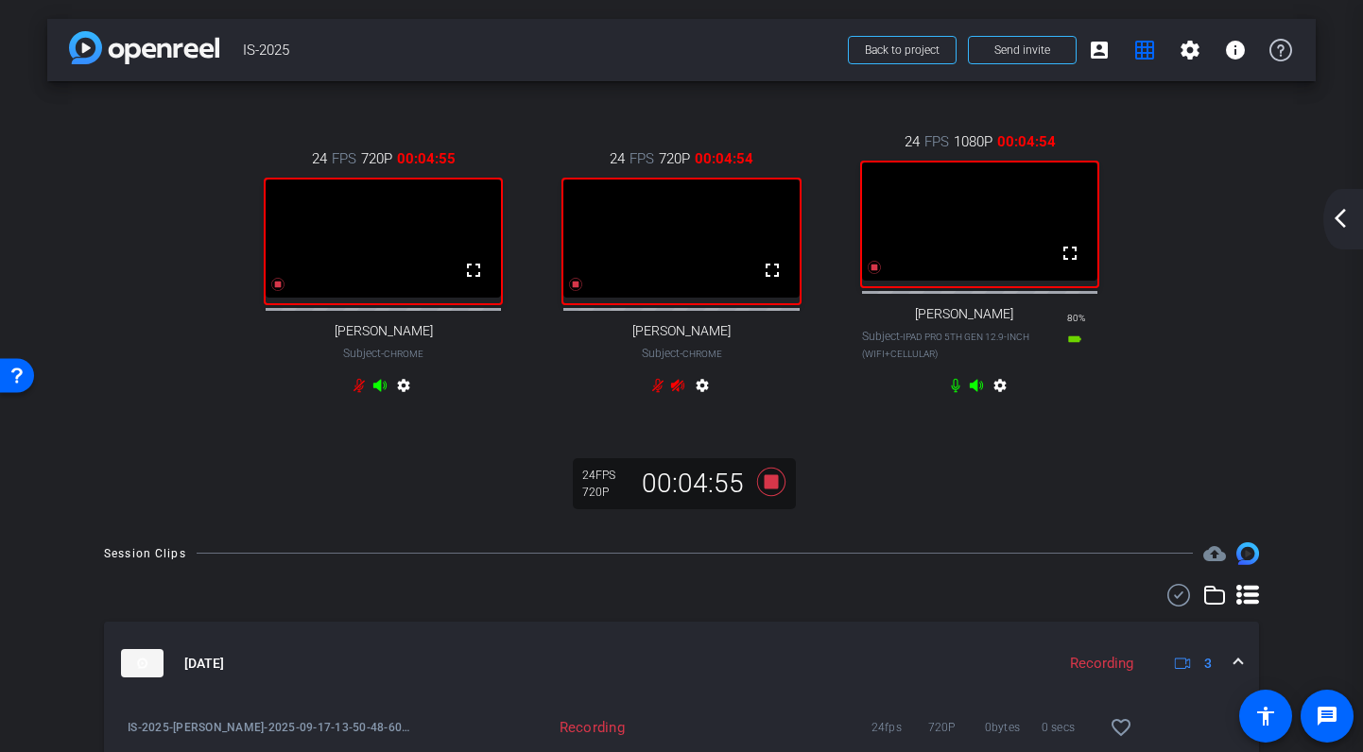
click at [657, 393] on icon at bounding box center [657, 385] width 15 height 15
click at [358, 393] on icon at bounding box center [359, 385] width 15 height 15
click at [656, 393] on icon at bounding box center [657, 385] width 15 height 15
click at [675, 393] on icon at bounding box center [677, 385] width 15 height 15
click at [680, 393] on icon at bounding box center [677, 385] width 15 height 15
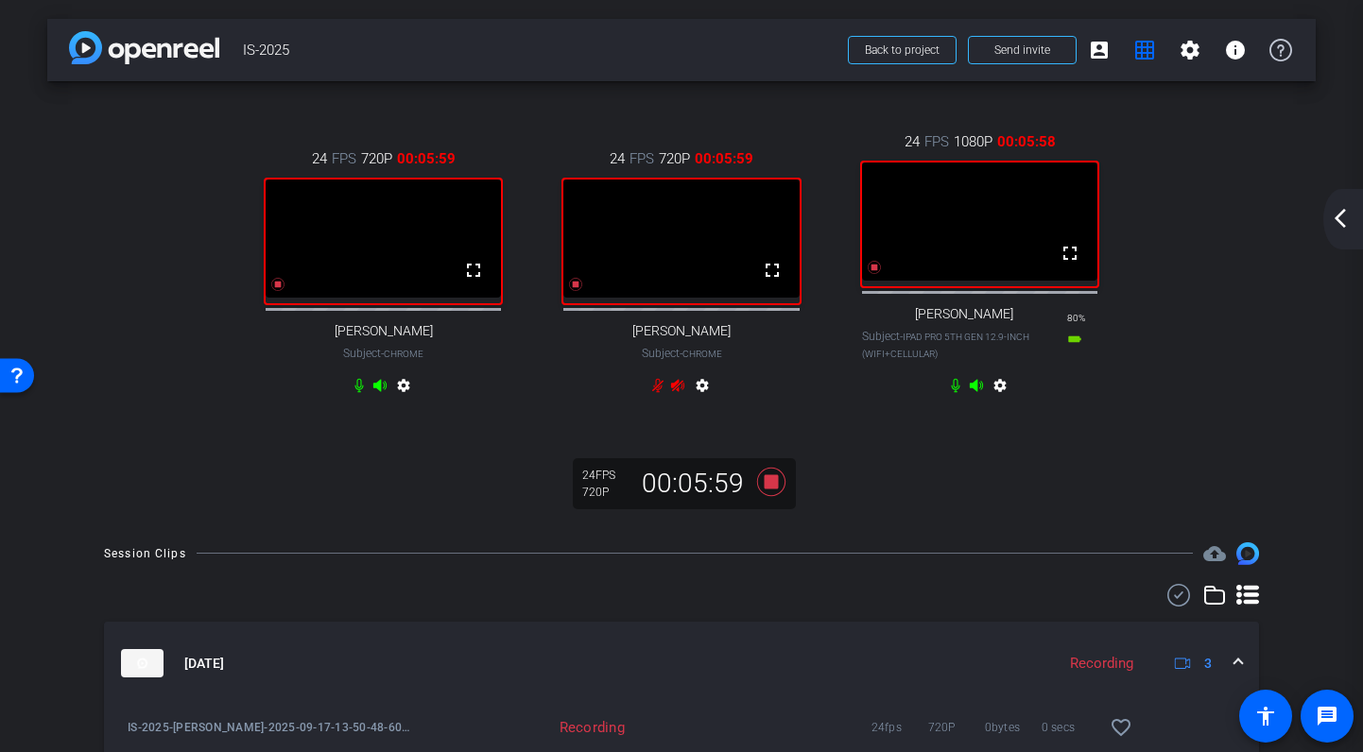
click at [359, 393] on icon at bounding box center [359, 385] width 15 height 15
click at [678, 393] on icon at bounding box center [677, 385] width 15 height 15
click at [360, 393] on icon at bounding box center [359, 385] width 15 height 15
click at [658, 393] on icon at bounding box center [657, 386] width 11 height 14
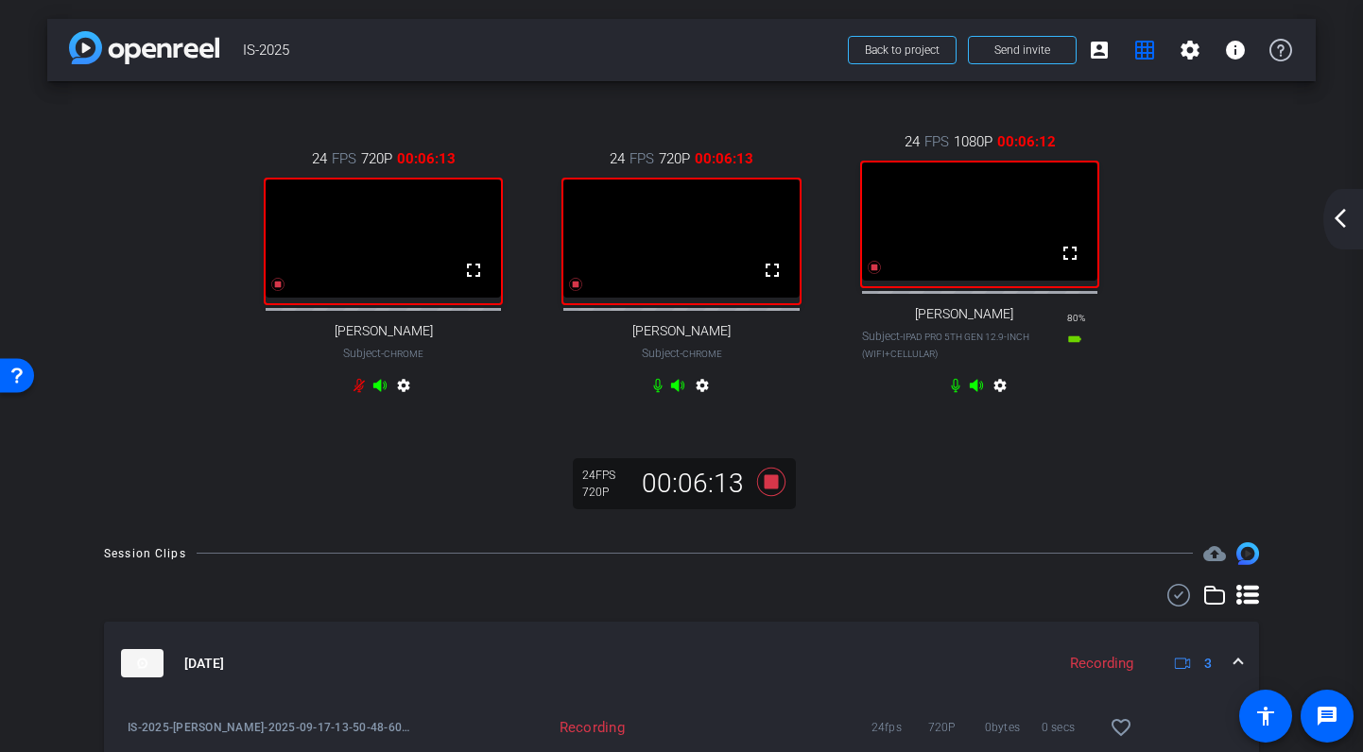
click at [377, 391] on icon at bounding box center [378, 385] width 13 height 12
click at [380, 391] on icon at bounding box center [378, 385] width 13 height 12
click at [358, 393] on icon at bounding box center [359, 385] width 15 height 15
click at [771, 496] on icon at bounding box center [771, 482] width 28 height 28
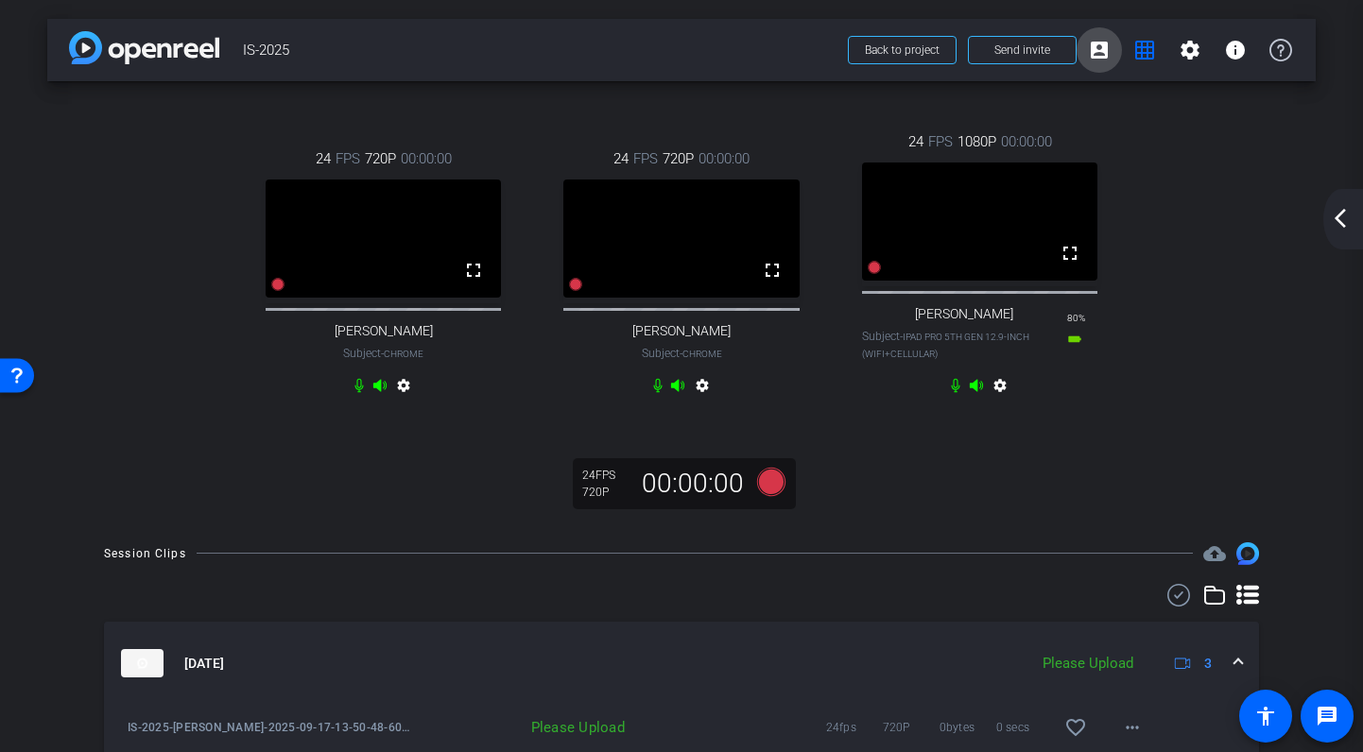
click at [1094, 46] on mat-icon "account_box" at bounding box center [1099, 50] width 23 height 23
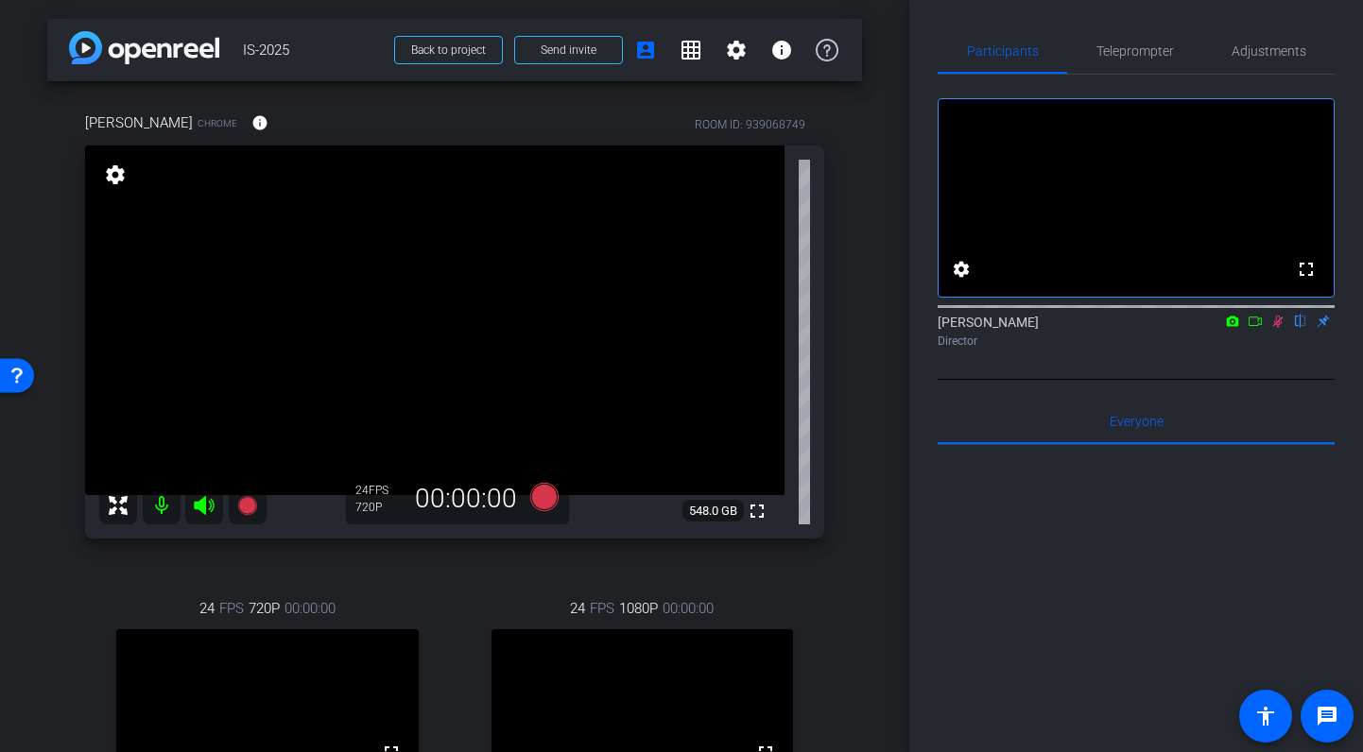
click at [163, 502] on mat-icon at bounding box center [162, 506] width 38 height 38
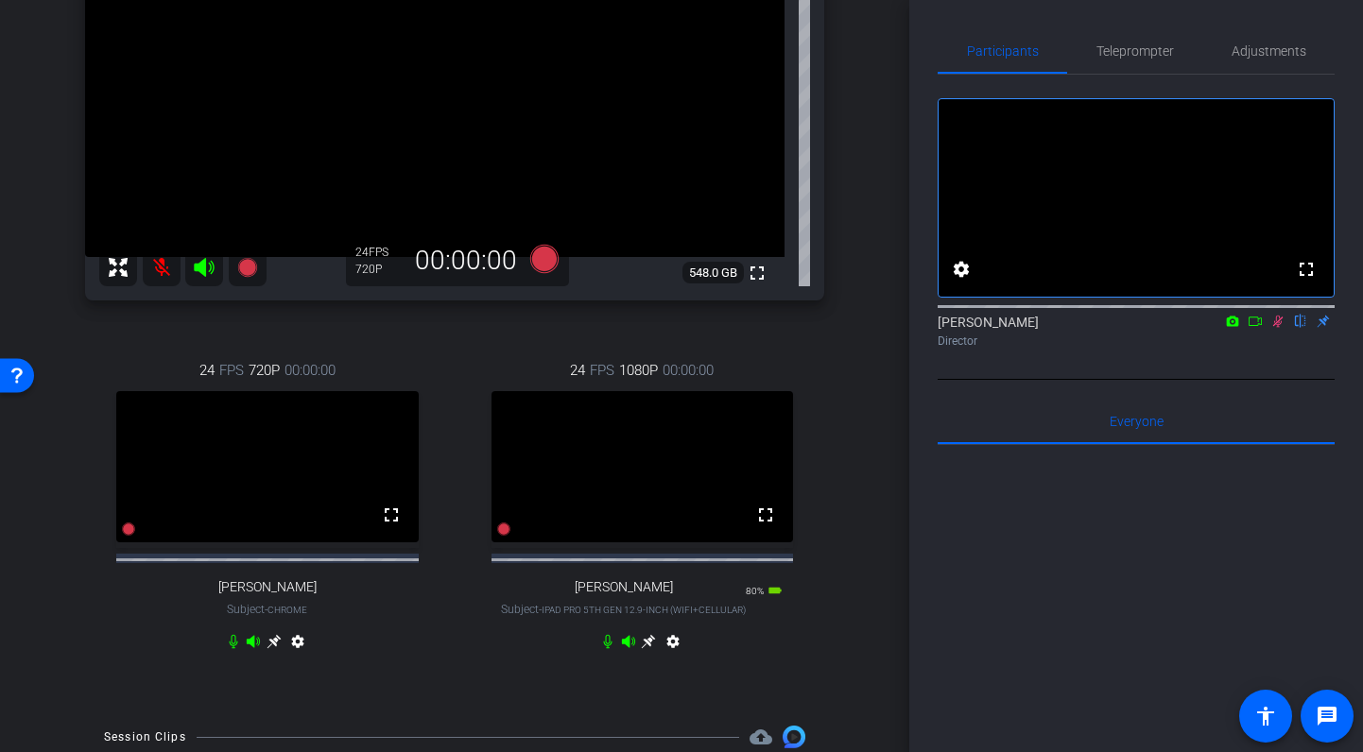
scroll to position [257, 0]
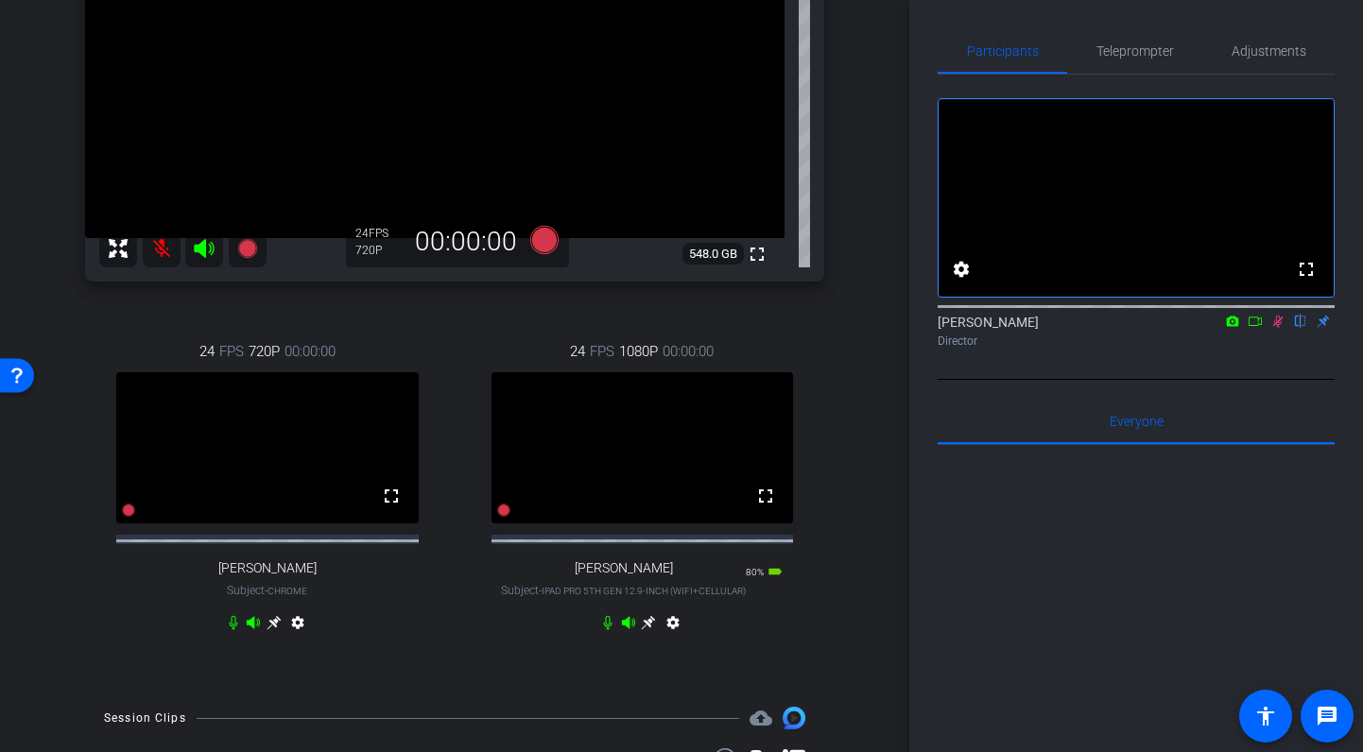
click at [231, 630] on icon at bounding box center [233, 623] width 9 height 14
click at [202, 246] on icon at bounding box center [204, 248] width 20 height 19
click at [257, 629] on icon at bounding box center [253, 622] width 13 height 12
click at [1276, 328] on icon at bounding box center [1278, 322] width 10 height 12
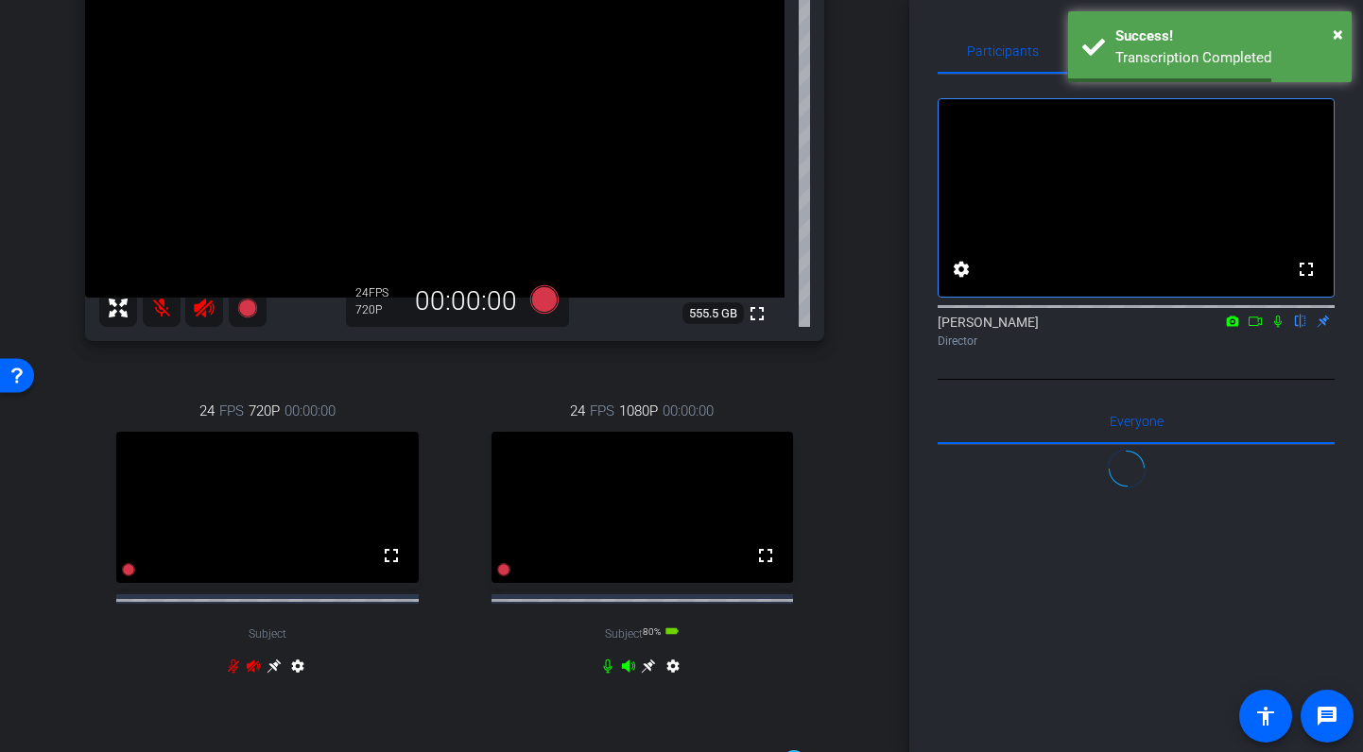
scroll to position [200, 0]
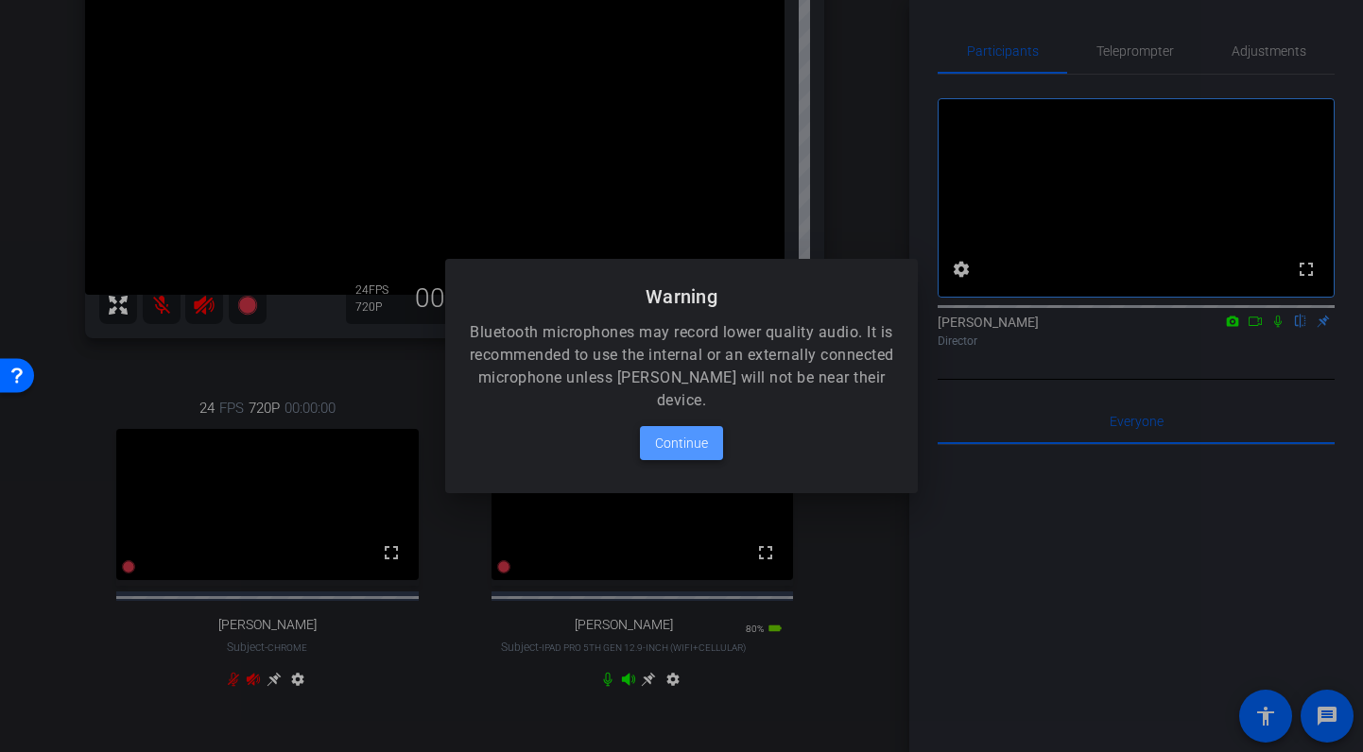
click at [677, 446] on span "Continue" at bounding box center [681, 443] width 53 height 23
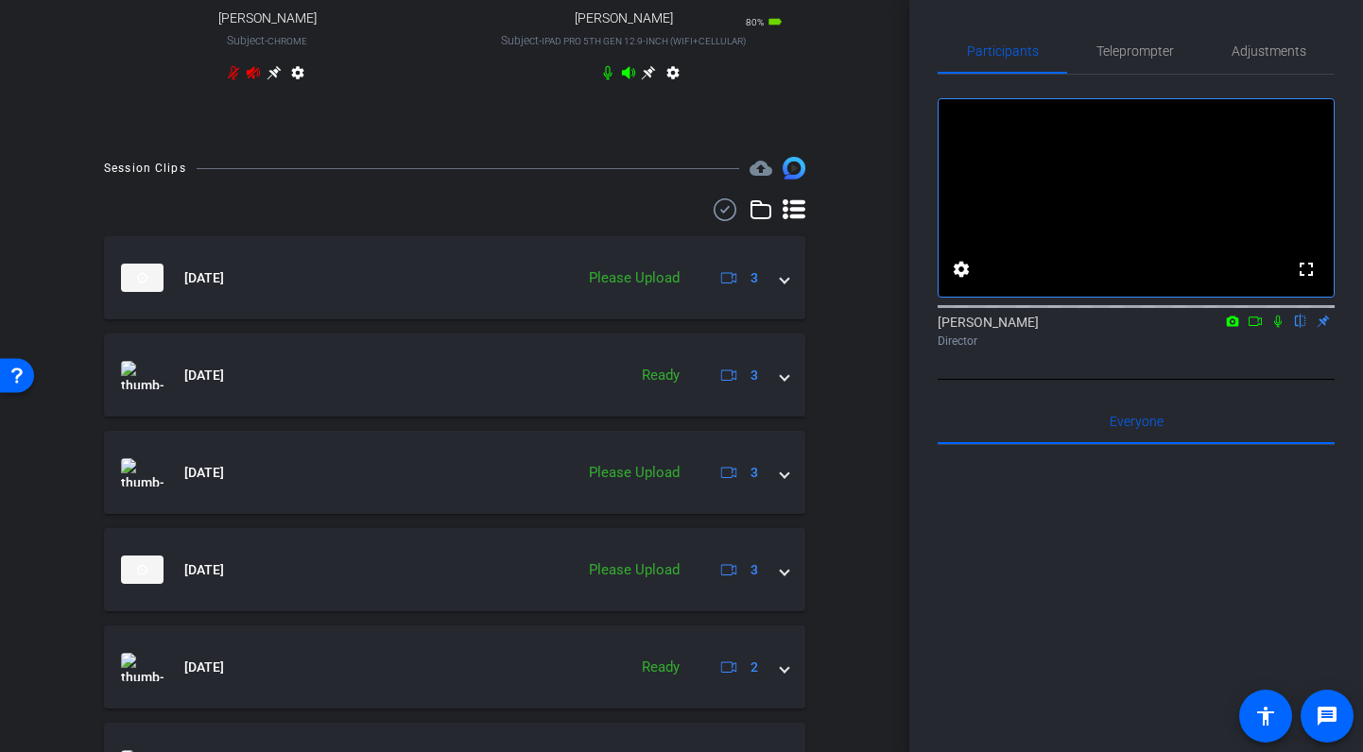
scroll to position [899, 0]
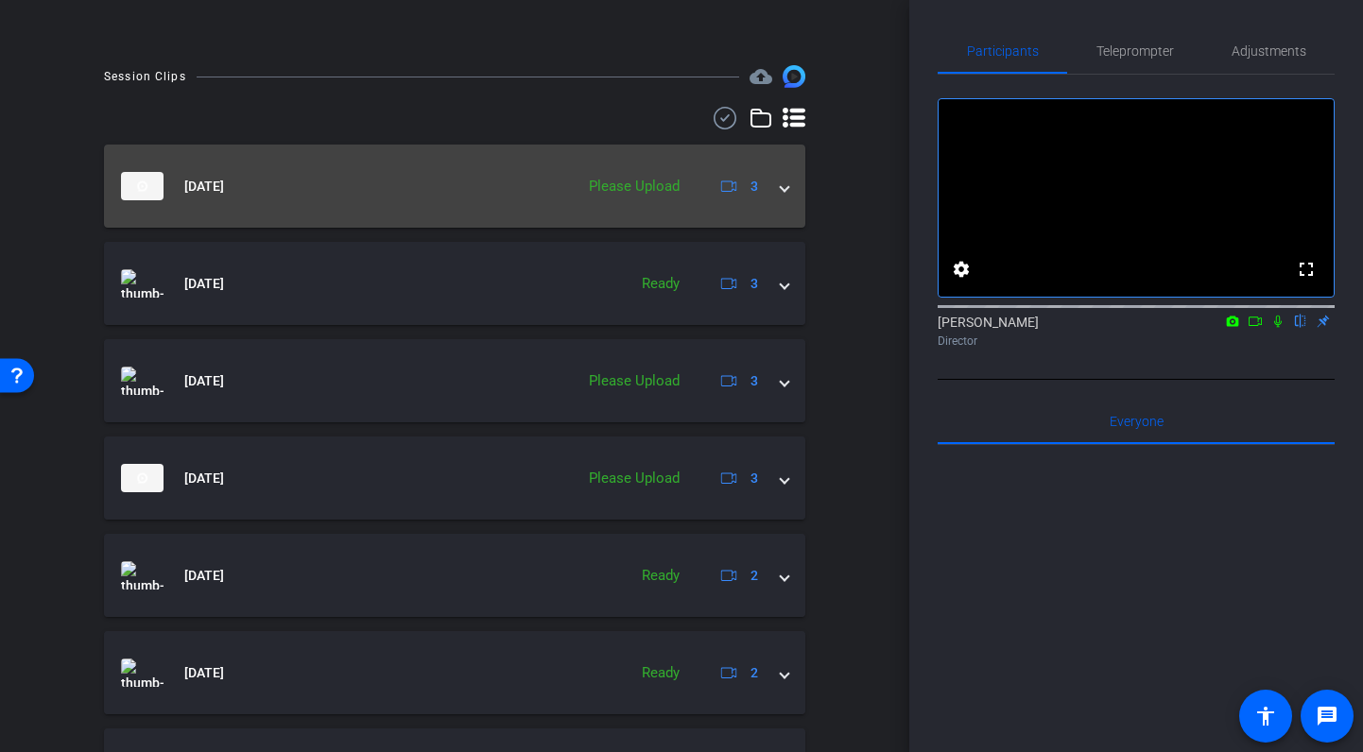
click at [784, 197] on span at bounding box center [785, 187] width 8 height 20
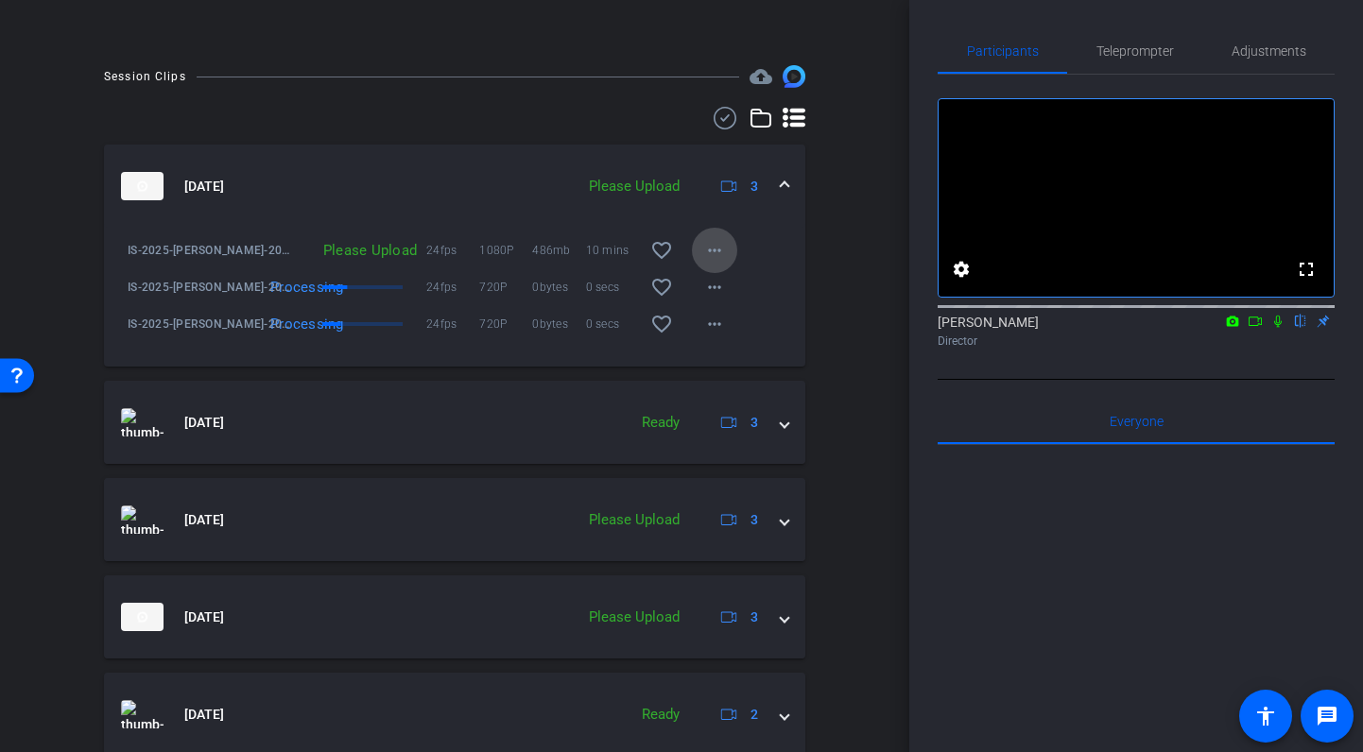
click at [713, 262] on mat-icon "more_horiz" at bounding box center [714, 250] width 23 height 23
click at [724, 304] on span "Upload" at bounding box center [745, 309] width 76 height 23
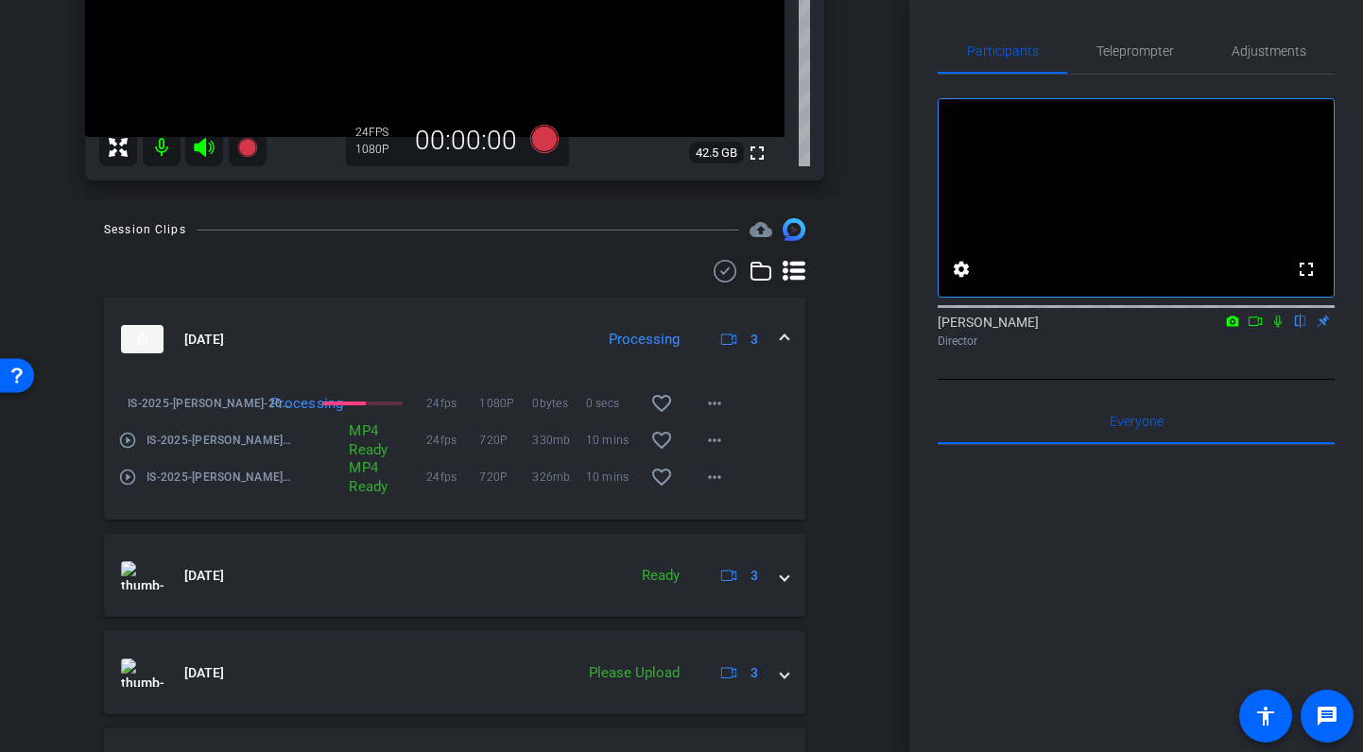
scroll to position [362, 0]
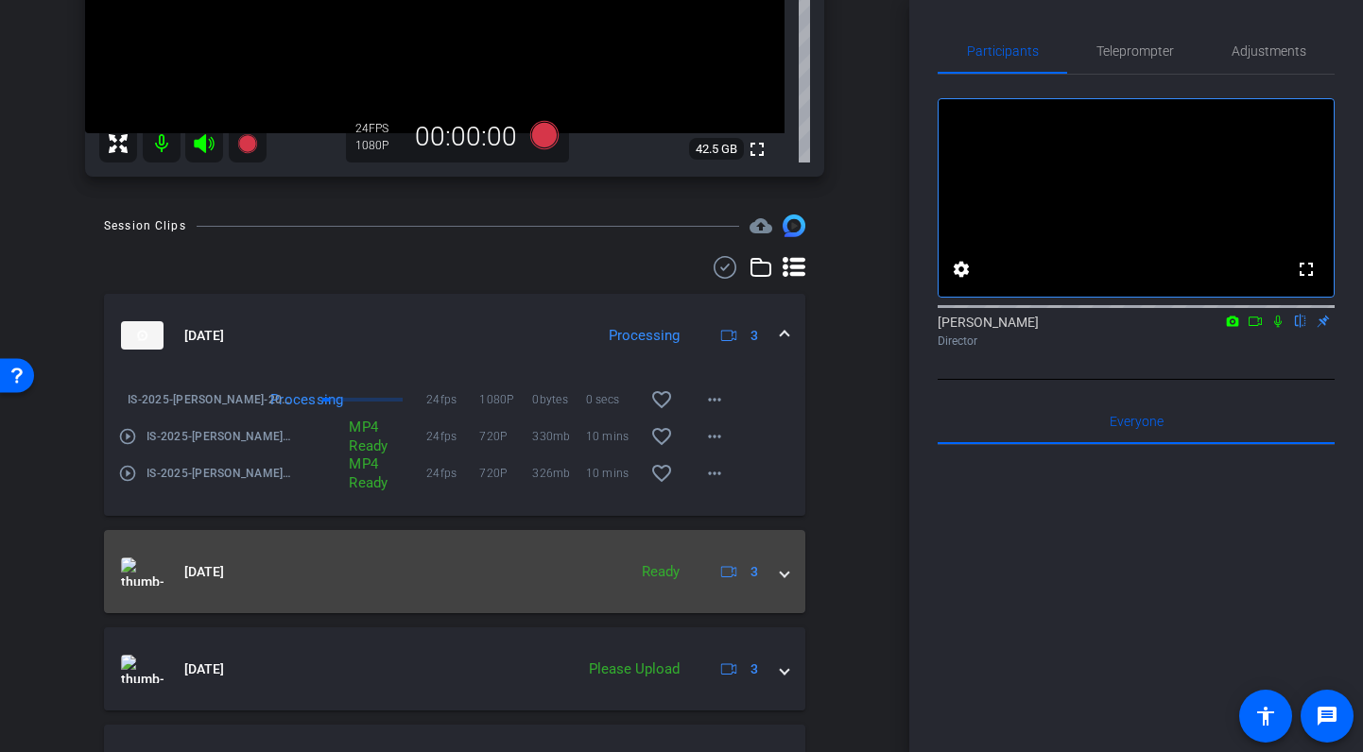
click at [782, 570] on span at bounding box center [785, 572] width 8 height 20
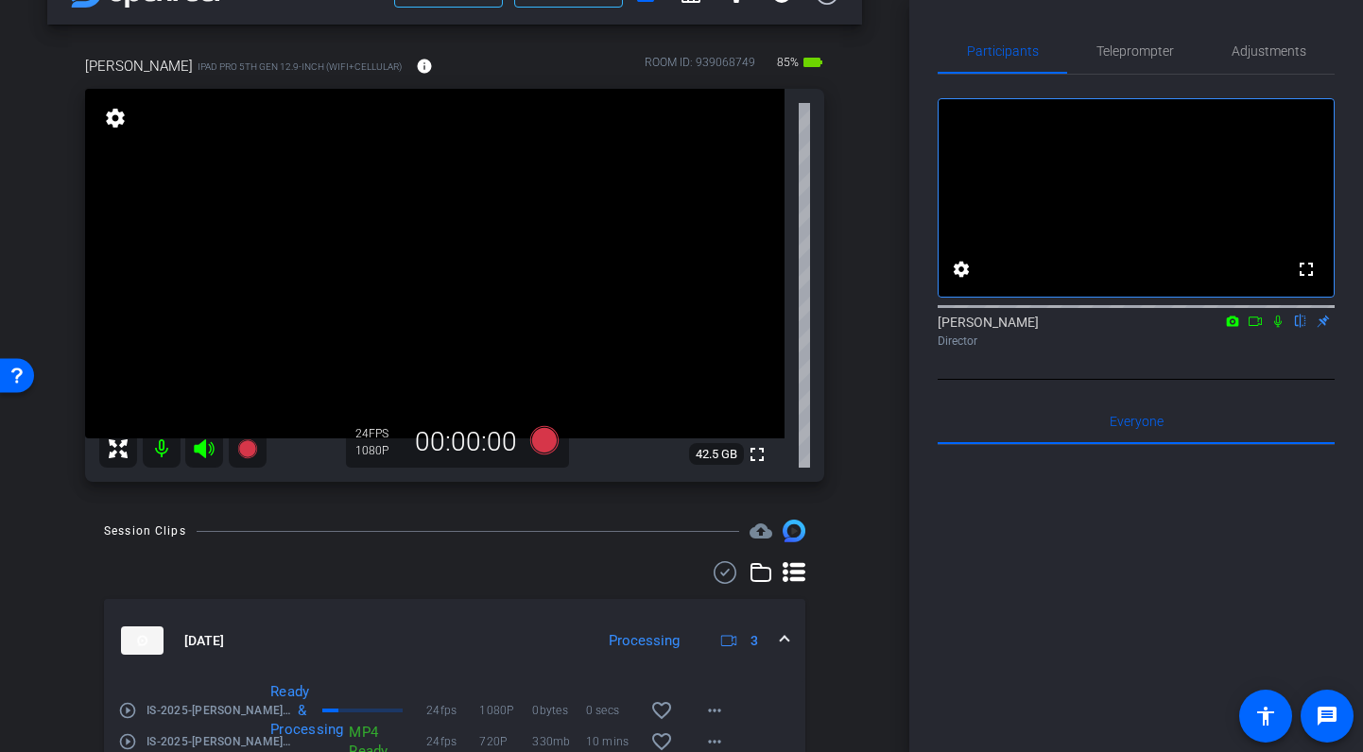
scroll to position [62, 0]
